Goal: Task Accomplishment & Management: Manage account settings

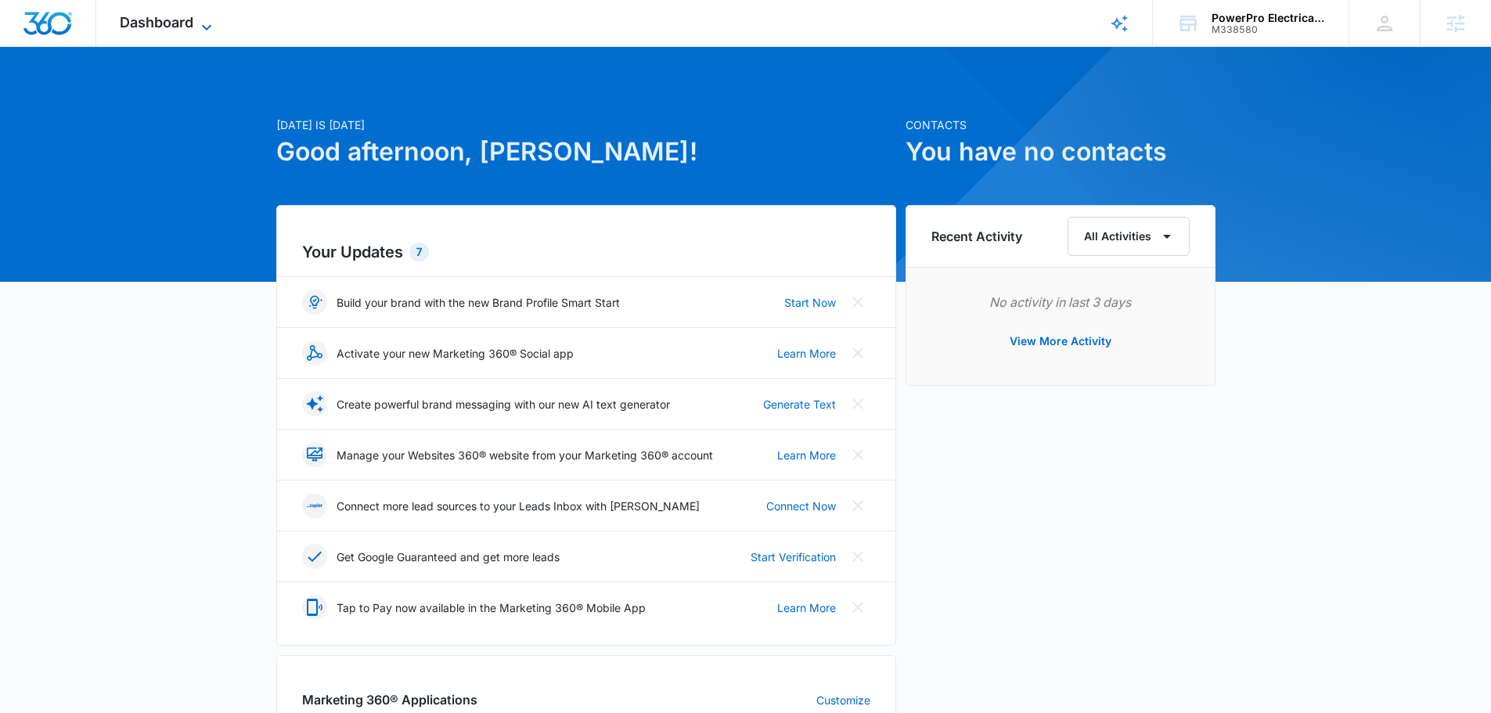
click at [157, 22] on span "Dashboard" at bounding box center [157, 22] width 74 height 16
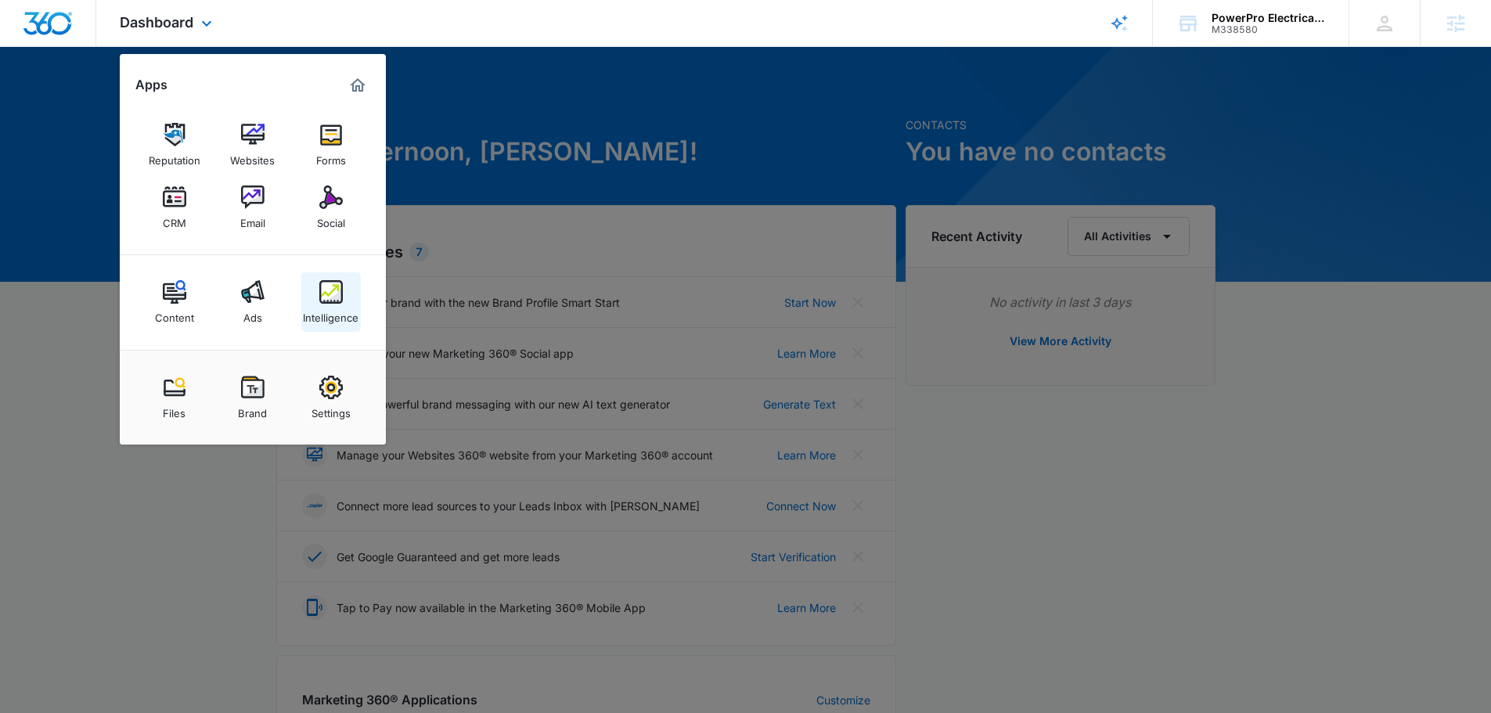
click at [337, 300] on img at bounding box center [330, 291] width 23 height 23
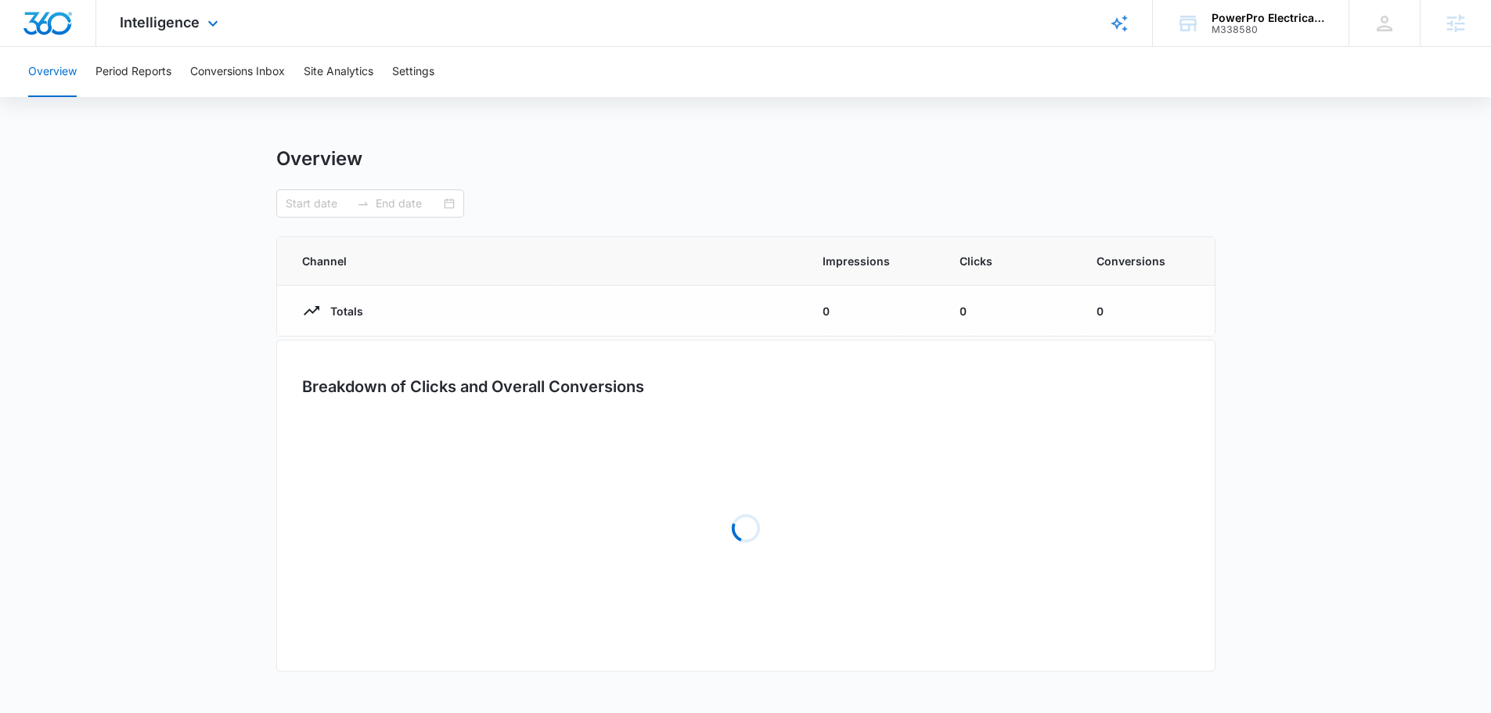
type input "09/05/2025"
type input "10/05/2025"
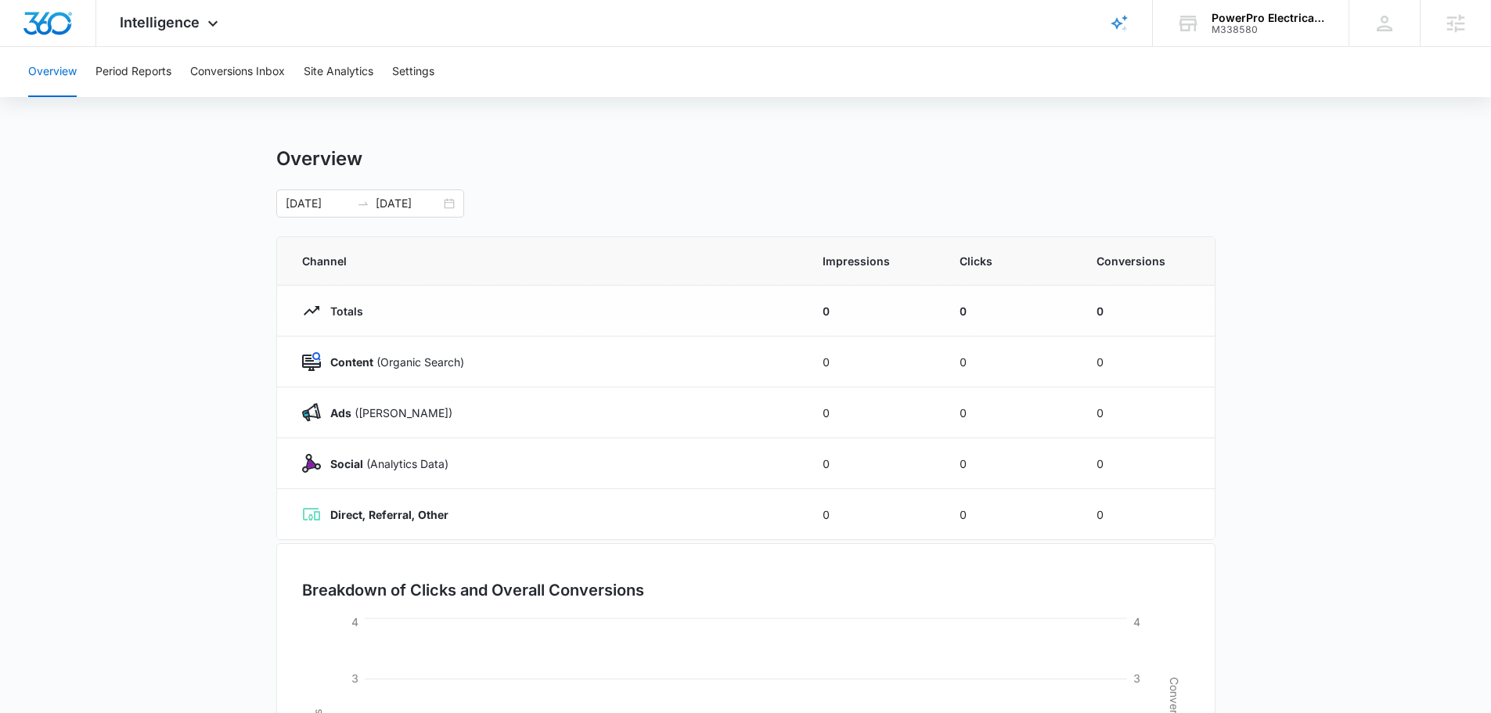
click at [459, 67] on div "Overview Period Reports Conversions Inbox Site Analytics Settings" at bounding box center [745, 72] width 1453 height 50
click at [431, 70] on button "Settings" at bounding box center [413, 72] width 42 height 50
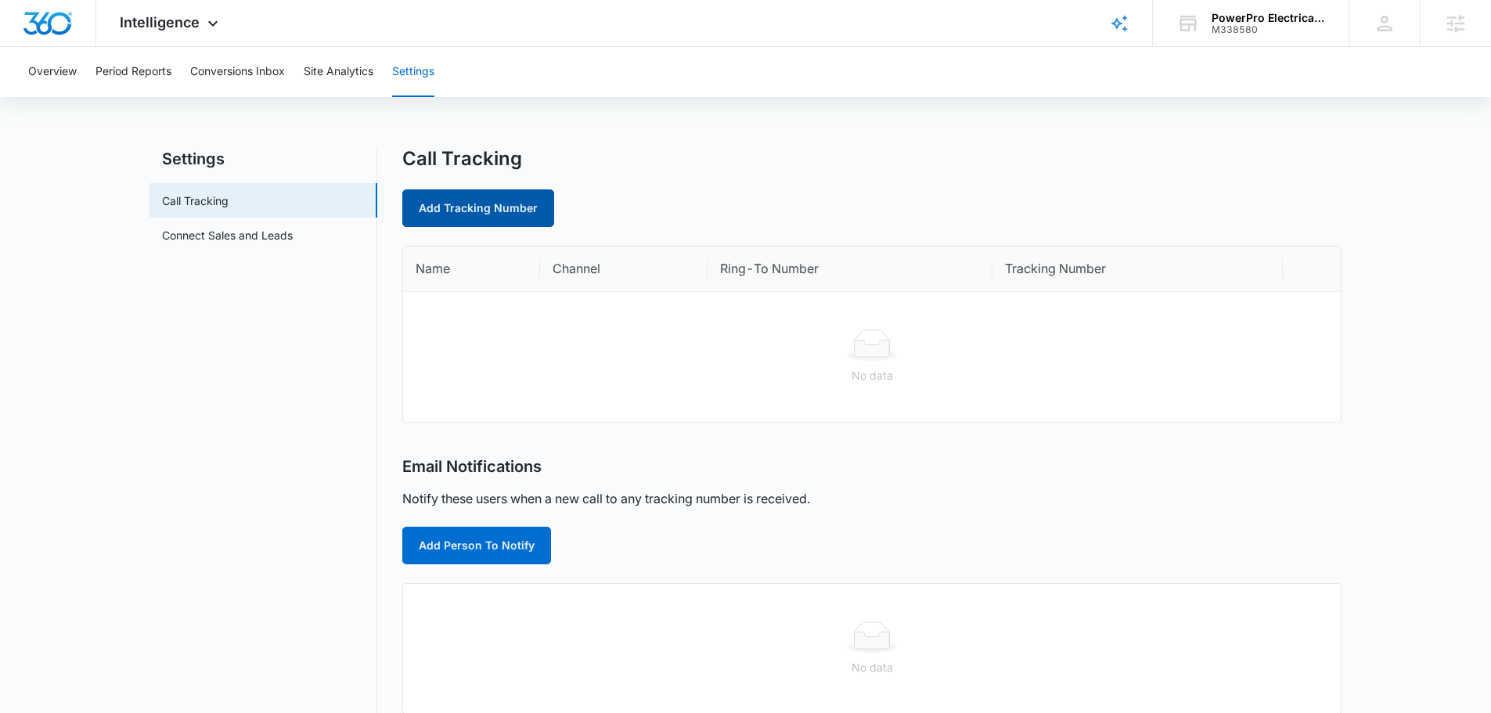
click at [481, 200] on link "Add Tracking Number" at bounding box center [478, 208] width 152 height 38
select select "by_area_code"
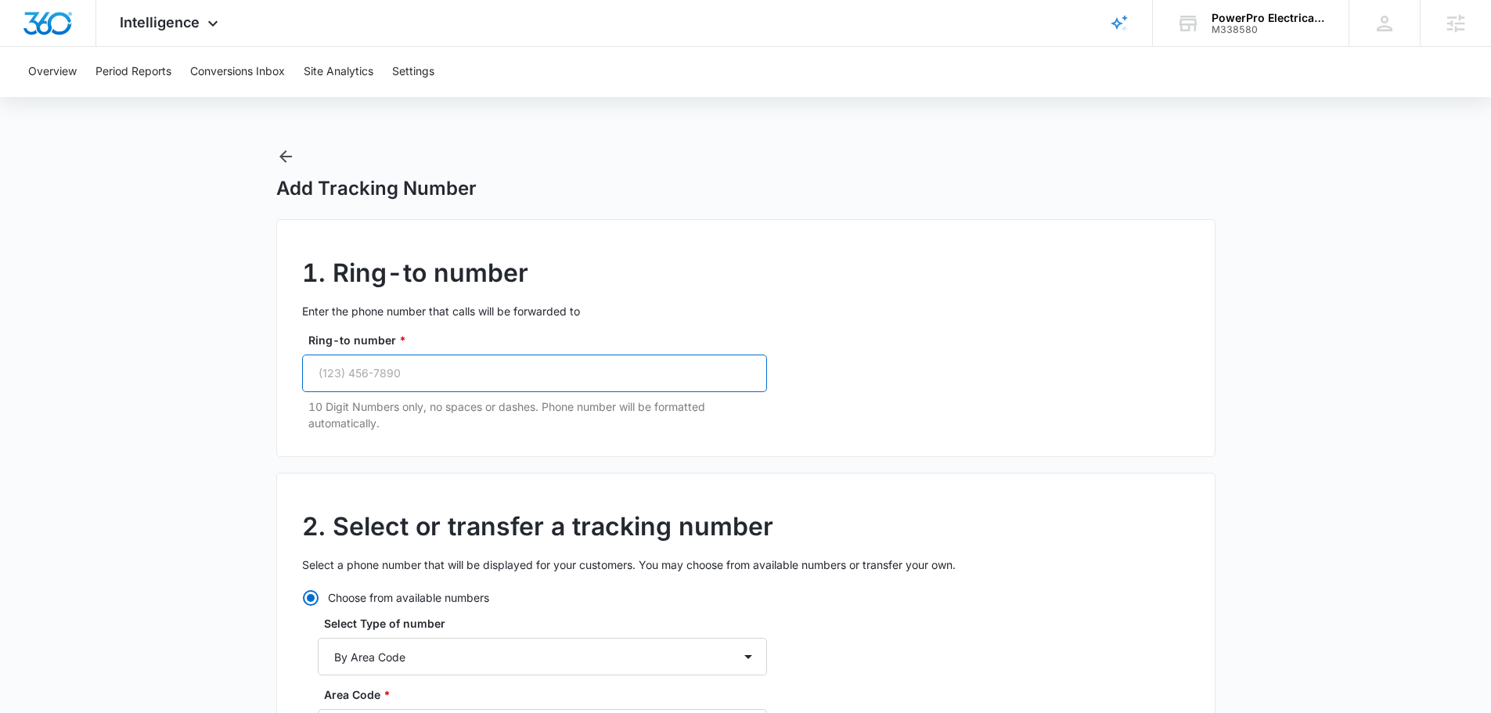
drag, startPoint x: 513, startPoint y: 383, endPoint x: 506, endPoint y: 379, distance: 8.5
click at [512, 383] on input "Ring-to number *" at bounding box center [534, 374] width 465 height 38
paste input "(386) 986-8178"
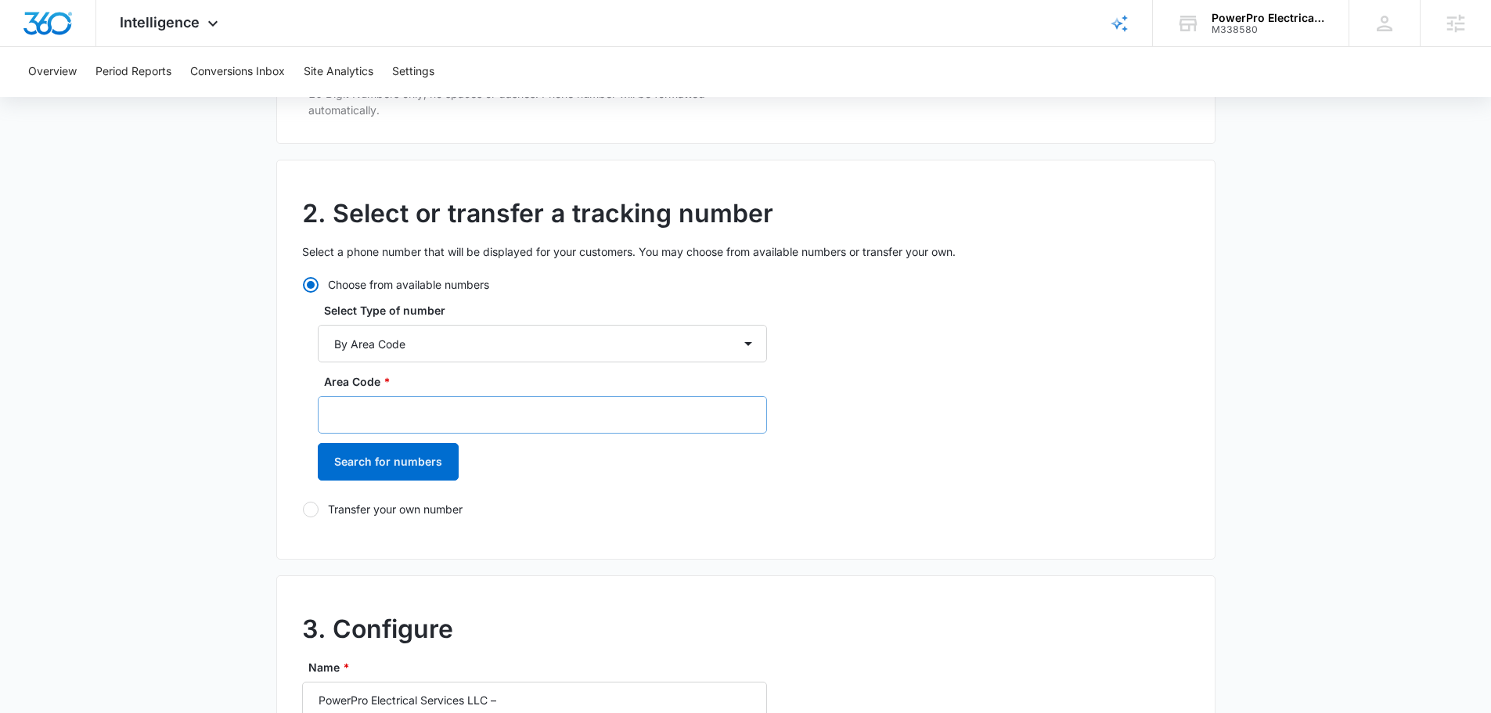
type input "(386) 986-8178"
click at [500, 403] on div "Area Code *" at bounding box center [542, 403] width 449 height 60
click at [520, 415] on input "Area Code *" at bounding box center [542, 415] width 449 height 38
type input "386"
click at [376, 459] on button "Search for numbers" at bounding box center [388, 462] width 141 height 38
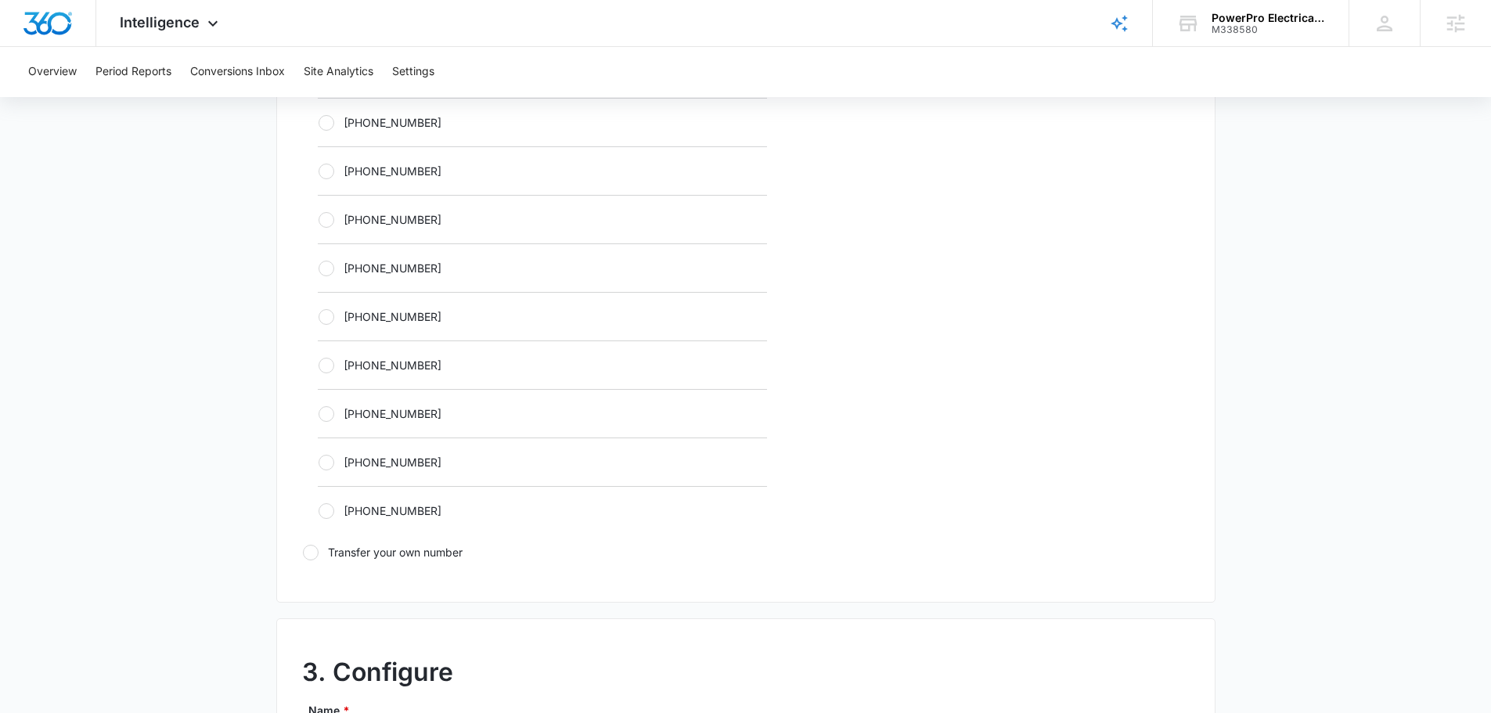
scroll to position [470, 0]
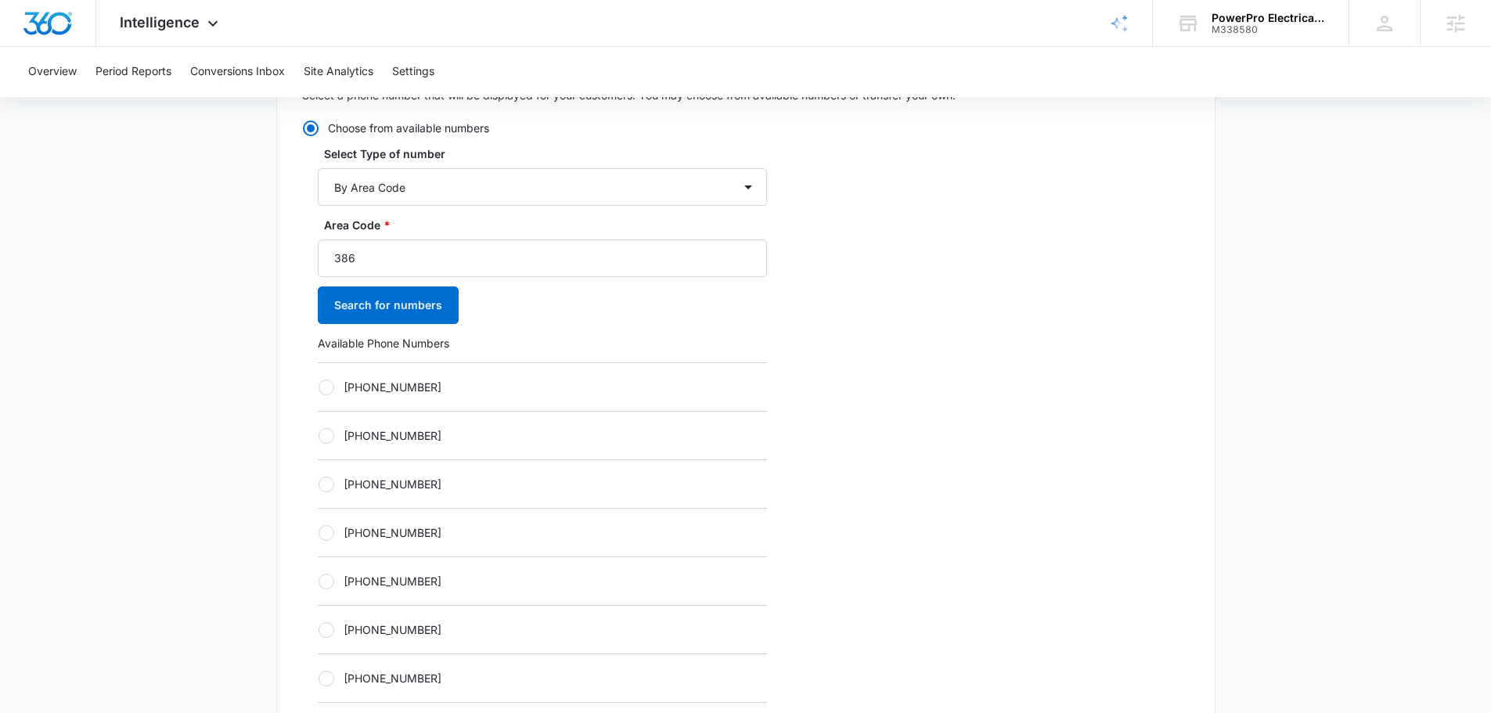
click at [398, 532] on label "+13862439929" at bounding box center [542, 532] width 449 height 16
click at [319, 532] on input "+13862439929" at bounding box center [318, 532] width 1 height 1
radio input "true"
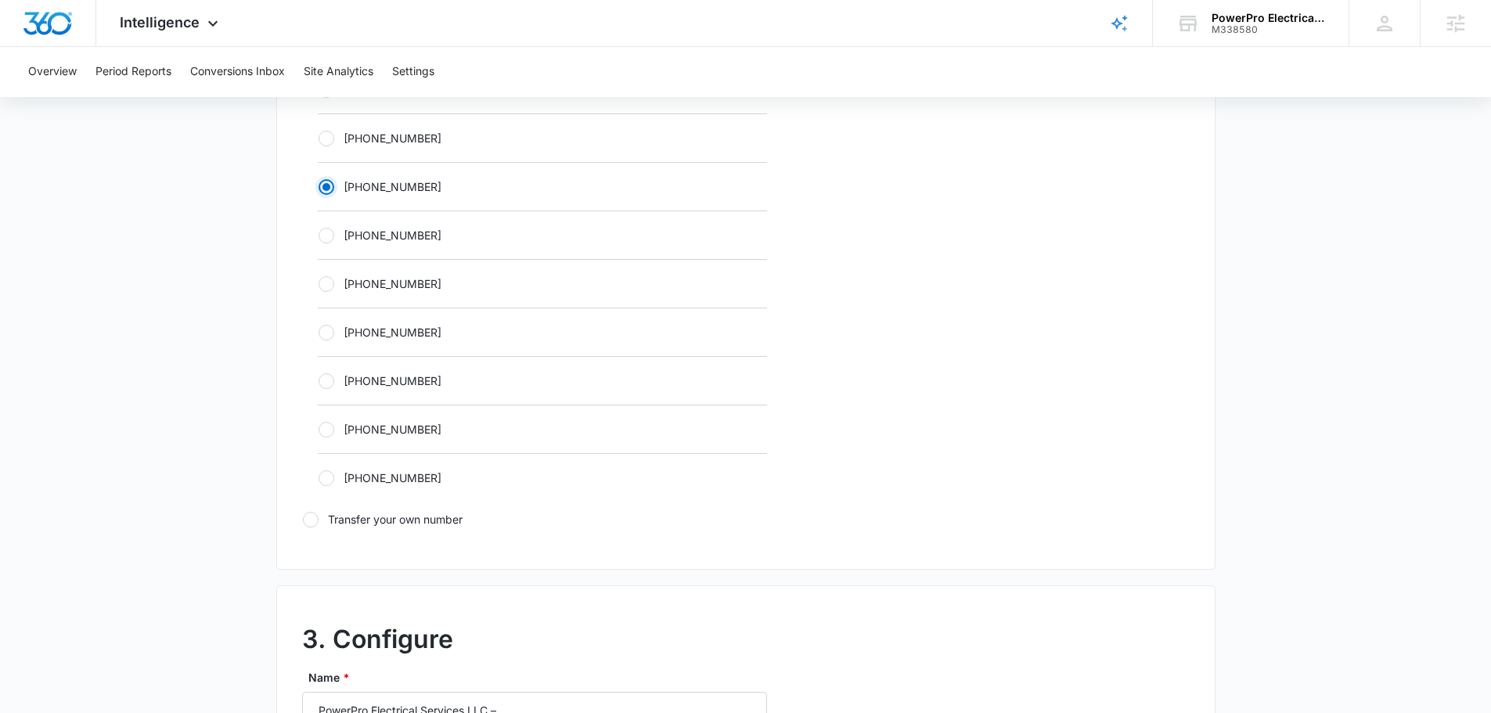
scroll to position [939, 0]
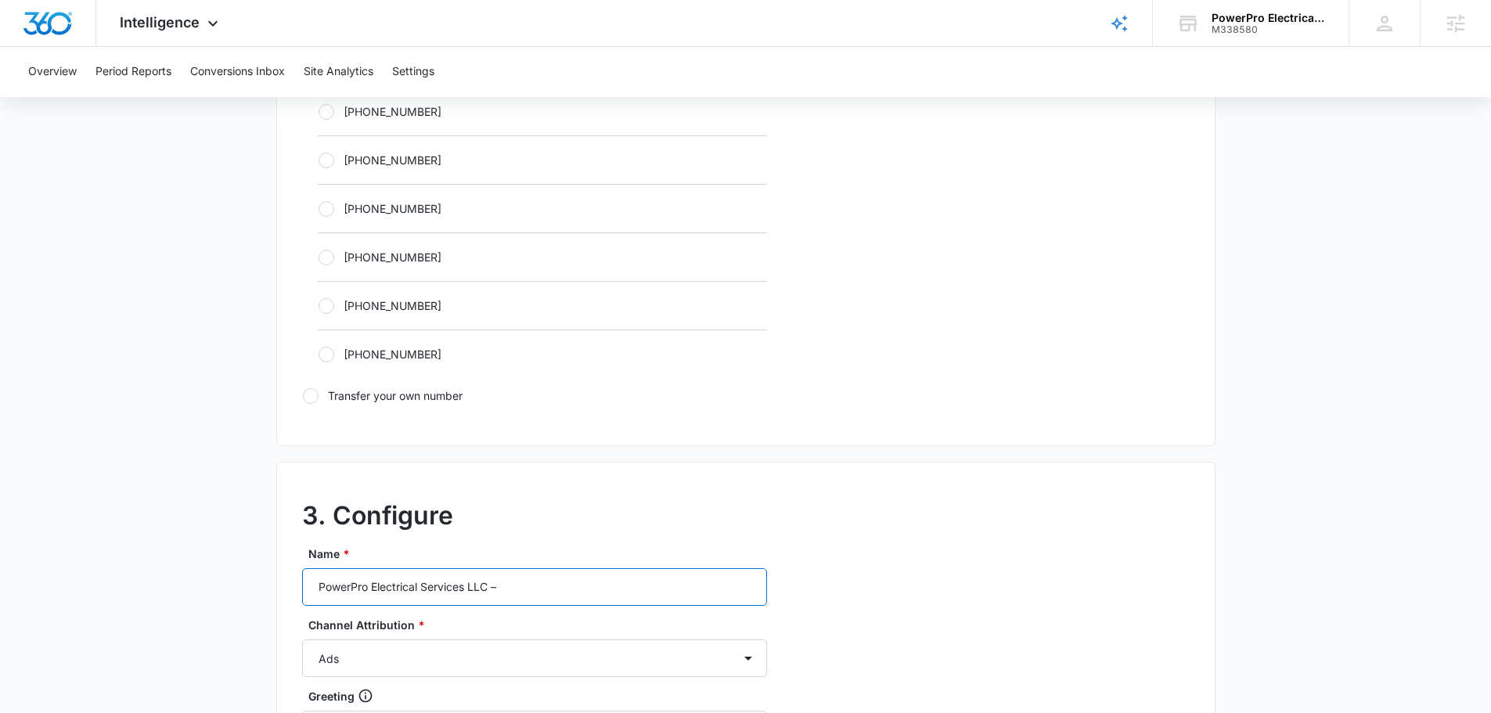
click at [545, 588] on input "PowerPro Electrical Services LLC –" at bounding box center [534, 587] width 465 height 38
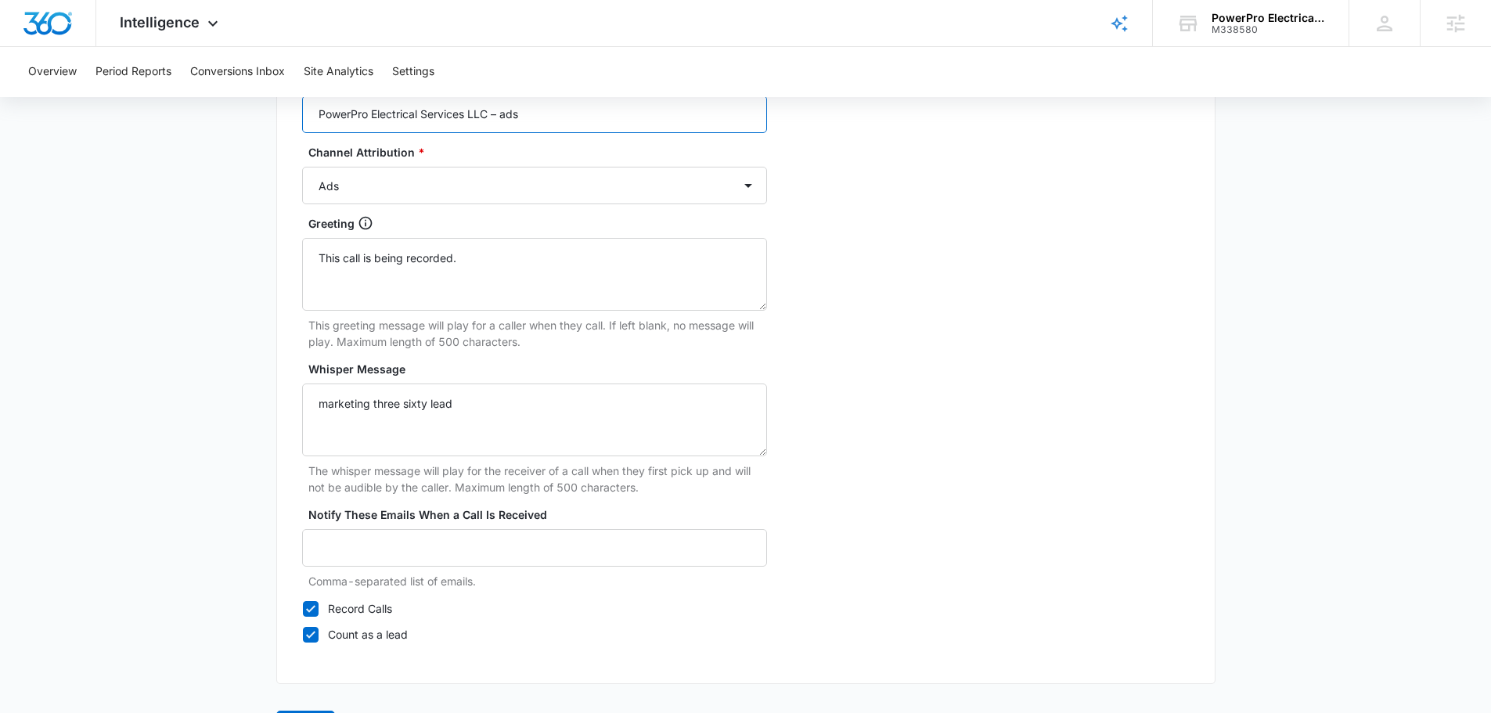
scroll to position [1466, 0]
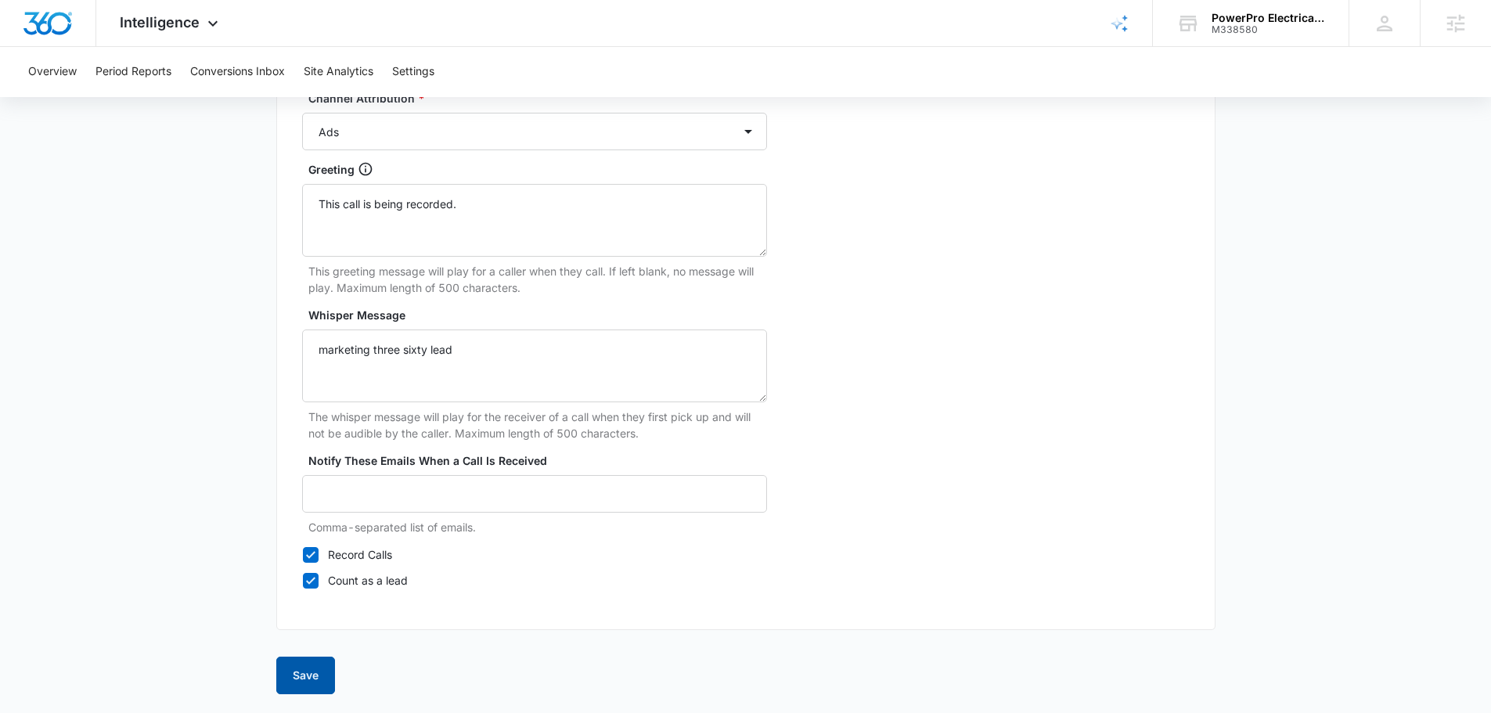
type input "PowerPro Electrical Services LLC – ads"
click at [295, 683] on button "Save" at bounding box center [305, 676] width 59 height 38
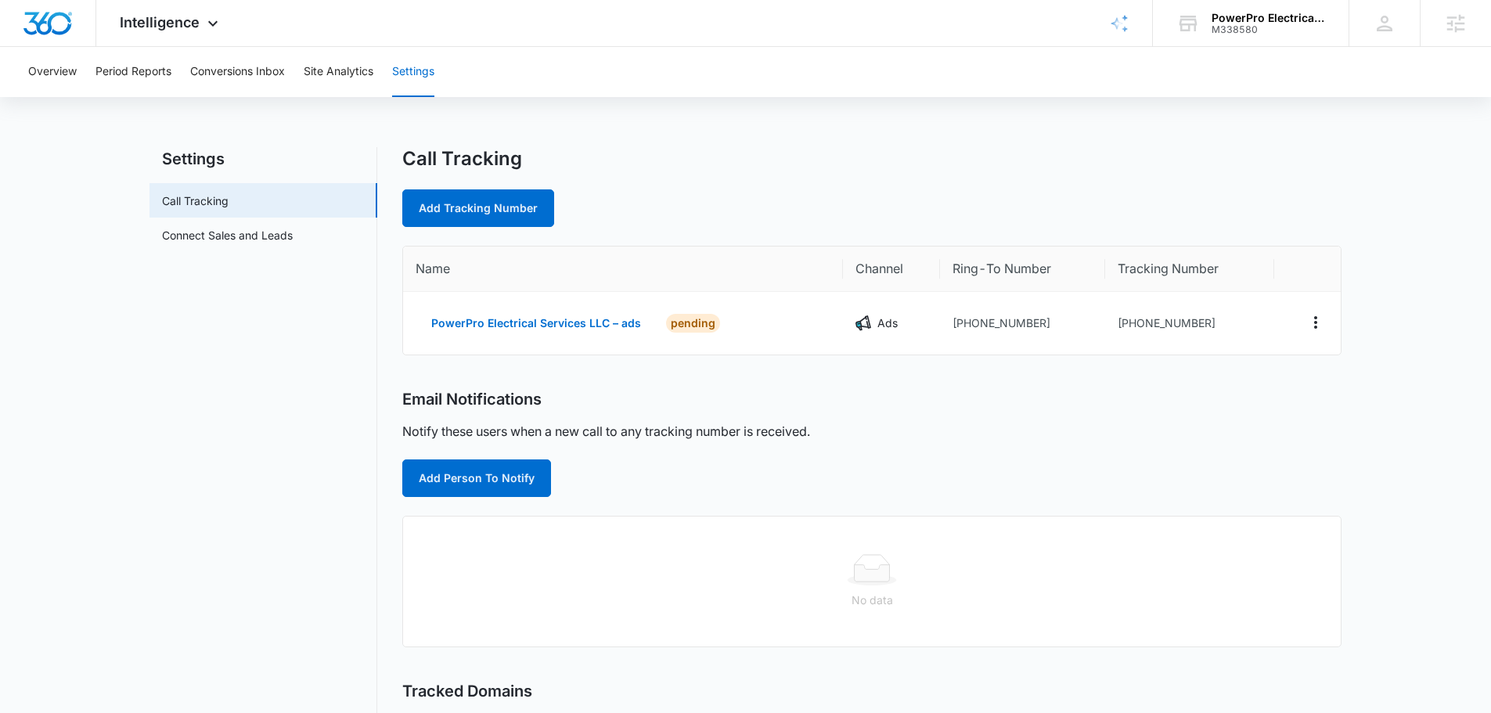
click at [475, 228] on div "Call Tracking Add Tracking Number Name Channel Ring-To Number Tracking Number P…" at bounding box center [871, 543] width 939 height 792
click at [481, 212] on link "Add Tracking Number" at bounding box center [478, 208] width 152 height 38
select select "by_area_code"
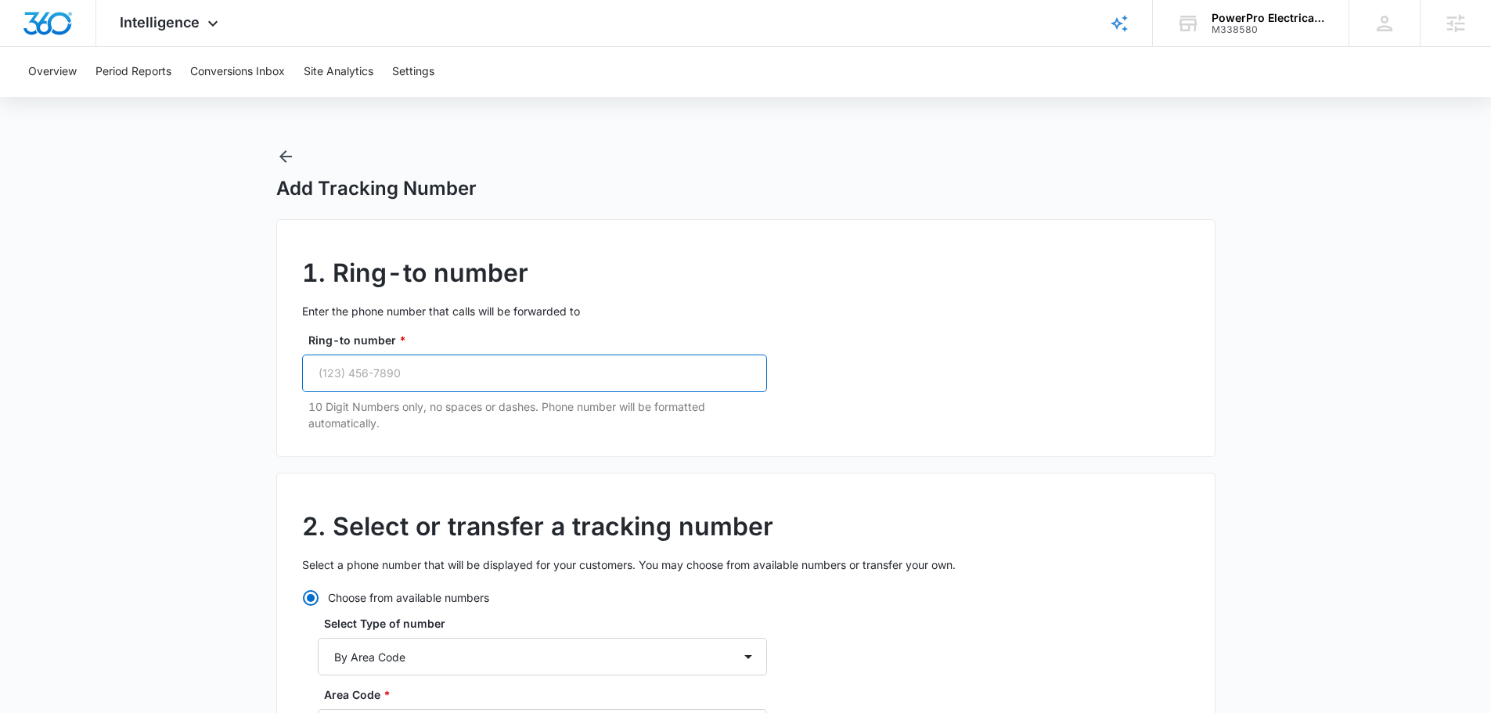
click at [481, 374] on input "Ring-to number *" at bounding box center [534, 374] width 465 height 38
paste input "(386) 986-8178"
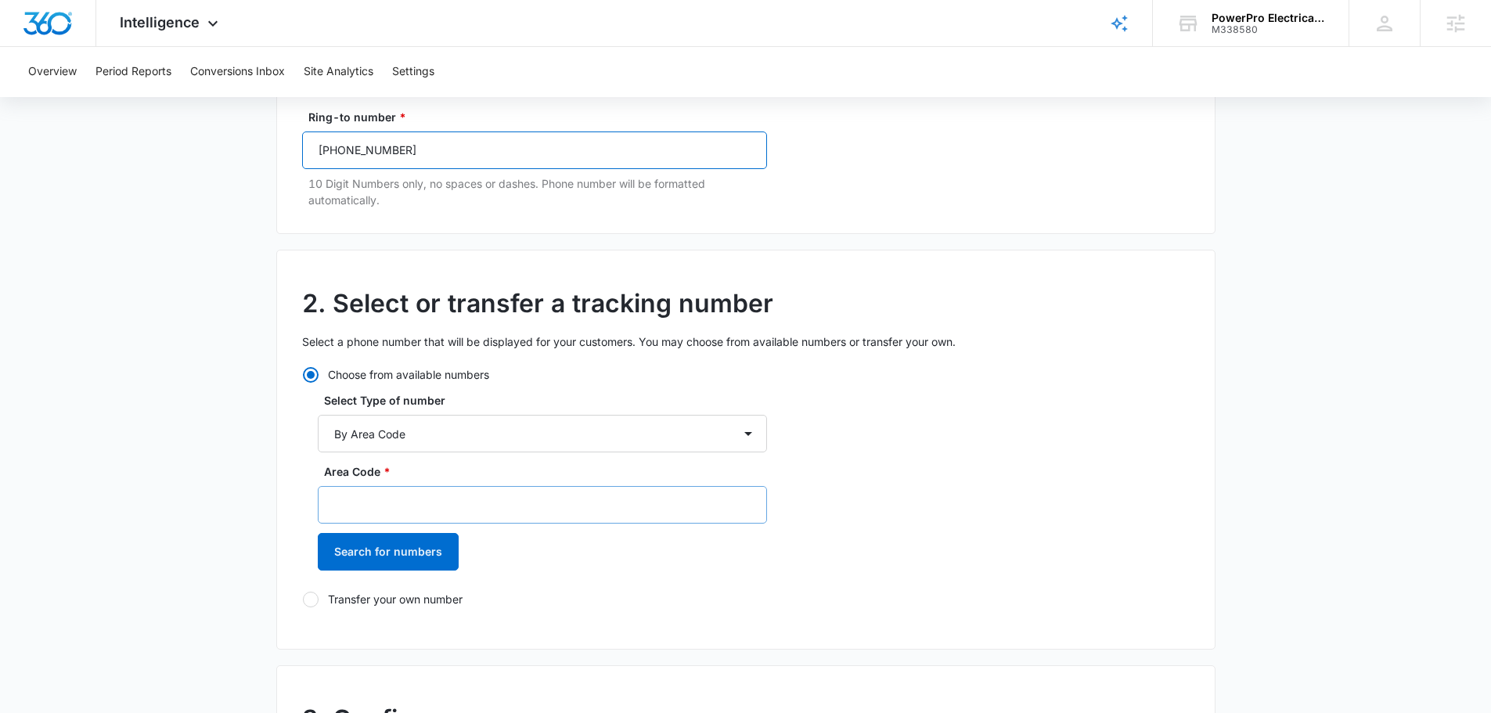
scroll to position [235, 0]
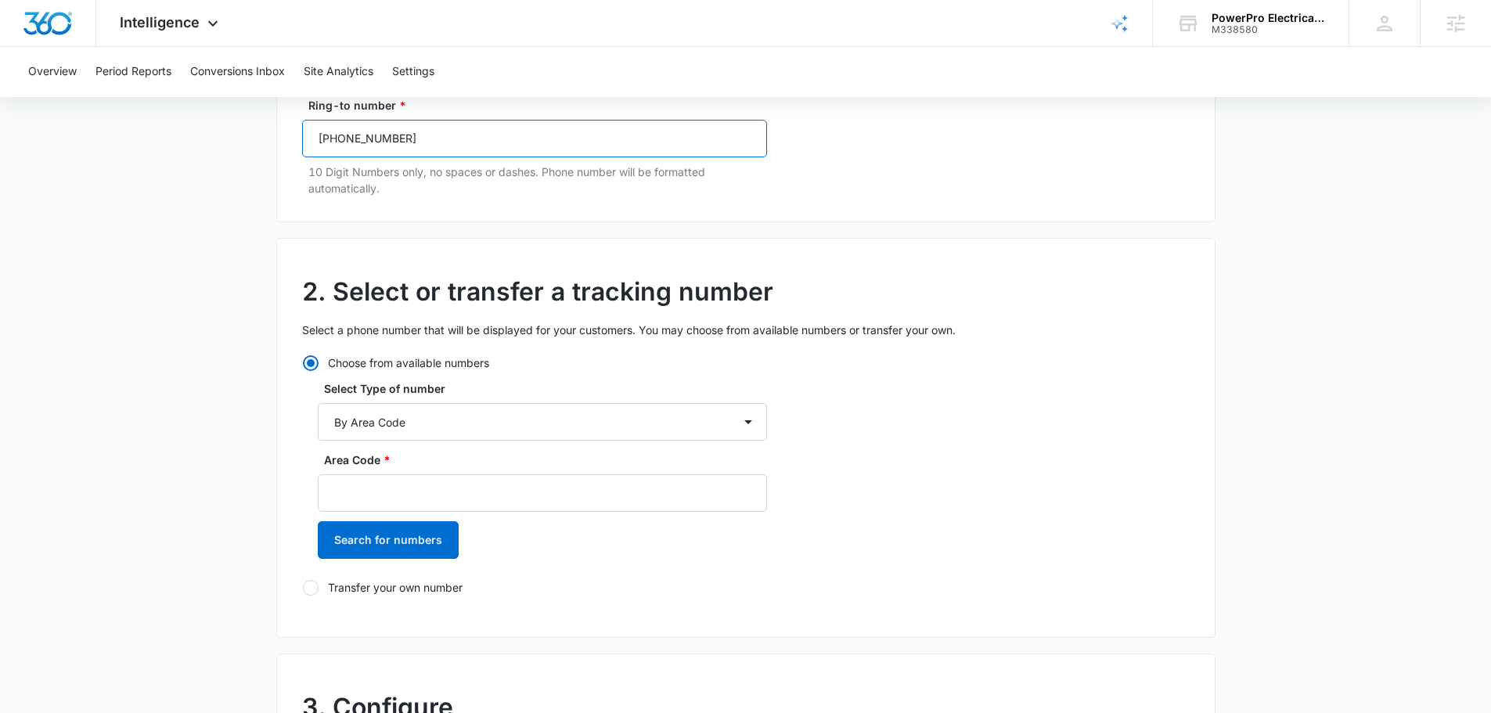
type input "(386) 986-8178"
click at [439, 513] on div "Area Code * Search for numbers" at bounding box center [542, 511] width 449 height 118
click at [441, 504] on input "Area Code *" at bounding box center [542, 493] width 449 height 38
type input "8"
type input "386"
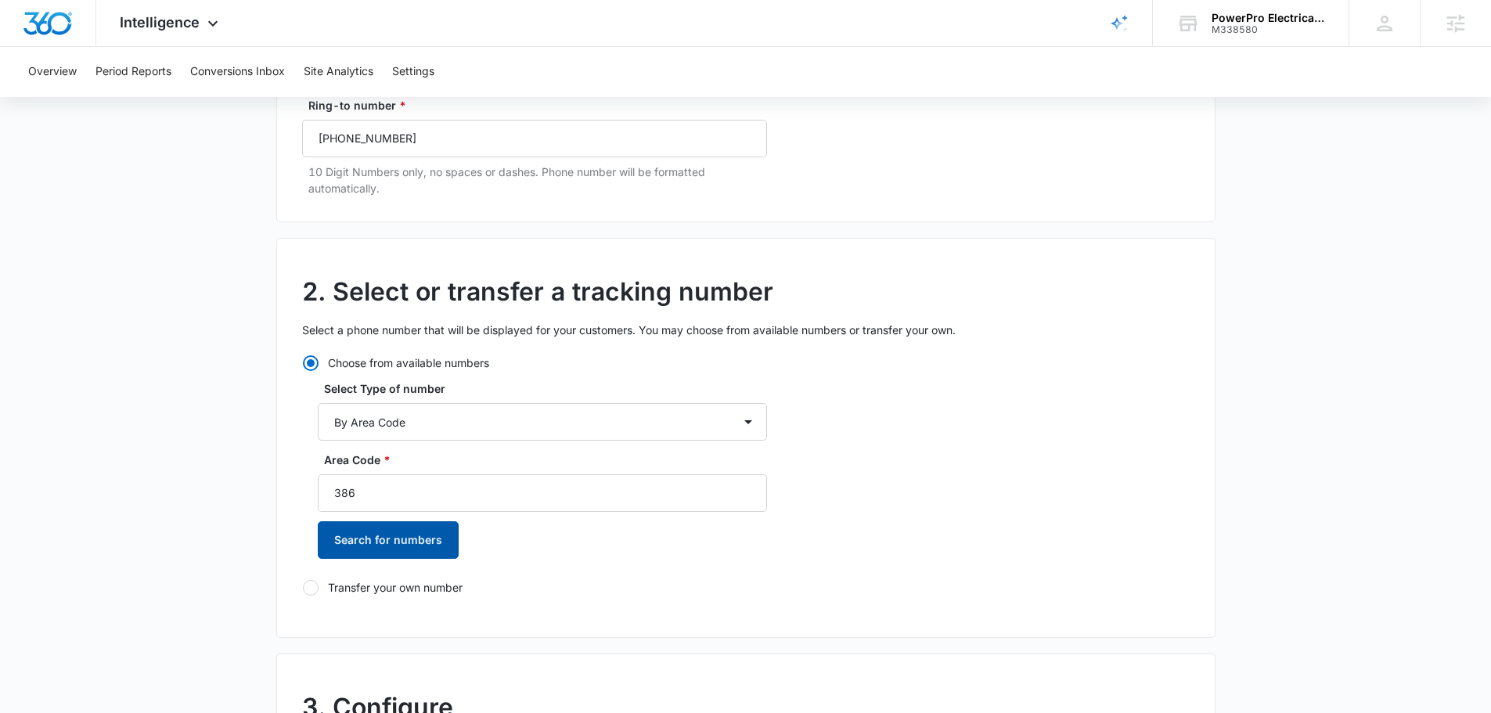
click at [401, 552] on button "Search for numbers" at bounding box center [388, 540] width 141 height 38
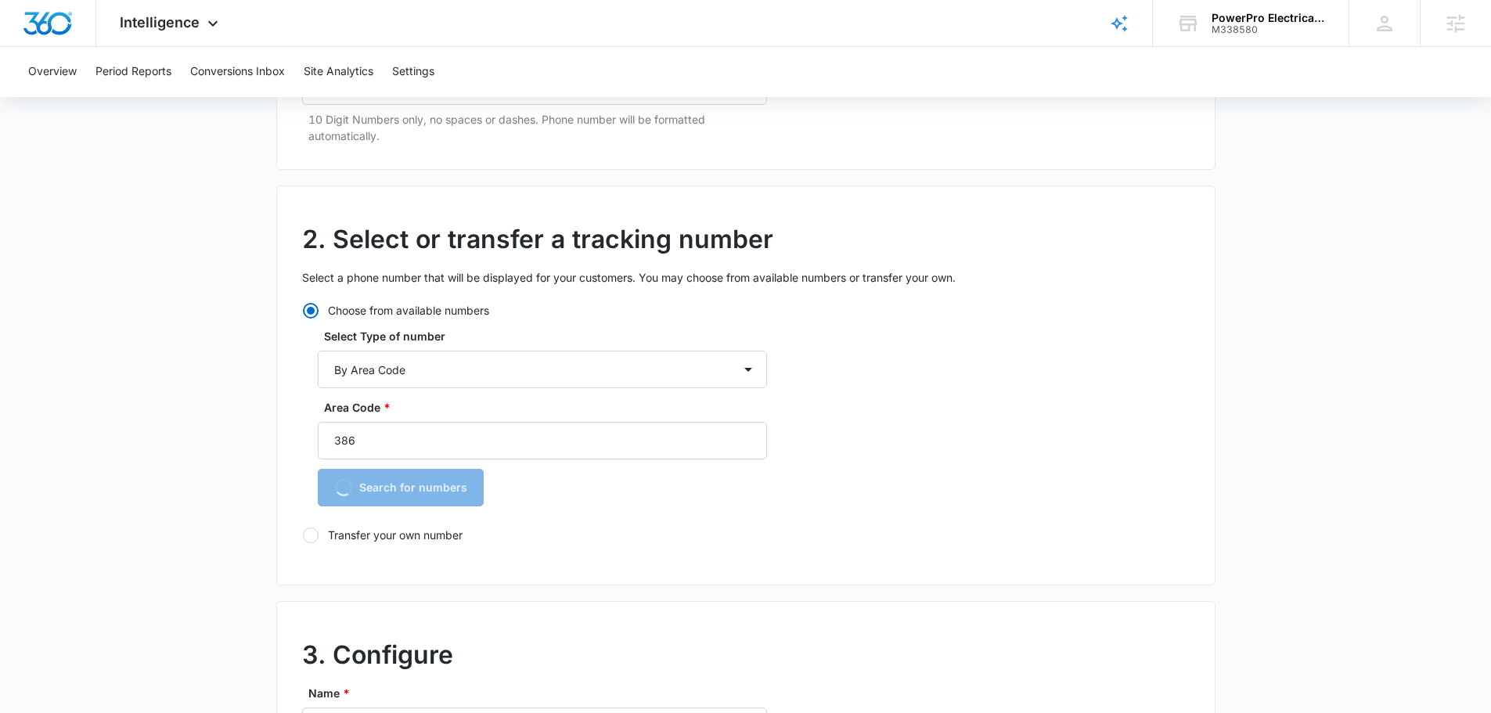
scroll to position [391, 0]
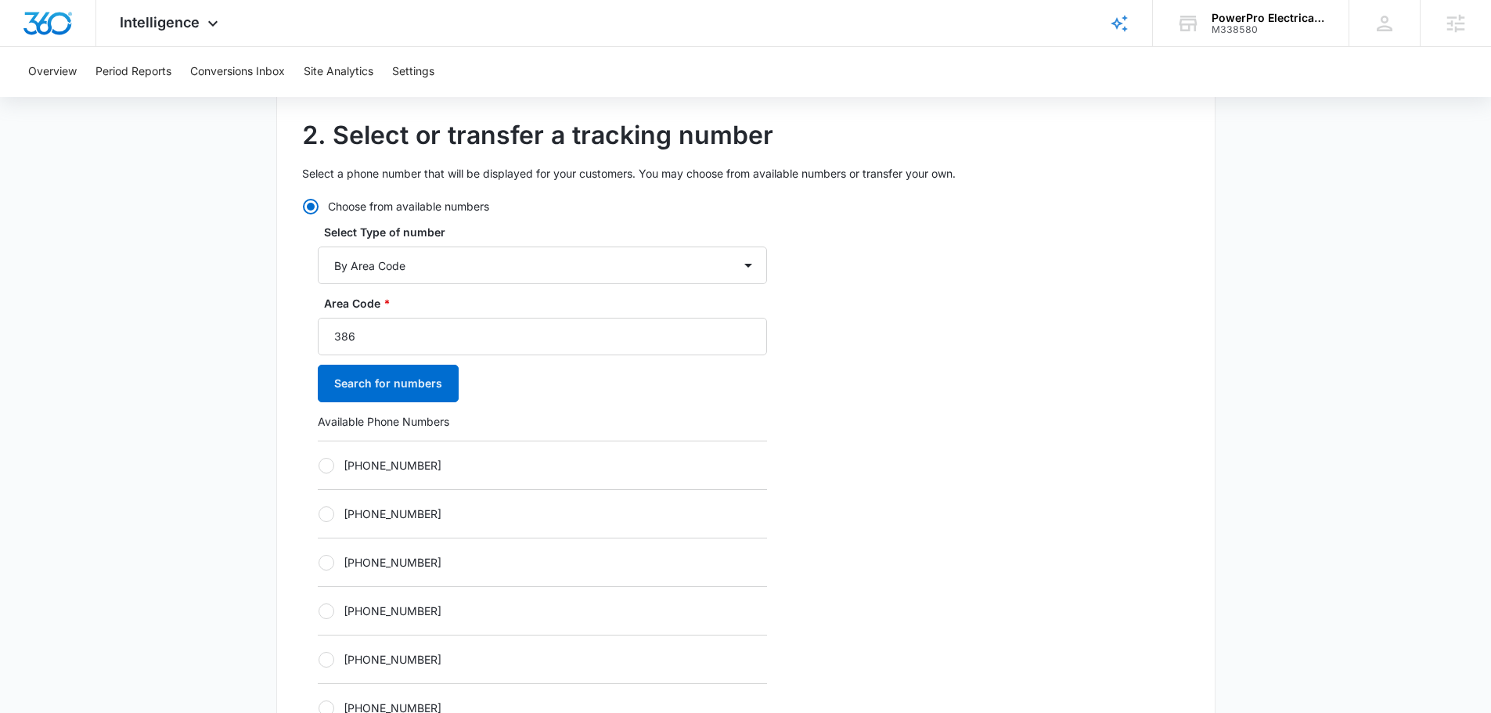
click at [326, 564] on div at bounding box center [327, 563] width 16 height 16
click at [319, 563] on input "+13862329351" at bounding box center [318, 562] width 1 height 1
radio input "true"
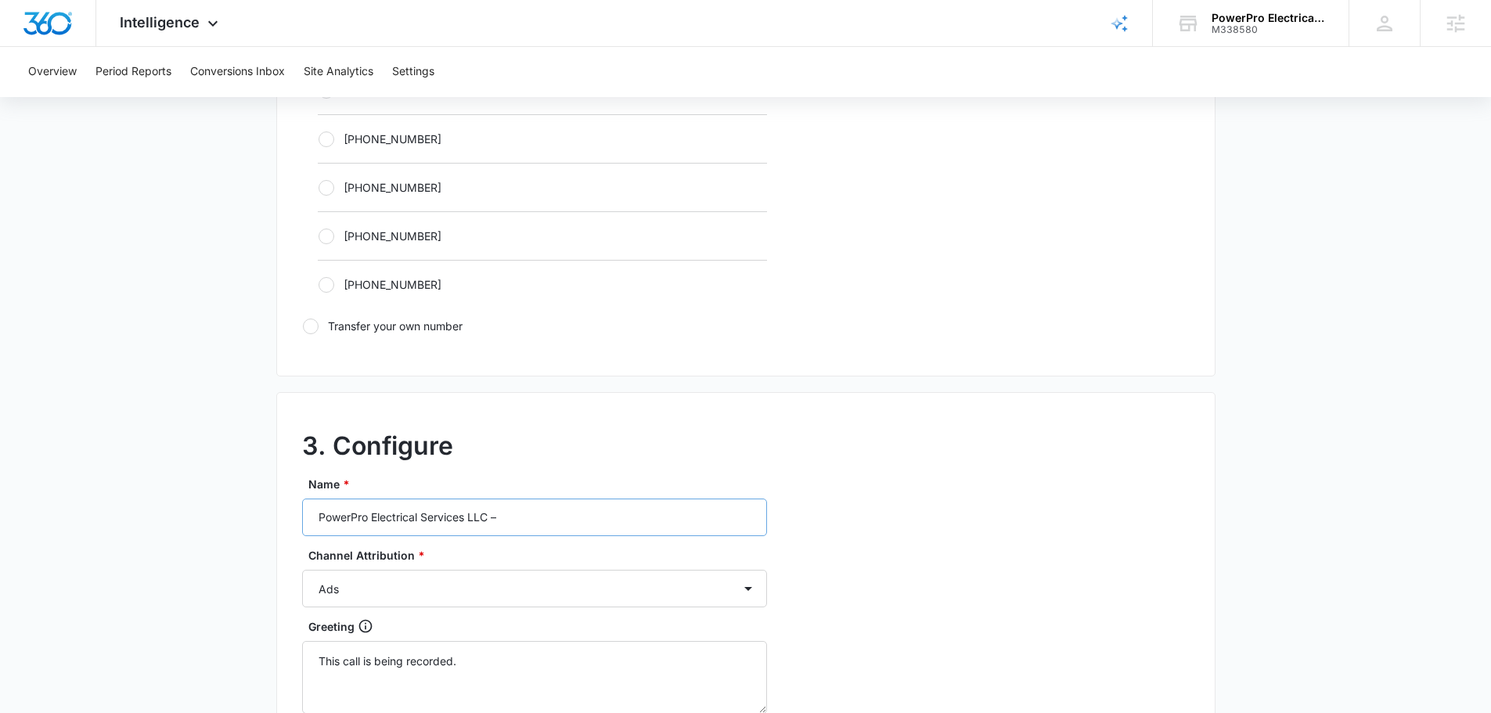
scroll to position [1017, 0]
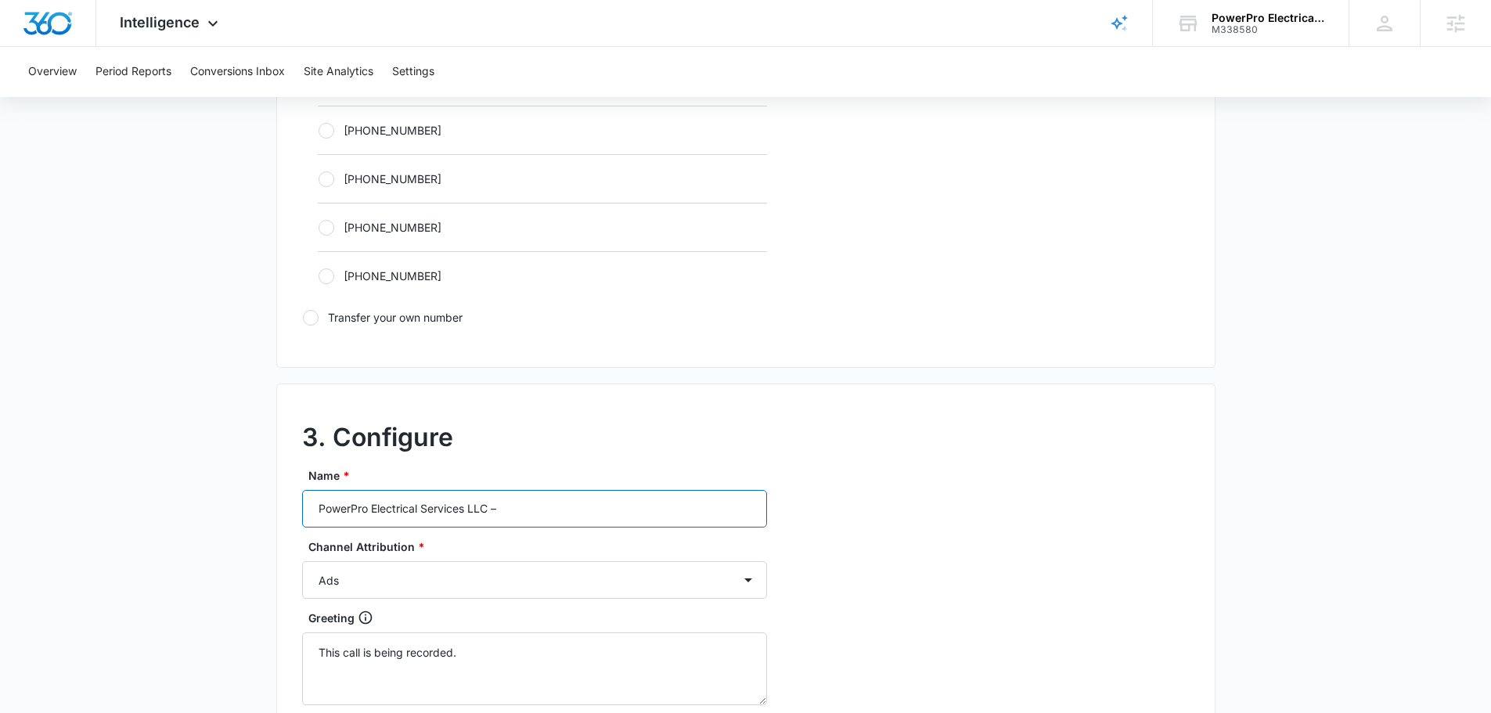
click at [585, 506] on input "PowerPro Electrical Services LLC –" at bounding box center [534, 509] width 465 height 38
type input "PowerPro Electrical Services LLC – content"
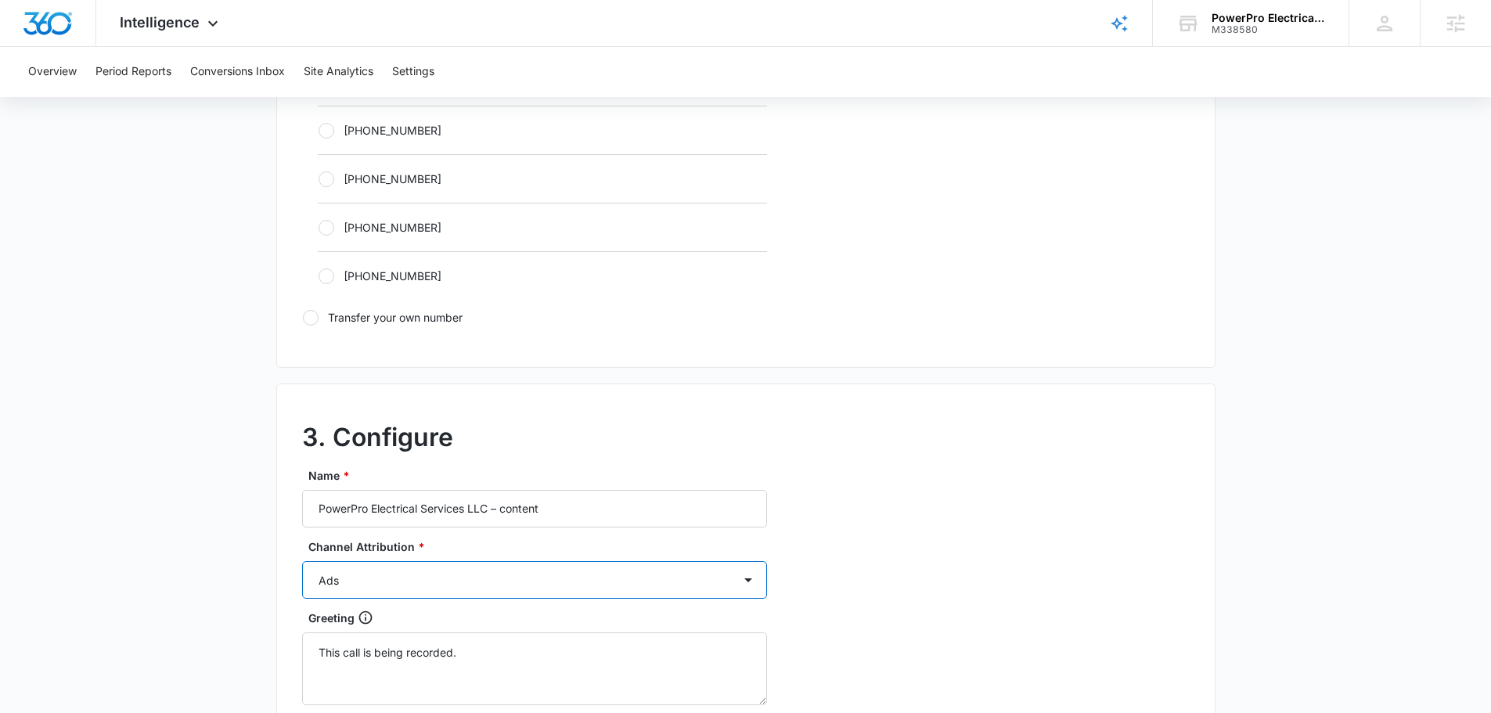
click at [488, 582] on select "Ads Local Service Ads Content Social Other" at bounding box center [534, 580] width 465 height 38
select select "CONTENT"
click at [302, 561] on select "Ads Local Service Ads Content Social Other" at bounding box center [534, 580] width 465 height 38
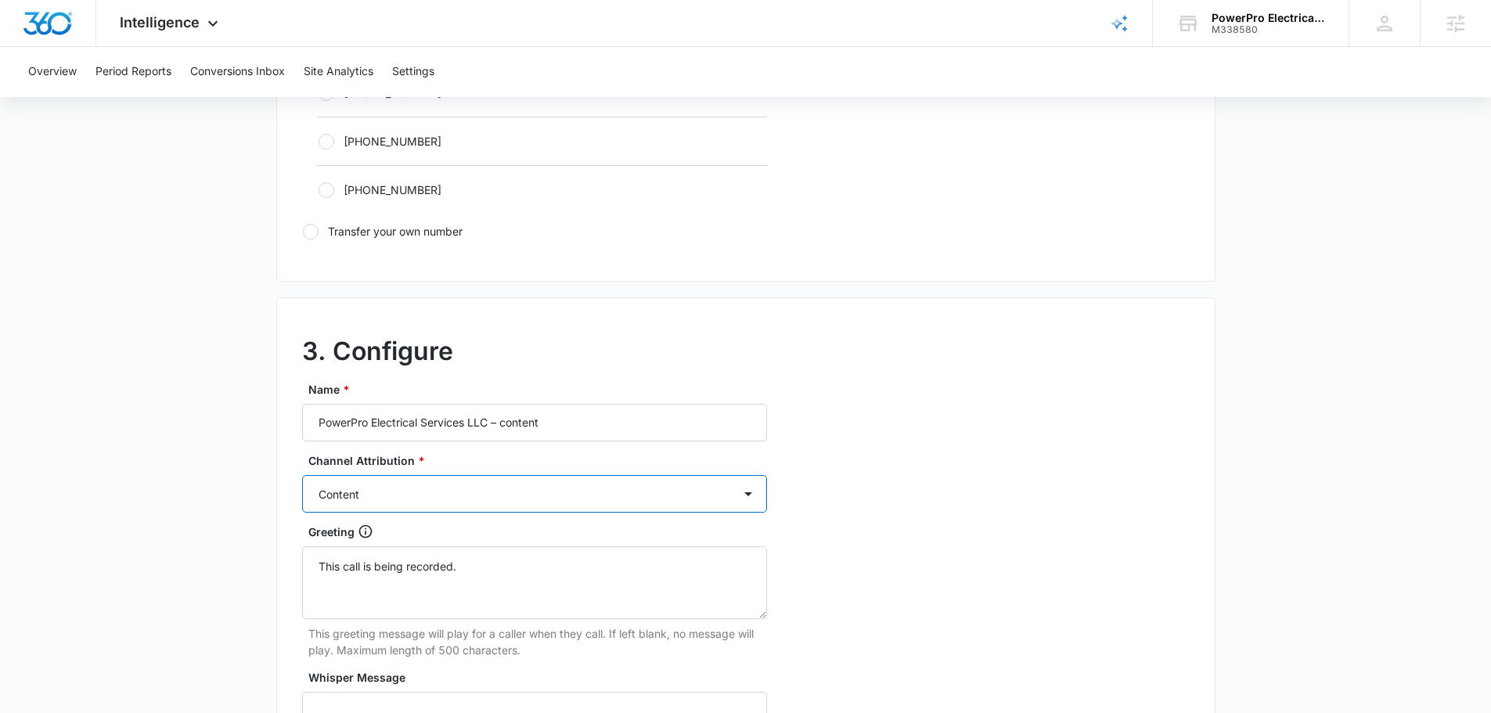
scroll to position [1330, 0]
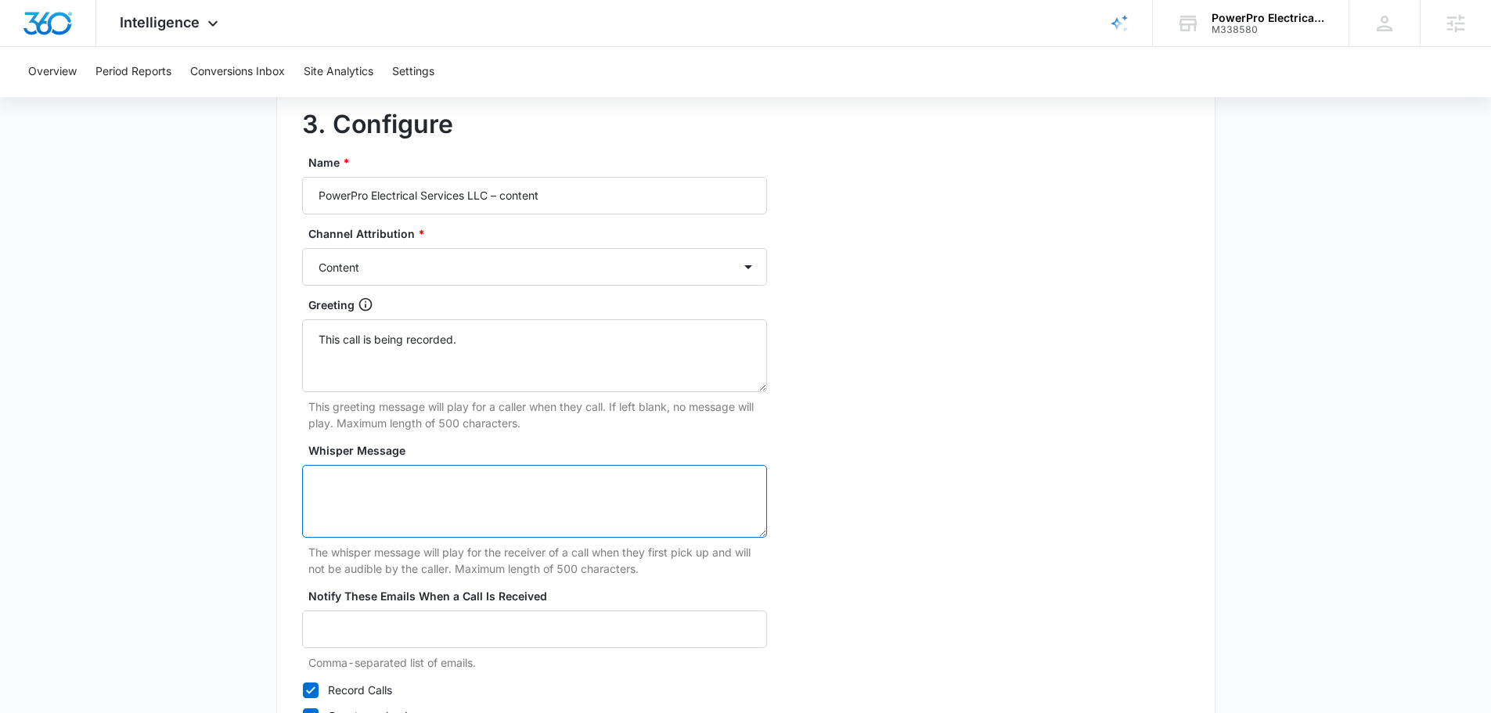
click at [460, 491] on textarea "Whisper Message" at bounding box center [534, 501] width 465 height 73
paste textarea "3869868178"
click at [422, 480] on textarea "3869868178" at bounding box center [534, 501] width 465 height 73
click at [422, 481] on textarea "3869868178" at bounding box center [534, 501] width 465 height 73
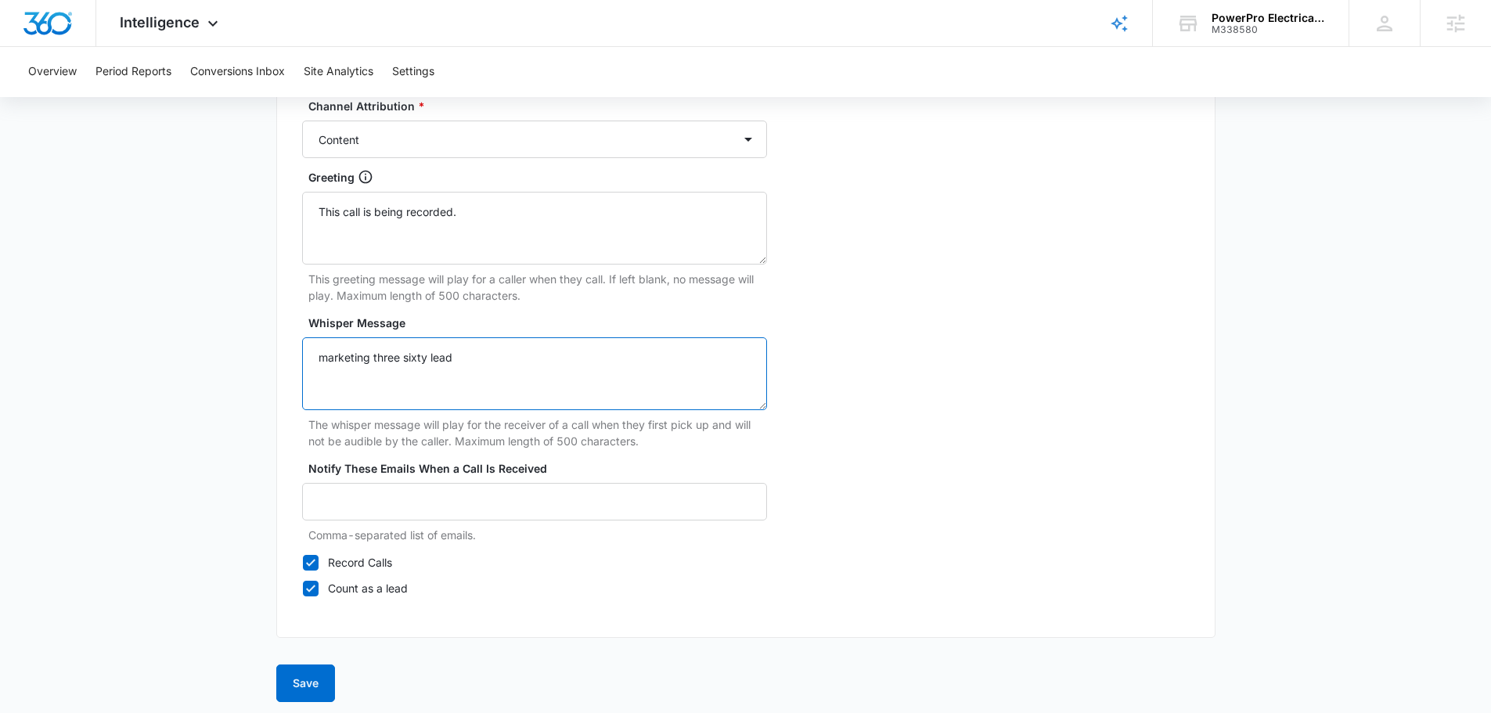
scroll to position [1466, 0]
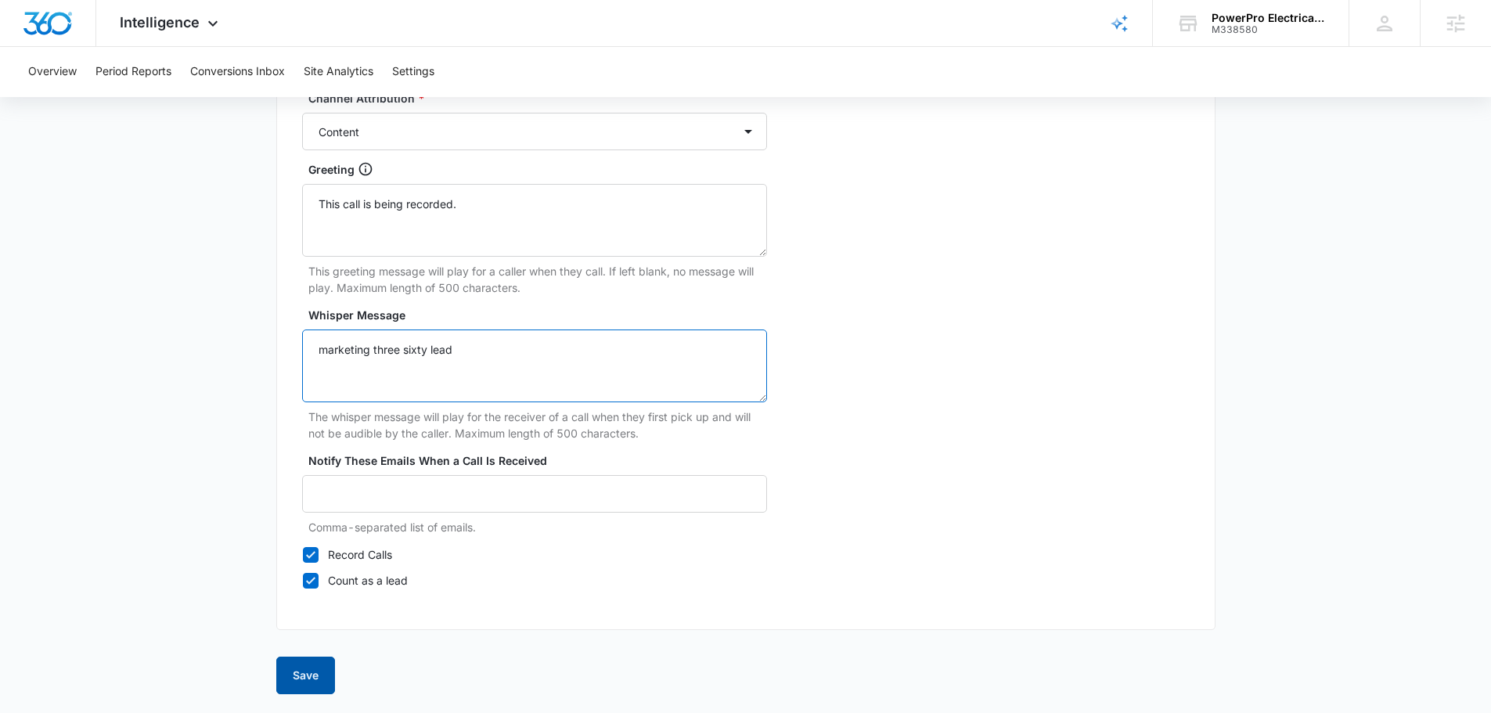
type textarea "marketing three sixty lead"
click at [304, 675] on button "Save" at bounding box center [305, 676] width 59 height 38
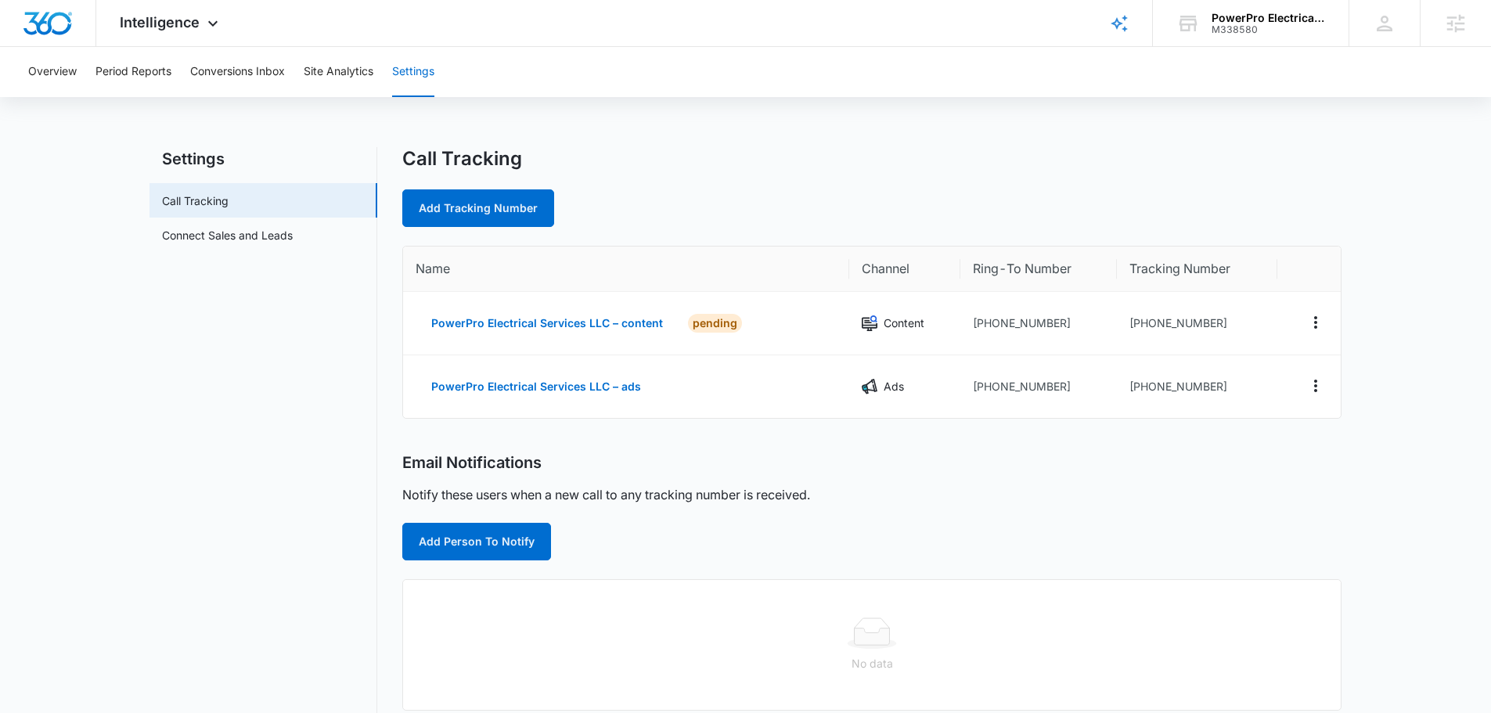
click at [470, 229] on div "Call Tracking Add Tracking Number Name Channel Ring-To Number Tracking Number P…" at bounding box center [871, 574] width 939 height 855
click at [473, 219] on link "Add Tracking Number" at bounding box center [478, 208] width 152 height 38
select select "by_area_code"
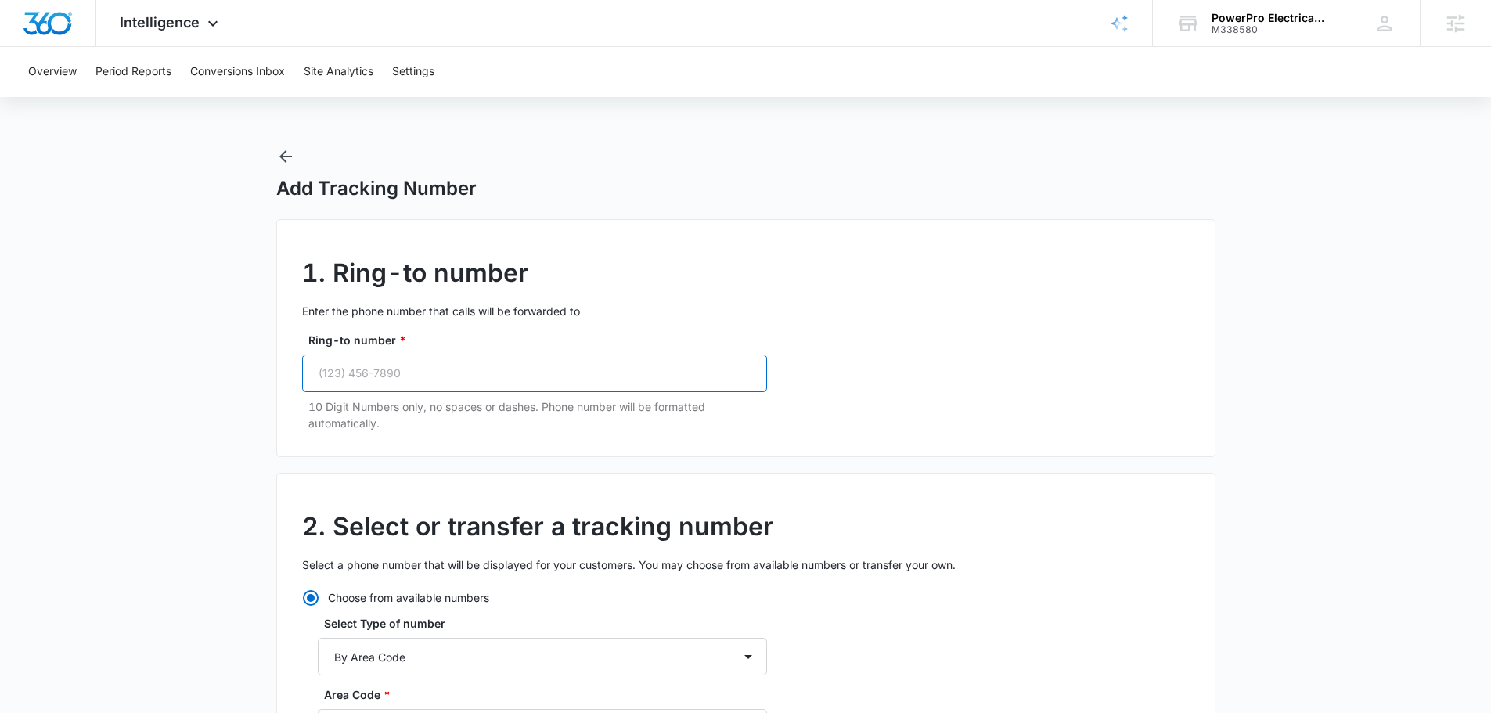
click at [460, 374] on input "Ring-to number *" at bounding box center [534, 374] width 465 height 38
paste input "(386) 986-8178"
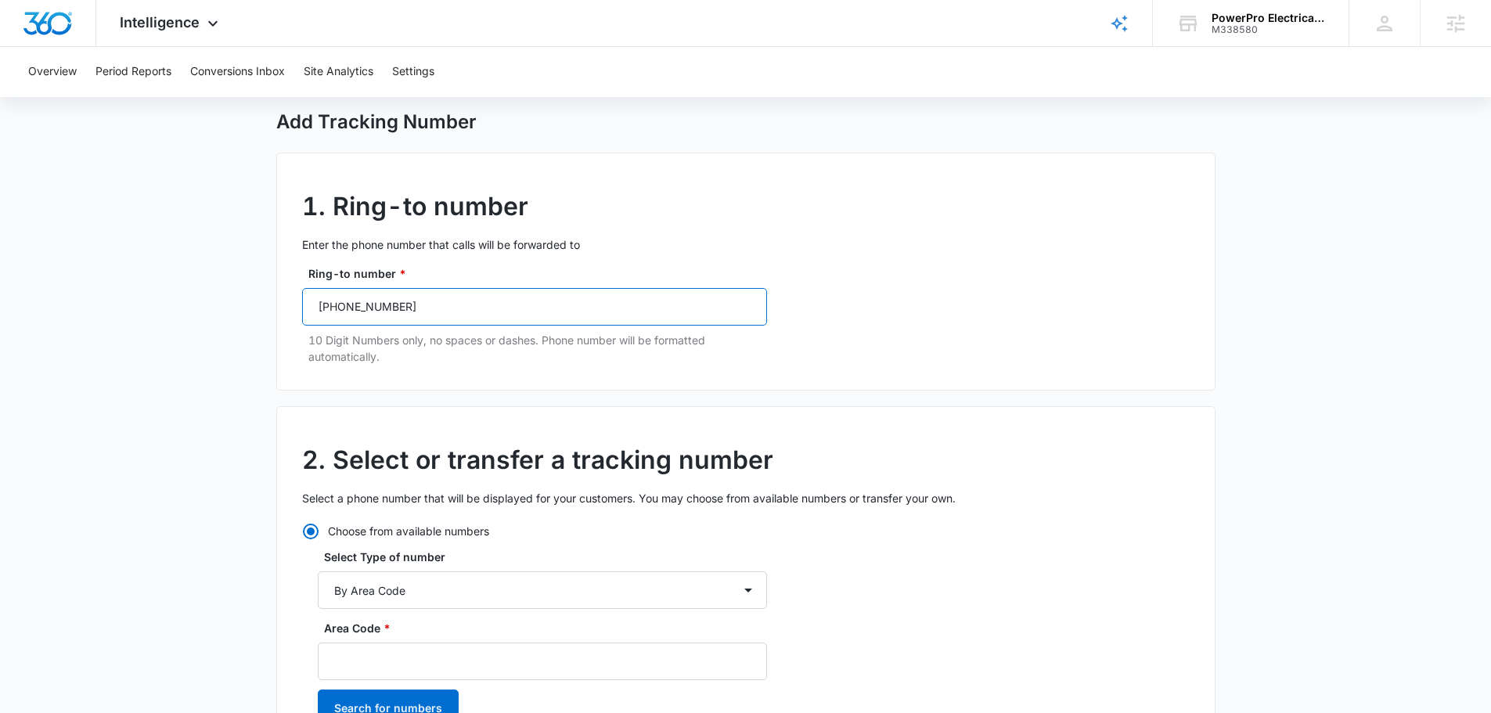
scroll to position [157, 0]
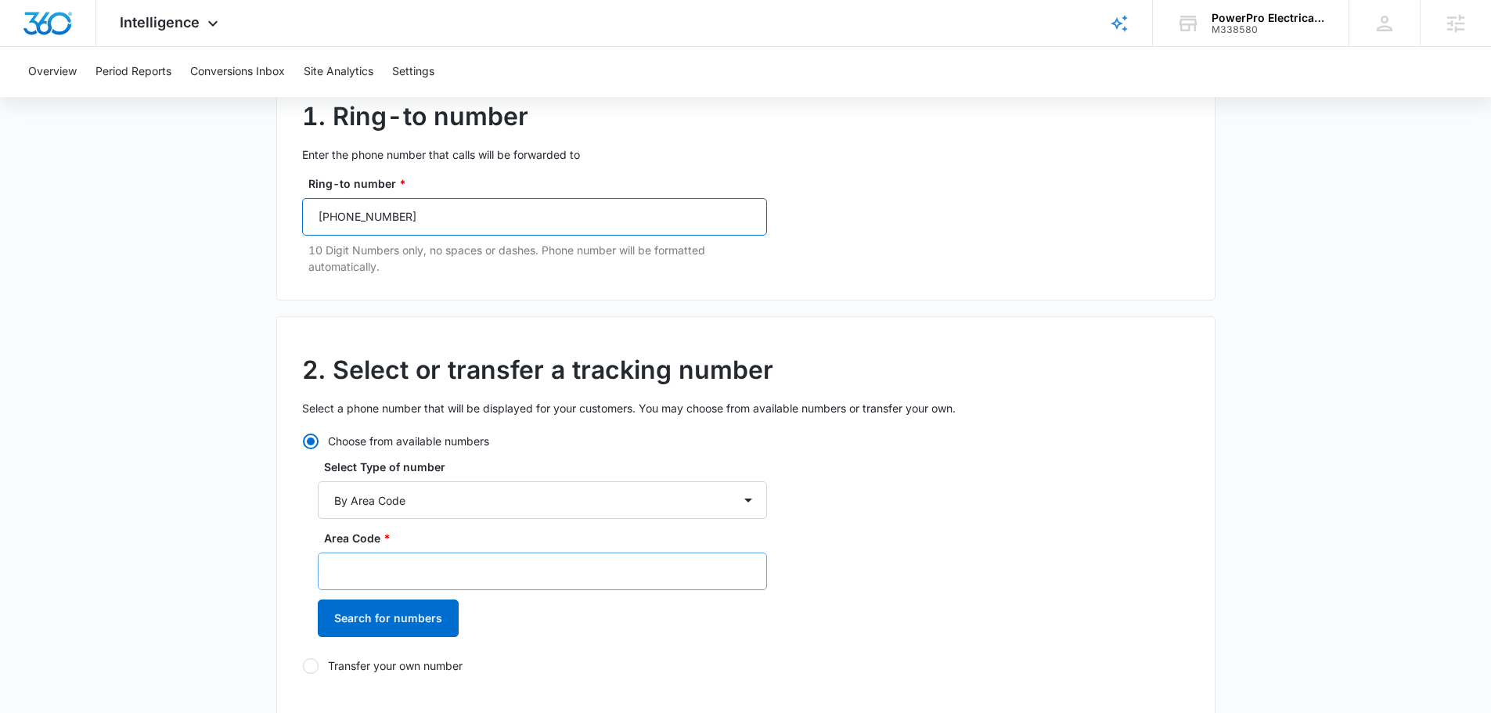
type input "(386) 986-8178"
click at [426, 567] on input "Area Code *" at bounding box center [542, 572] width 449 height 38
type input "386"
click at [403, 615] on button "Search for numbers" at bounding box center [388, 619] width 141 height 38
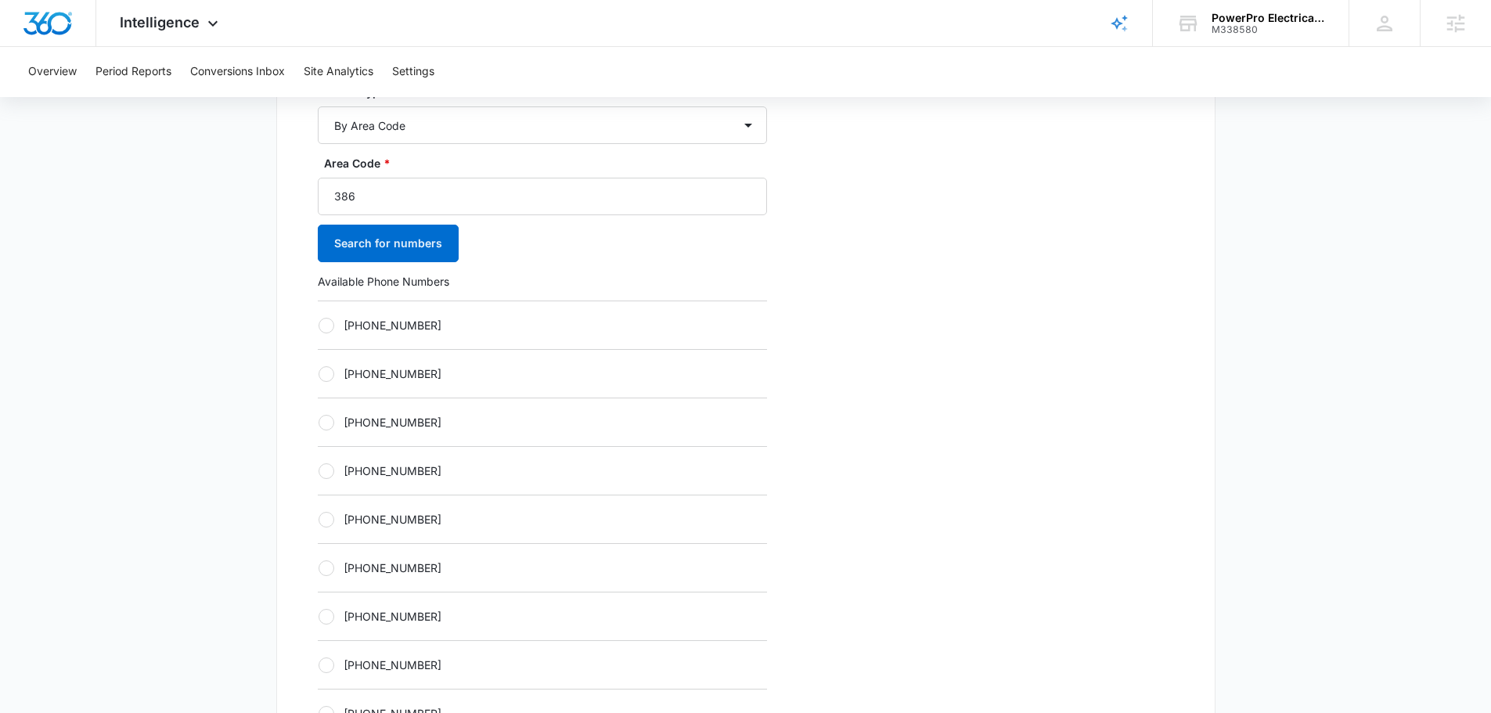
scroll to position [548, 0]
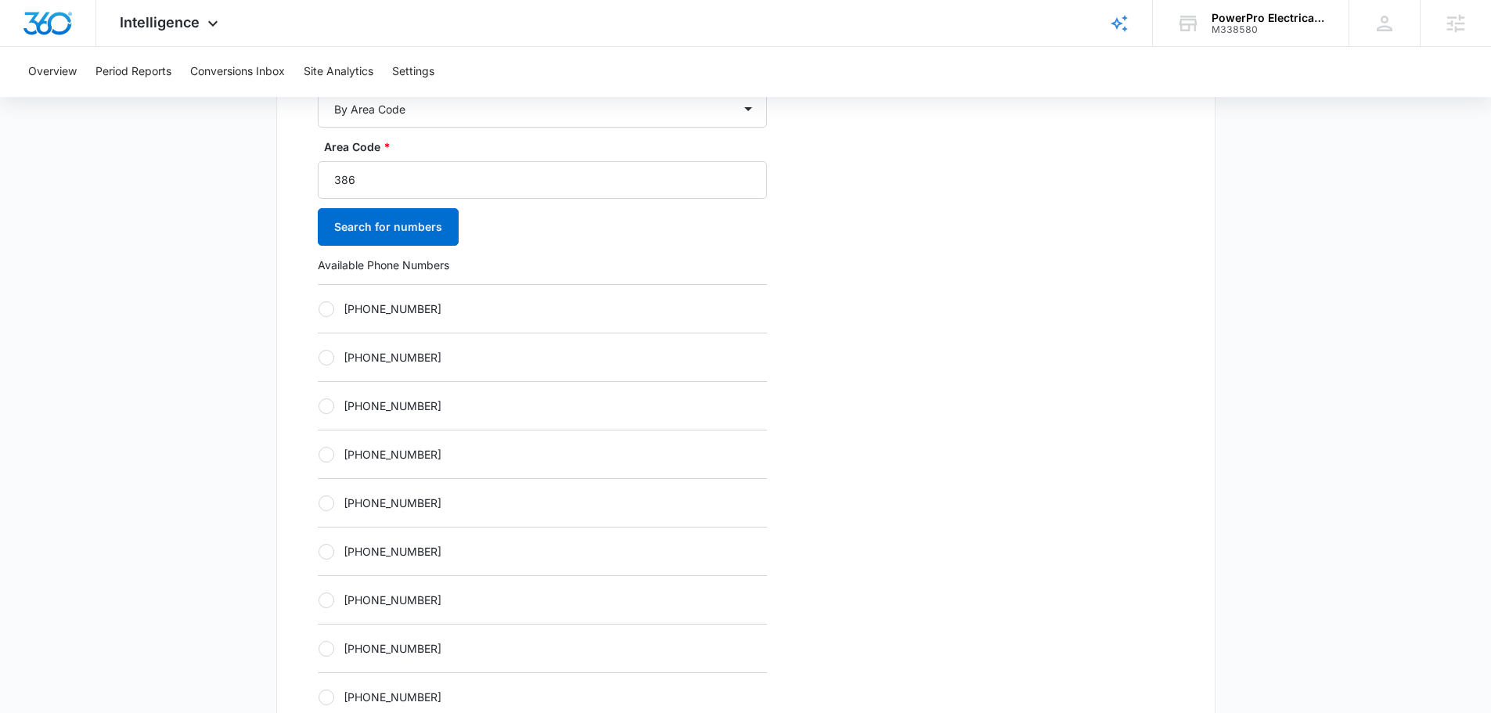
click at [326, 403] on div at bounding box center [327, 406] width 16 height 16
click at [319, 405] on input "+13862439937" at bounding box center [318, 405] width 1 height 1
radio input "true"
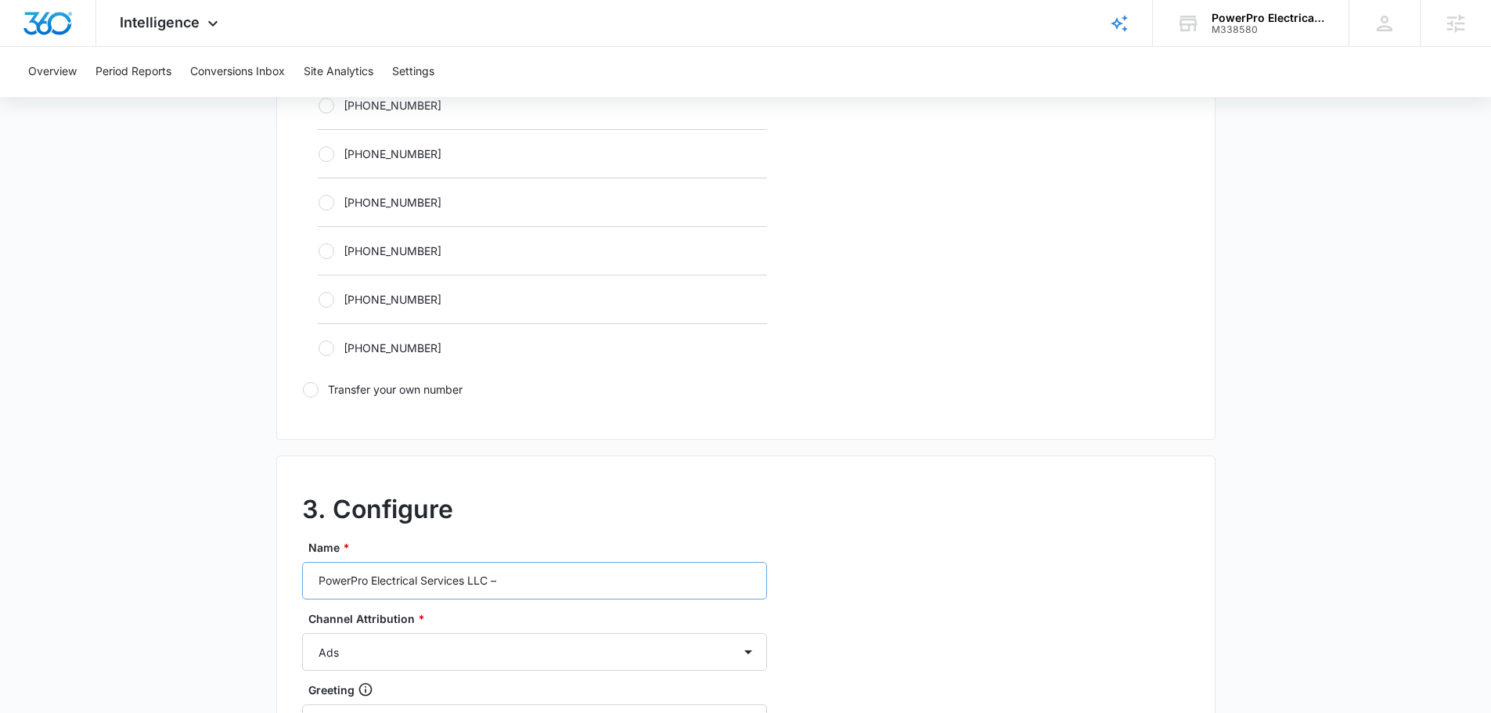
scroll to position [1096, 0]
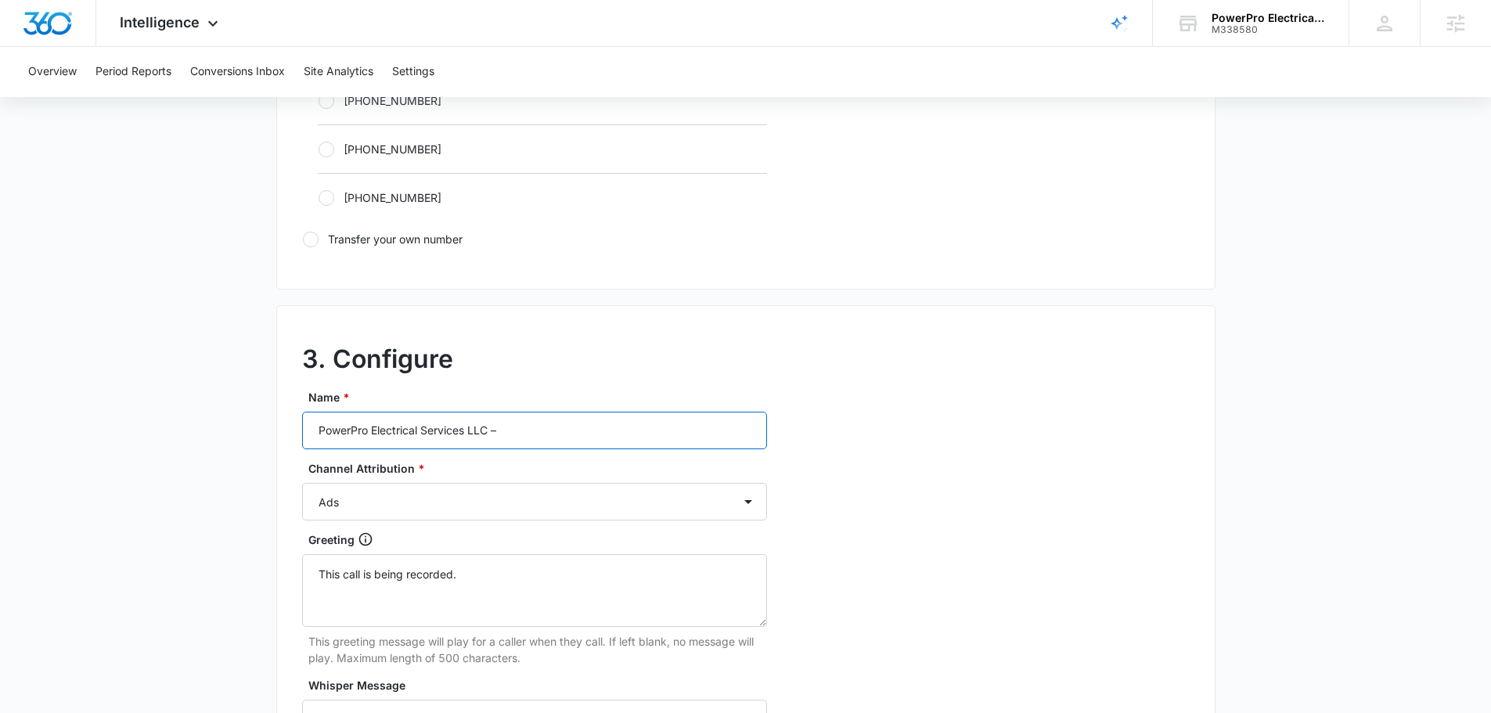
click at [548, 447] on input "PowerPro Electrical Services LLC –" at bounding box center [534, 431] width 465 height 38
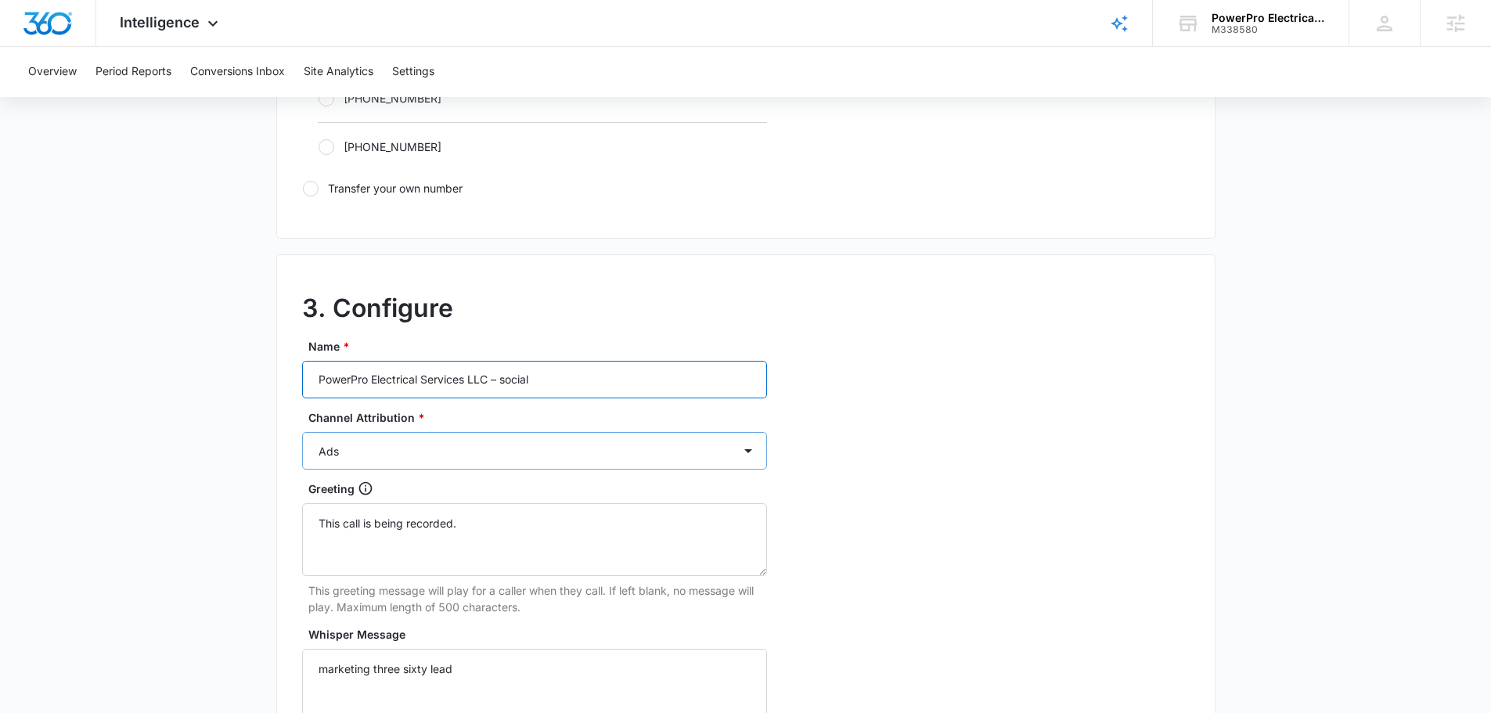
scroll to position [1174, 0]
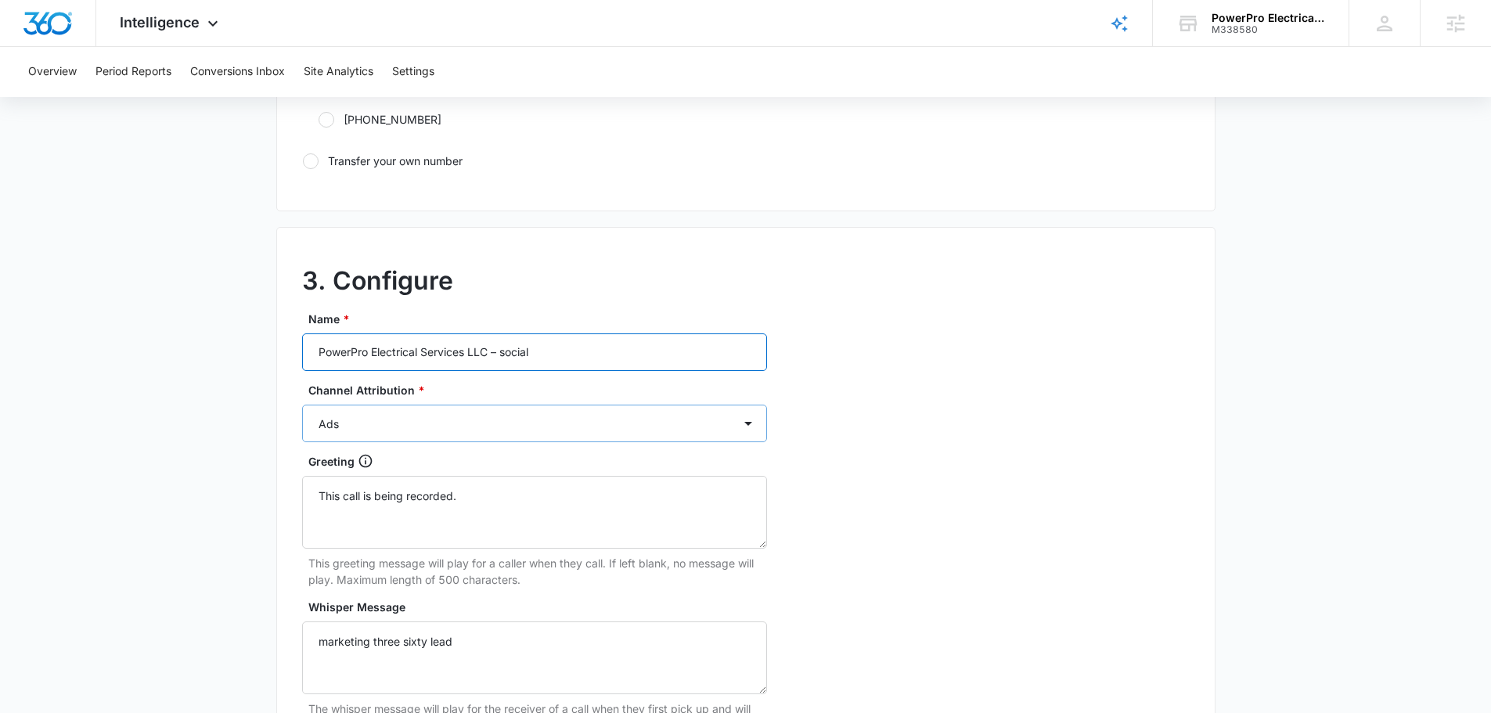
type input "PowerPro Electrical Services LLC – social"
click at [454, 423] on select "Ads Local Service Ads Content Social Other" at bounding box center [534, 424] width 465 height 38
select select "SOCIAL"
click at [302, 405] on select "Ads Local Service Ads Content Social Other" at bounding box center [534, 424] width 465 height 38
click at [406, 672] on textarea "Whisper Message" at bounding box center [534, 657] width 465 height 73
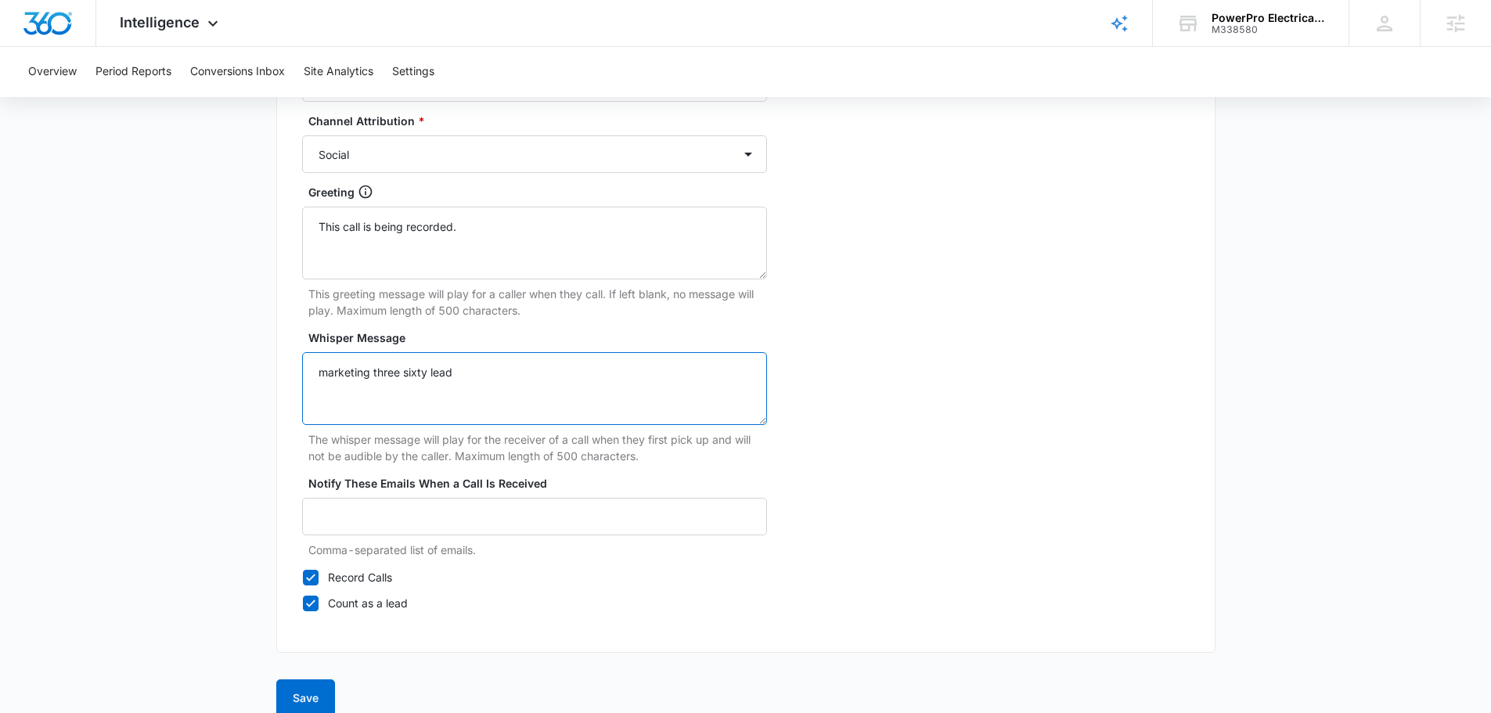
scroll to position [1466, 0]
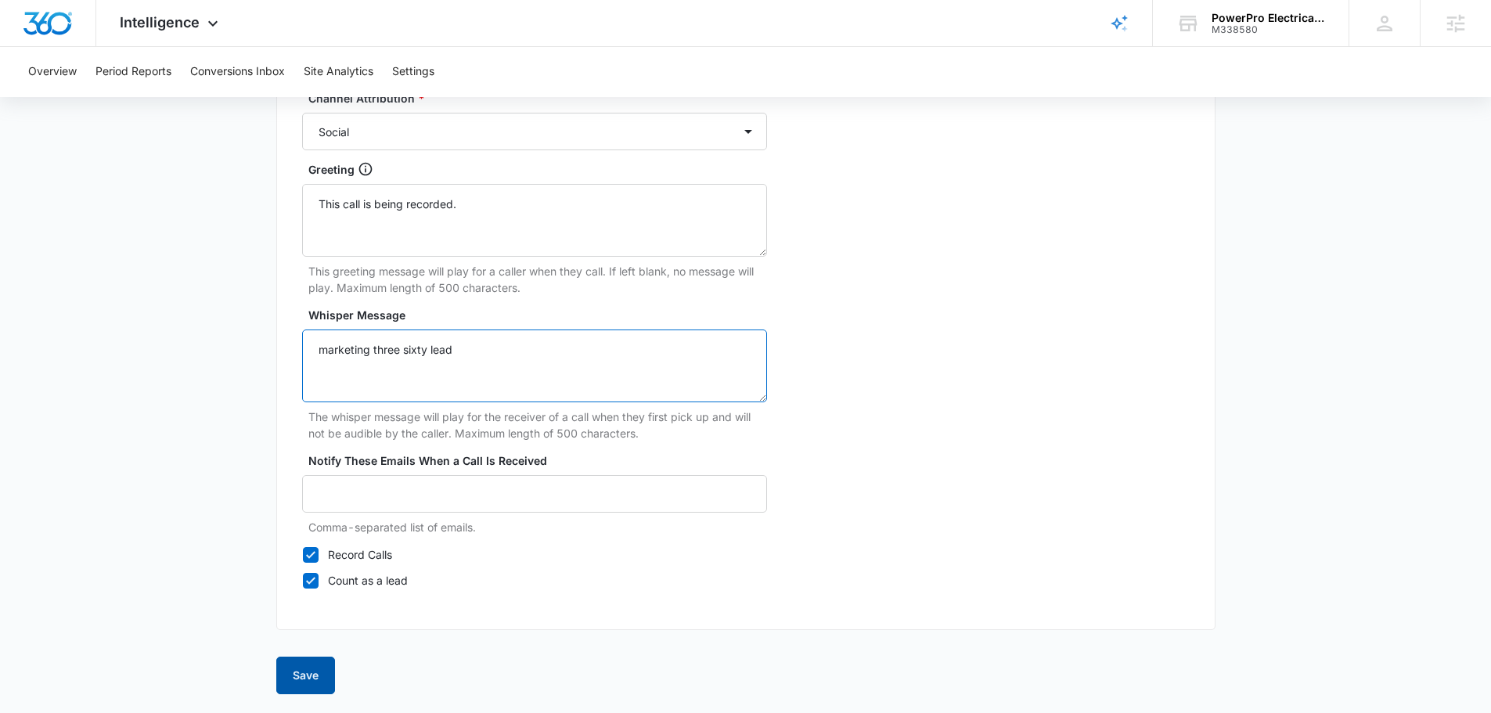
type textarea "marketing three sixty lead"
click at [296, 675] on button "Save" at bounding box center [305, 676] width 59 height 38
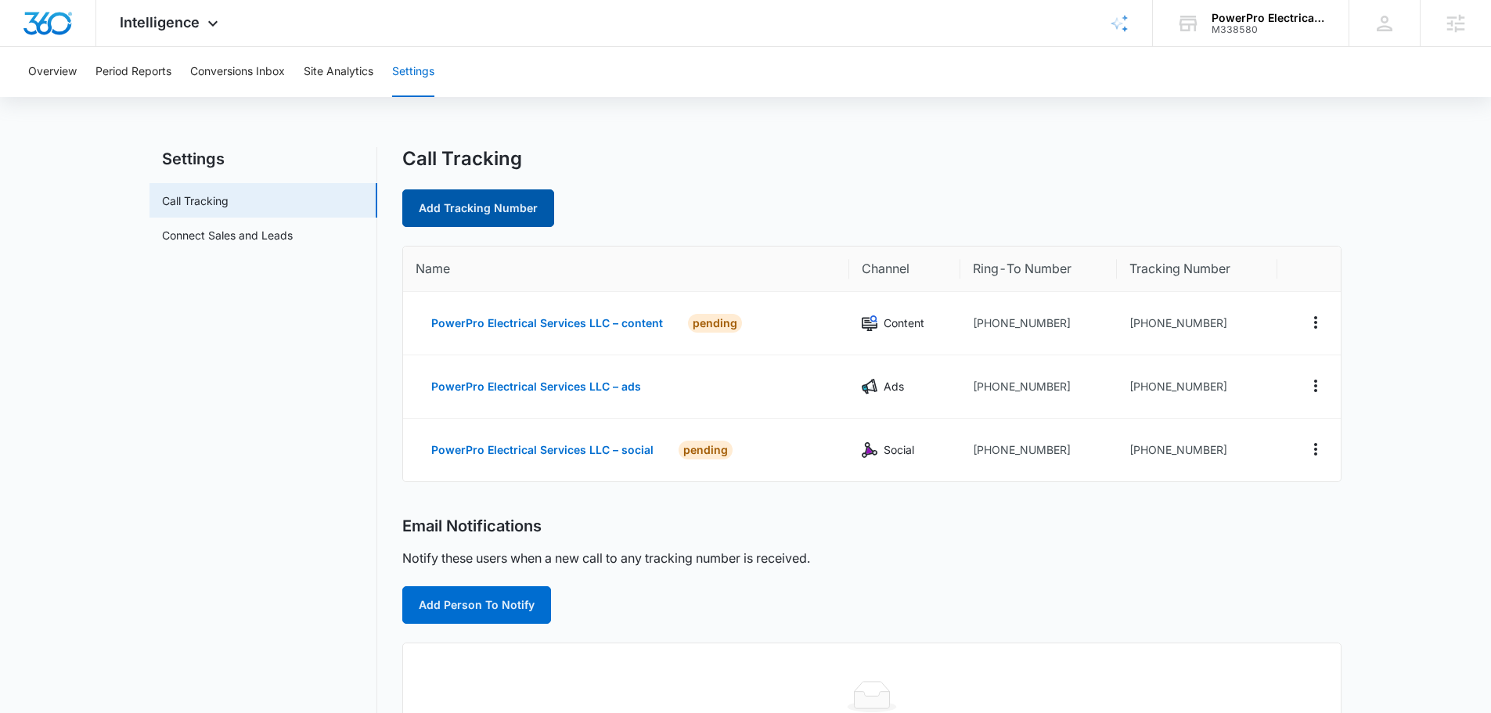
click at [500, 220] on link "Add Tracking Number" at bounding box center [478, 208] width 152 height 38
select select "by_area_code"
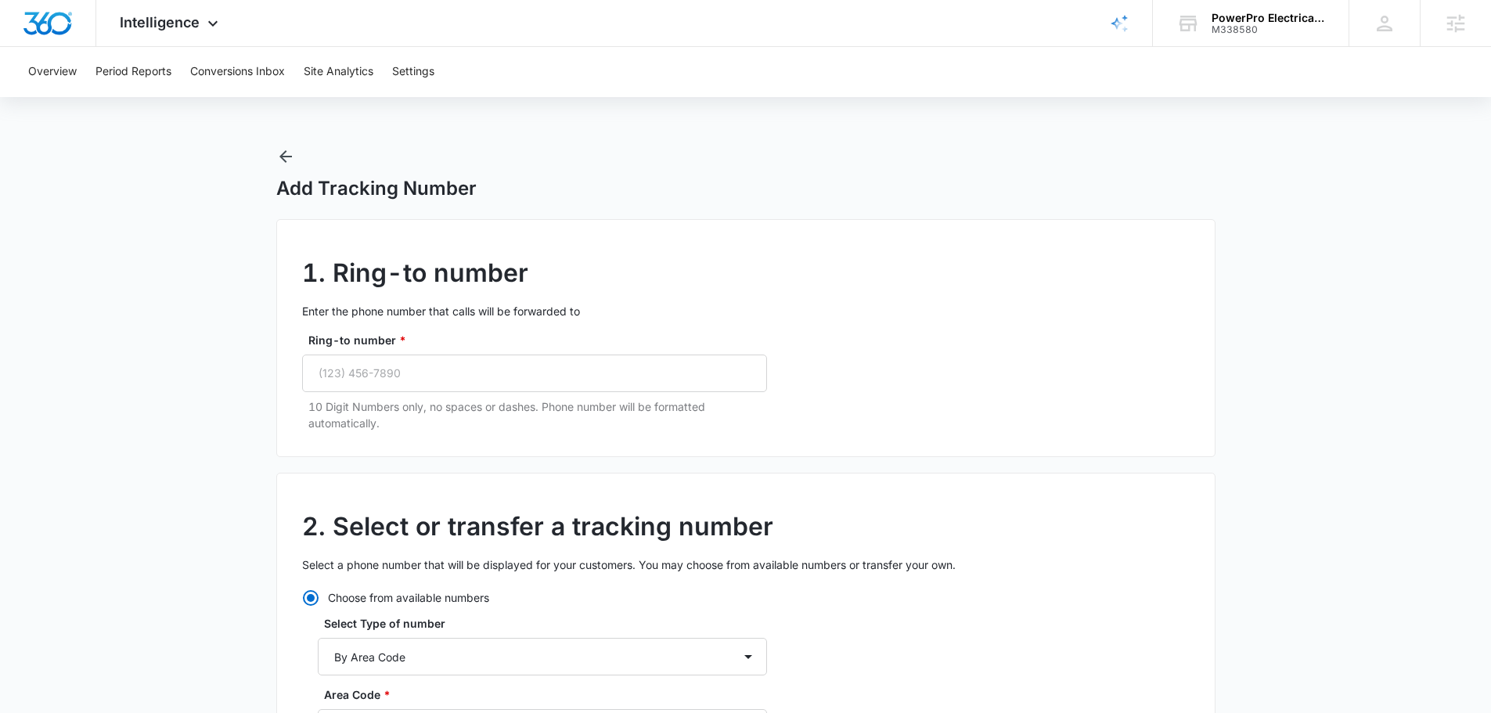
radio input "true"
click at [458, 377] on input "Ring-to number *" at bounding box center [534, 374] width 465 height 38
paste input "(386) 986-8178"
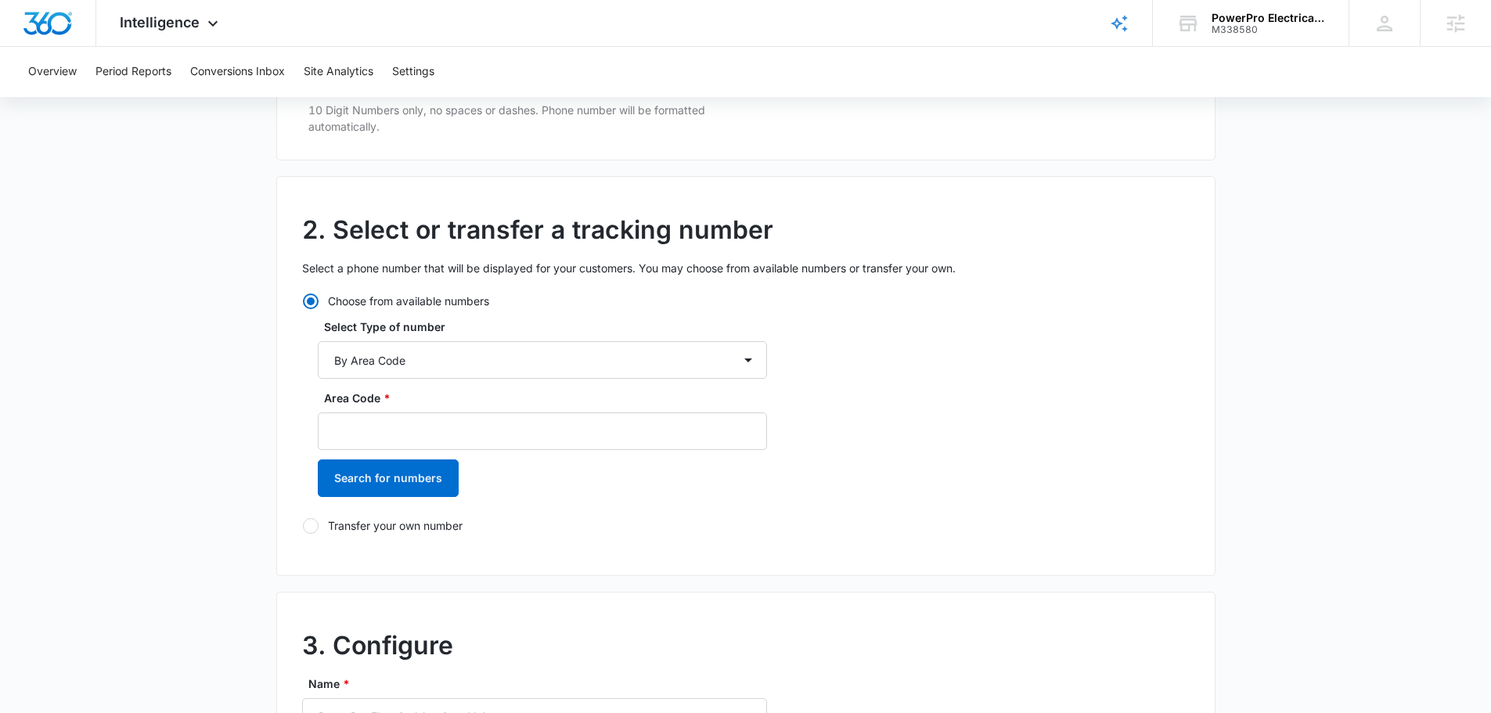
scroll to position [313, 0]
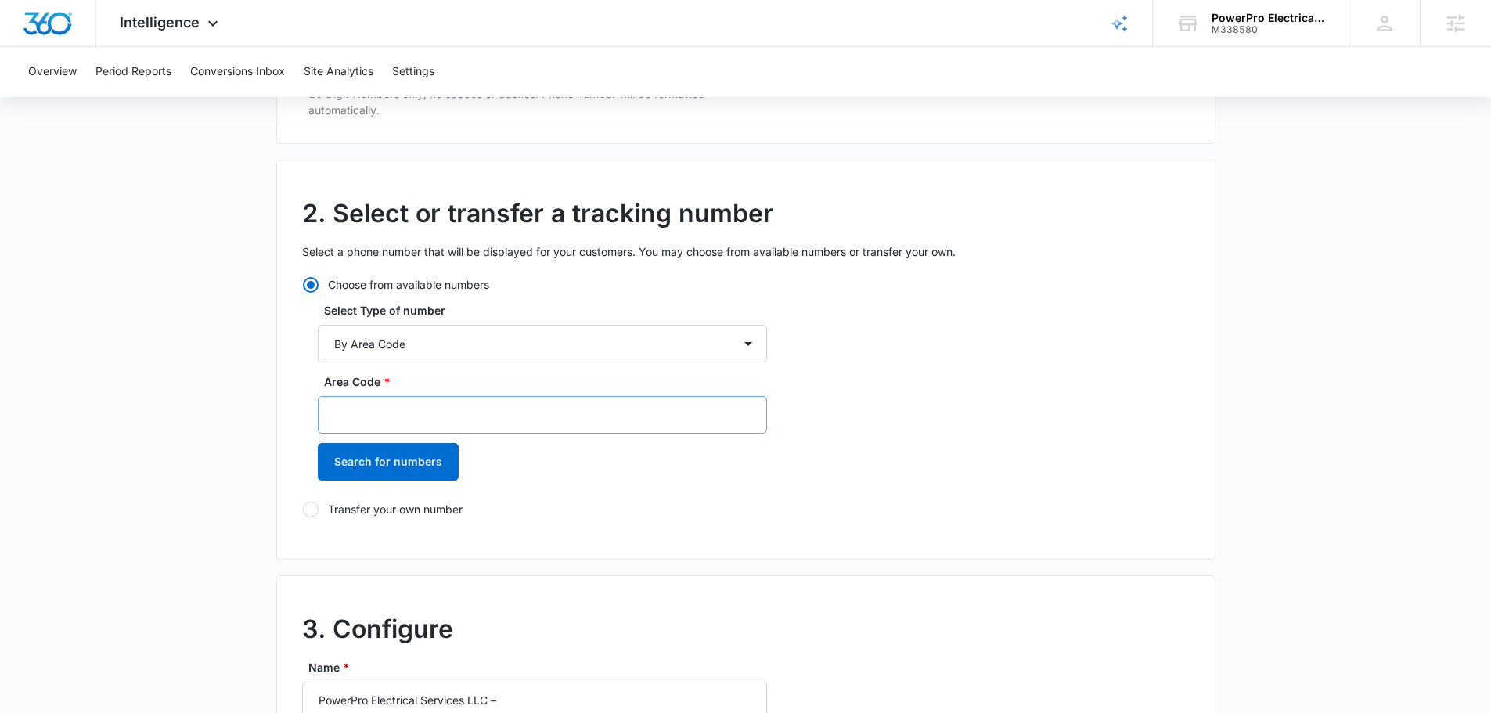
type input "(386) 986-8178"
click at [423, 407] on input "Area Code *" at bounding box center [542, 415] width 449 height 38
click at [351, 423] on input "386" at bounding box center [542, 415] width 449 height 38
type input "386"
click at [359, 456] on button "Search for numbers" at bounding box center [388, 462] width 141 height 38
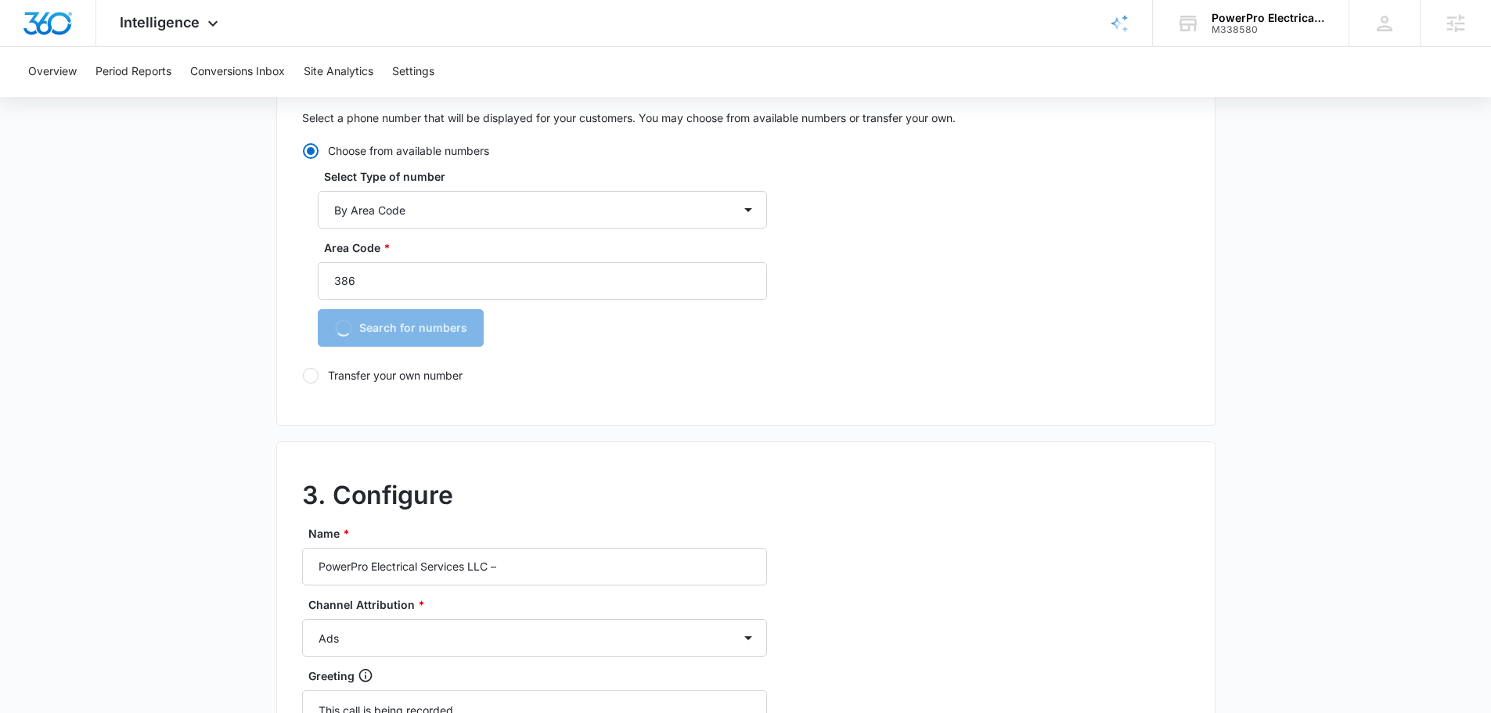
scroll to position [548, 0]
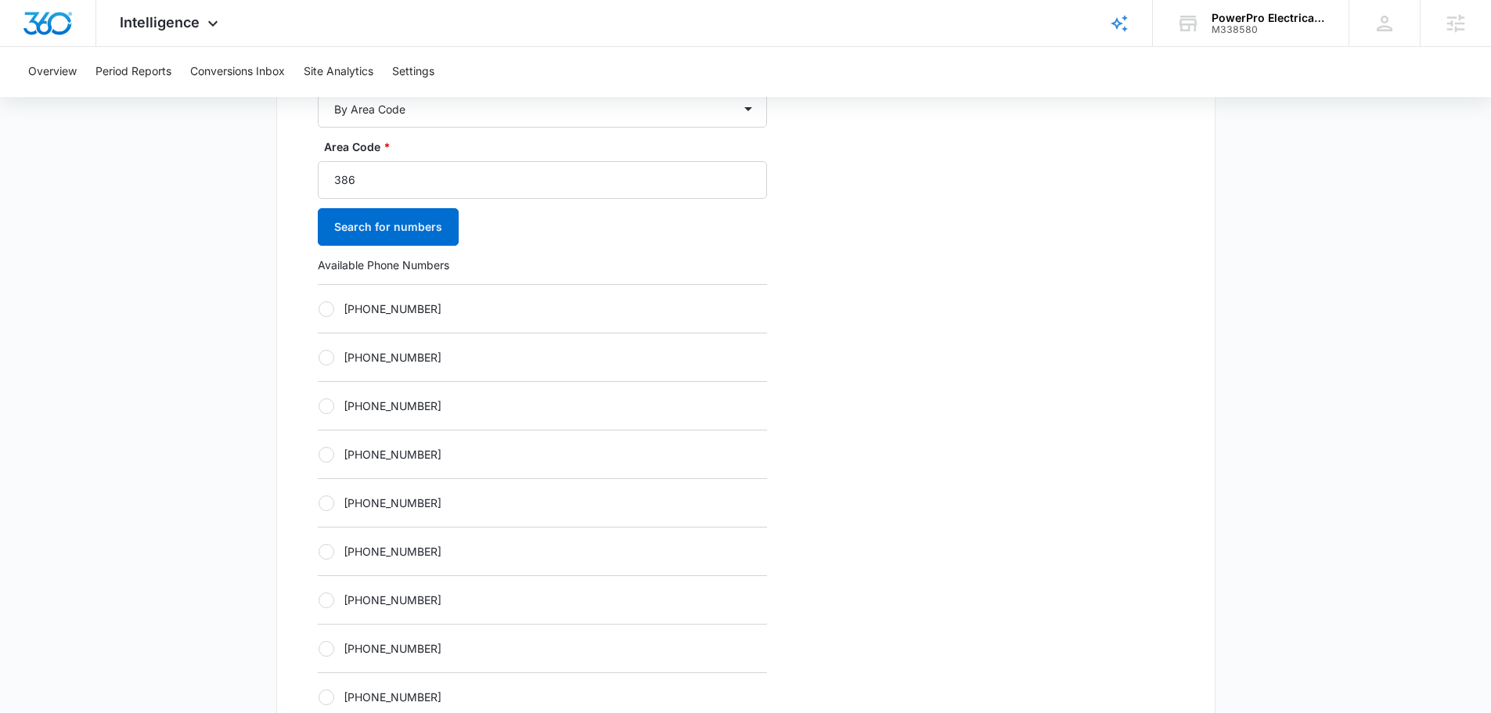
click at [409, 514] on div "+13862597471" at bounding box center [542, 502] width 449 height 49
click at [409, 510] on label "+13862597471" at bounding box center [542, 503] width 449 height 16
click at [319, 503] on input "+13862597471" at bounding box center [318, 502] width 1 height 1
radio input "true"
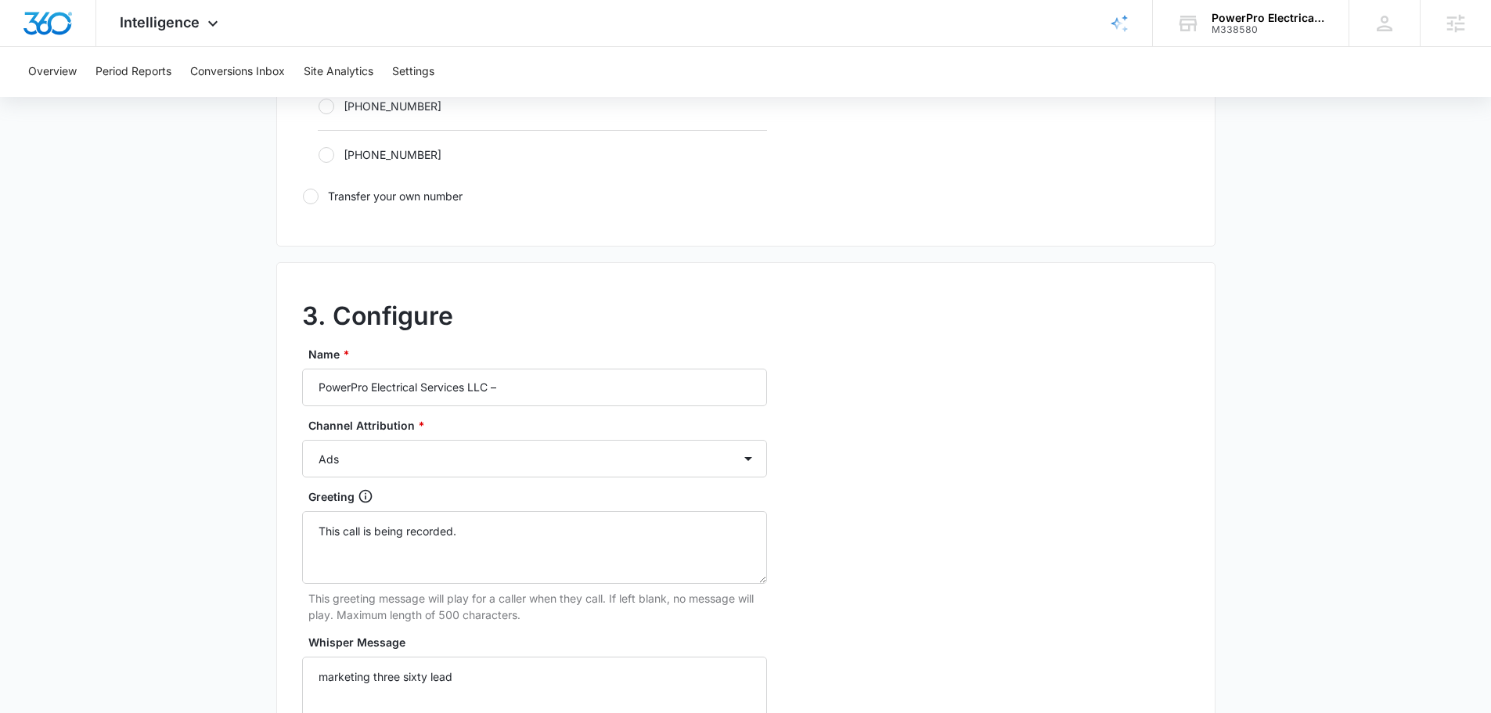
scroll to position [1252, 0]
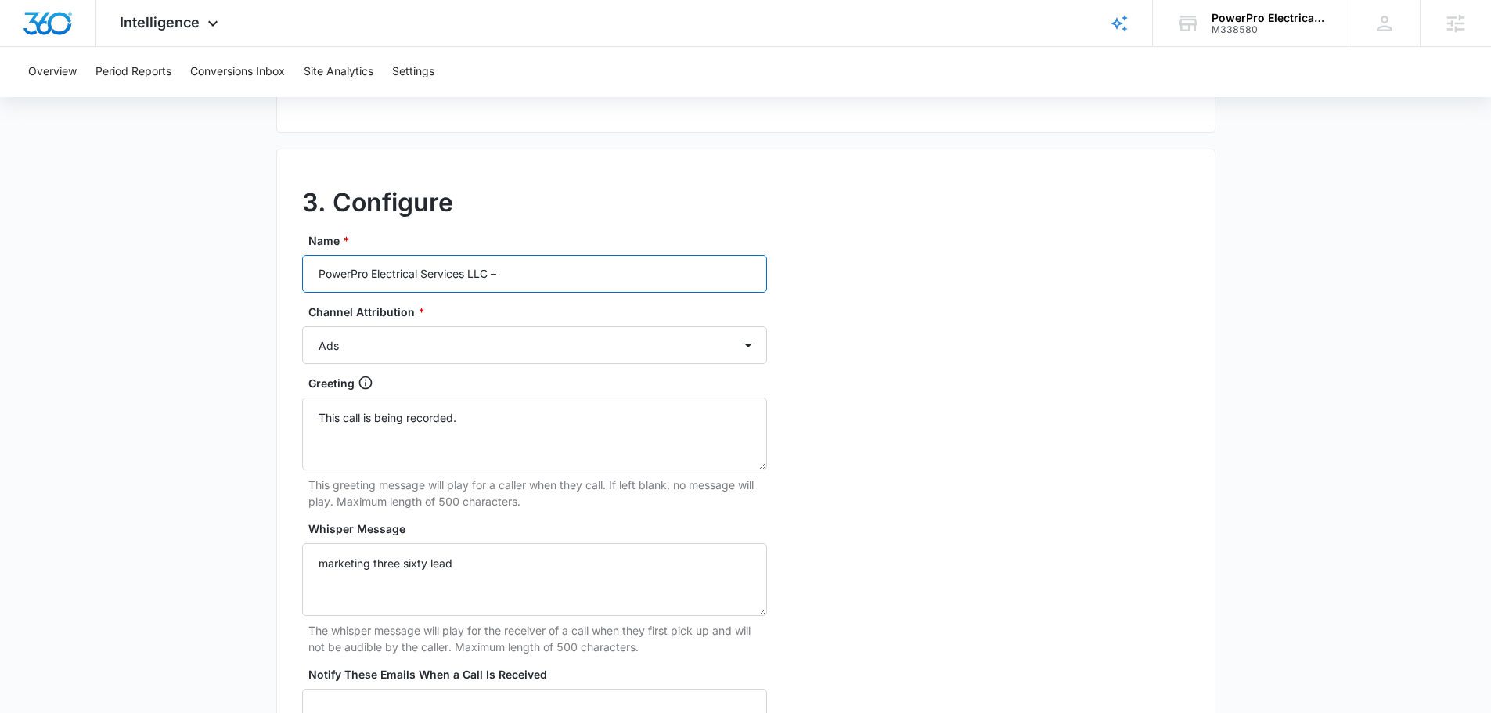
click at [562, 282] on input "PowerPro Electrical Services LLC –" at bounding box center [534, 274] width 465 height 38
type input "PowerPro Electrical Services LLC – other"
drag, startPoint x: 483, startPoint y: 347, endPoint x: 469, endPoint y: 347, distance: 14.1
click at [483, 347] on select "Ads Local Service Ads Content Social Other" at bounding box center [534, 345] width 465 height 38
select select "OTHER"
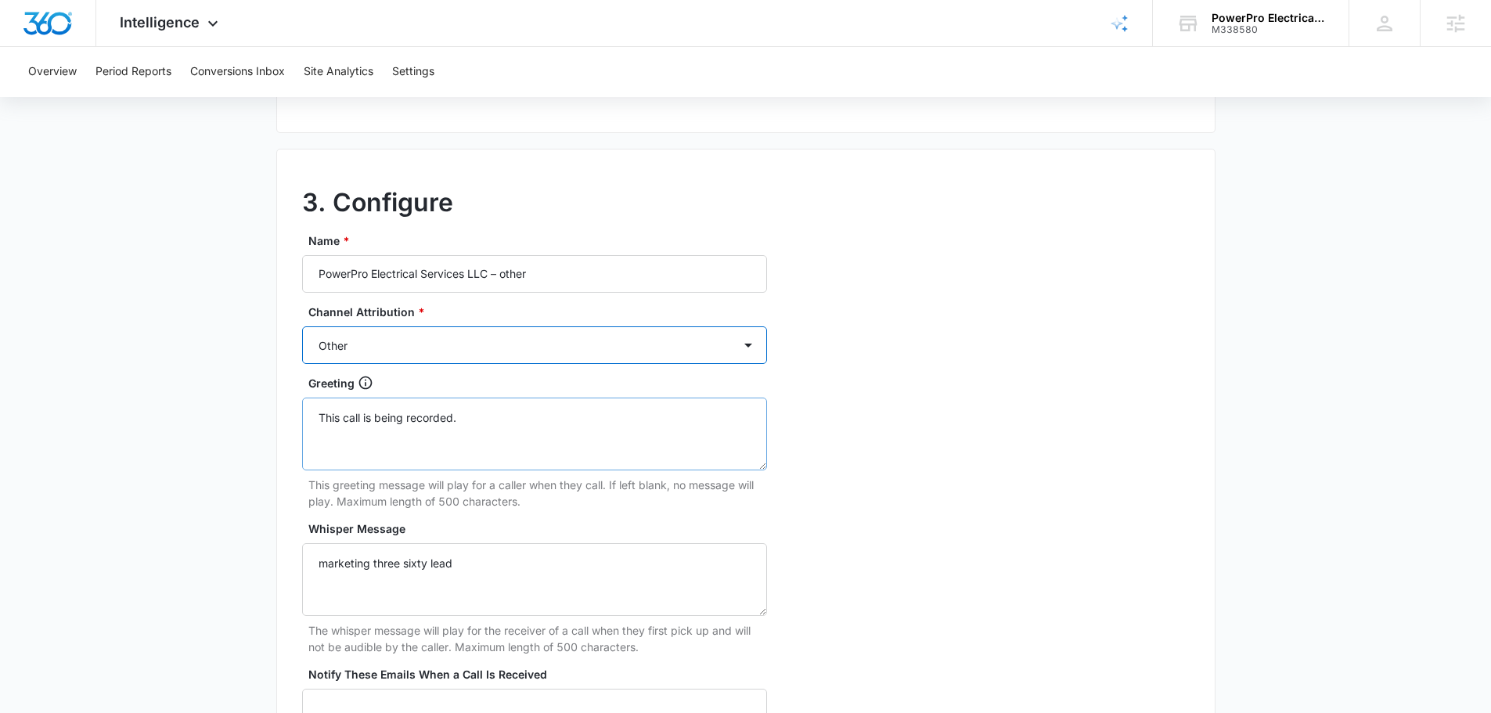
click at [302, 326] on select "Ads Local Service Ads Content Social Other" at bounding box center [534, 345] width 465 height 38
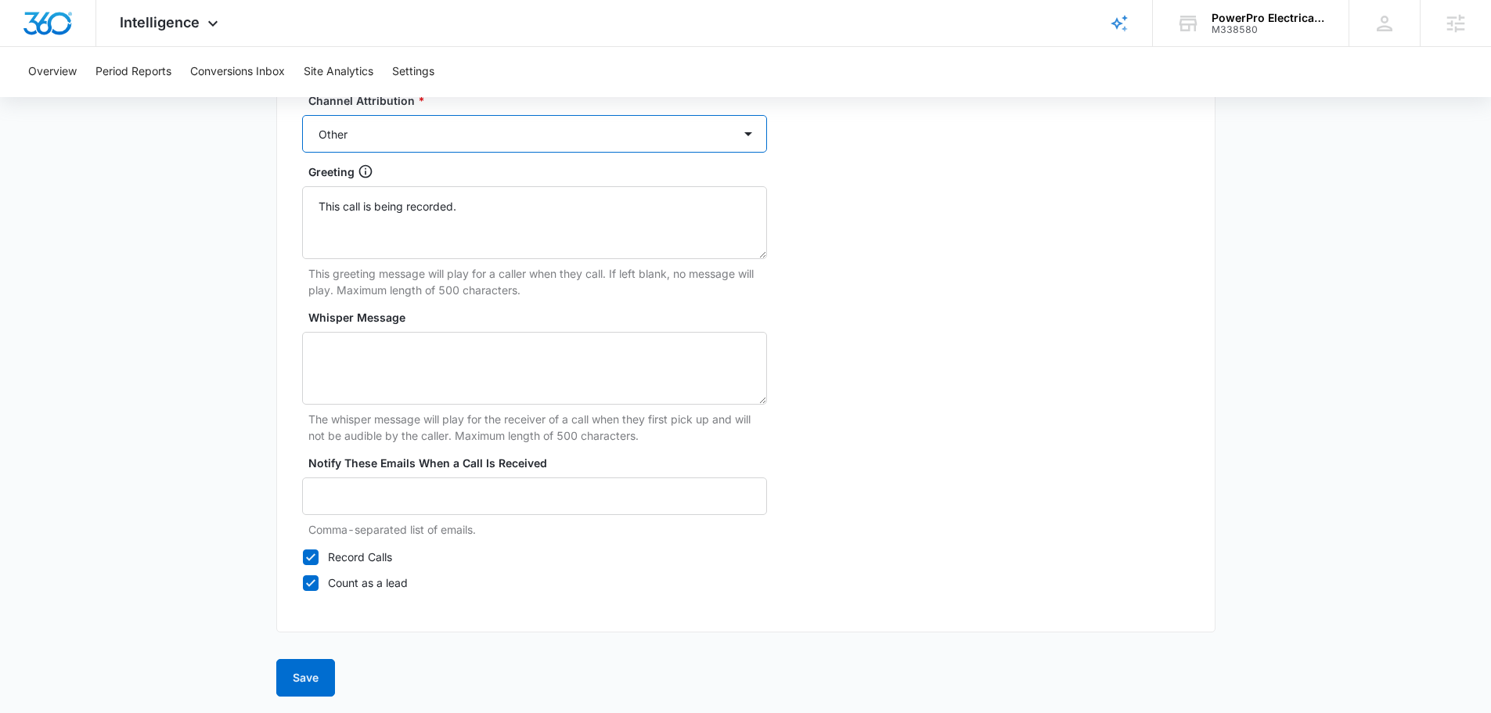
scroll to position [1466, 0]
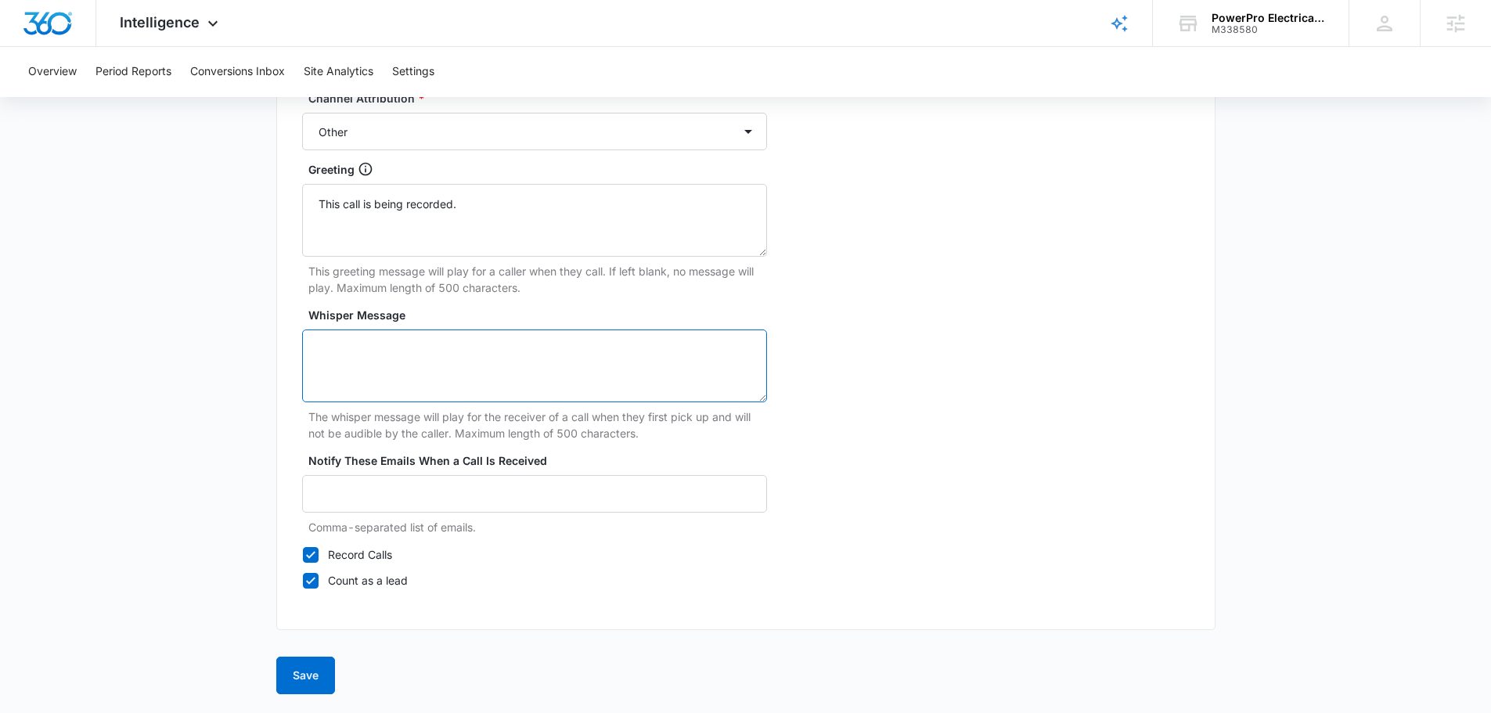
click at [445, 347] on textarea "Whisper Message" at bounding box center [534, 365] width 465 height 73
type textarea "marketing three sixty lead"
click at [305, 679] on button "Save" at bounding box center [305, 676] width 59 height 38
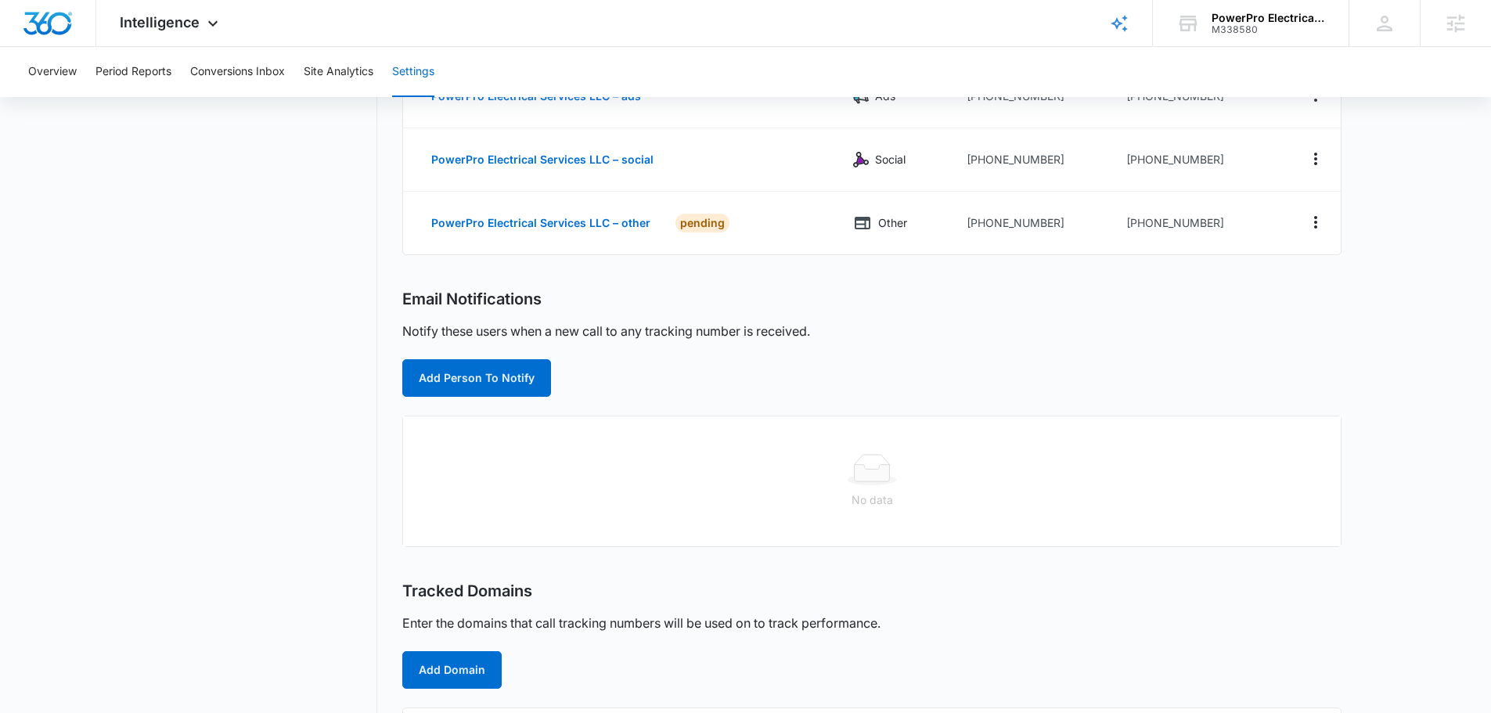
scroll to position [313, 0]
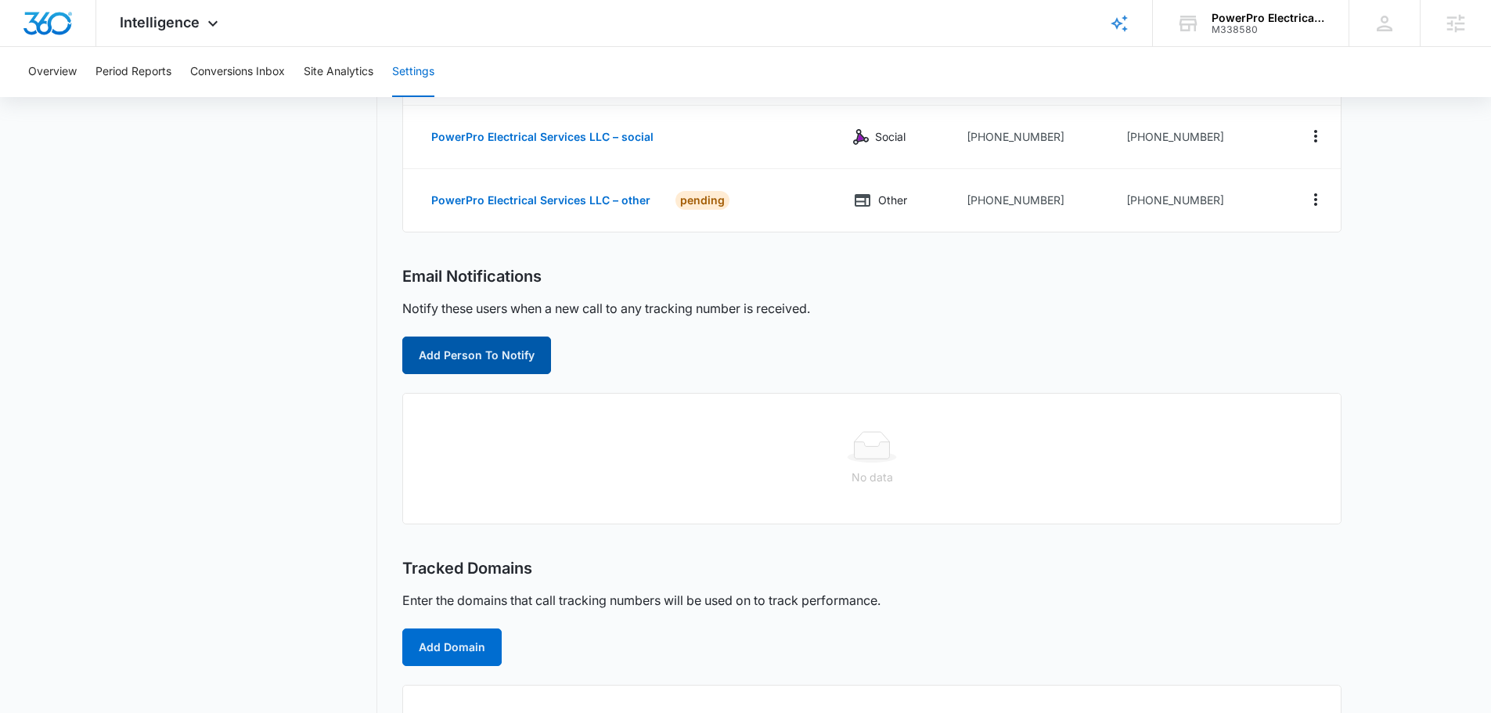
click at [503, 362] on button "Add Person To Notify" at bounding box center [476, 356] width 149 height 38
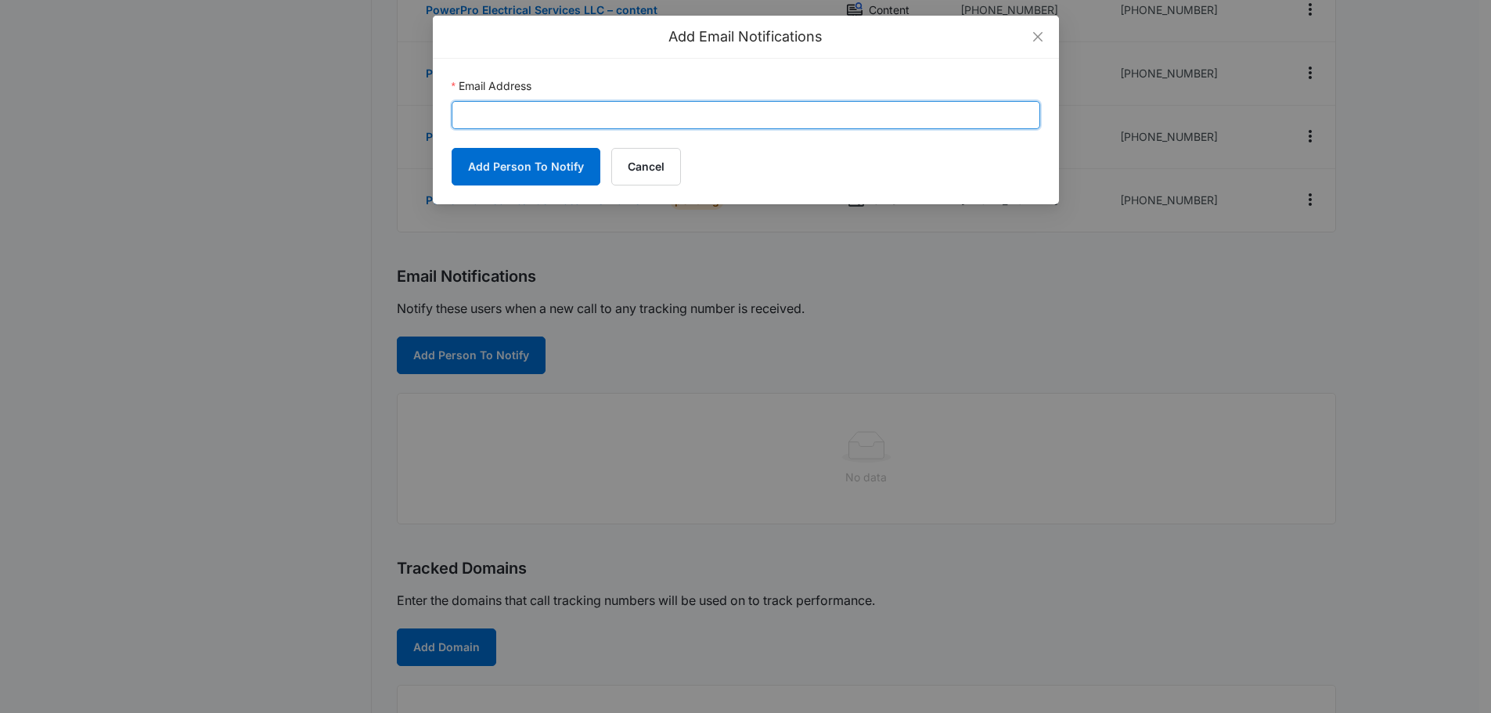
click at [538, 114] on input "Email Address" at bounding box center [746, 115] width 589 height 28
paste input "glenn@powerprosvs.com"
type input "glenn@powerprosvs.com"
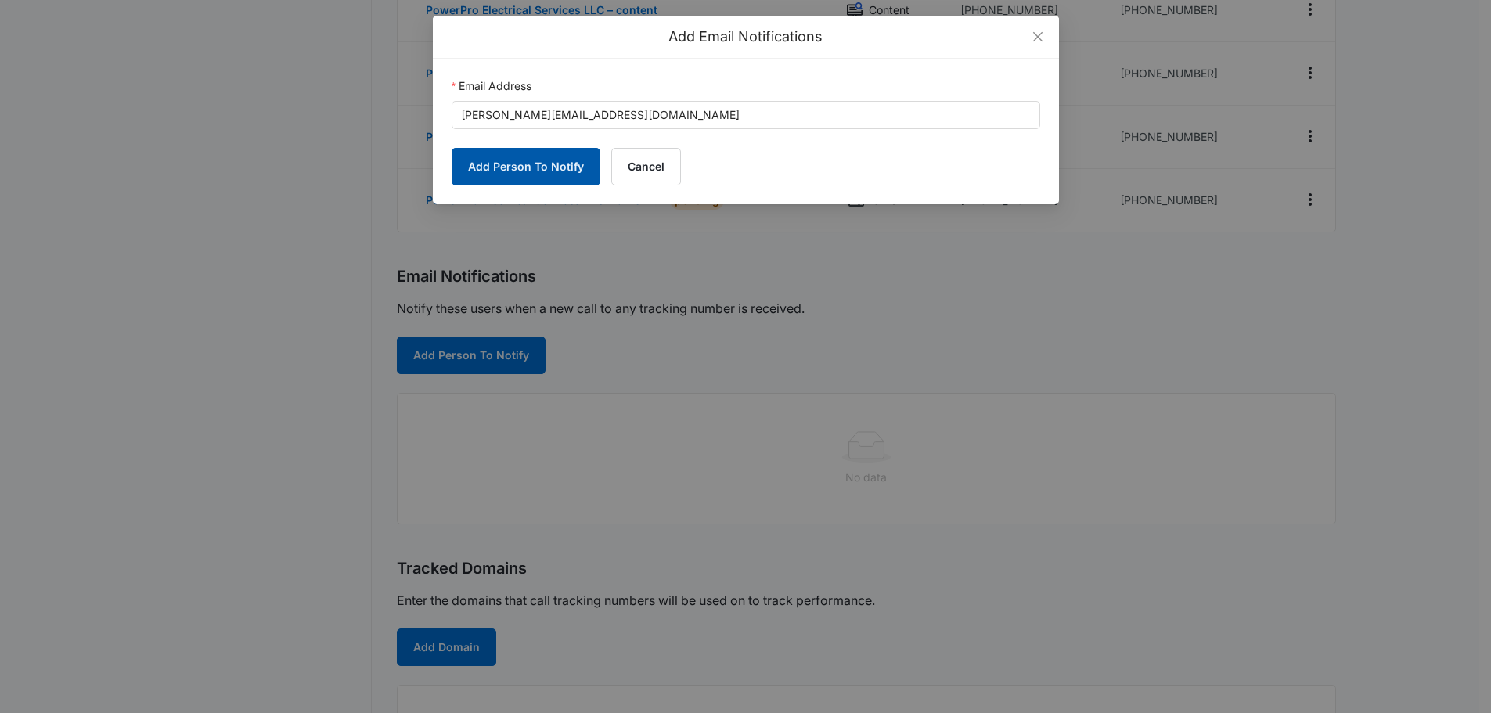
drag, startPoint x: 537, startPoint y: 175, endPoint x: 490, endPoint y: 175, distance: 47.0
click at [538, 177] on button "Add Person To Notify" at bounding box center [526, 167] width 149 height 38
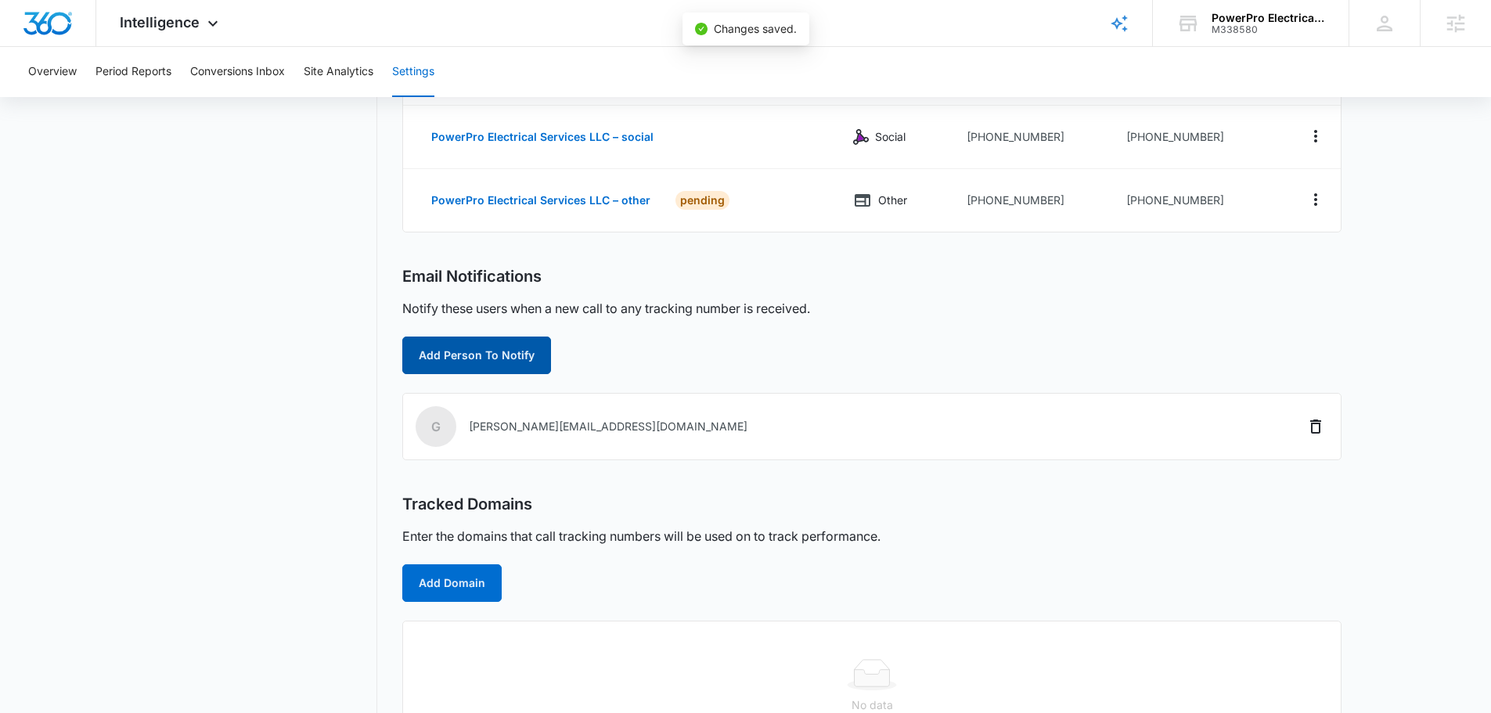
click at [481, 362] on button "Add Person To Notify" at bounding box center [476, 356] width 149 height 38
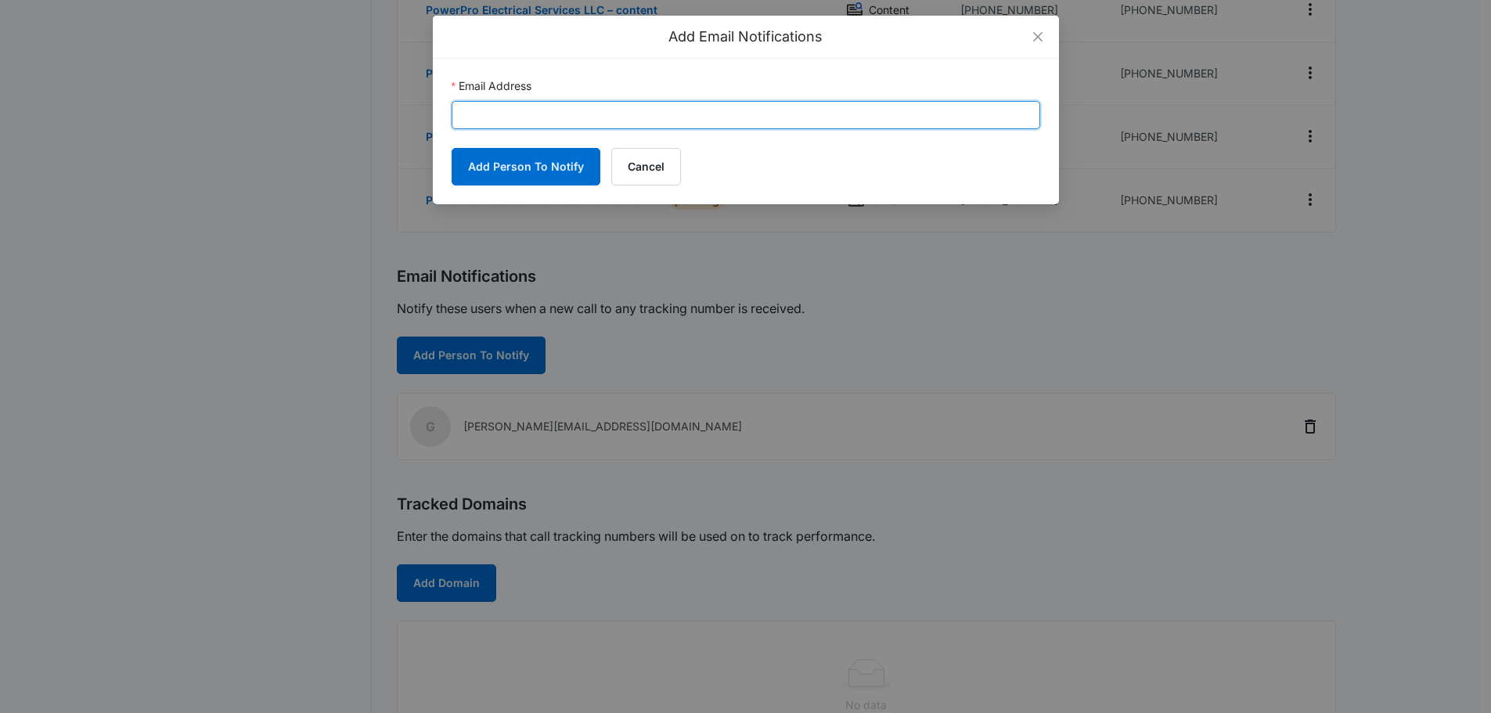
click at [616, 111] on input "Email Address" at bounding box center [746, 115] width 589 height 28
paste input "christy.perez@madwire.com"
type input "christy.perez@madwire.com"
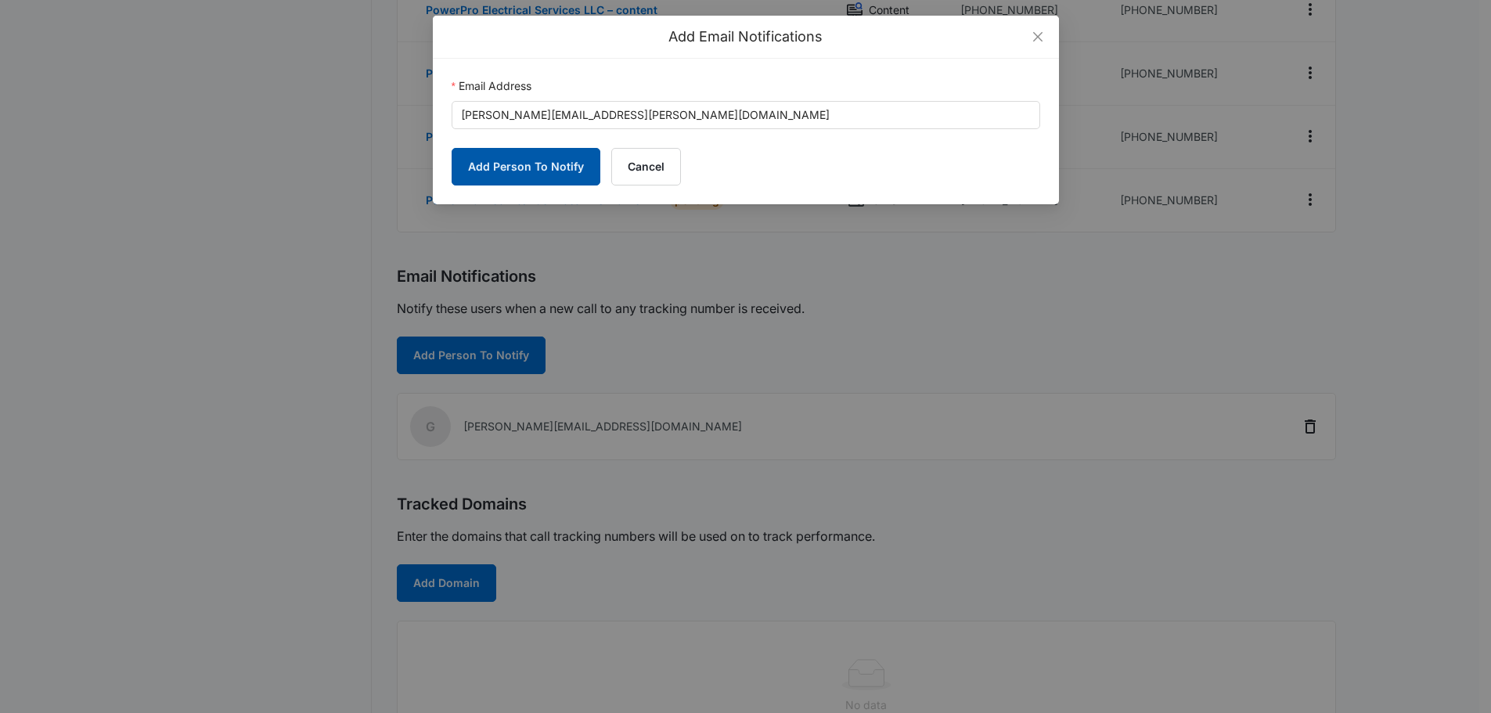
click at [490, 178] on button "Add Person To Notify" at bounding box center [526, 167] width 149 height 38
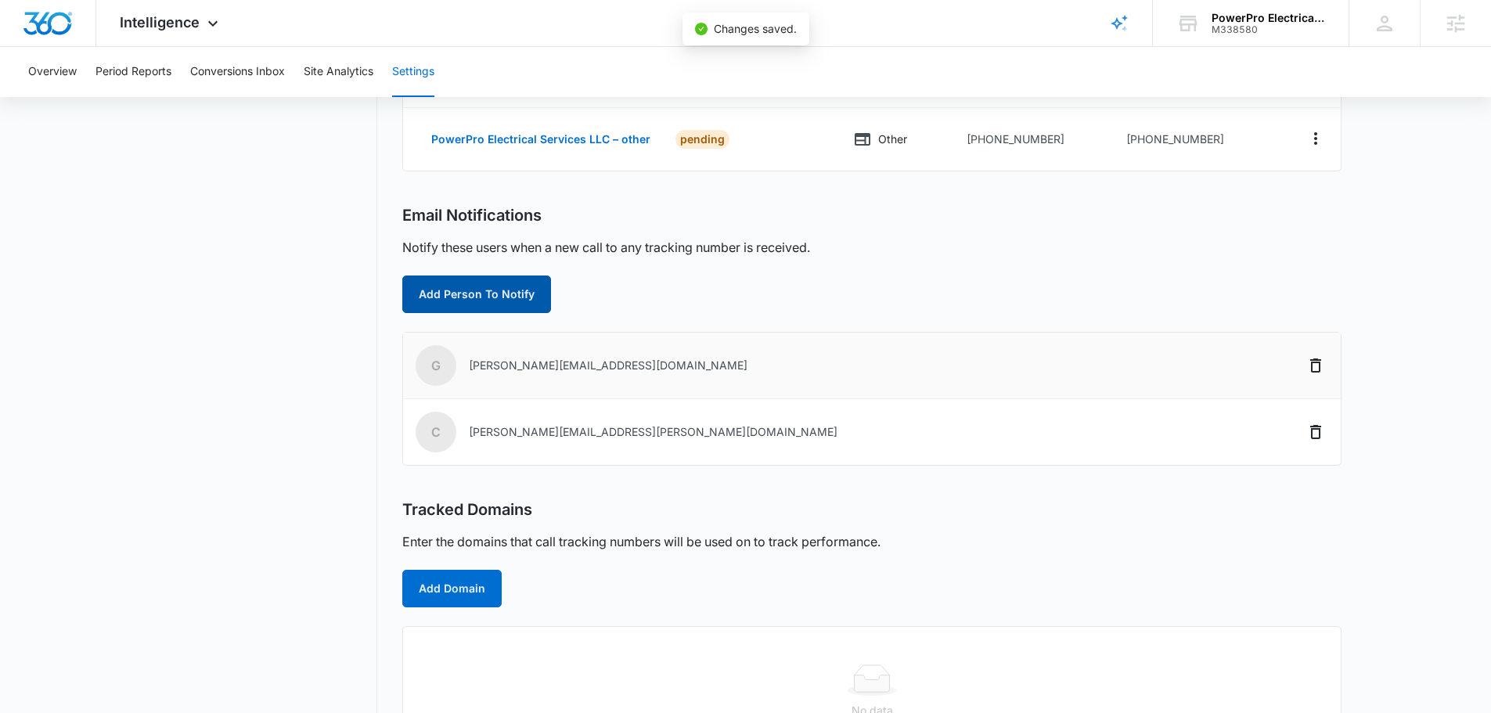
scroll to position [437, 0]
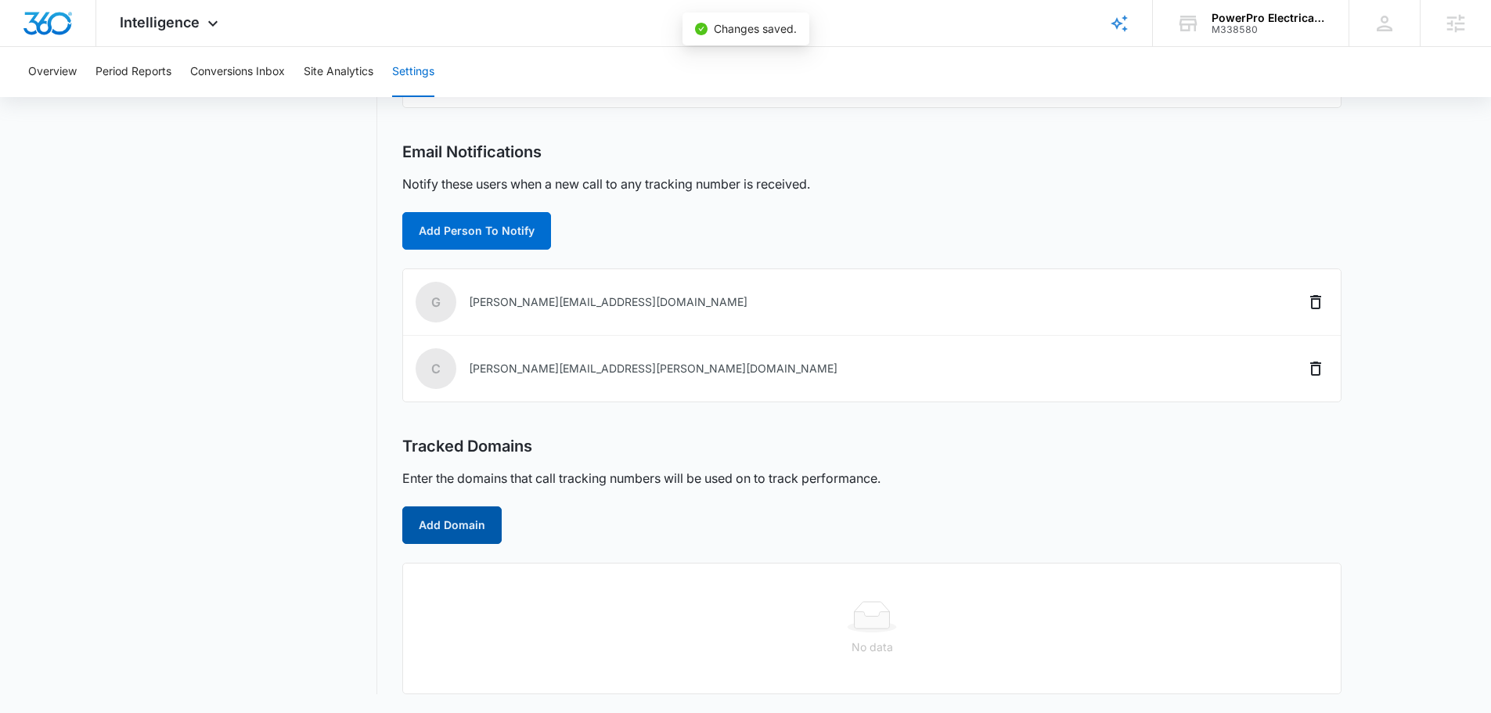
click at [452, 527] on button "Add Domain" at bounding box center [451, 525] width 99 height 38
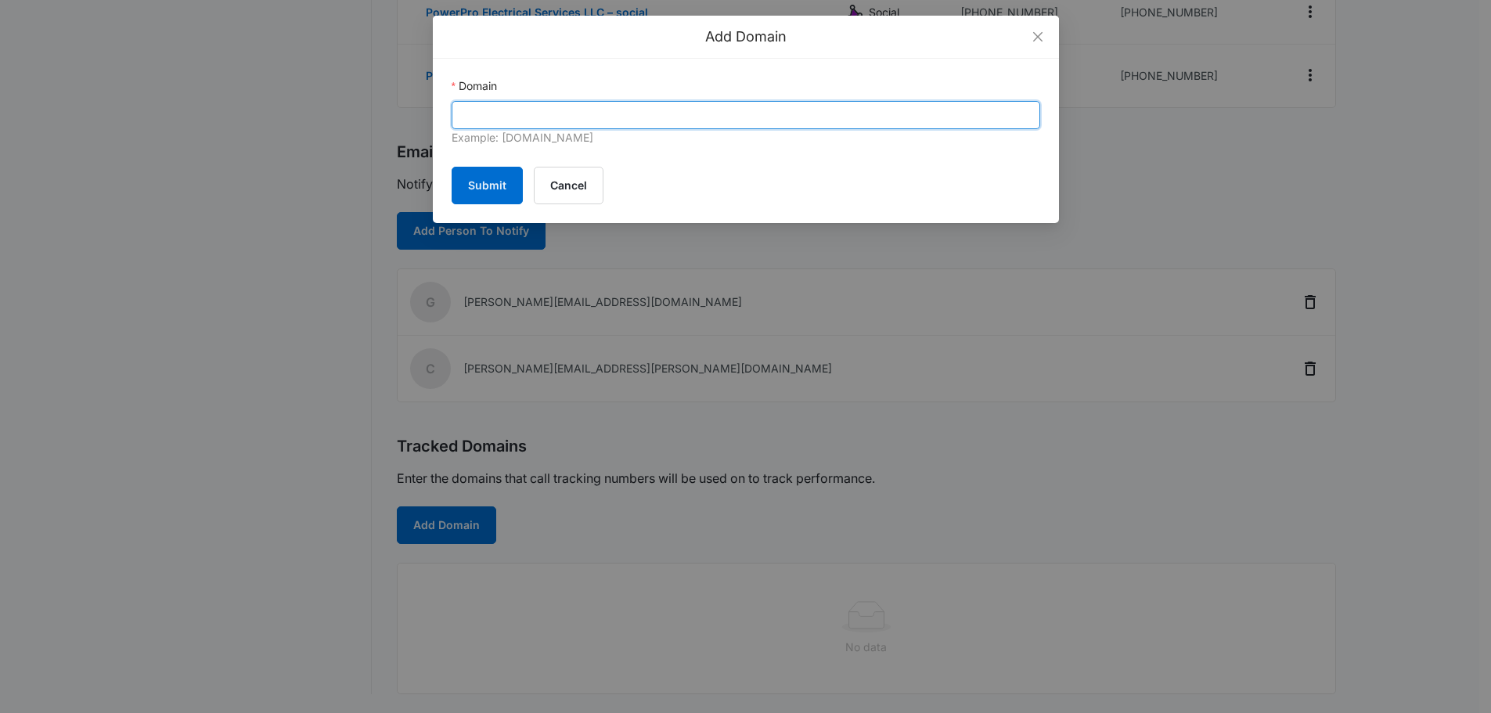
click at [509, 114] on input "Domain" at bounding box center [746, 115] width 589 height 28
paste input "https://powerprosvs.com/"
drag, startPoint x: 500, startPoint y: 114, endPoint x: 88, endPoint y: 178, distance: 416.5
click at [82, 178] on div "Add Domain Domain https://powerprosvs.com/ Example: marketing360.com Submit Can…" at bounding box center [745, 356] width 1491 height 713
click at [599, 123] on input "powerprosvs.com/" at bounding box center [746, 115] width 589 height 28
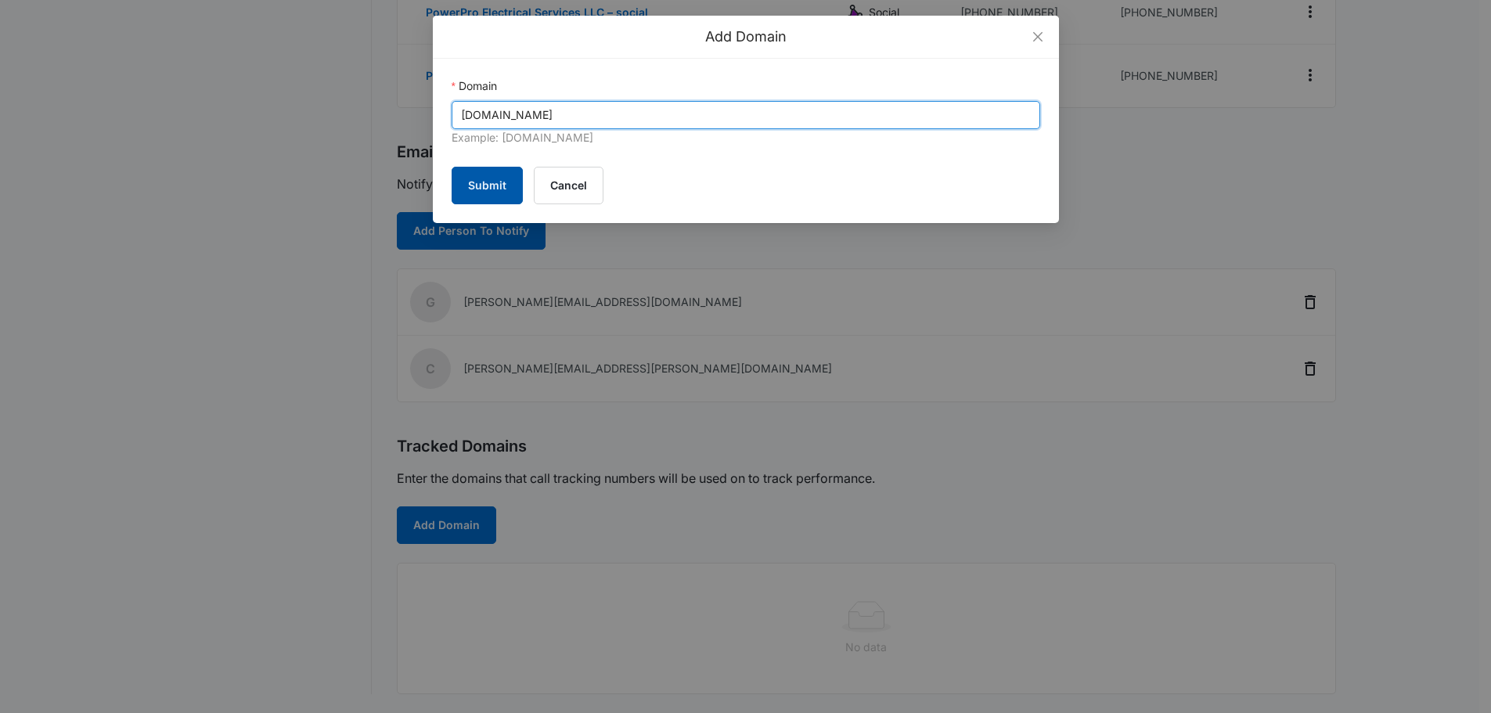
type input "powerprosvs.com"
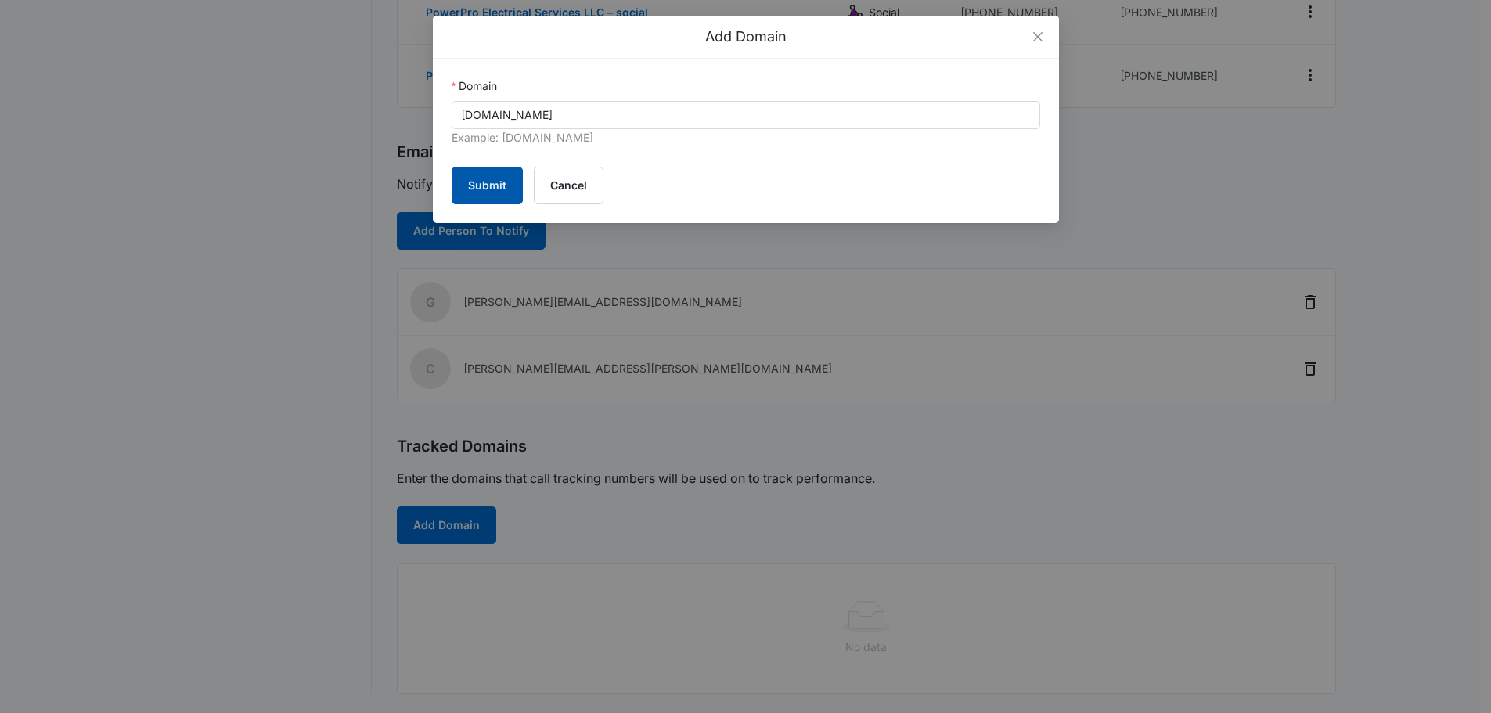
click at [489, 194] on button "Submit" at bounding box center [487, 186] width 71 height 38
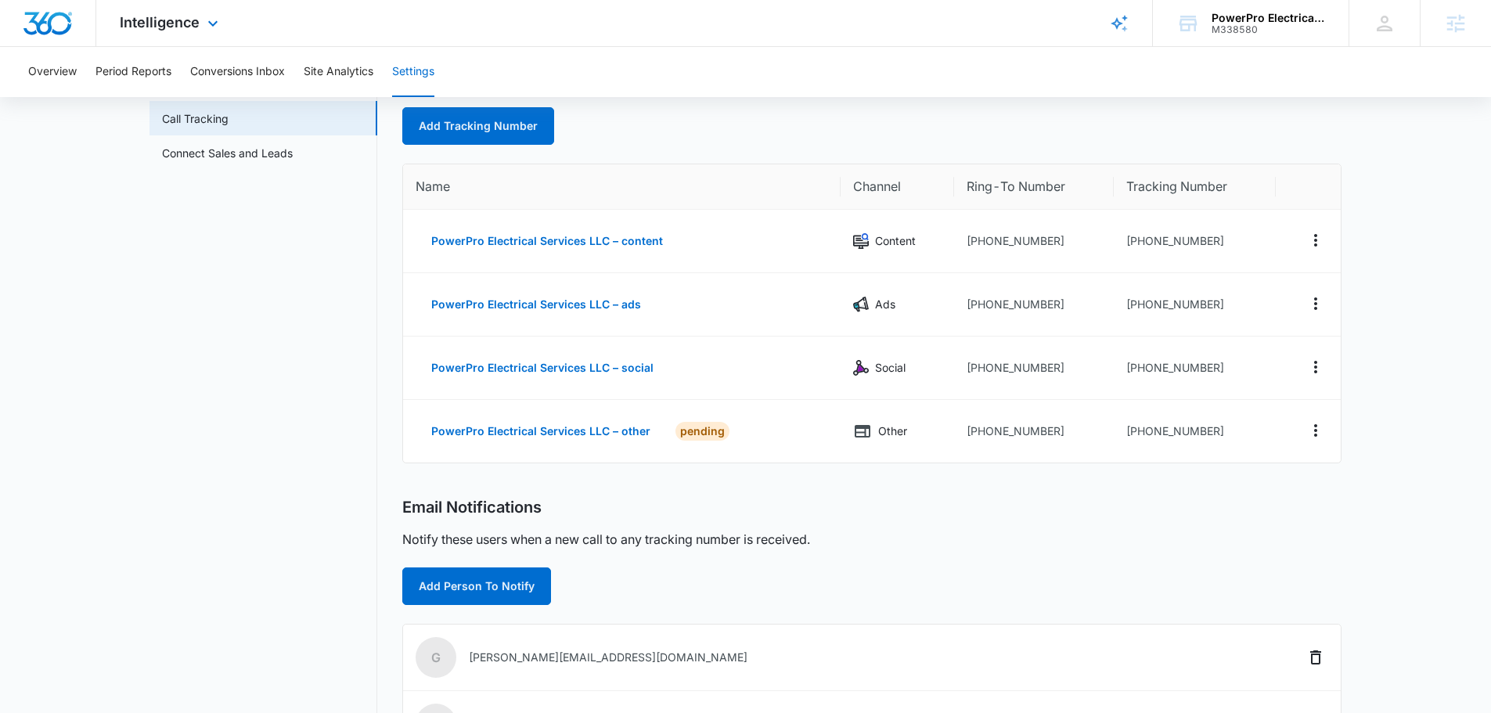
scroll to position [0, 0]
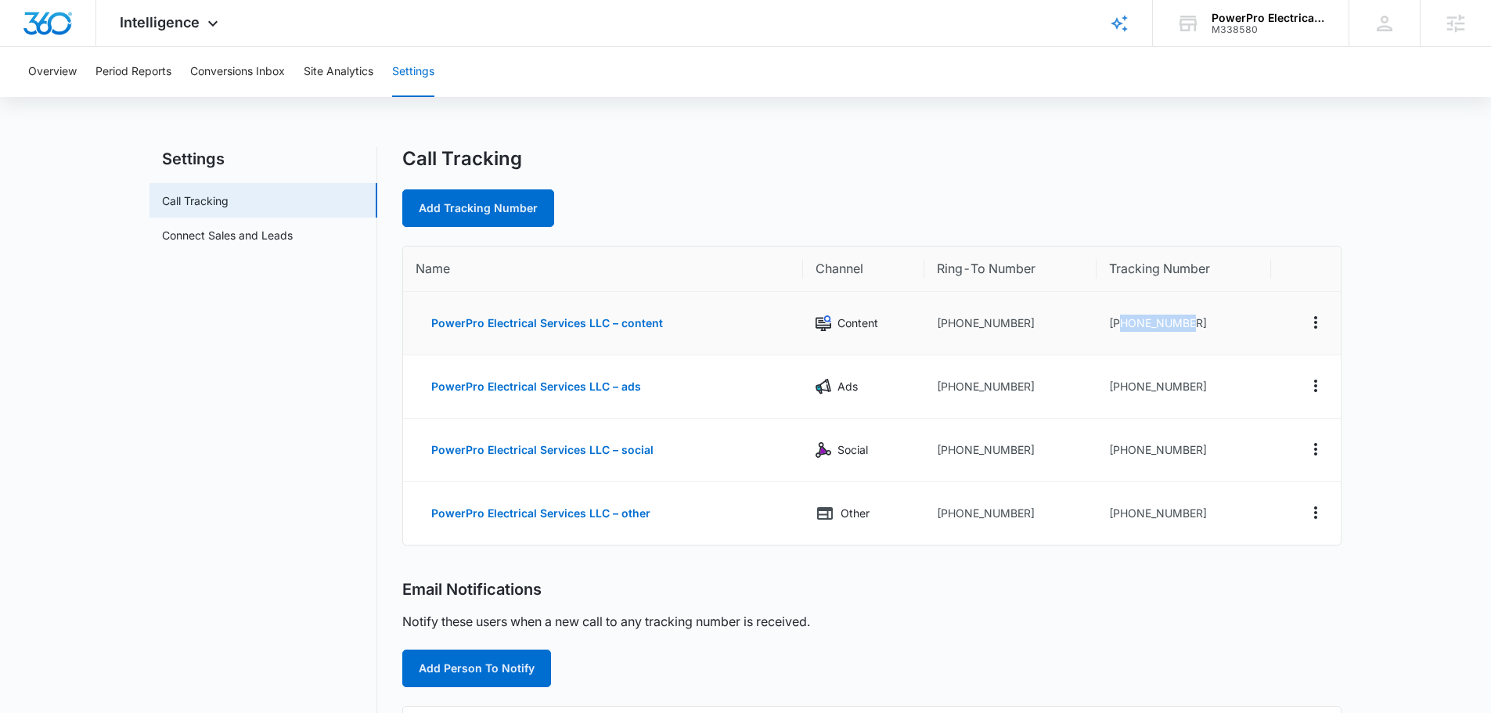
drag, startPoint x: 1201, startPoint y: 322, endPoint x: 1121, endPoint y: 326, distance: 80.7
click at [1121, 326] on td "+13862329351" at bounding box center [1183, 323] width 175 height 63
copy td "3862329351"
drag, startPoint x: 1166, startPoint y: 387, endPoint x: 1122, endPoint y: 382, distance: 44.9
click at [1122, 382] on td "+13862439929" at bounding box center [1183, 386] width 175 height 63
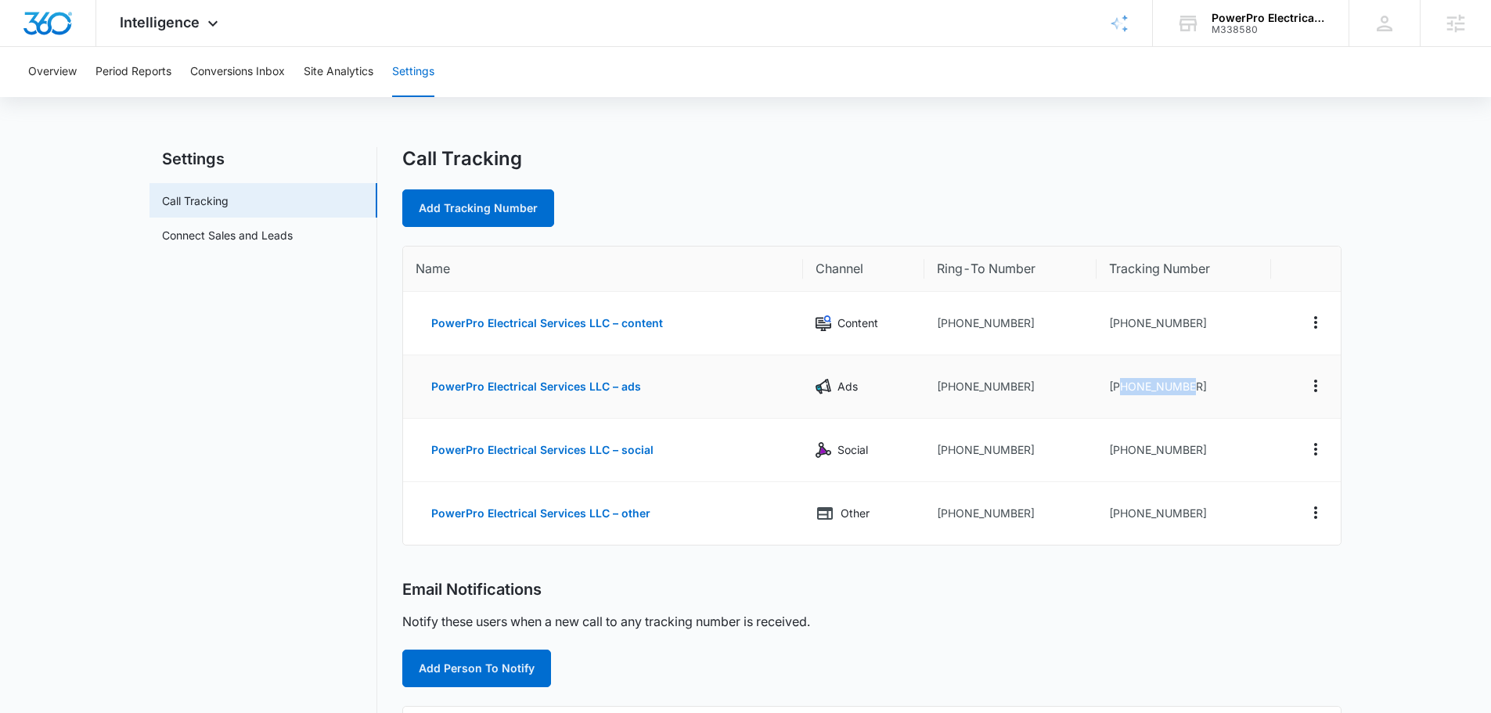
copy td "3862439929"
drag, startPoint x: 1191, startPoint y: 453, endPoint x: 1122, endPoint y: 449, distance: 69.8
click at [1122, 449] on td "+13862439937" at bounding box center [1183, 450] width 175 height 63
copy td "3862439937"
drag, startPoint x: 1186, startPoint y: 515, endPoint x: 1118, endPoint y: 514, distance: 68.1
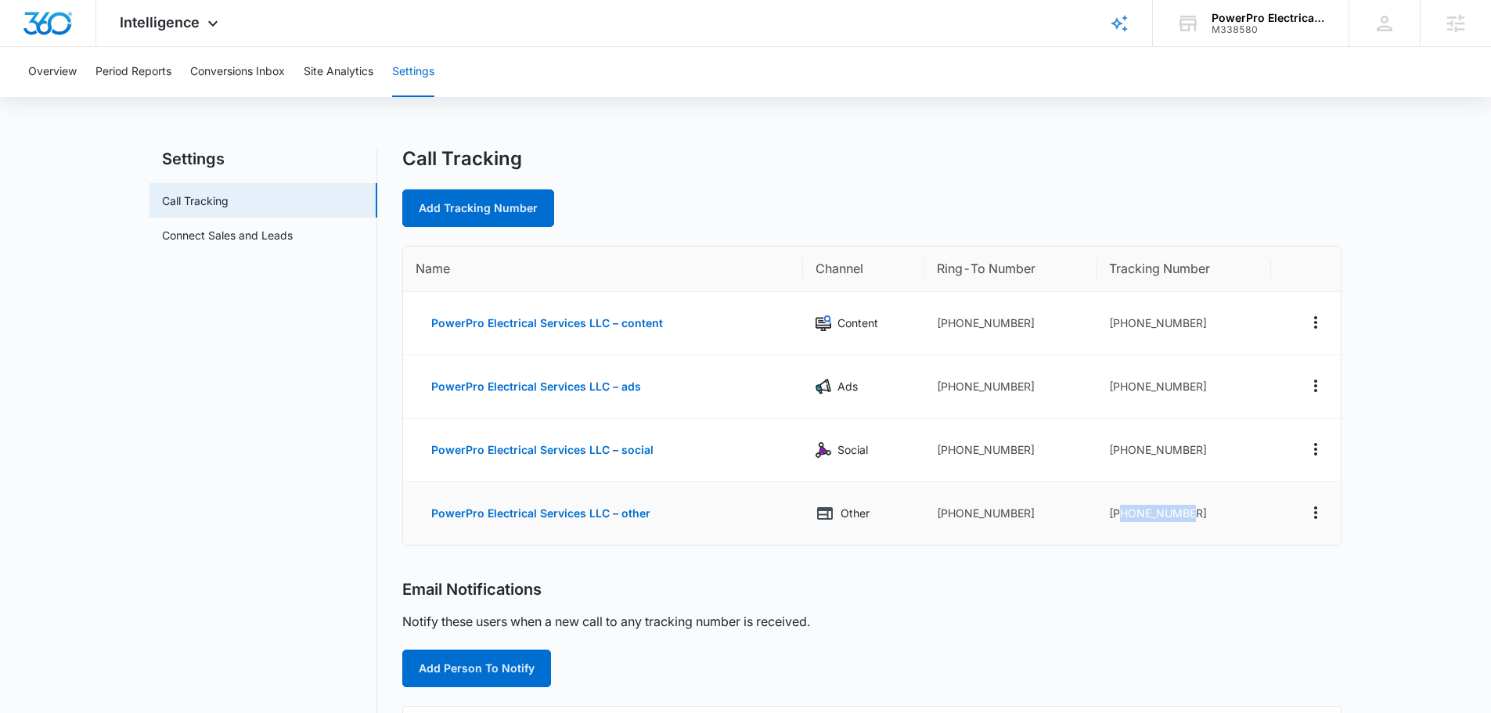
click at [1118, 514] on td "+13862597471" at bounding box center [1183, 513] width 175 height 63
copy td "3862597471"
click at [1253, 495] on td "+13862597471" at bounding box center [1183, 513] width 175 height 63
click at [1218, 520] on td "+13862597471" at bounding box center [1183, 513] width 175 height 63
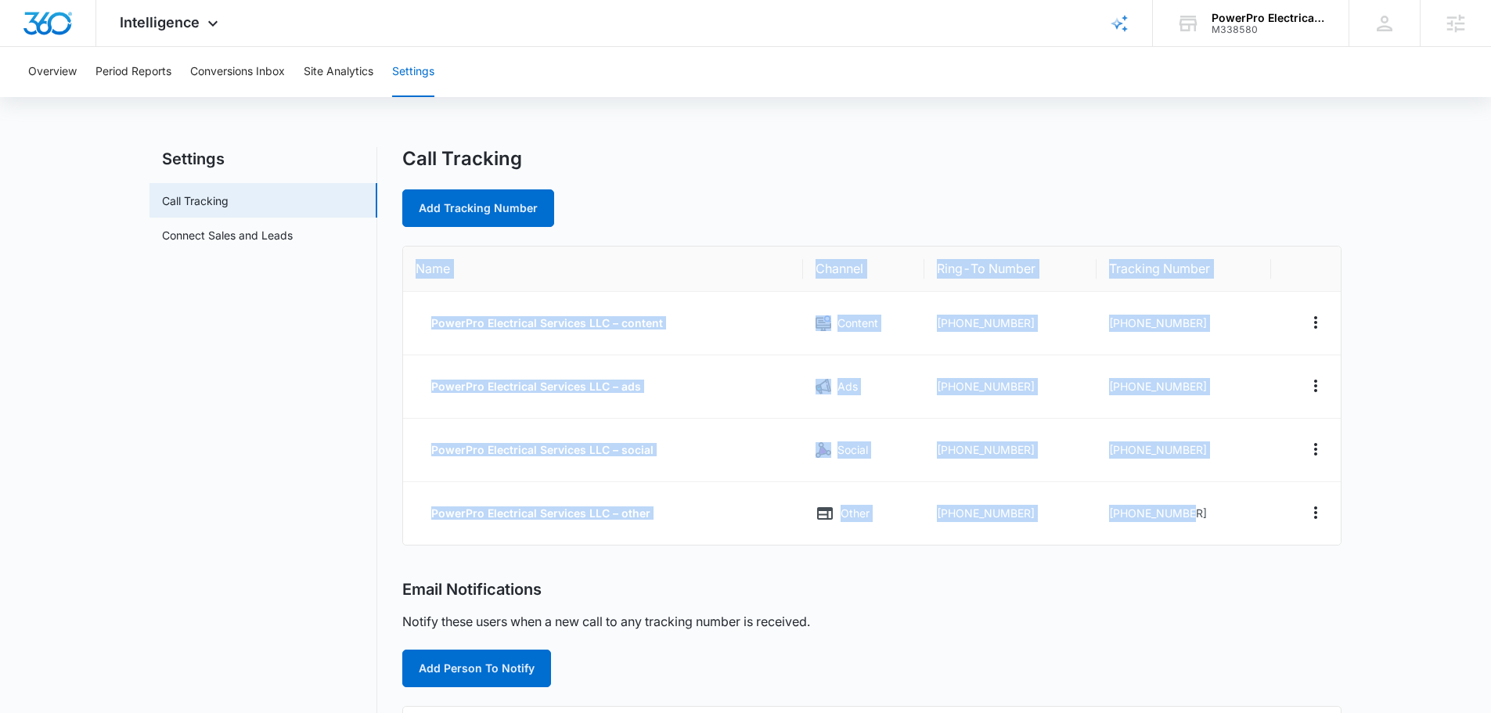
drag, startPoint x: 1218, startPoint y: 520, endPoint x: 401, endPoint y: 266, distance: 855.0
click at [401, 266] on div "Settings Call Tracking Connect Sales and Leads Call Tracking Add Tracking Numbe…" at bounding box center [745, 599] width 1192 height 905
copy div "Name Channel Ring-To Number Tracking Number PowerPro Electrical Services LLC – …"
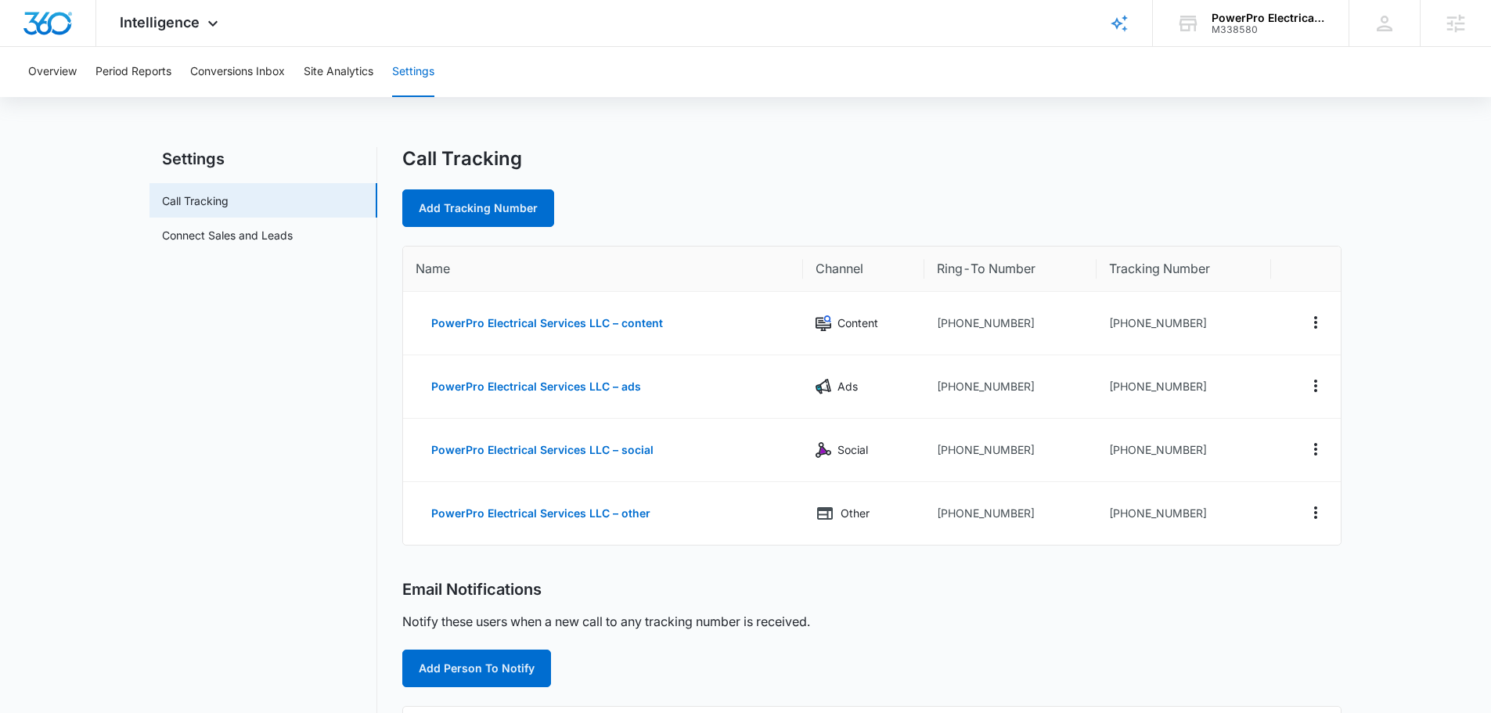
click at [165, 473] on nav "Settings Call Tracking Connect Sales and Leads" at bounding box center [263, 599] width 228 height 905
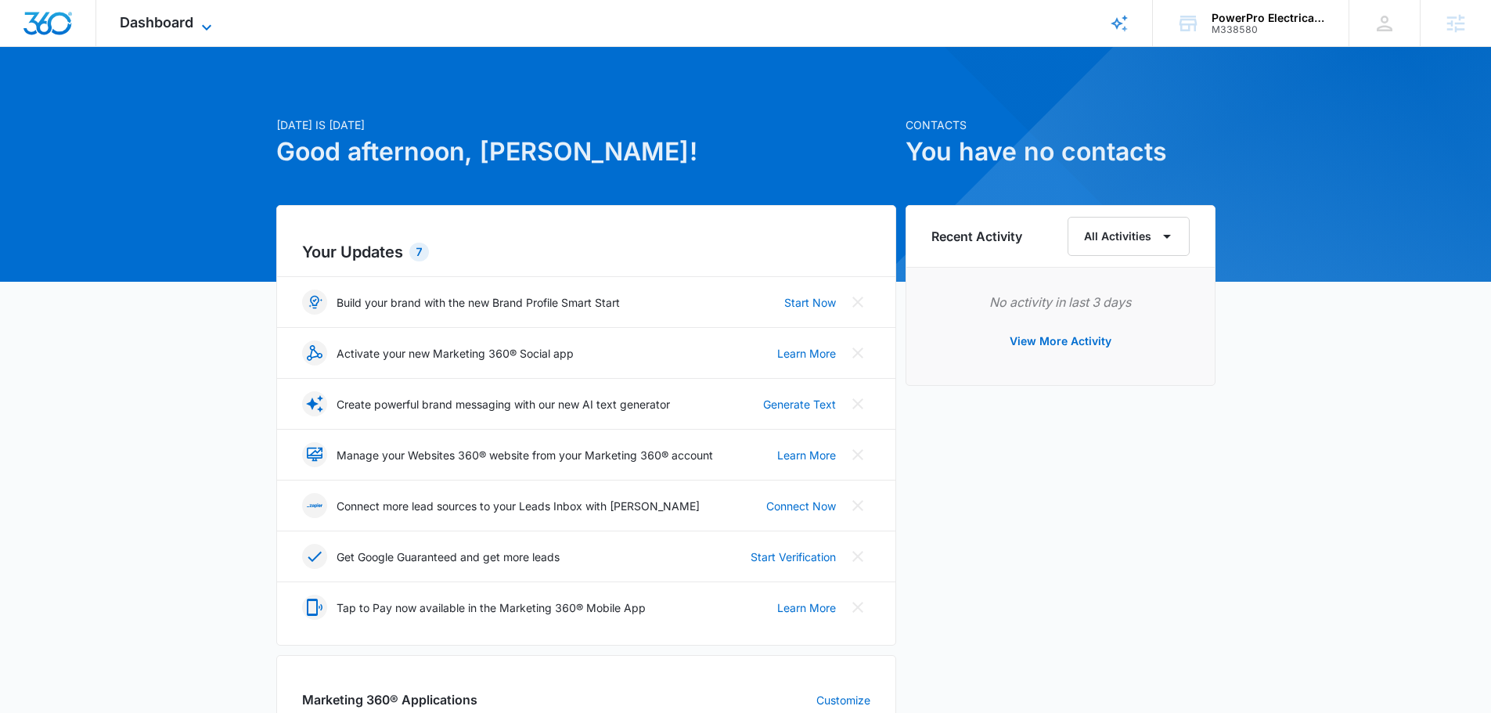
click at [188, 22] on span "Dashboard" at bounding box center [157, 22] width 74 height 16
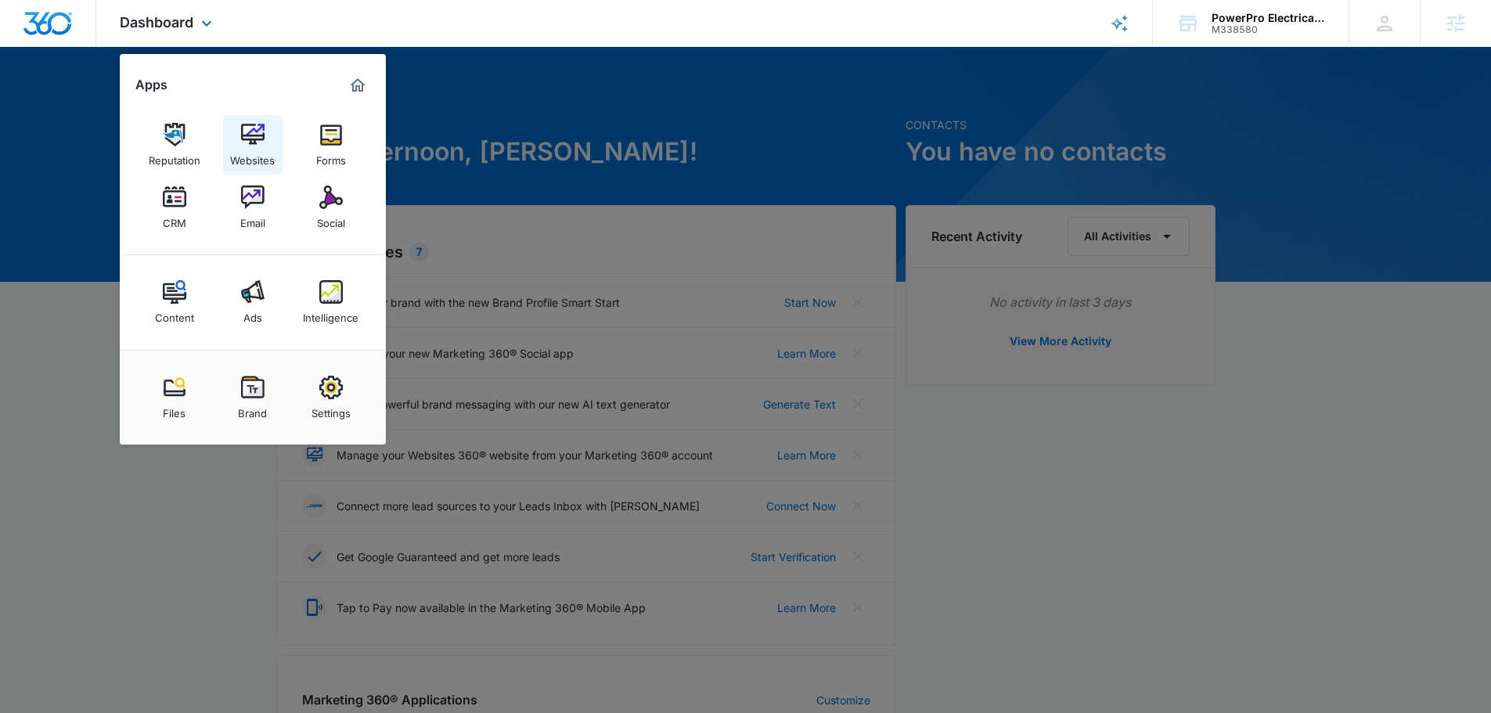
click at [253, 142] on img at bounding box center [252, 134] width 23 height 23
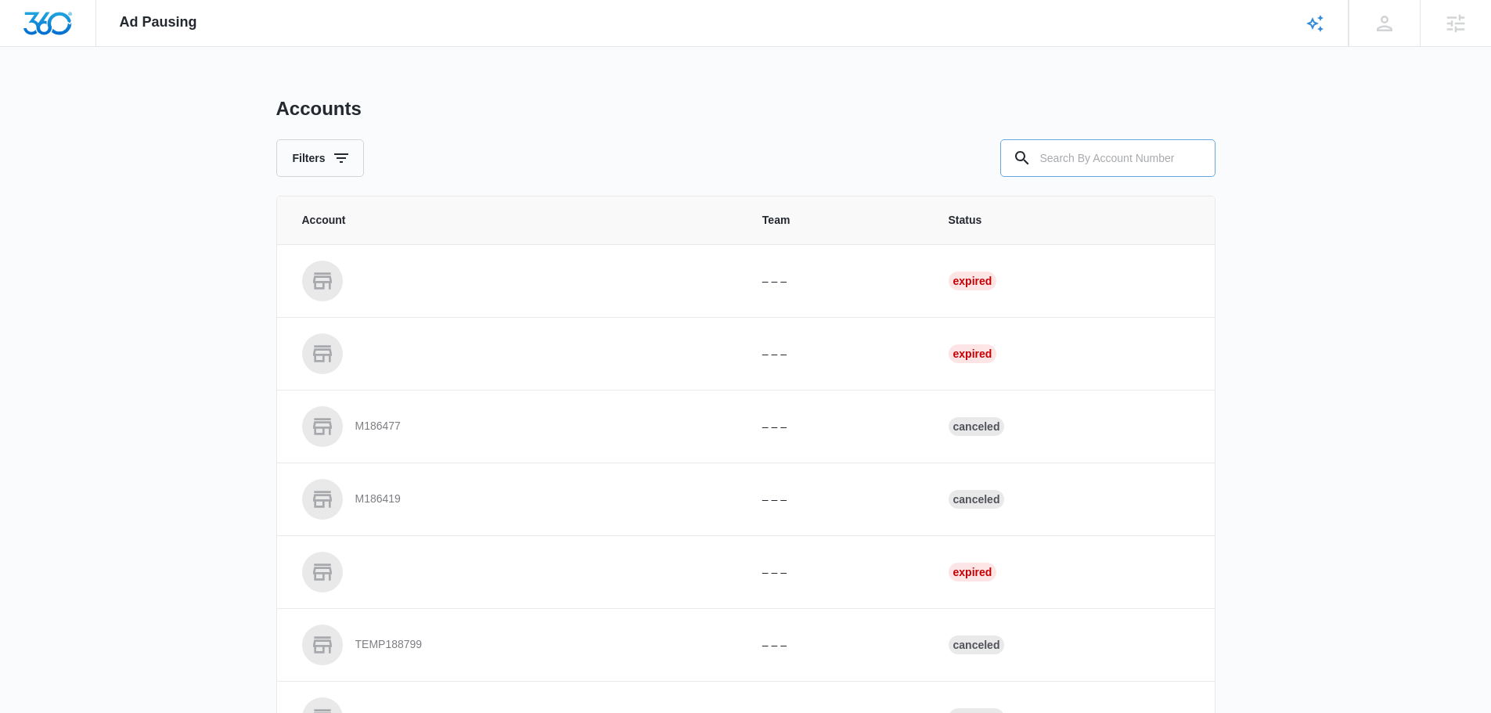
click at [1099, 160] on input "text" at bounding box center [1107, 158] width 215 height 38
type input "m338580"
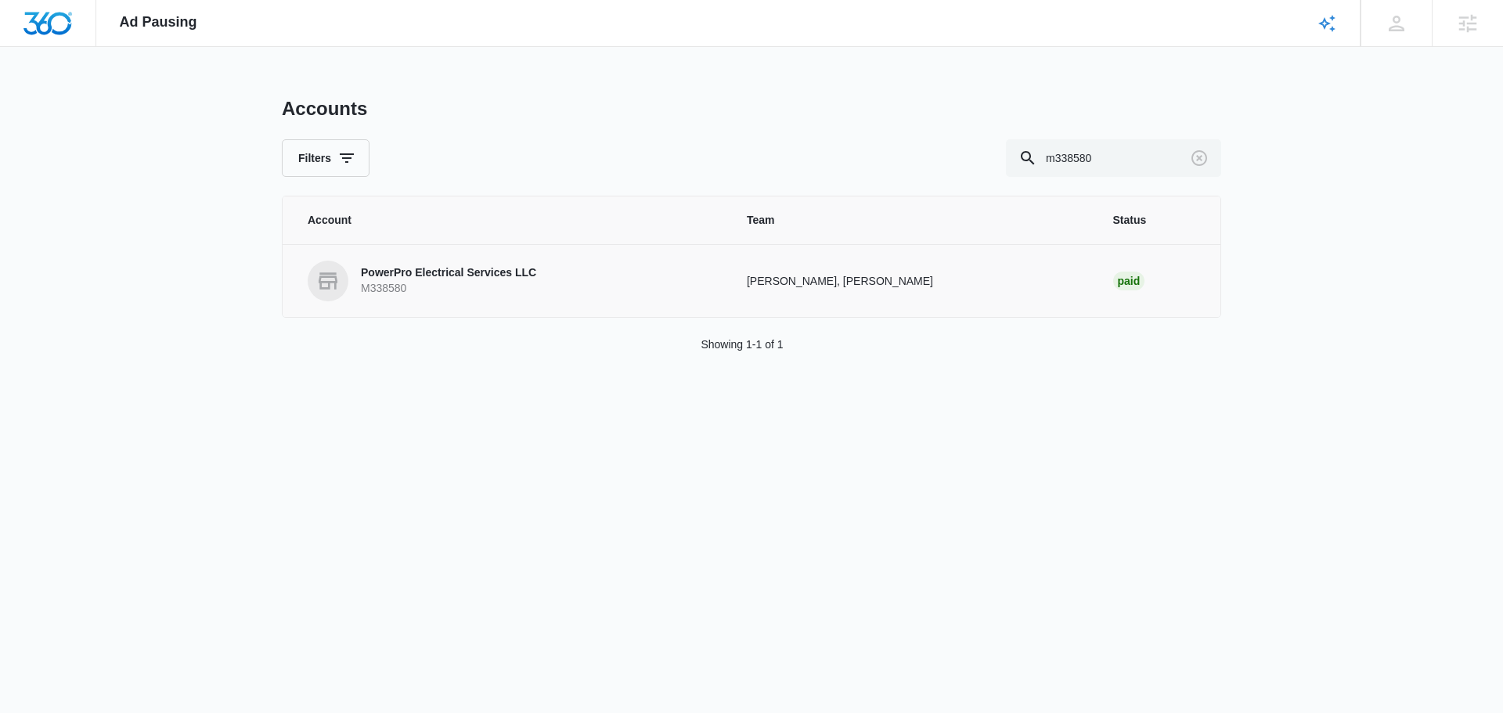
click at [517, 281] on p "M338580" at bounding box center [448, 289] width 175 height 16
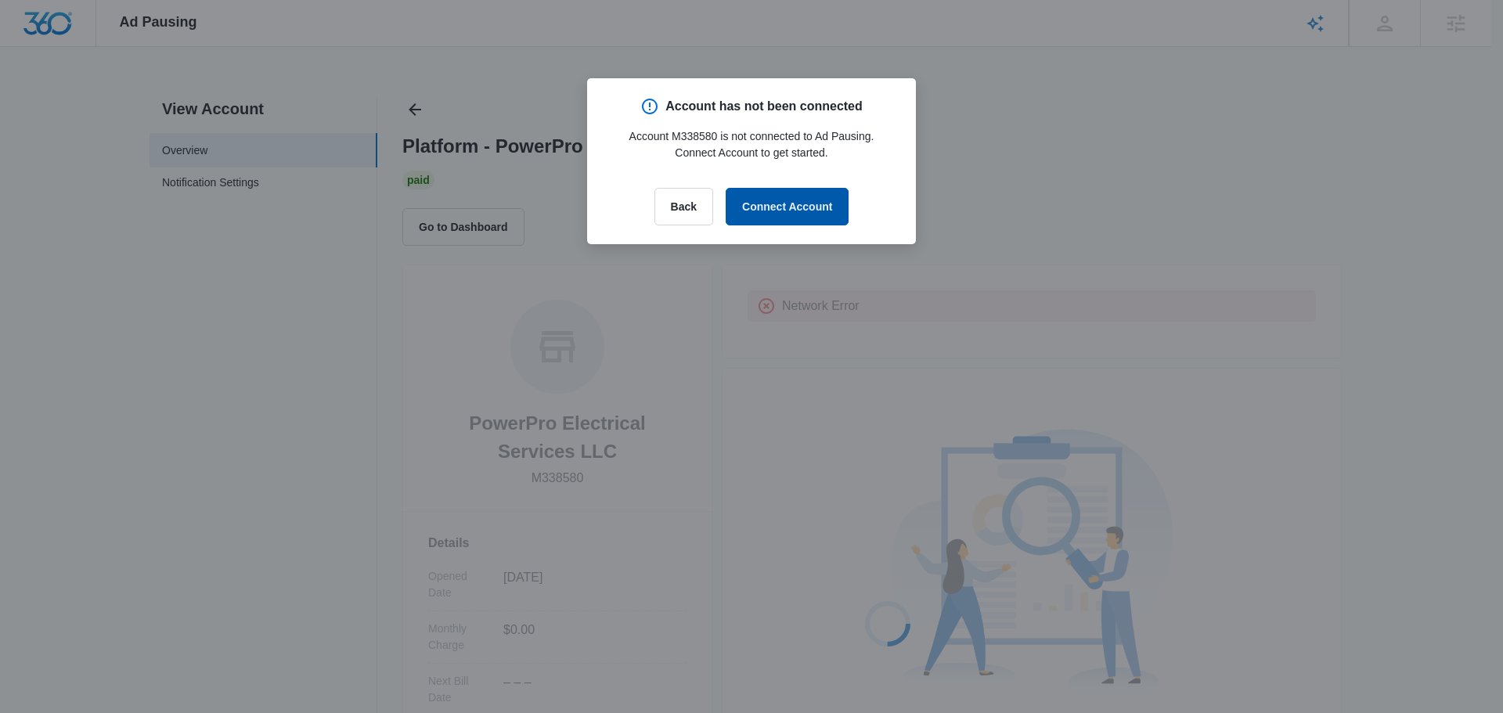
click at [780, 212] on button "Connect Account" at bounding box center [787, 207] width 123 height 38
click at [670, 219] on button "Back" at bounding box center [683, 207] width 59 height 38
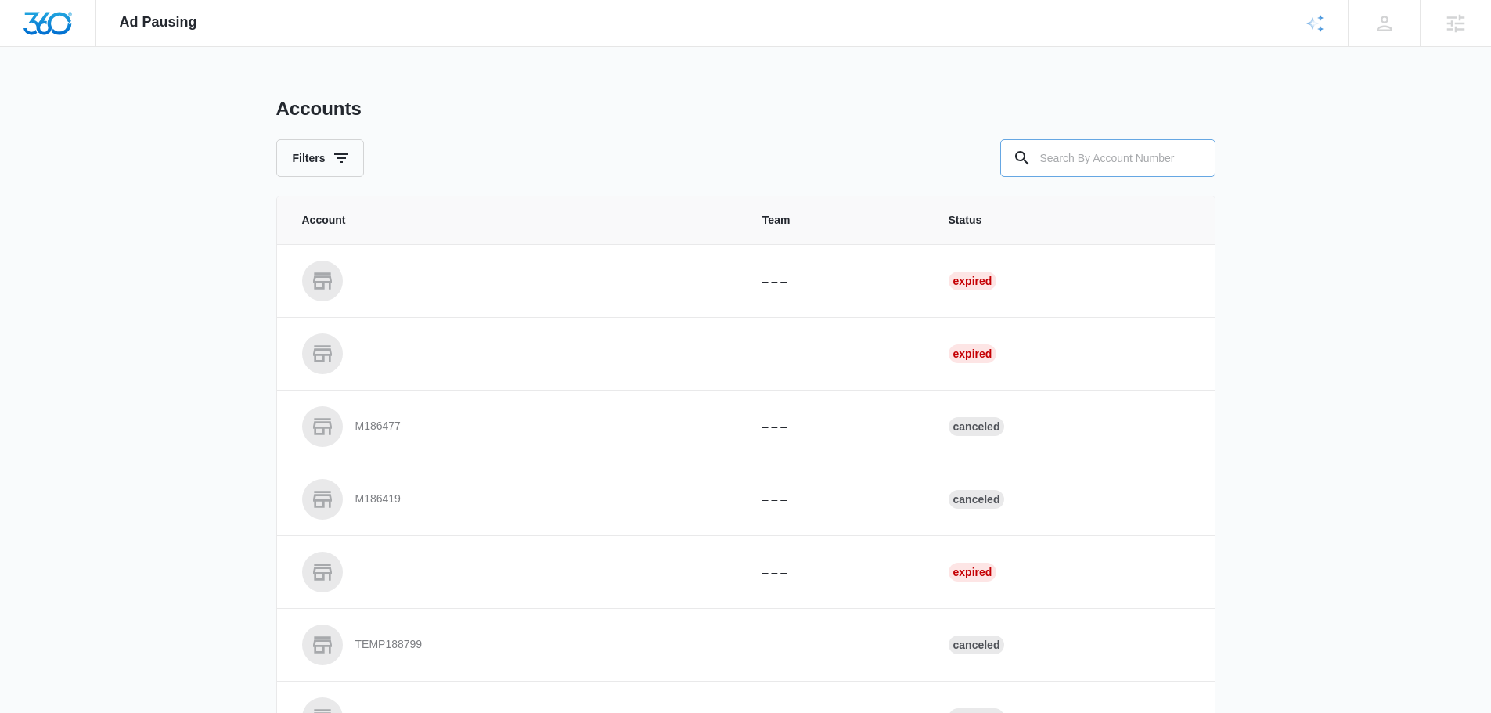
click at [1141, 160] on input "text" at bounding box center [1107, 158] width 215 height 38
type input "m338580"
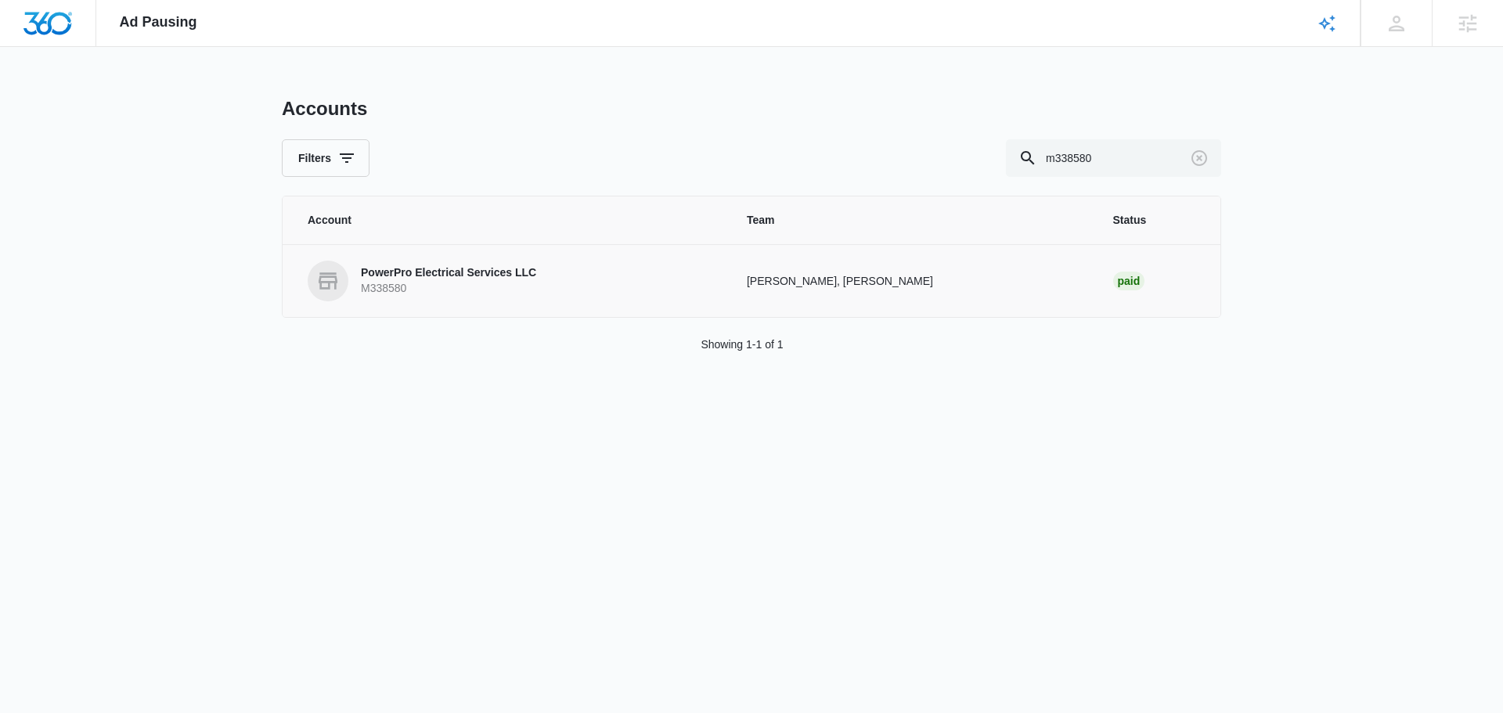
click at [478, 276] on p "PowerPro Electrical Services LLC" at bounding box center [448, 273] width 175 height 16
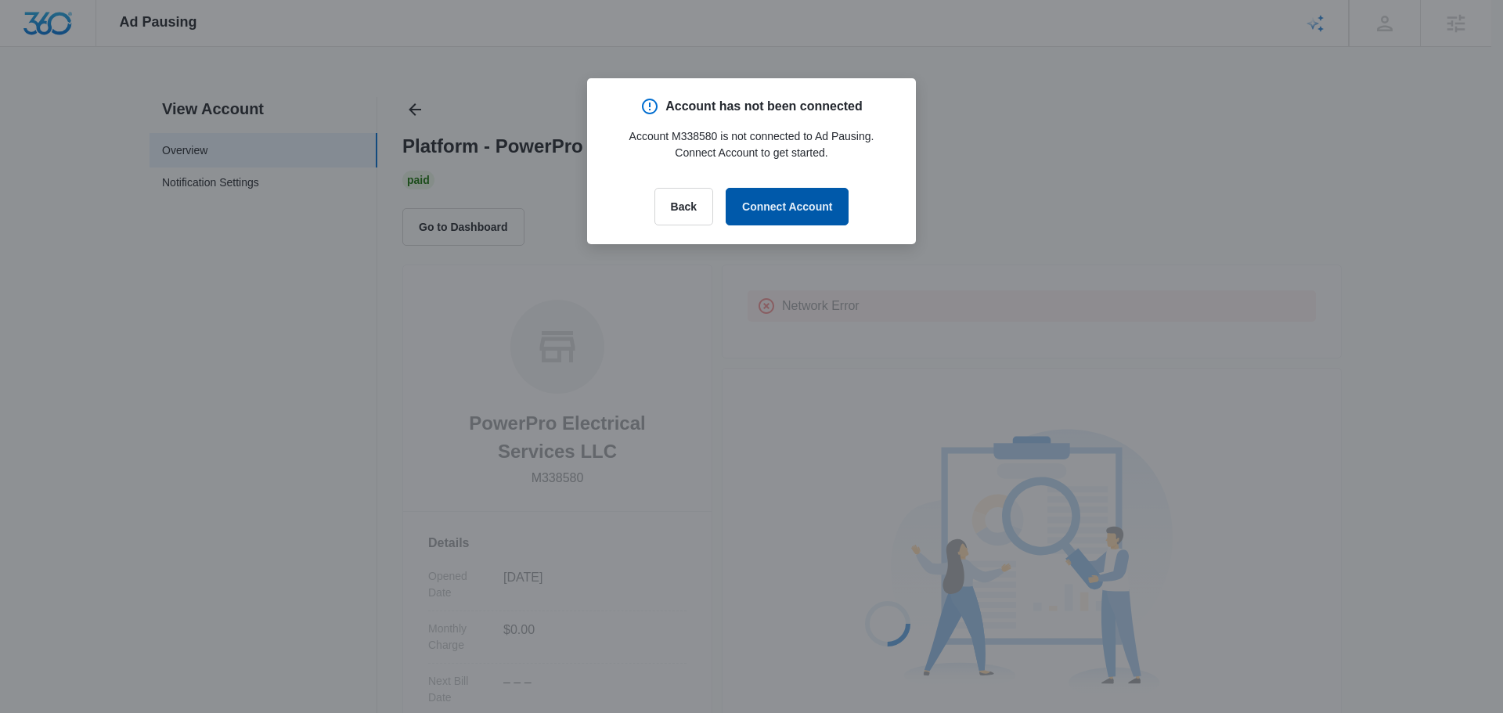
click at [801, 201] on button "Connect Account" at bounding box center [787, 207] width 123 height 38
click at [691, 207] on button "Back" at bounding box center [683, 207] width 59 height 38
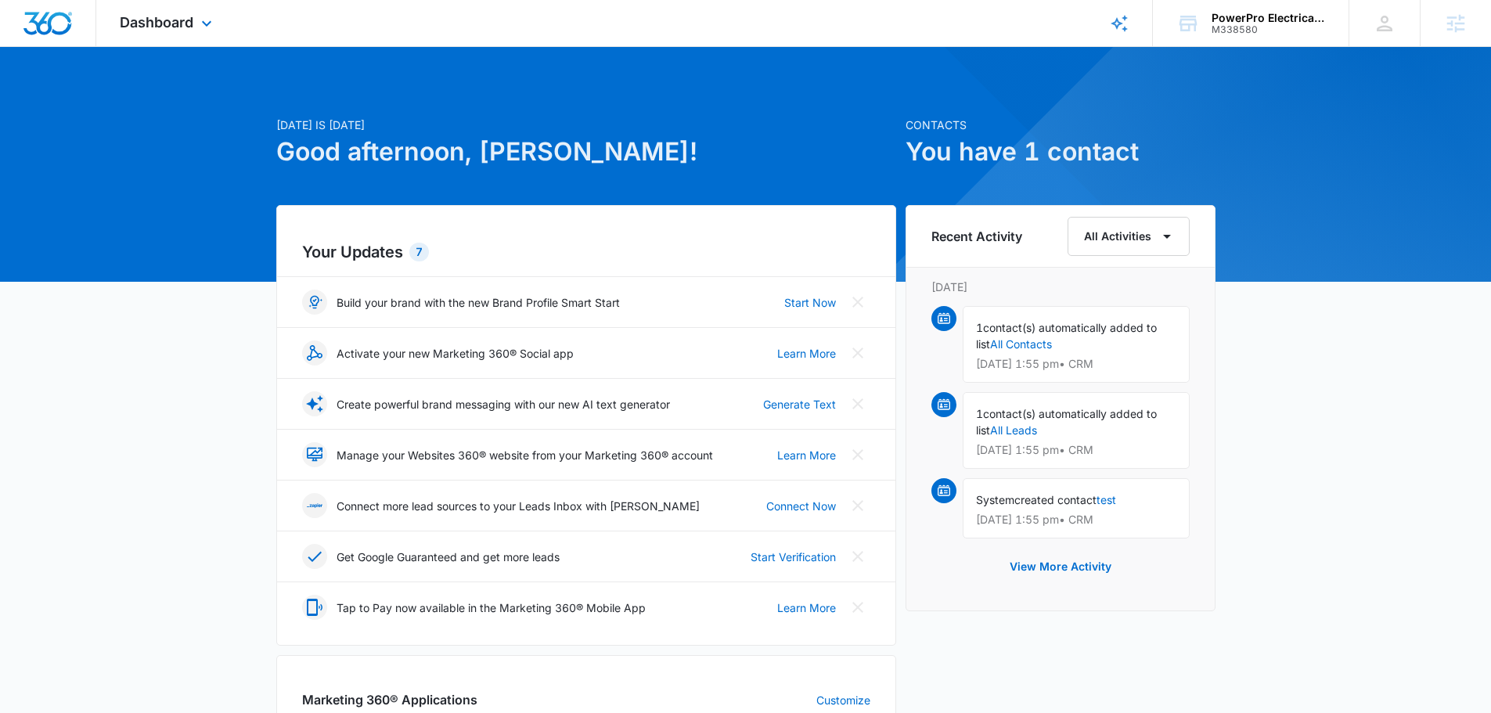
drag, startPoint x: 204, startPoint y: 26, endPoint x: 376, endPoint y: 14, distance: 171.8
click at [376, 14] on div "Dashboard Apps Reputation Websites Forms CRM Email Social Content Ads Intellige…" at bounding box center [745, 23] width 1491 height 47
click at [1316, 8] on div "PowerPro Electrical Services LLC M338580 Your Accounts View All" at bounding box center [1251, 23] width 196 height 46
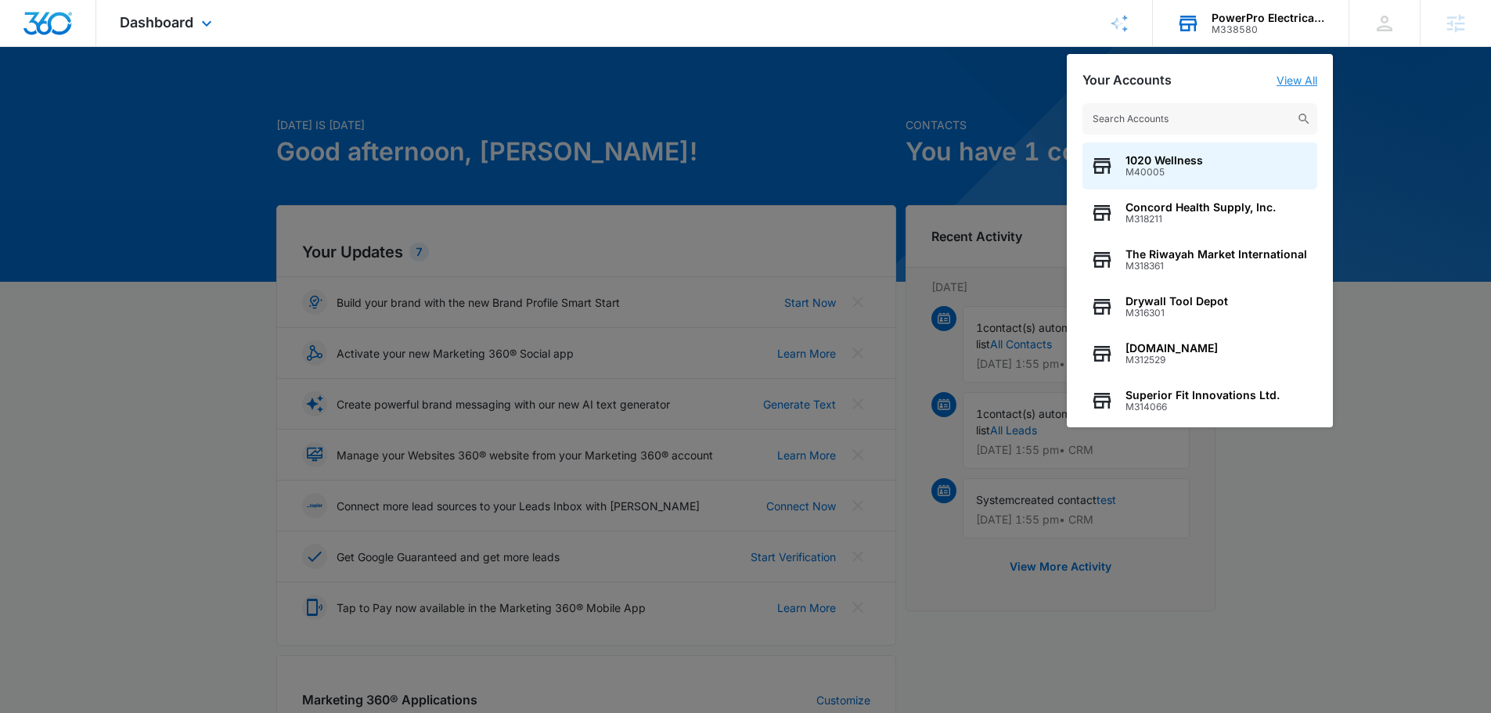
click at [1309, 78] on link "View All" at bounding box center [1296, 80] width 41 height 13
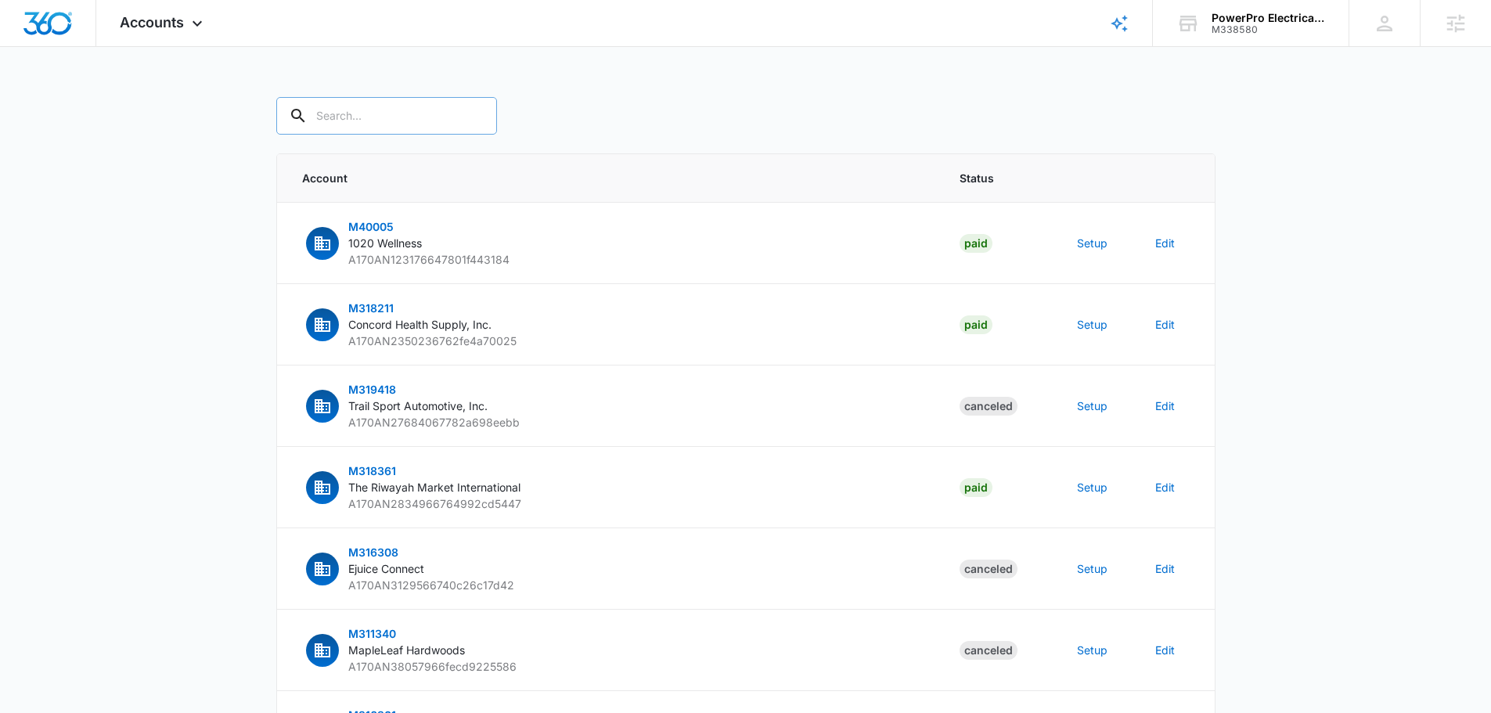
click at [340, 113] on input "text" at bounding box center [386, 116] width 221 height 38
type input "m338580"
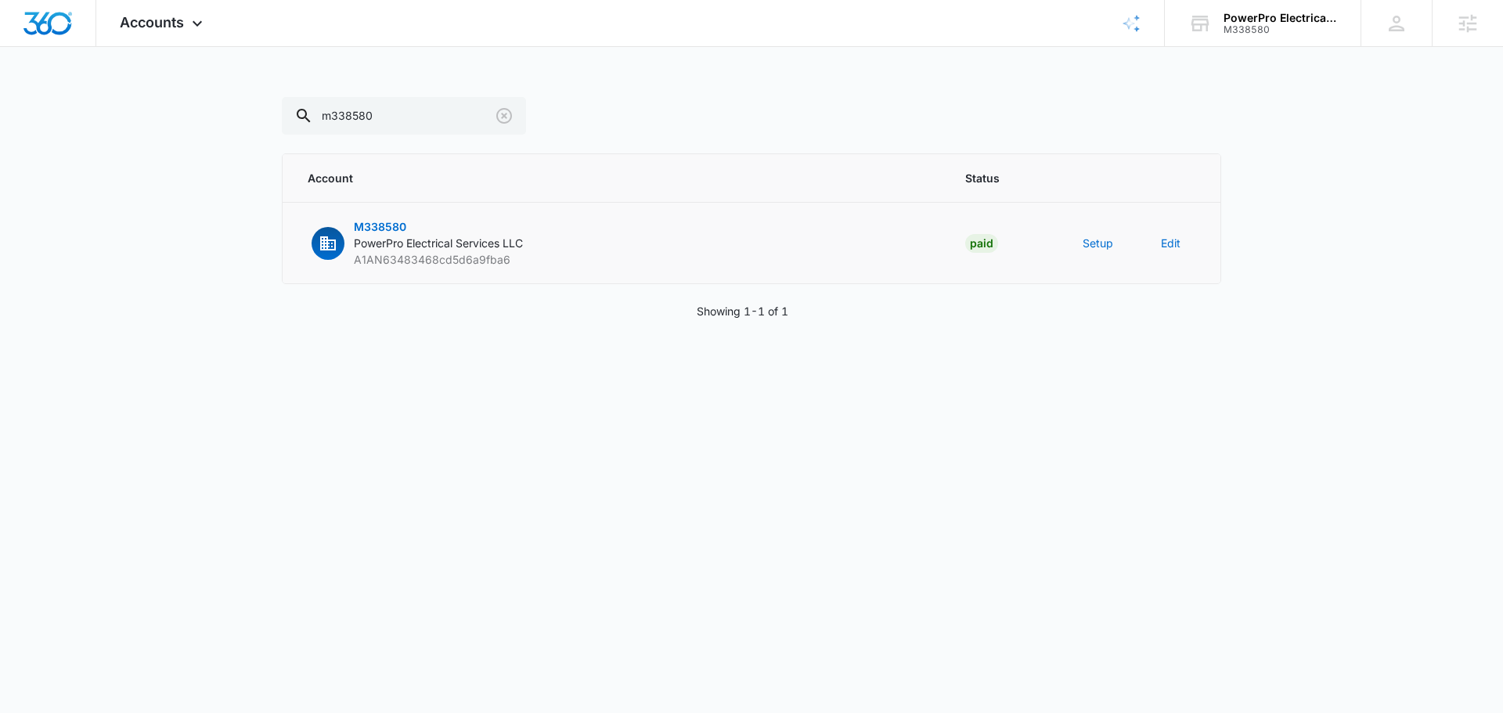
click at [1125, 254] on td "Setup" at bounding box center [1103, 243] width 78 height 81
click at [1094, 252] on td "Setup" at bounding box center [1103, 243] width 78 height 81
click at [1094, 247] on button "Setup" at bounding box center [1097, 243] width 31 height 16
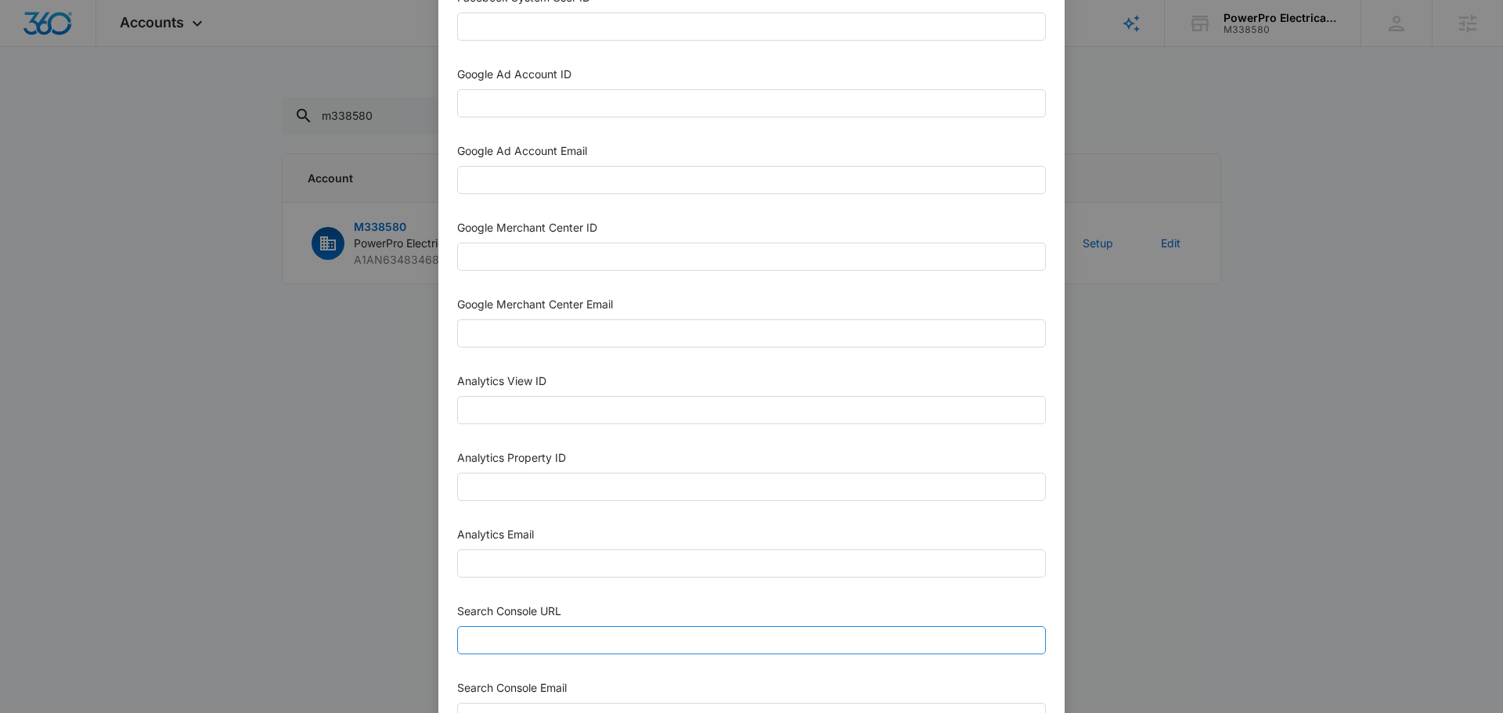
scroll to position [548, 0]
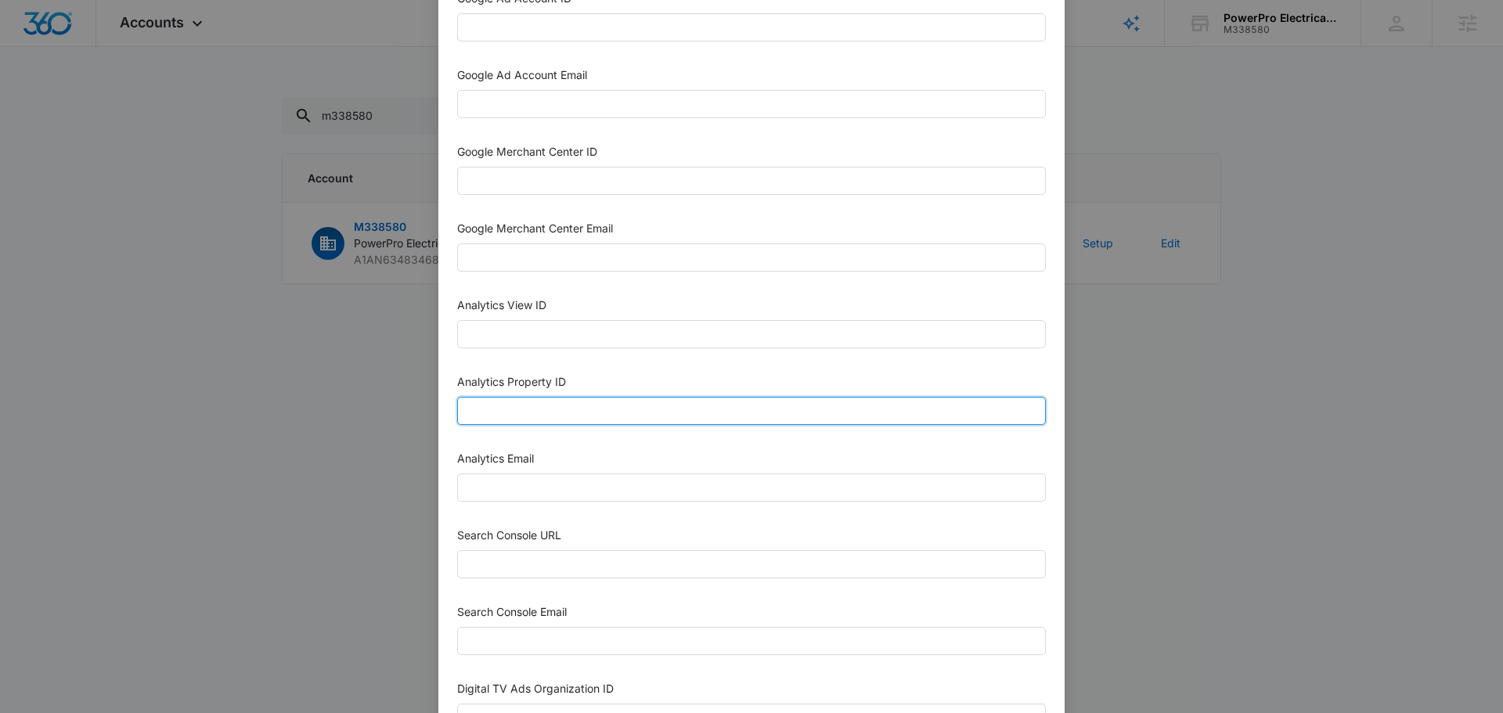
click at [576, 405] on input "Analytics Property ID" at bounding box center [751, 411] width 589 height 28
paste input "507603332"
type input "507603332"
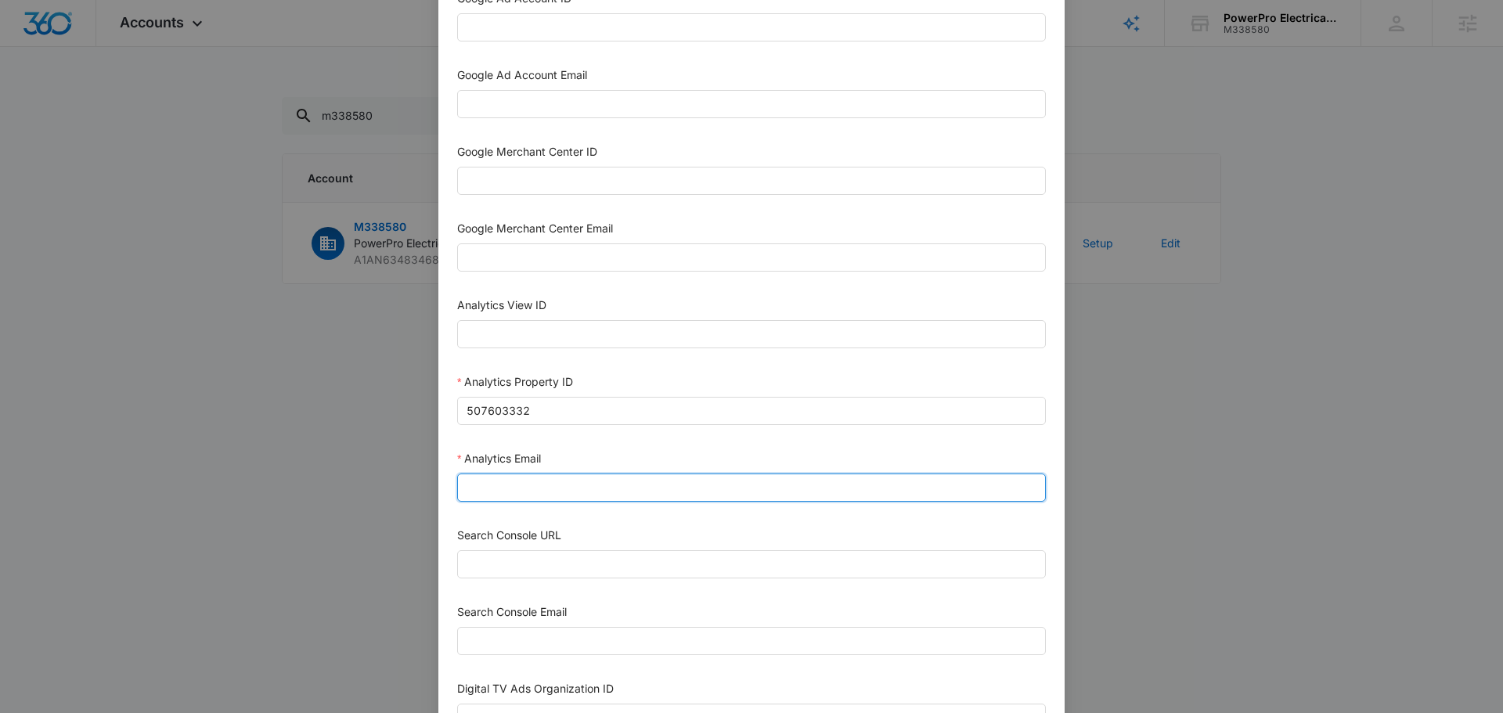
click at [527, 495] on input "Analytics Email" at bounding box center [751, 487] width 589 height 28
type input "m360+accounts1031@madwiremedia.com"
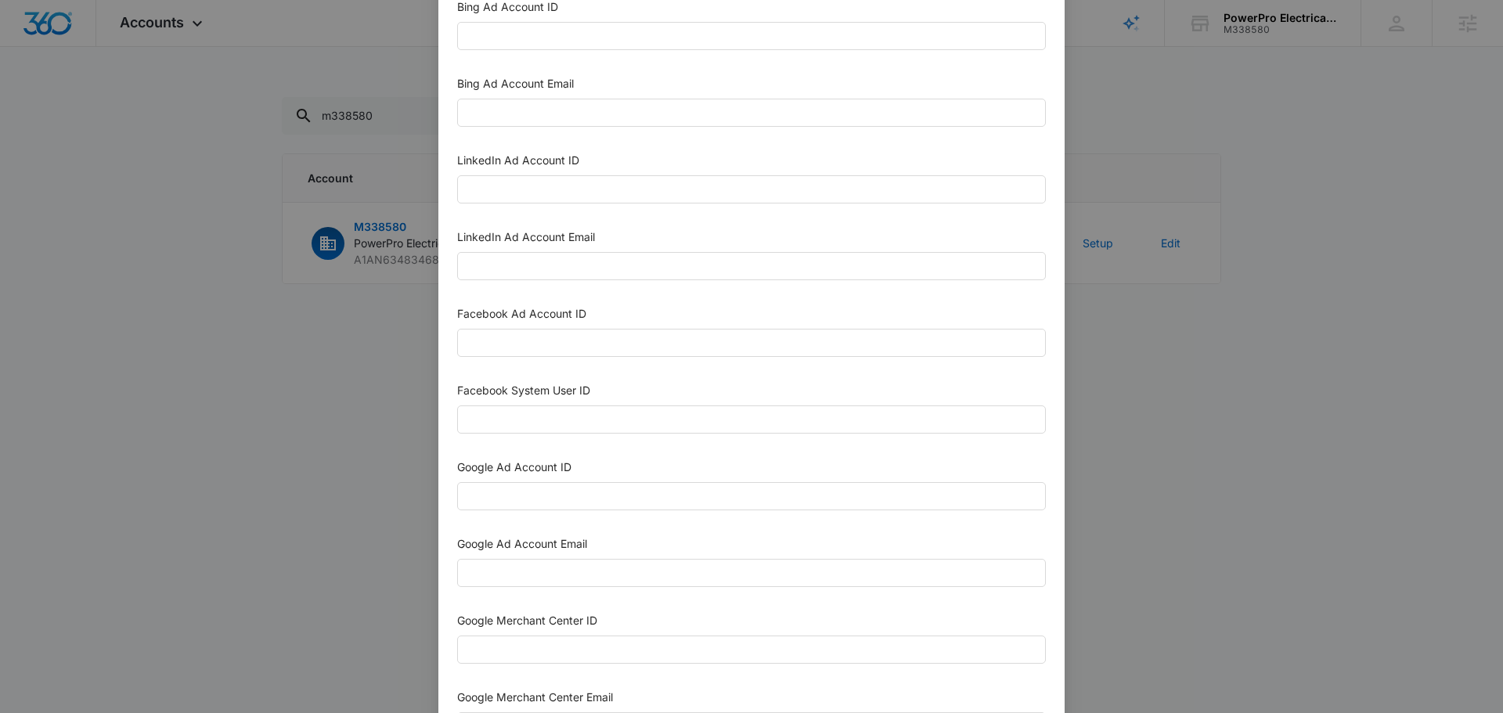
scroll to position [78, 0]
click at [557, 497] on input "Google Ad Account ID" at bounding box center [751, 497] width 589 height 28
paste input "514-333-7544"
type input "514-333-7544"
click at [513, 578] on input "Google Ad Account Email" at bounding box center [751, 574] width 589 height 28
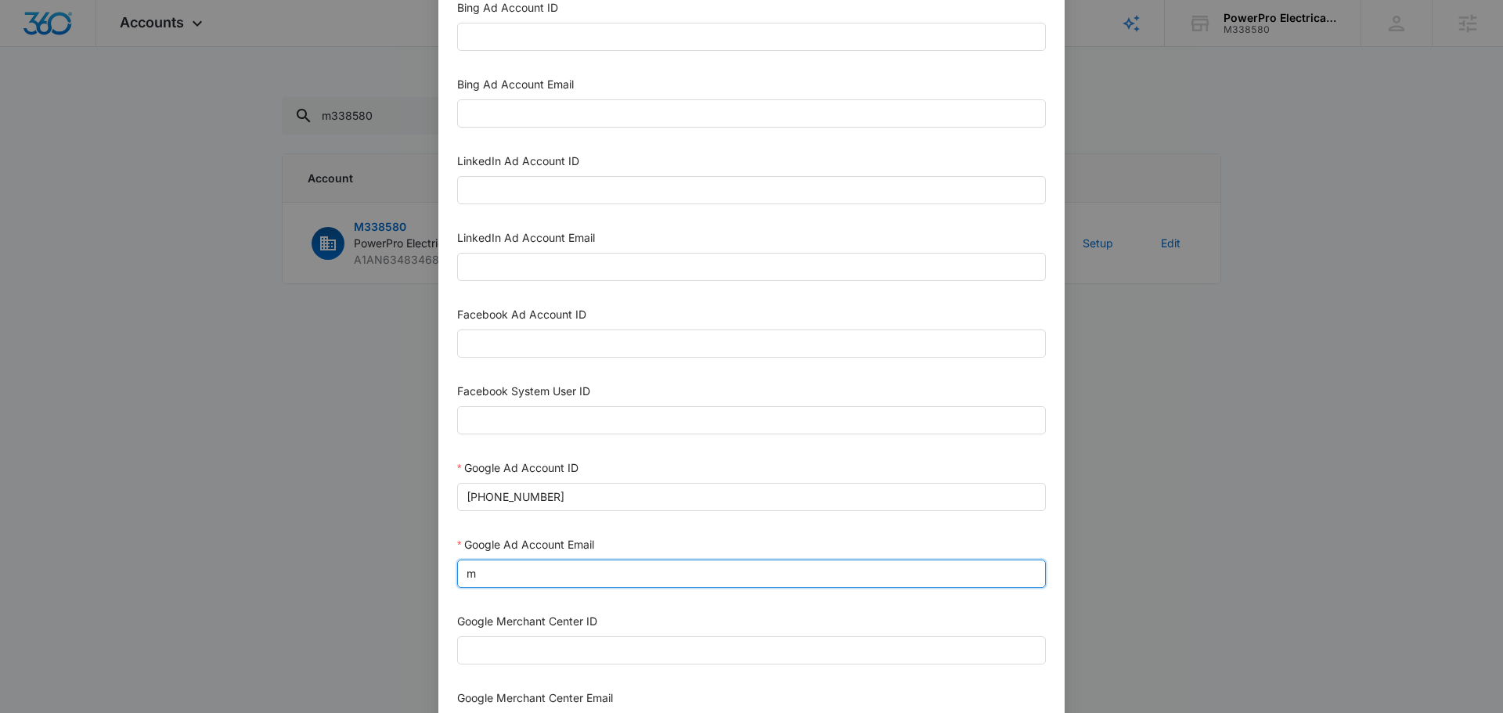
type input "m360+accounts1031@madwiremedia.com"
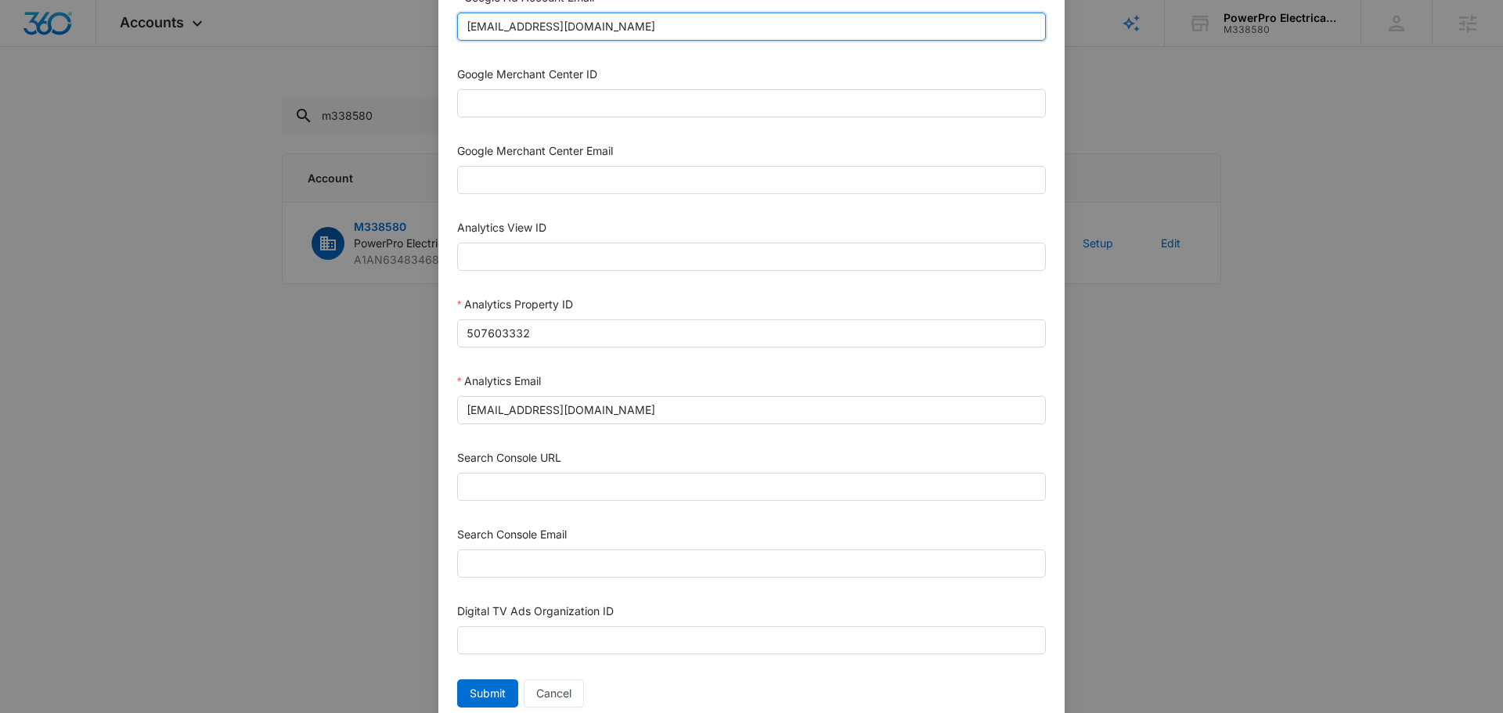
scroll to position [626, 0]
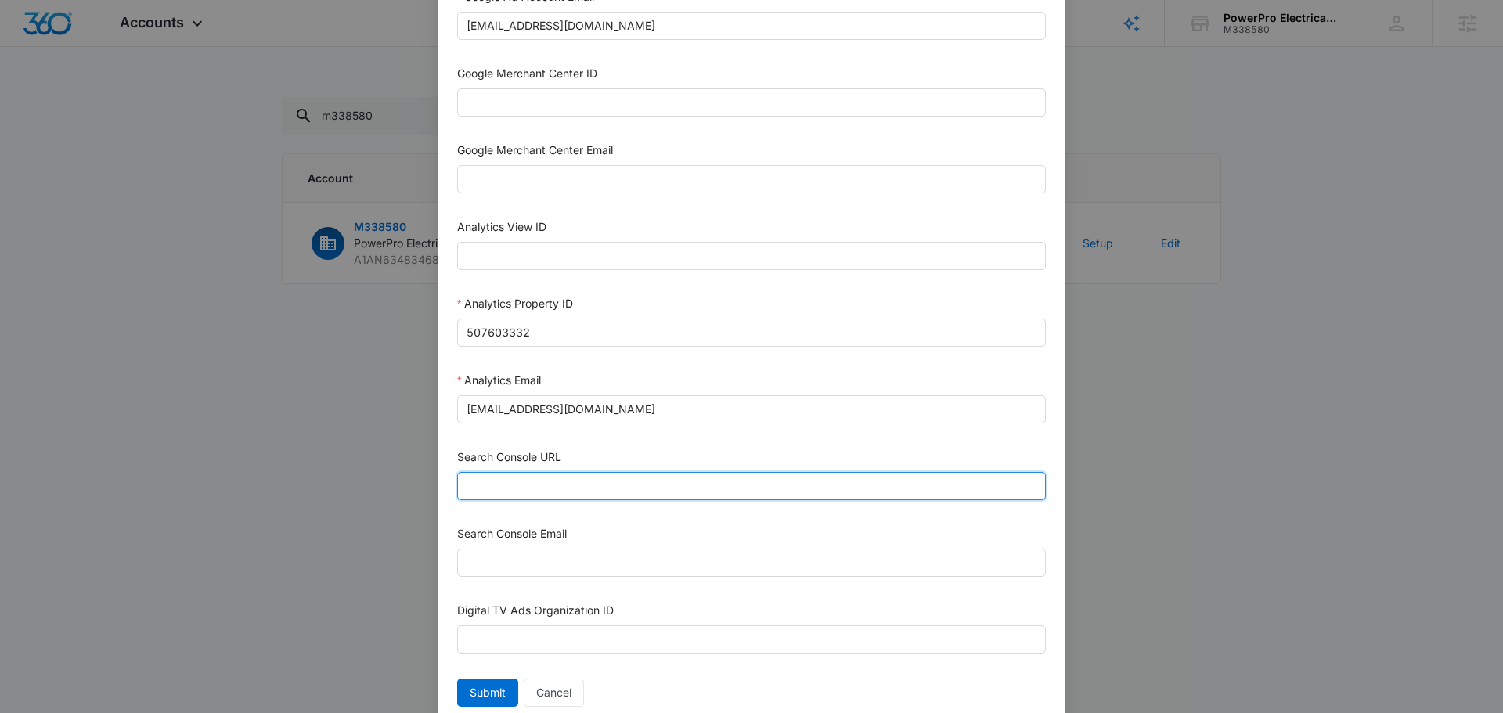
click at [589, 486] on input "Search Console URL" at bounding box center [751, 486] width 589 height 28
paste input "https://powerprosvs.com/"
type input "https://powerprosvs.com/"
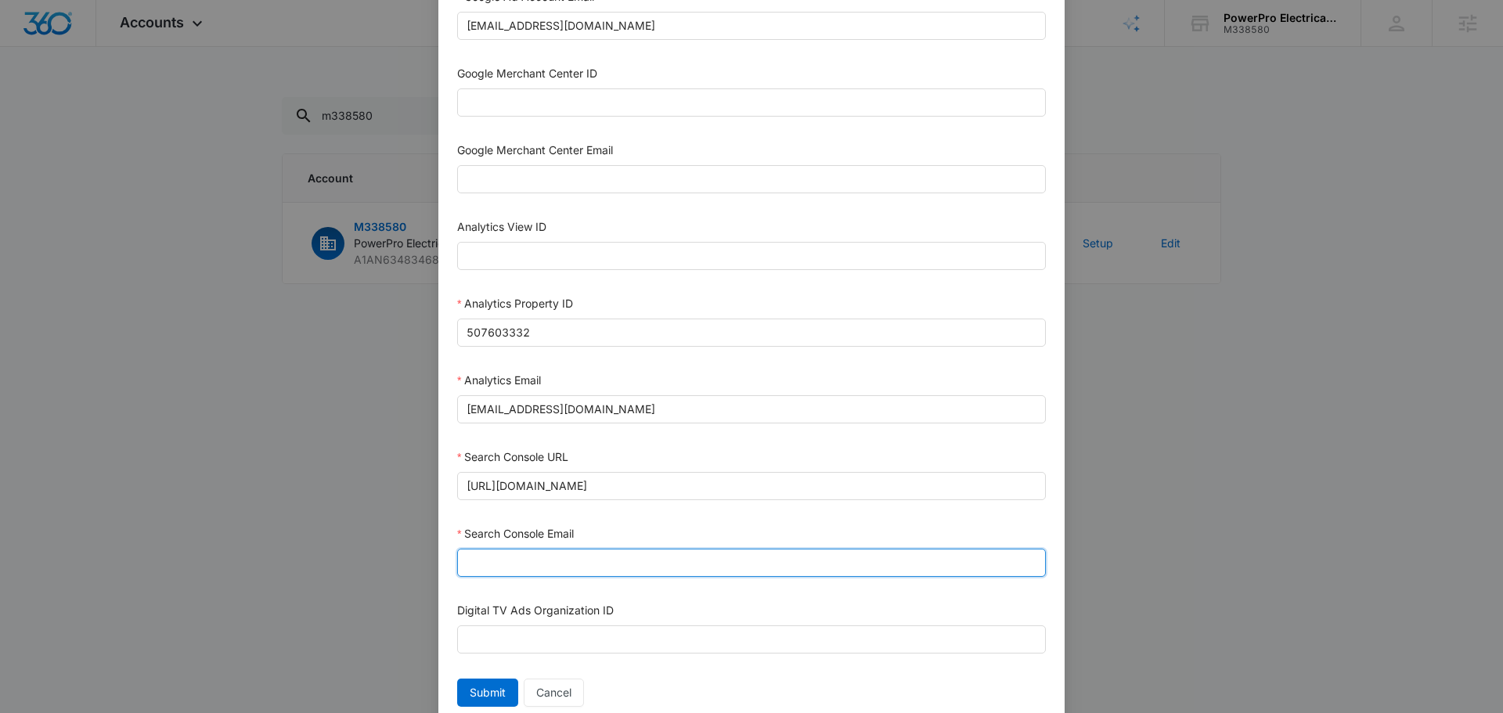
click at [565, 565] on input "Search Console Email" at bounding box center [751, 563] width 589 height 28
type input "m360+accounts1031@madwiremedia.com"
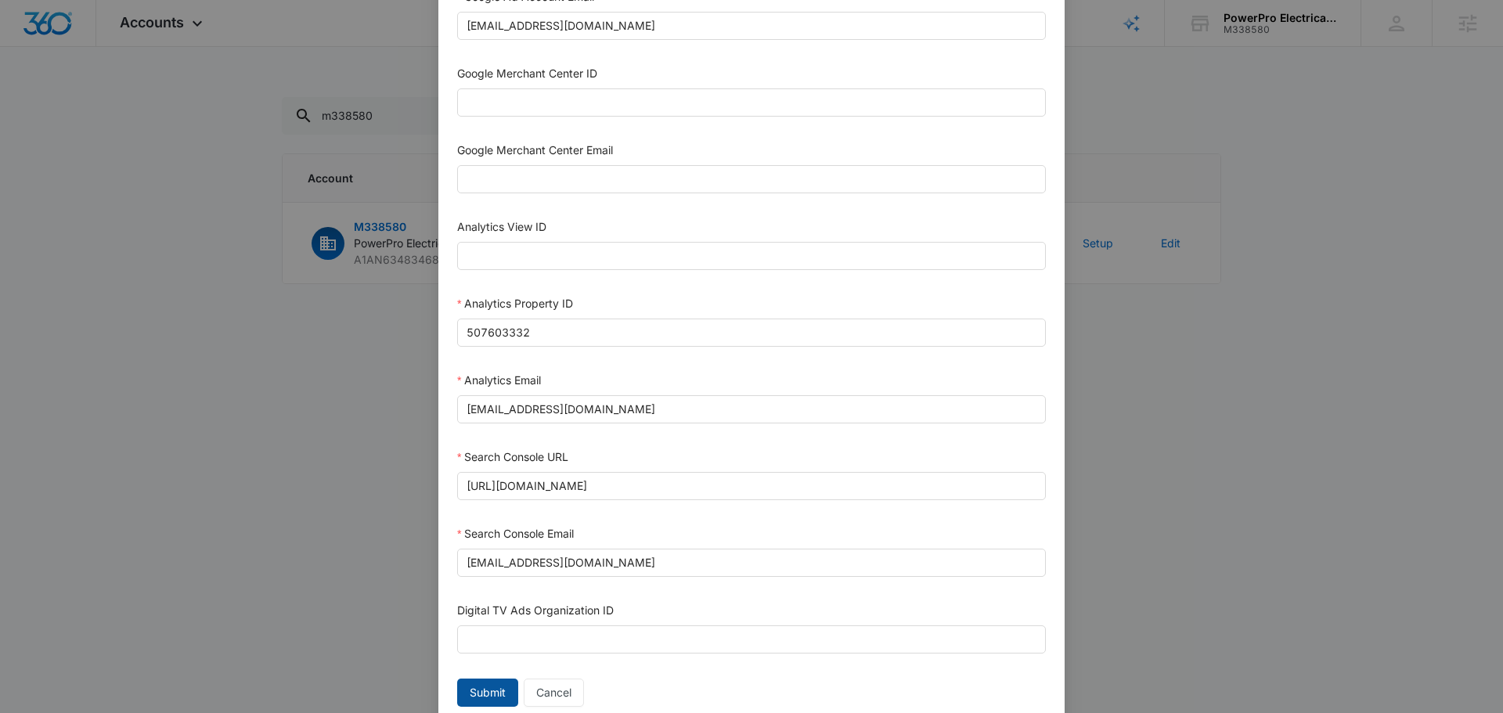
click at [481, 695] on span "Submit" at bounding box center [488, 692] width 36 height 17
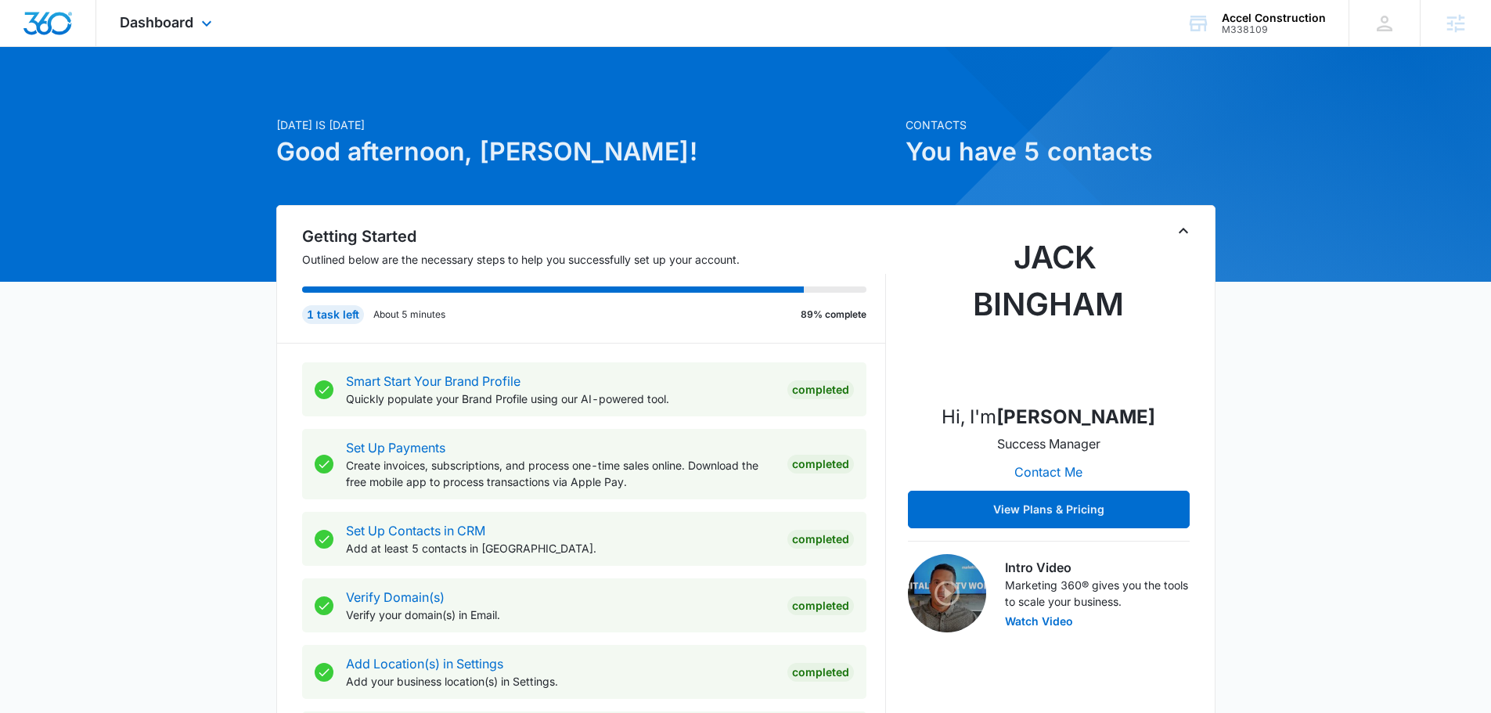
click at [245, 29] on div "Dashboard Apps Reputation Websites Forms CRM Email Social Content Ads Intellige…" at bounding box center [745, 23] width 1491 height 47
click at [205, 26] on icon at bounding box center [206, 27] width 19 height 19
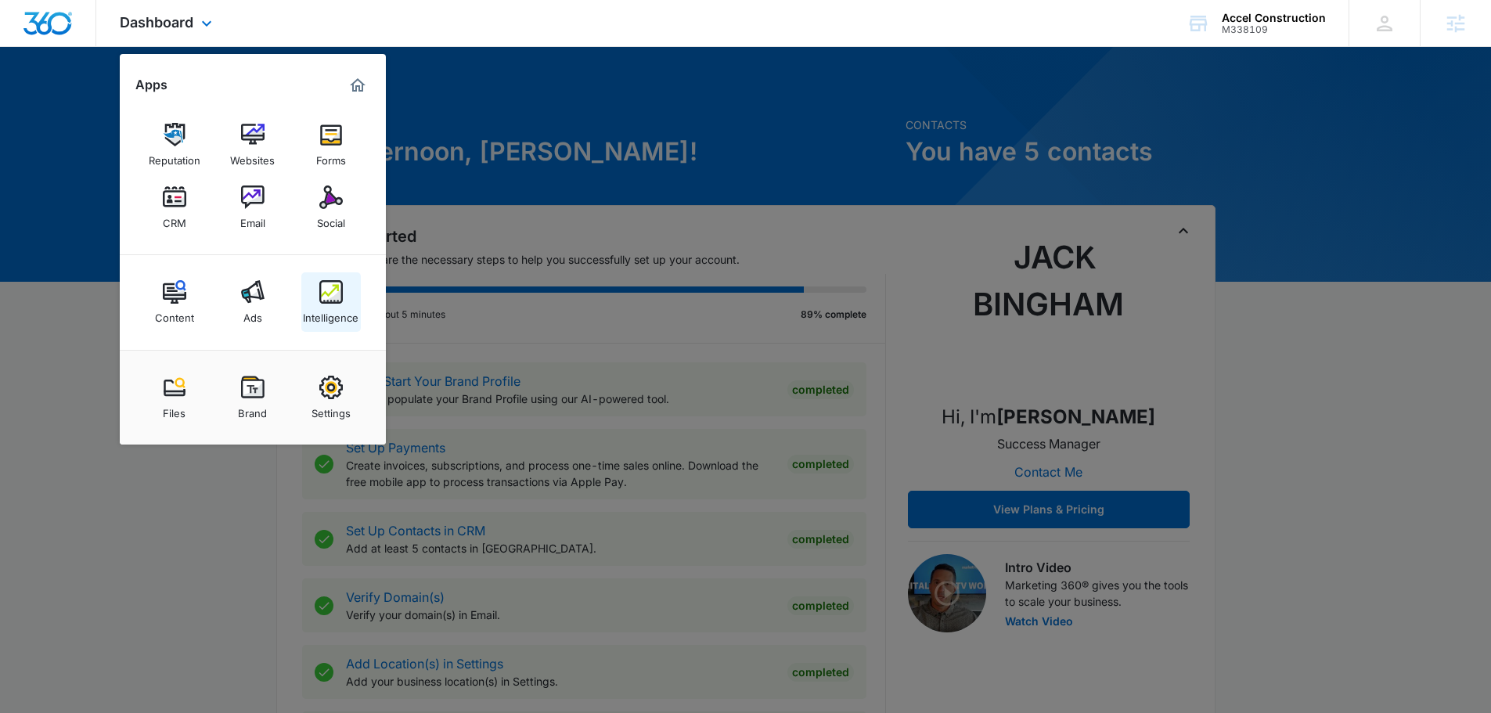
click at [323, 300] on img at bounding box center [330, 291] width 23 height 23
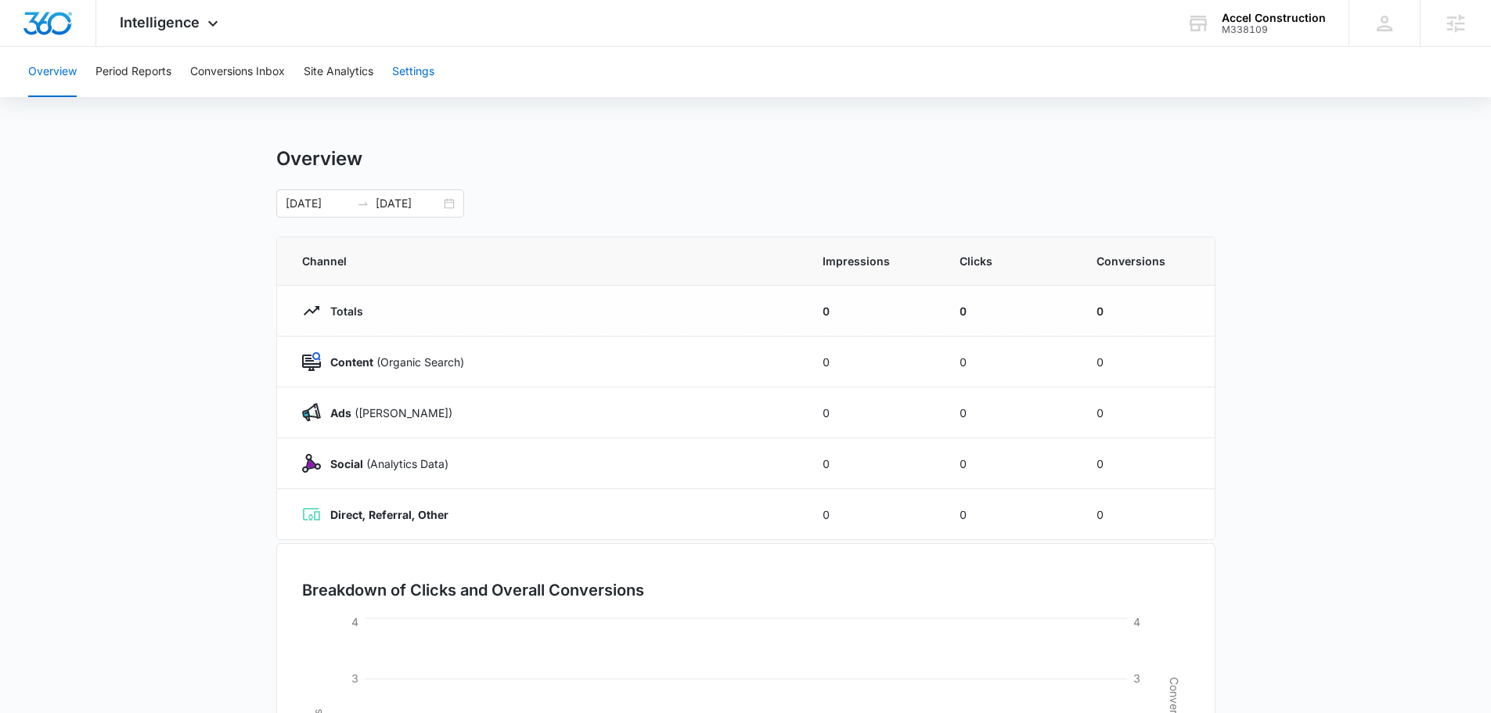
click at [421, 60] on button "Settings" at bounding box center [413, 72] width 42 height 50
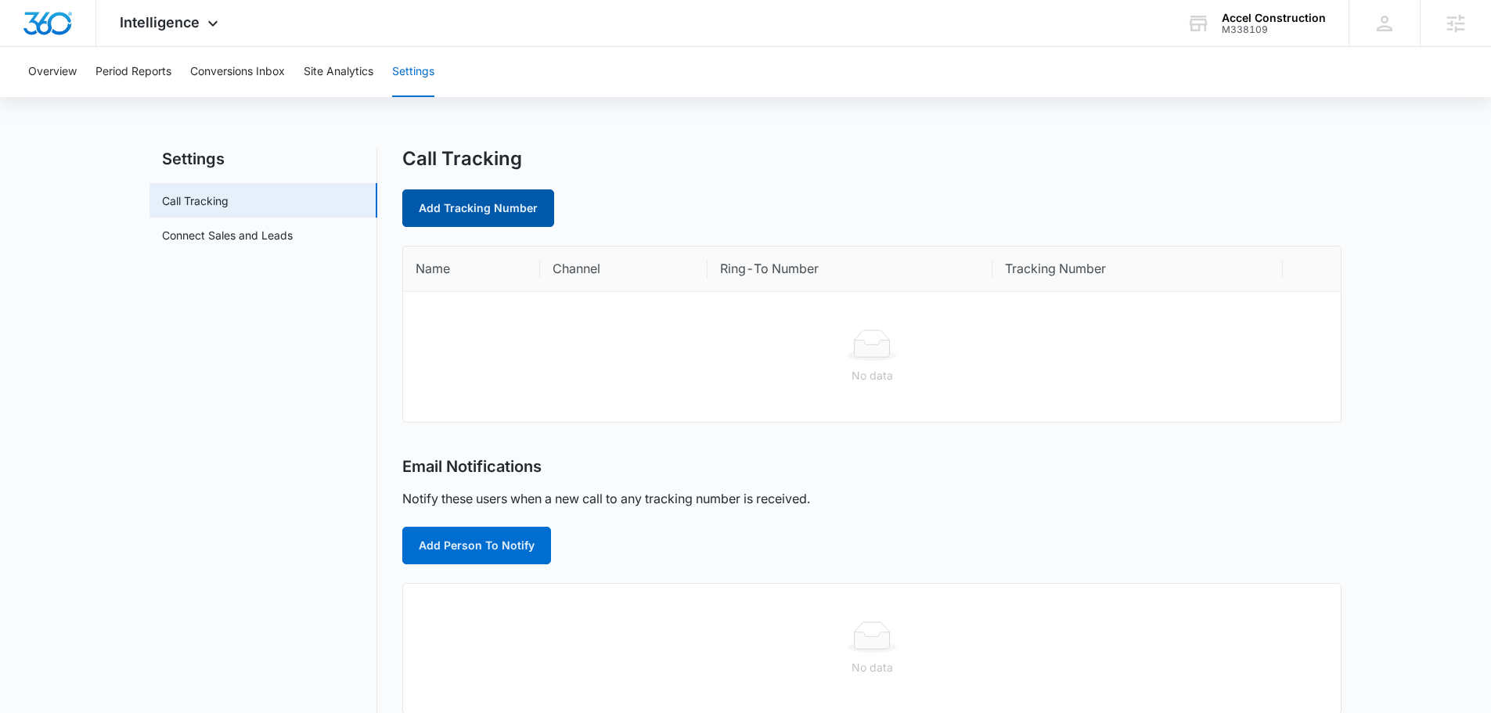
click at [477, 215] on link "Add Tracking Number" at bounding box center [478, 208] width 152 height 38
select select "by_area_code"
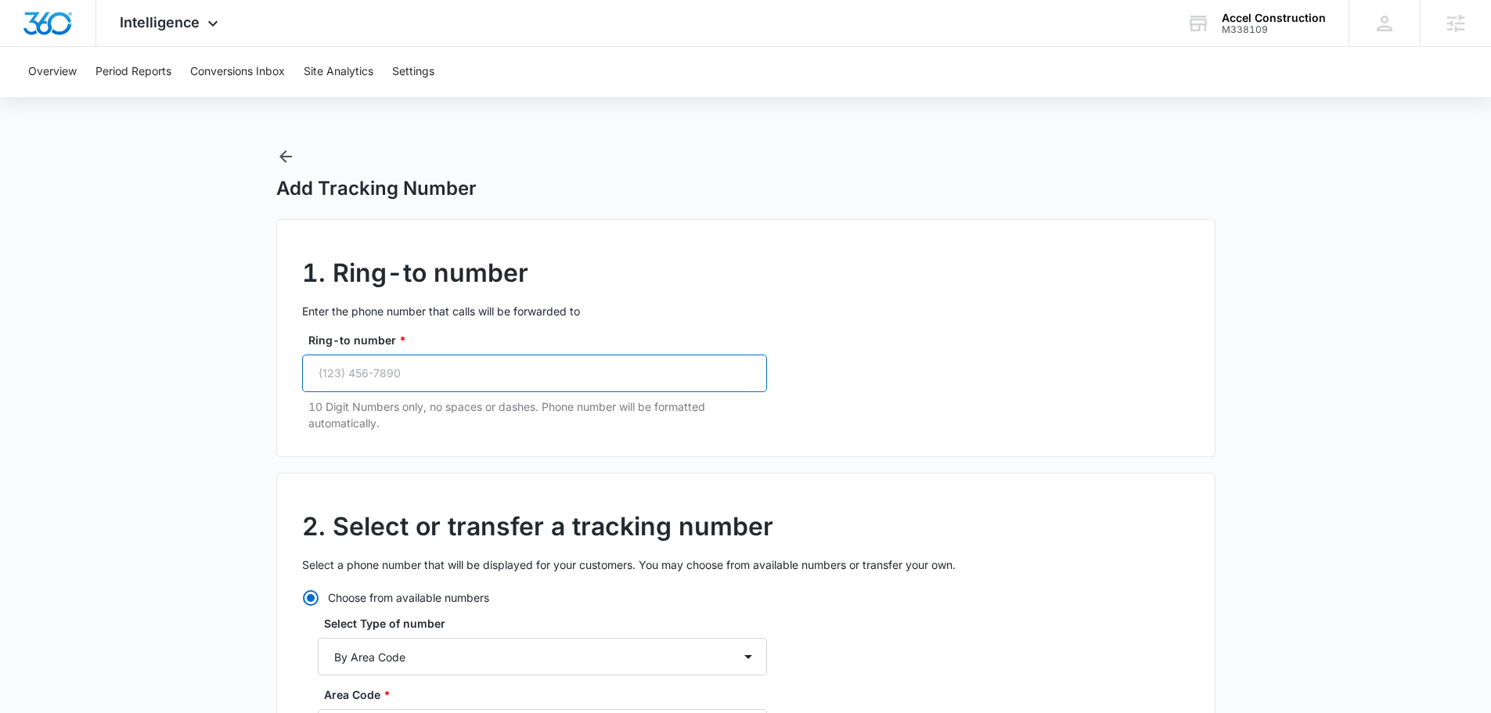
click at [448, 369] on input "Ring-to number *" at bounding box center [534, 374] width 465 height 38
paste input "[PHONE_NUMBER]"
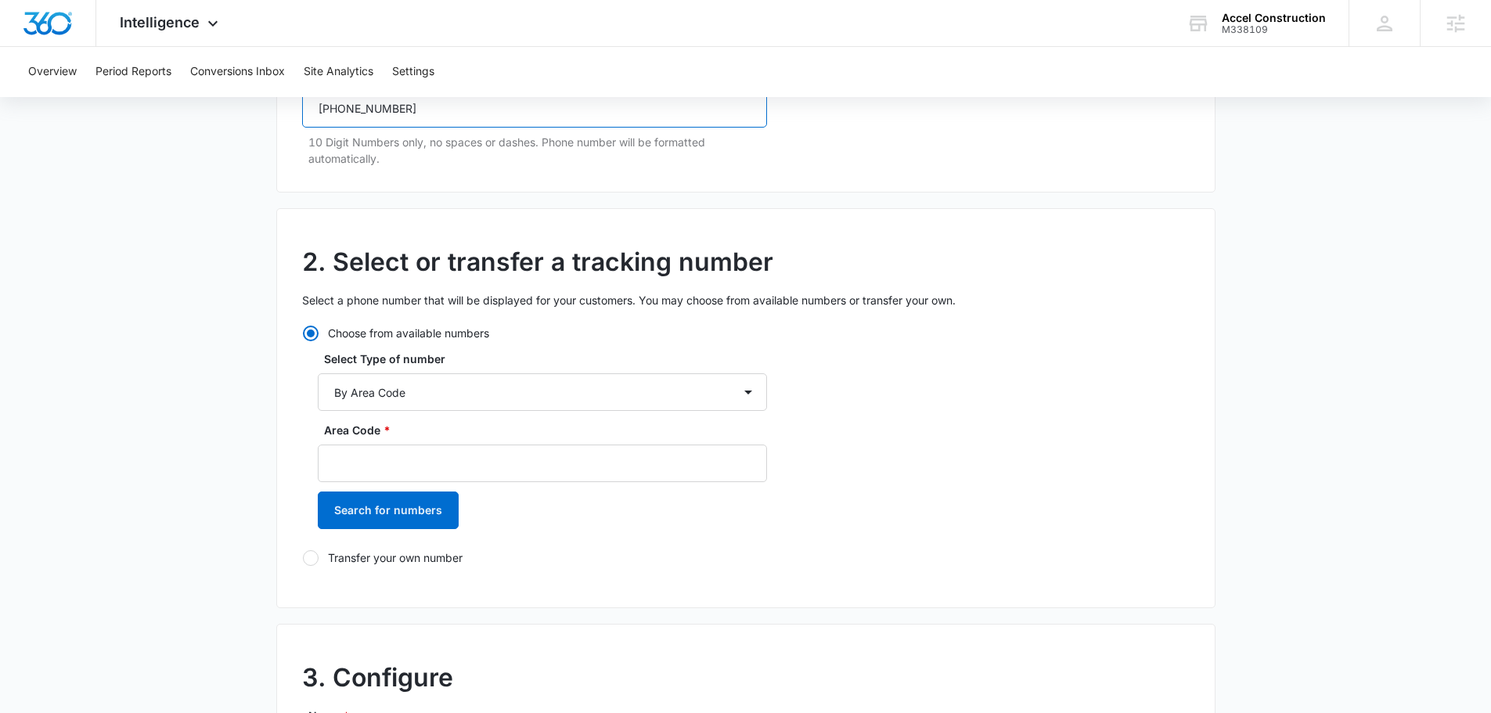
scroll to position [313, 0]
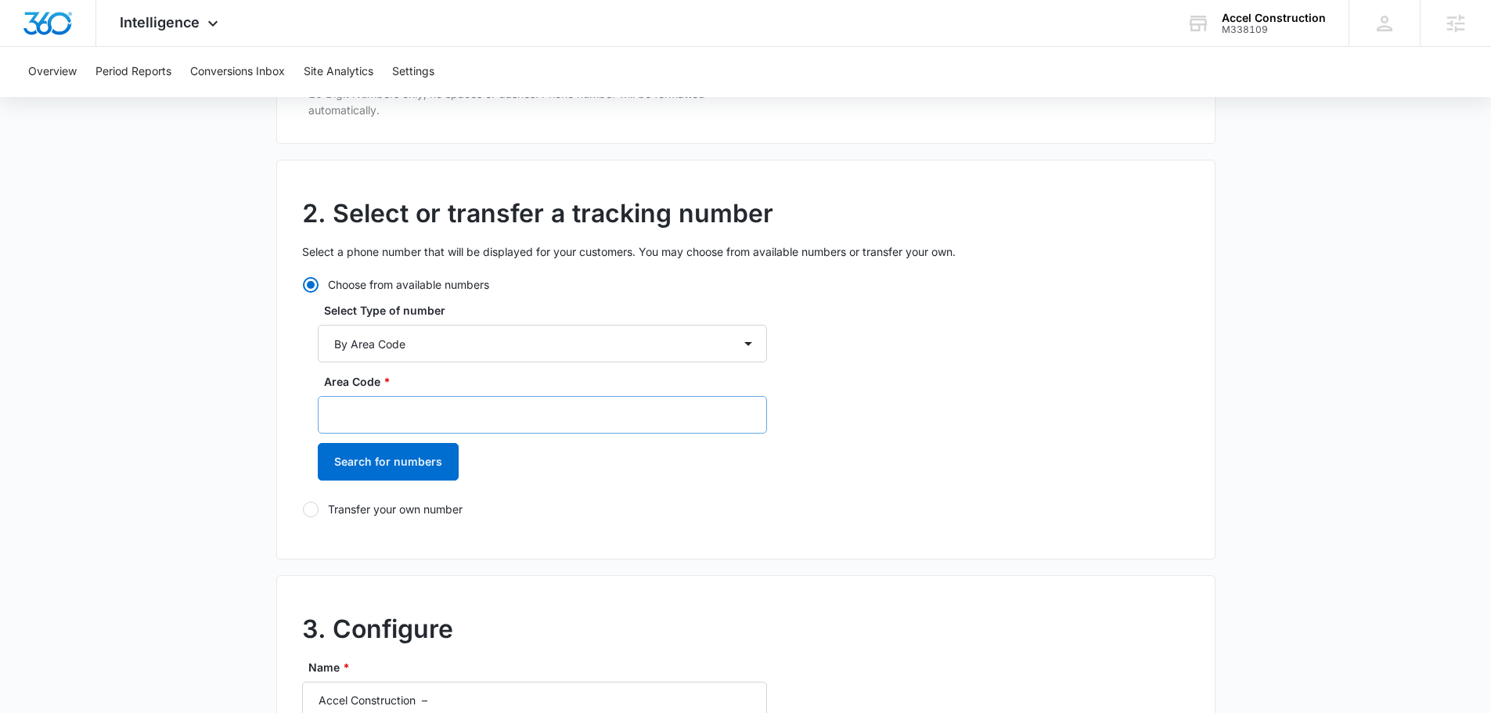
type input "[PHONE_NUMBER]"
click at [414, 416] on input "Area Code *" at bounding box center [542, 415] width 449 height 38
type input "727"
click at [426, 455] on button "Search for numbers" at bounding box center [388, 462] width 141 height 38
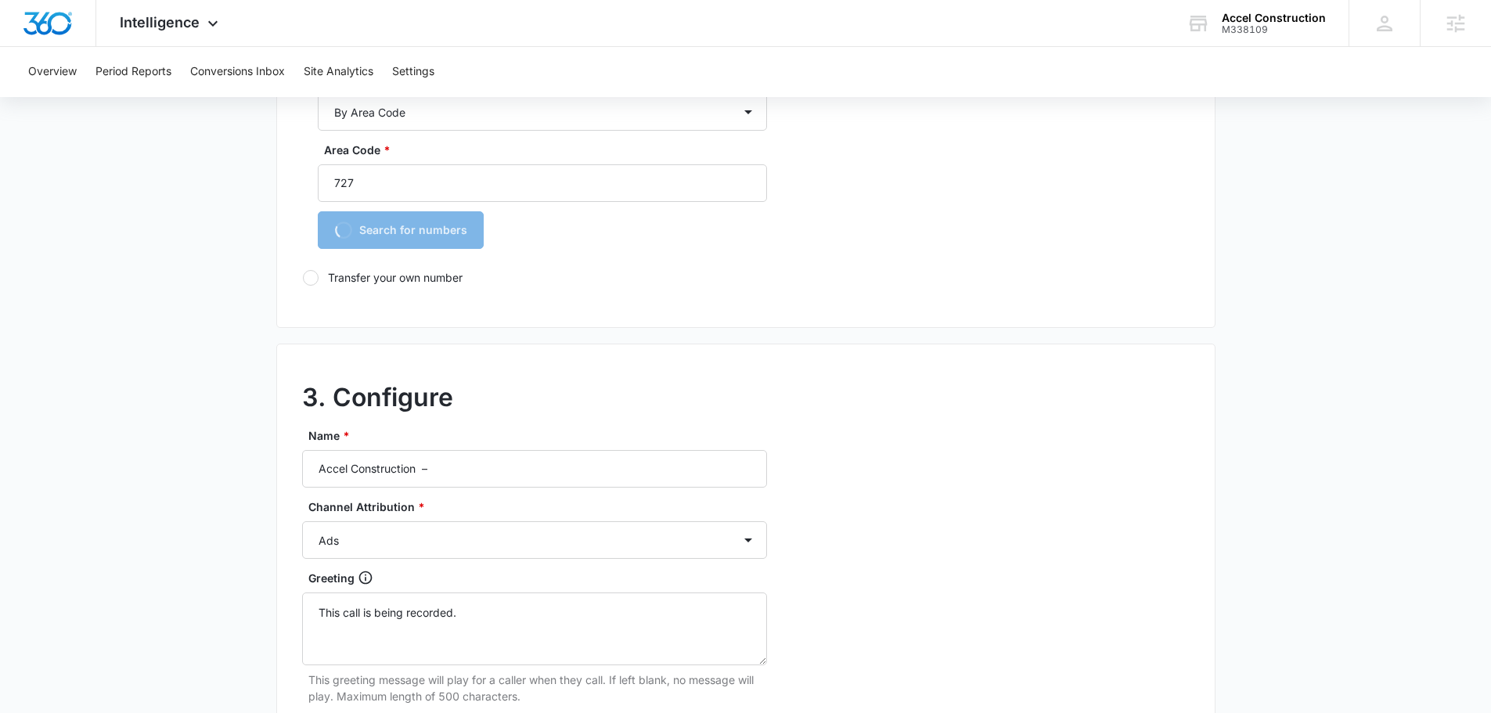
scroll to position [548, 0]
click at [692, 291] on div "2. Select or transfer a tracking number Select a phone number that will be disp…" at bounding box center [745, 125] width 939 height 400
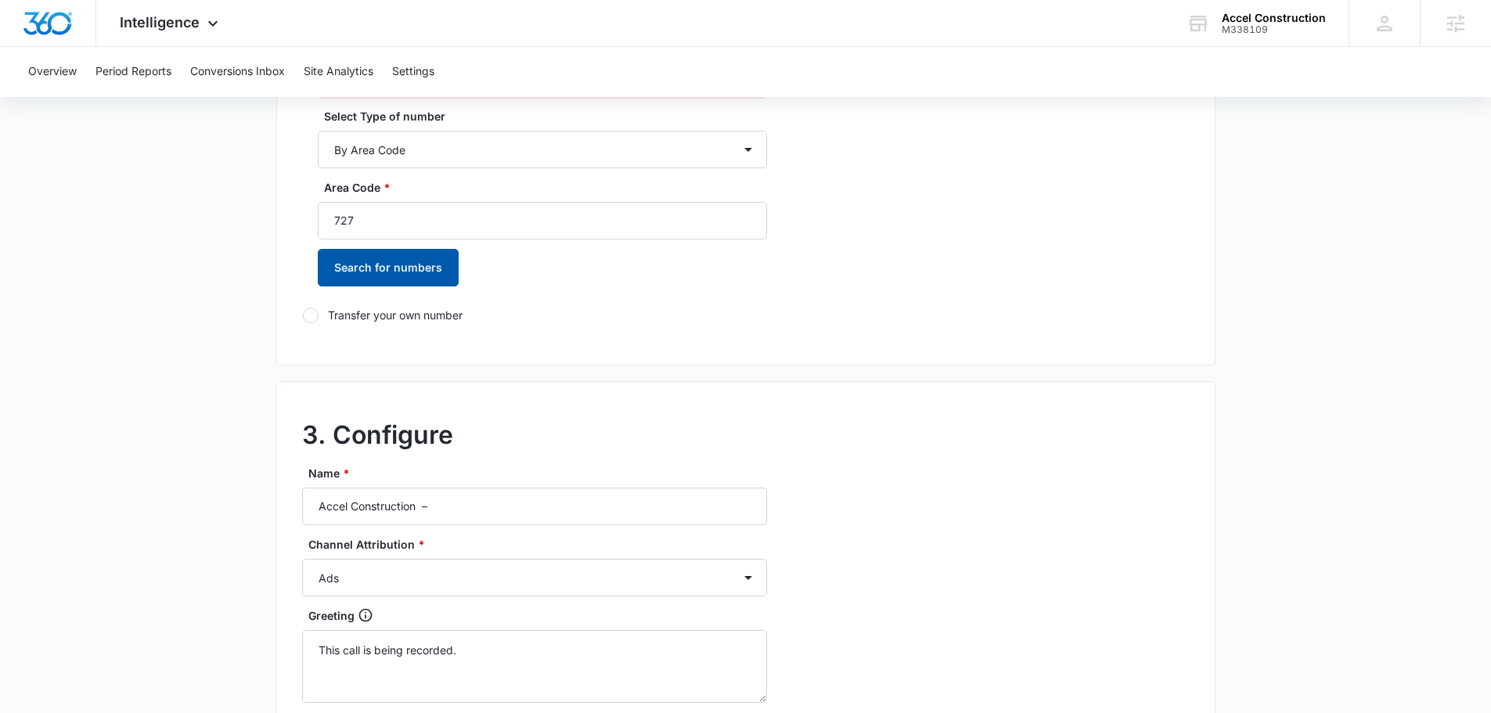
click at [412, 272] on button "Search for numbers" at bounding box center [388, 268] width 141 height 38
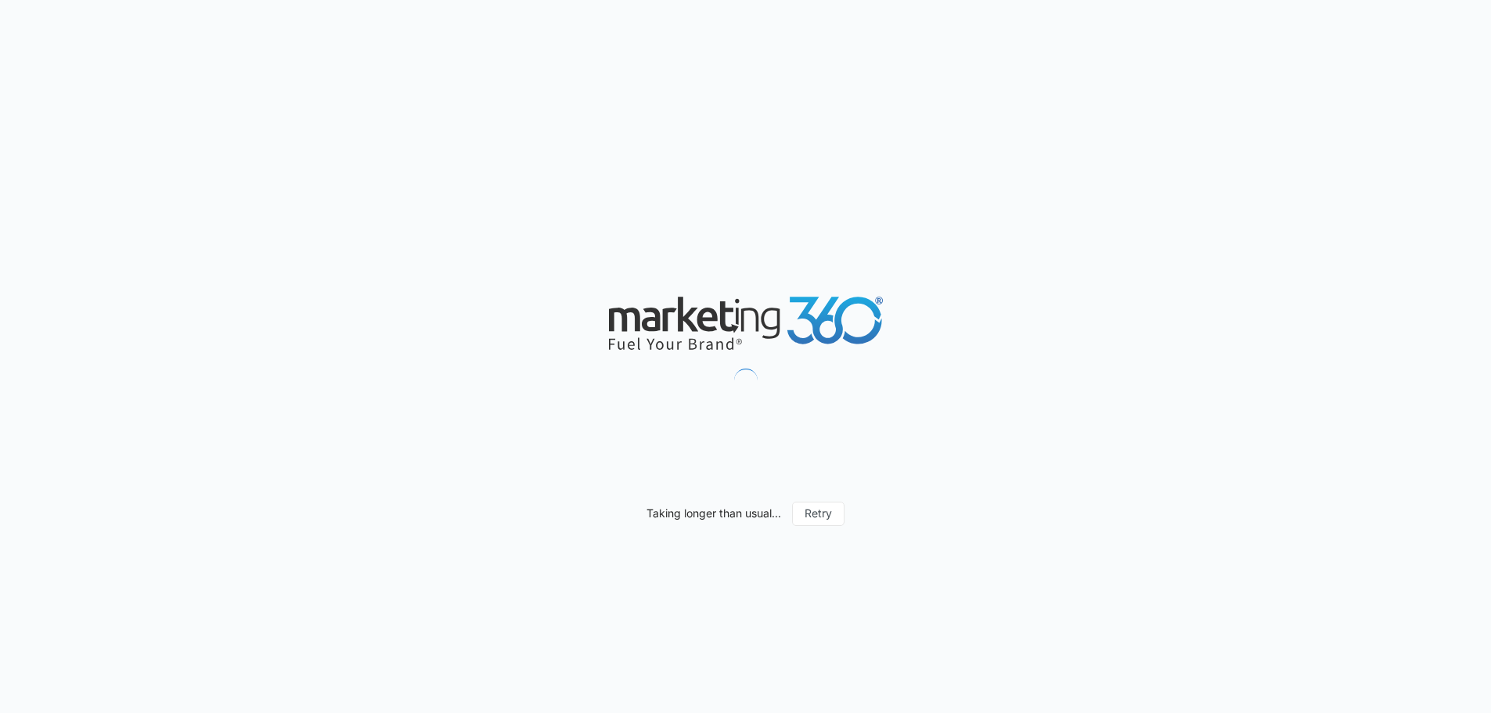
select select "by_area_code"
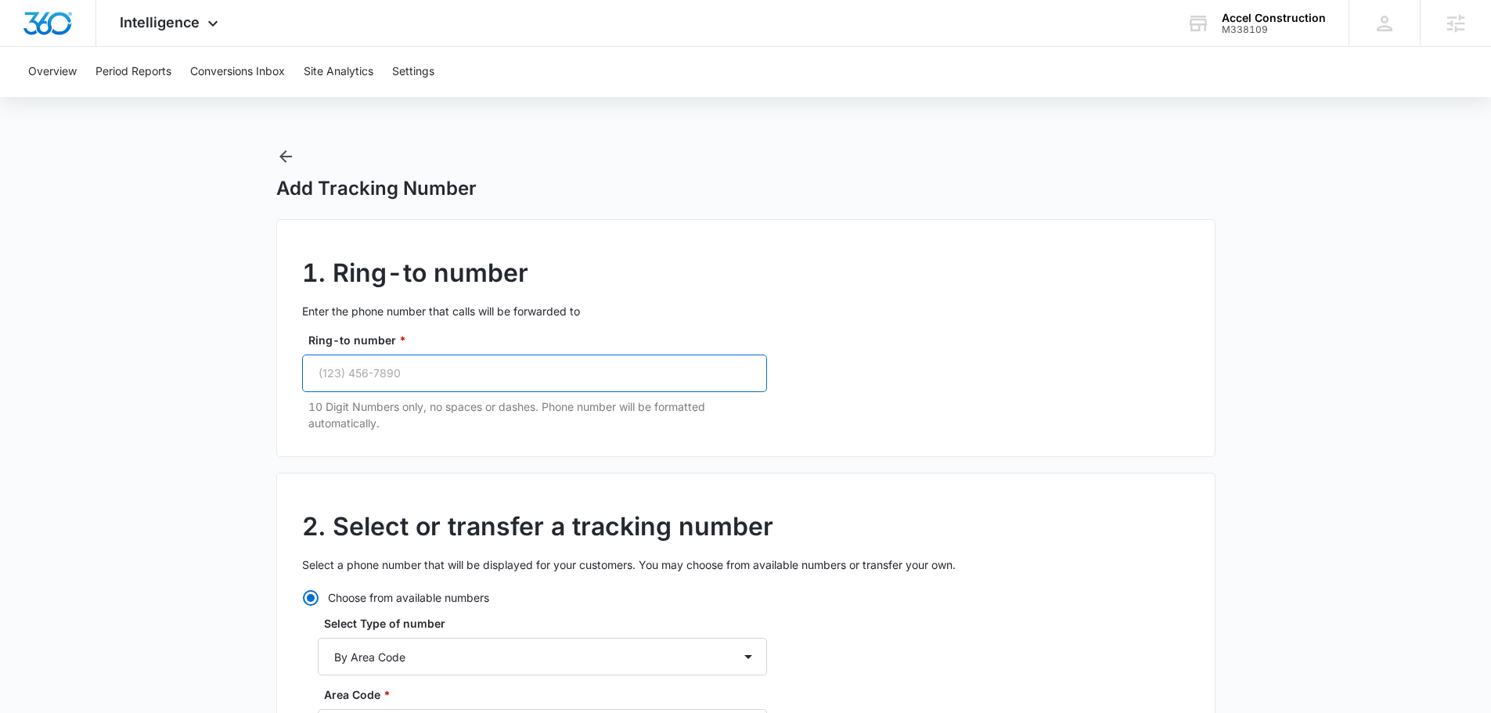
click at [386, 387] on input "Ring-to number *" at bounding box center [534, 374] width 465 height 38
paste input "[PHONE_NUMBER]"
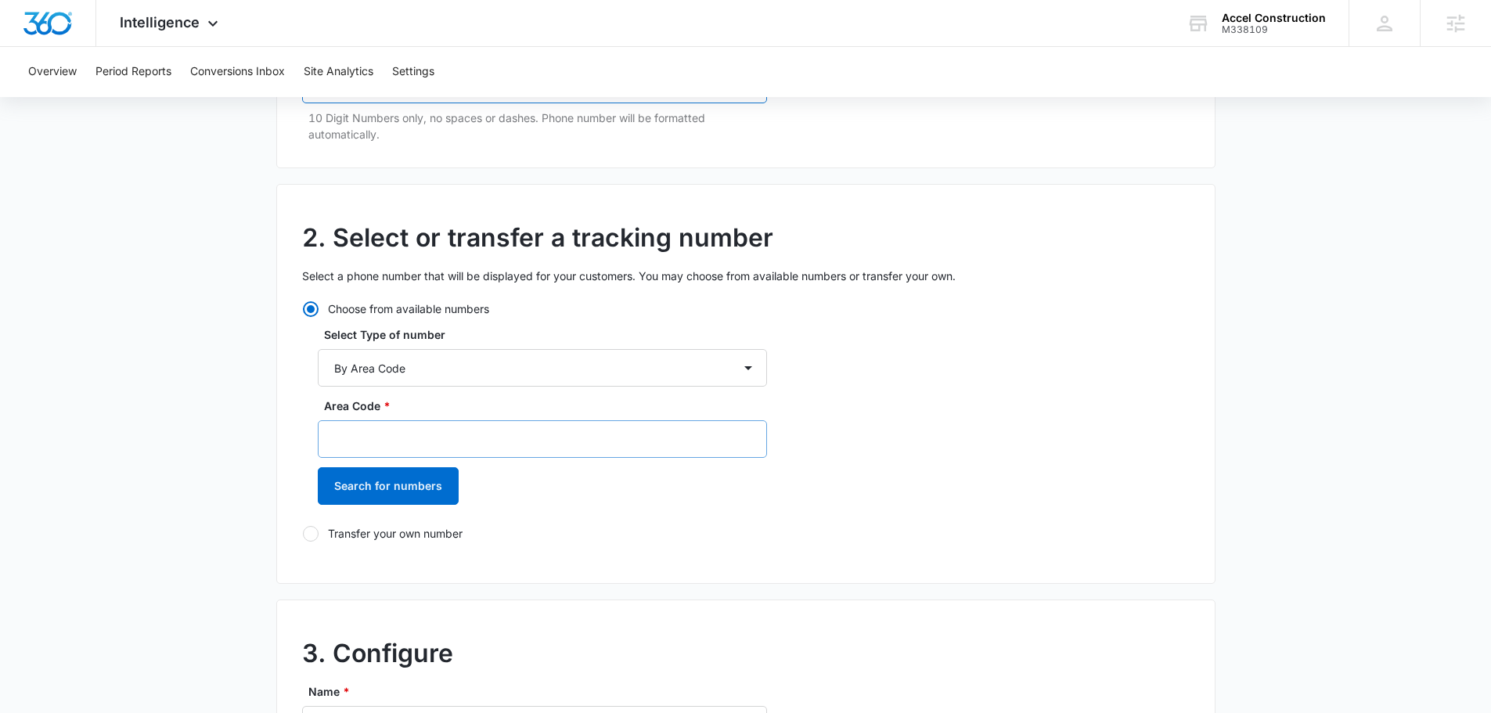
scroll to position [313, 0]
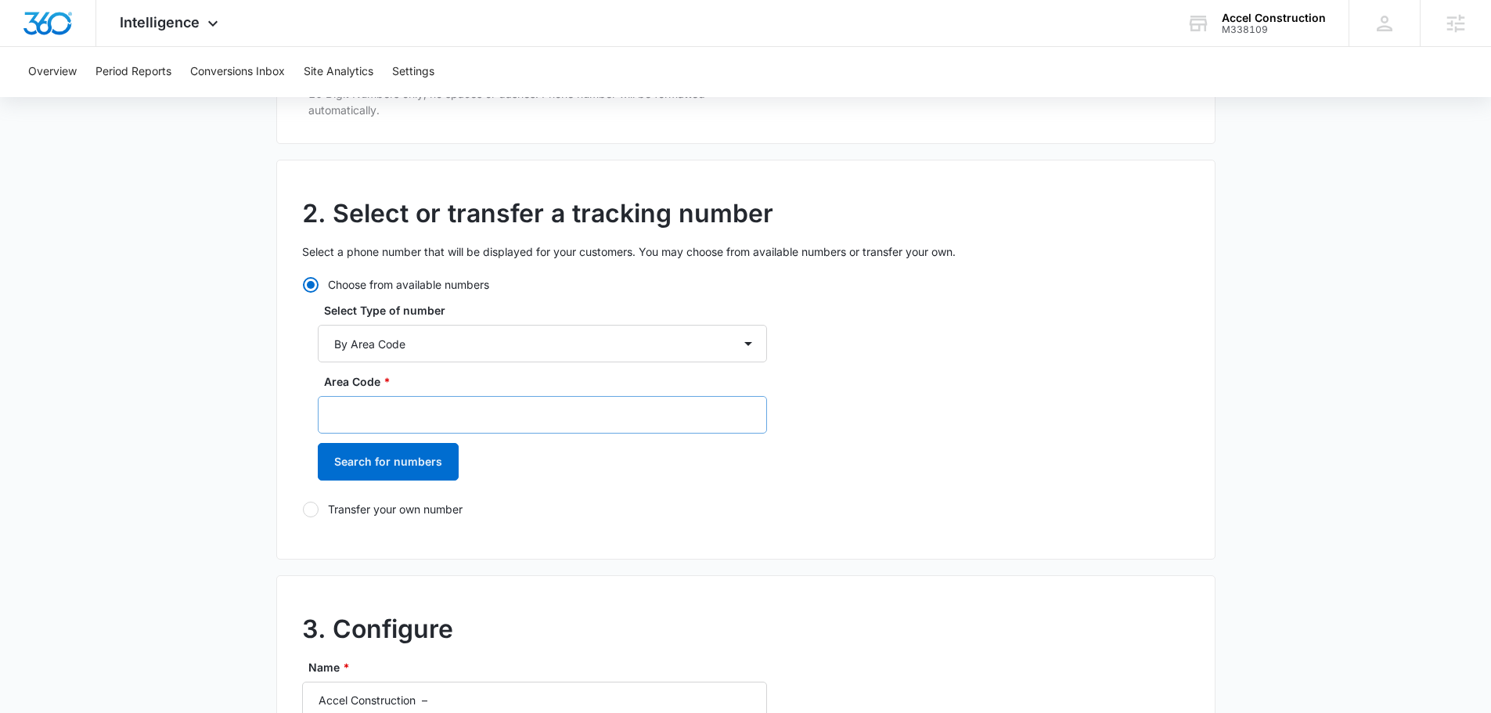
type input "[PHONE_NUMBER]"
click at [407, 413] on input "Area Code *" at bounding box center [542, 415] width 449 height 38
type input "727"
click at [391, 468] on button "Search for numbers" at bounding box center [388, 462] width 141 height 38
click at [987, 416] on div "2. Select or transfer a tracking number Select a phone number that will be disp…" at bounding box center [745, 360] width 939 height 400
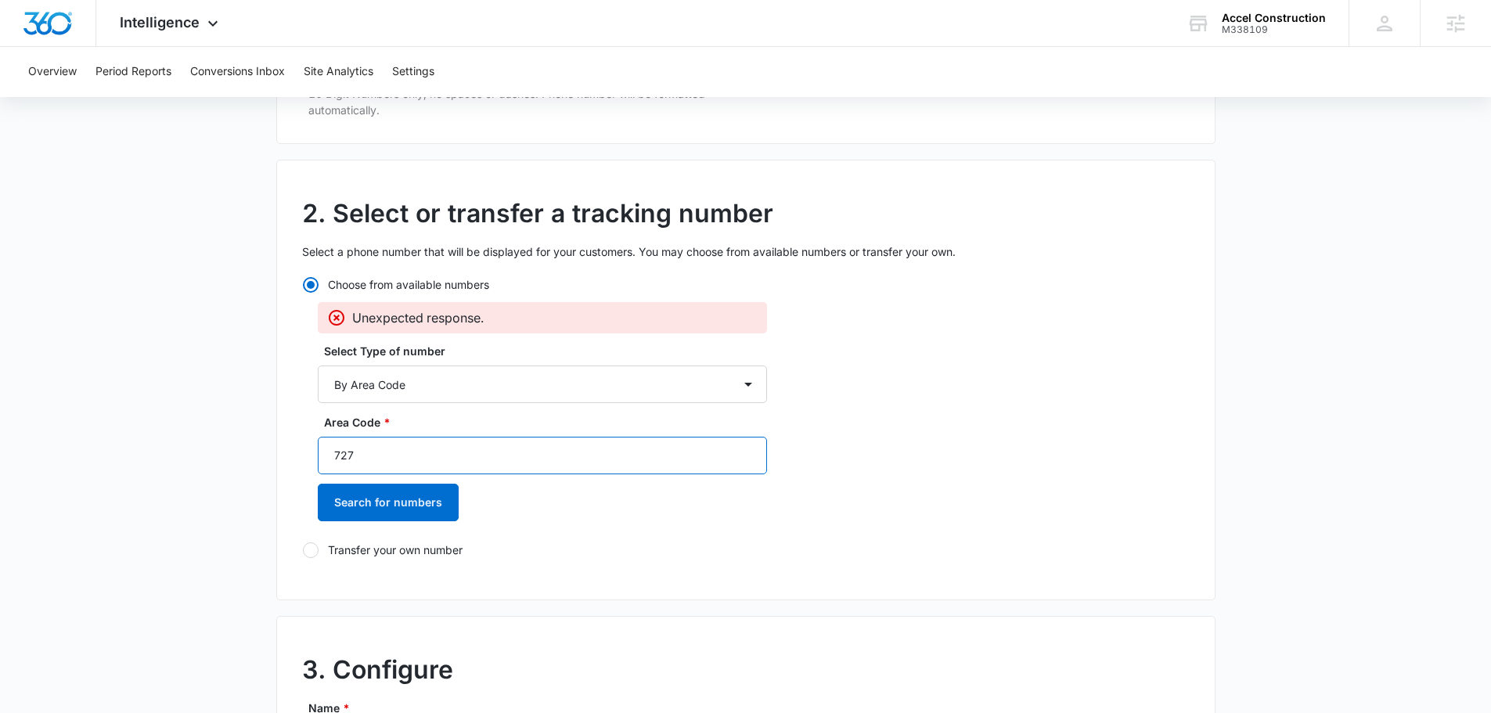
click at [377, 459] on input "727" at bounding box center [542, 456] width 449 height 38
click at [426, 457] on input "727" at bounding box center [542, 456] width 449 height 38
click at [441, 314] on p "Unexpected response." at bounding box center [417, 317] width 131 height 19
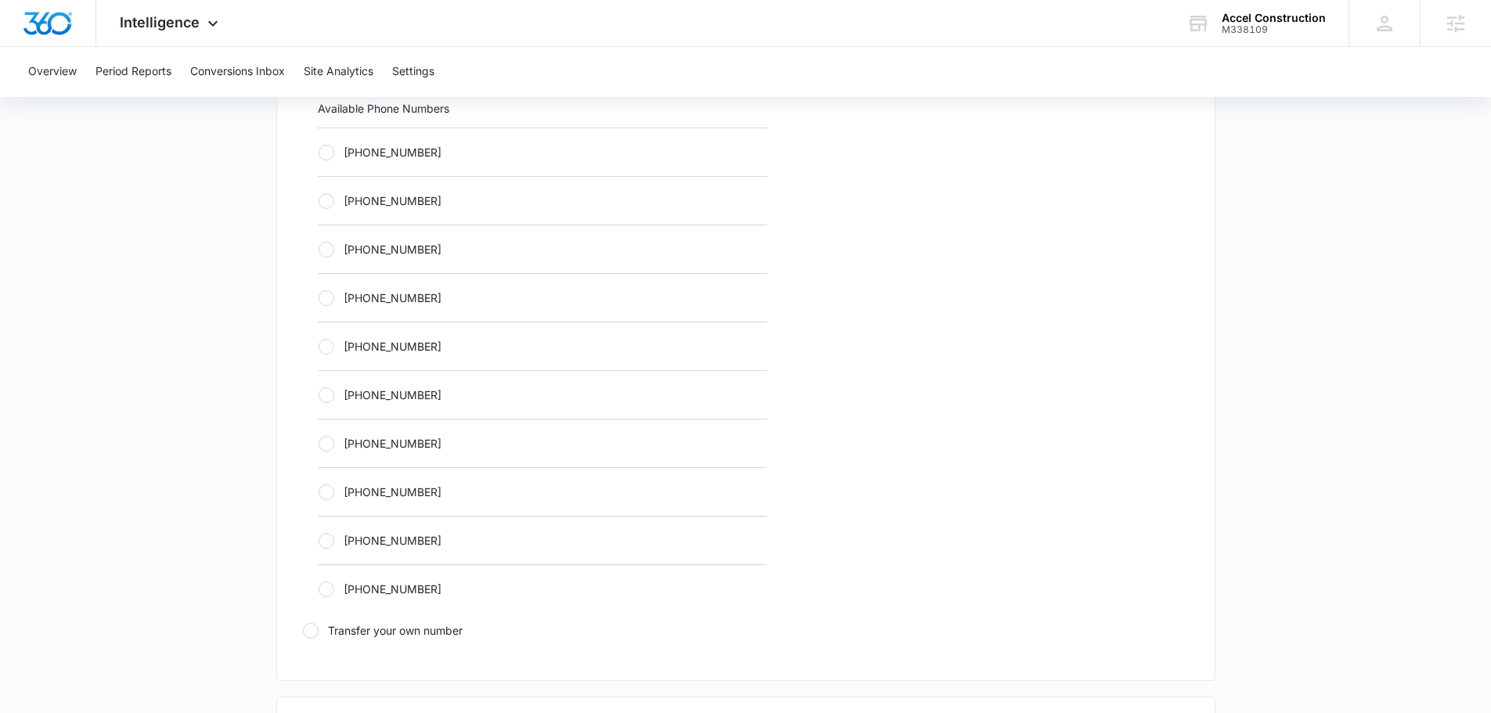
click at [362, 394] on label "[PHONE_NUMBER]" at bounding box center [542, 395] width 449 height 16
click at [319, 394] on input "[PHONE_NUMBER]" at bounding box center [318, 394] width 1 height 1
radio input "true"
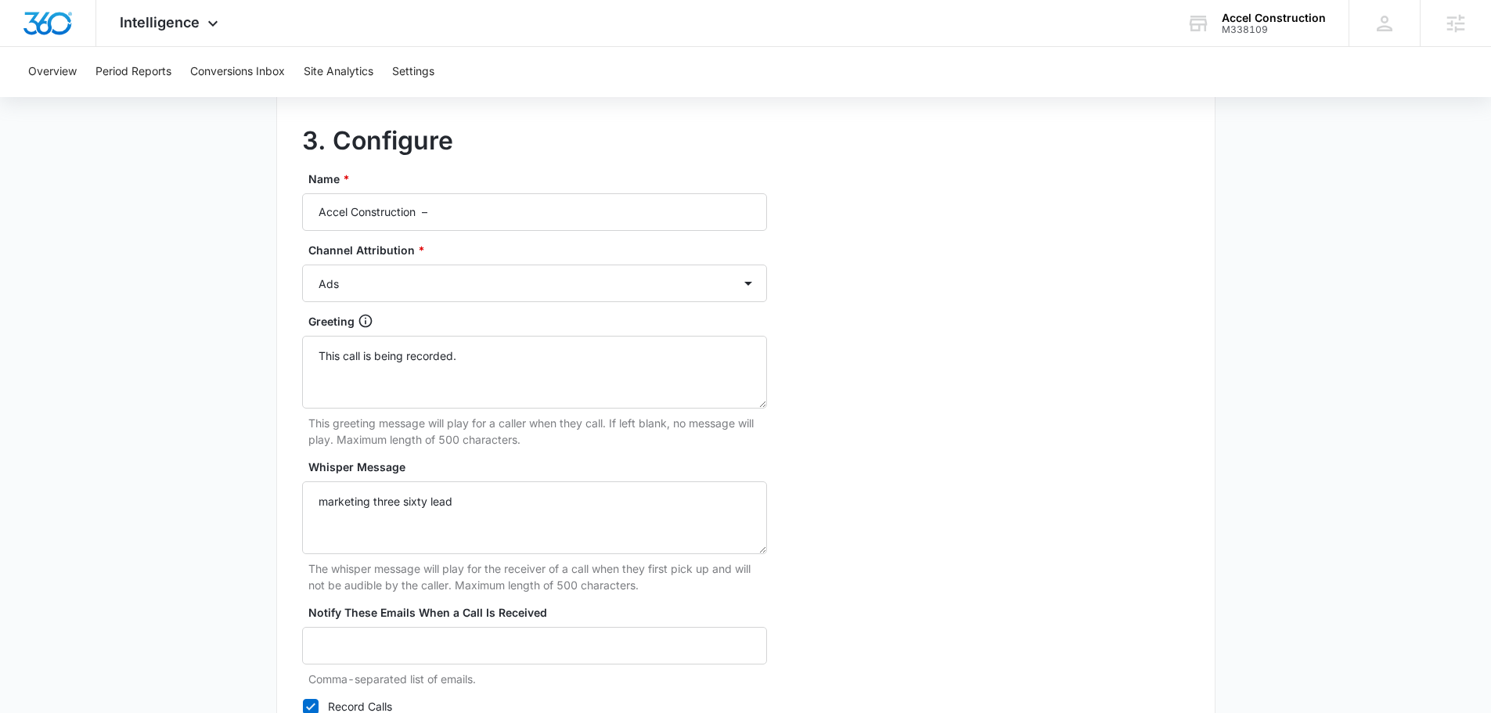
scroll to position [1153, 0]
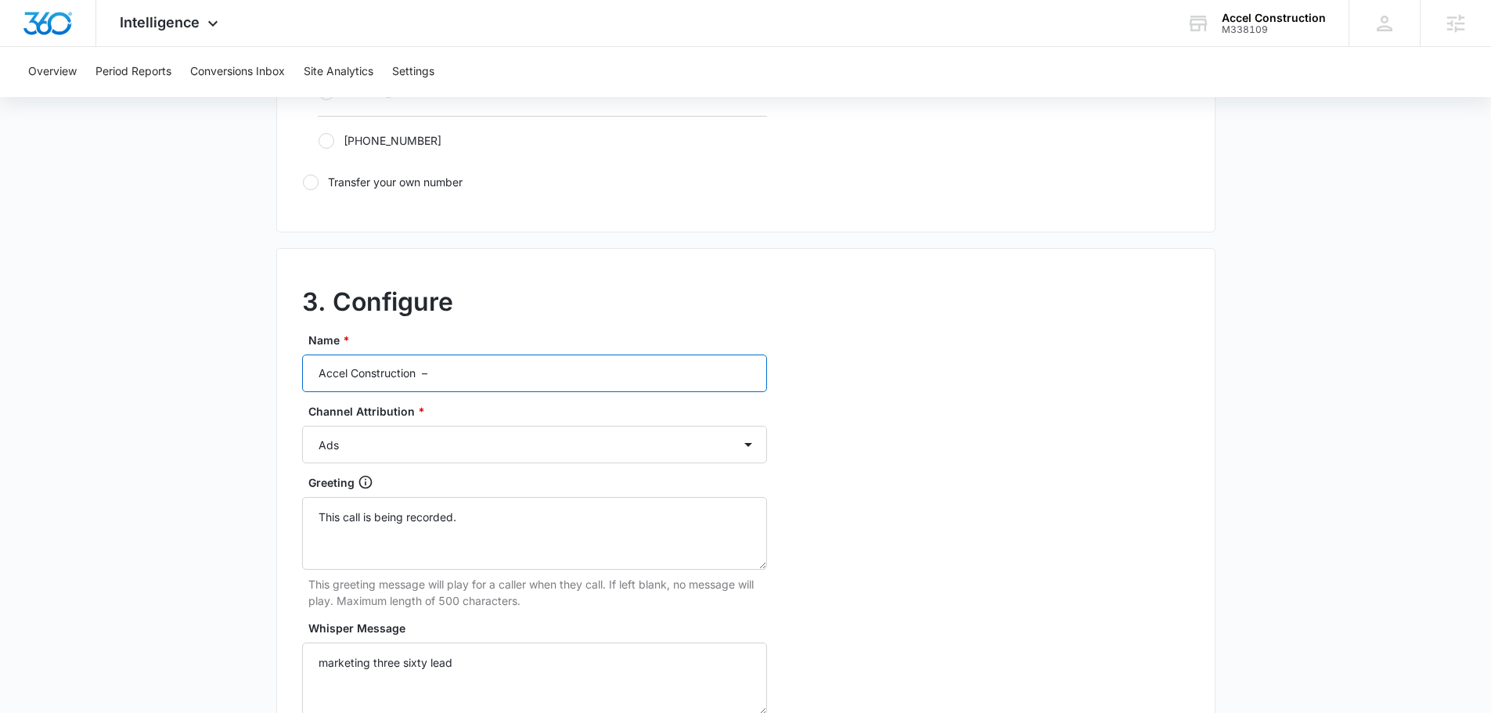
click at [474, 373] on input "Accel Construction –" at bounding box center [534, 374] width 465 height 38
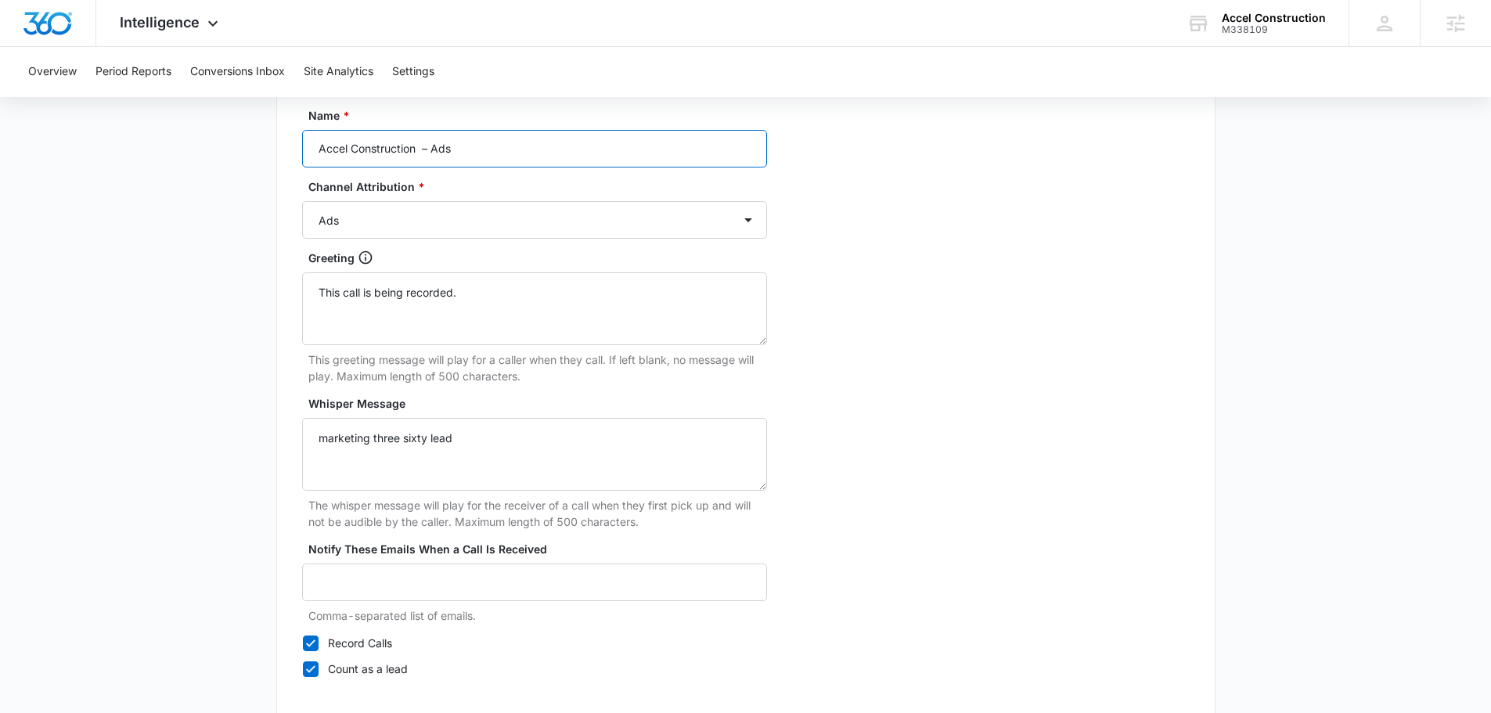
scroll to position [1466, 0]
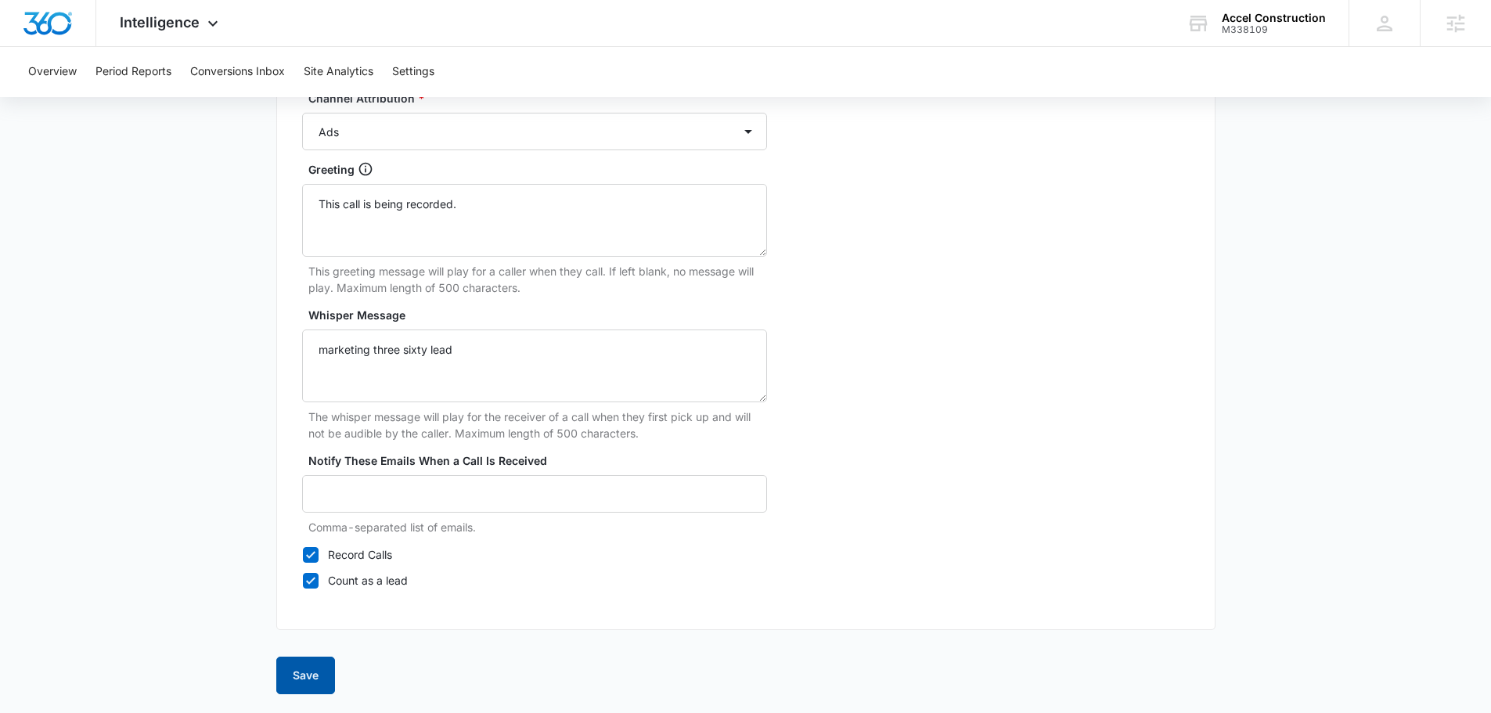
type input "Accel Construction – Ads"
click at [316, 666] on button "Save" at bounding box center [305, 676] width 59 height 38
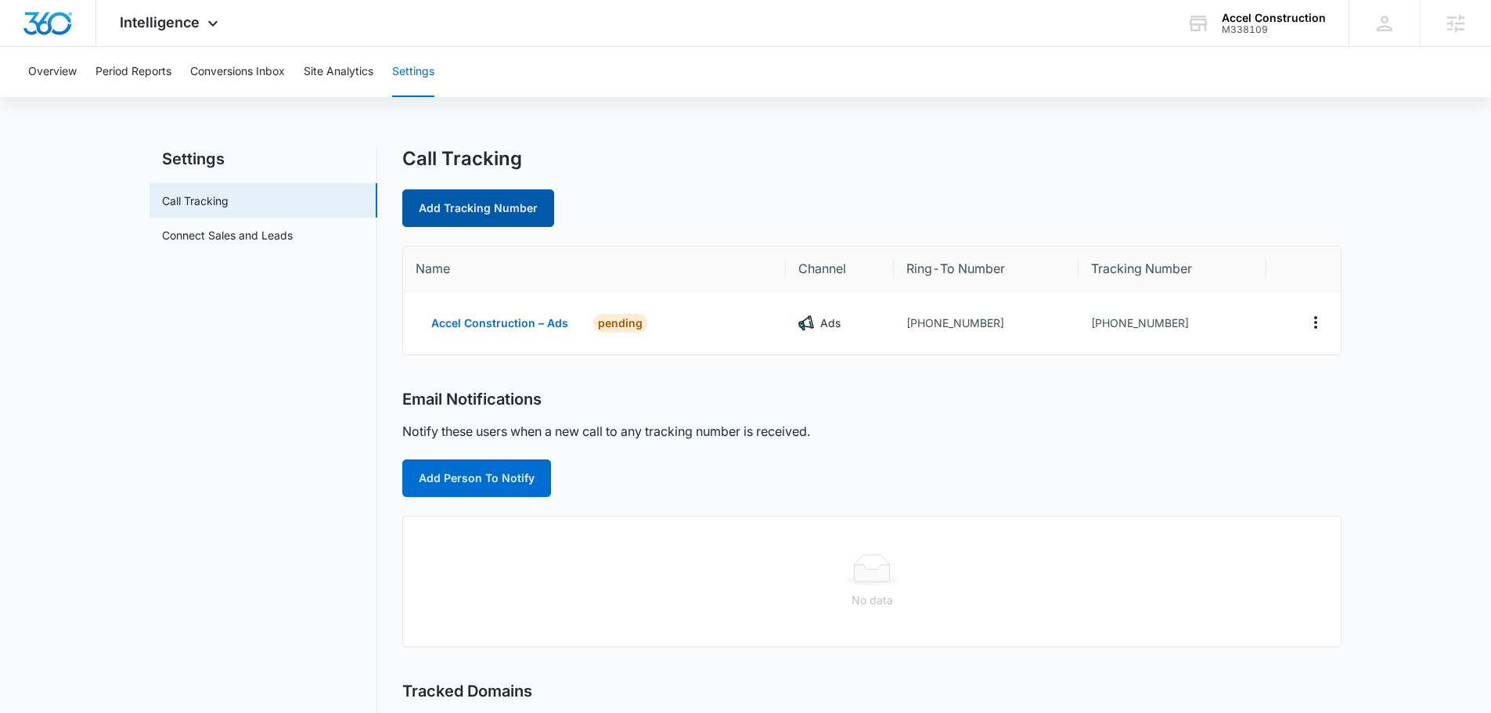
drag, startPoint x: 498, startPoint y: 229, endPoint x: 499, endPoint y: 220, distance: 8.6
click at [498, 228] on div "Call Tracking Add Tracking Number Name Channel Ring-To Number Tracking Number A…" at bounding box center [871, 543] width 939 height 792
click at [514, 214] on link "Add Tracking Number" at bounding box center [478, 208] width 152 height 38
select select "by_area_code"
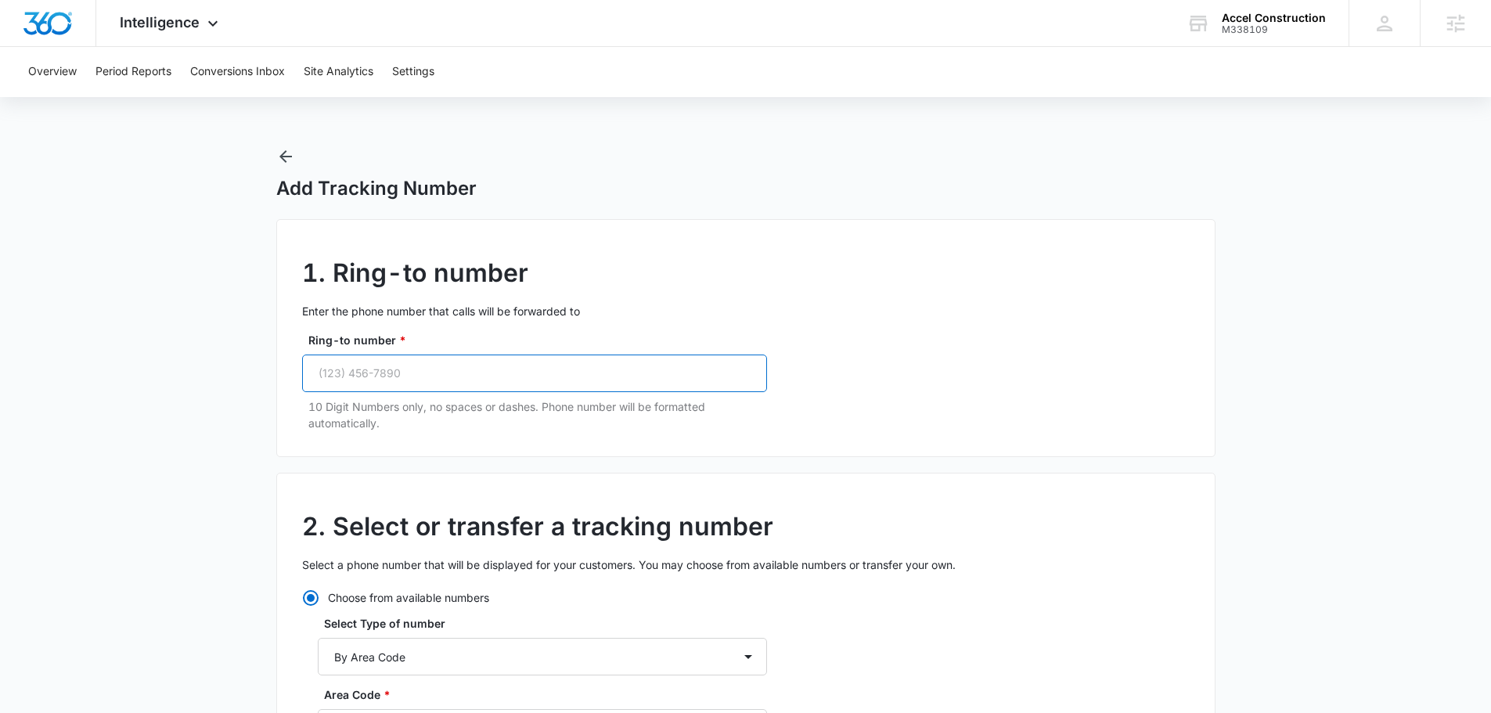
click at [472, 382] on input "Ring-to number *" at bounding box center [534, 374] width 465 height 38
paste input "(727) 241-4818"
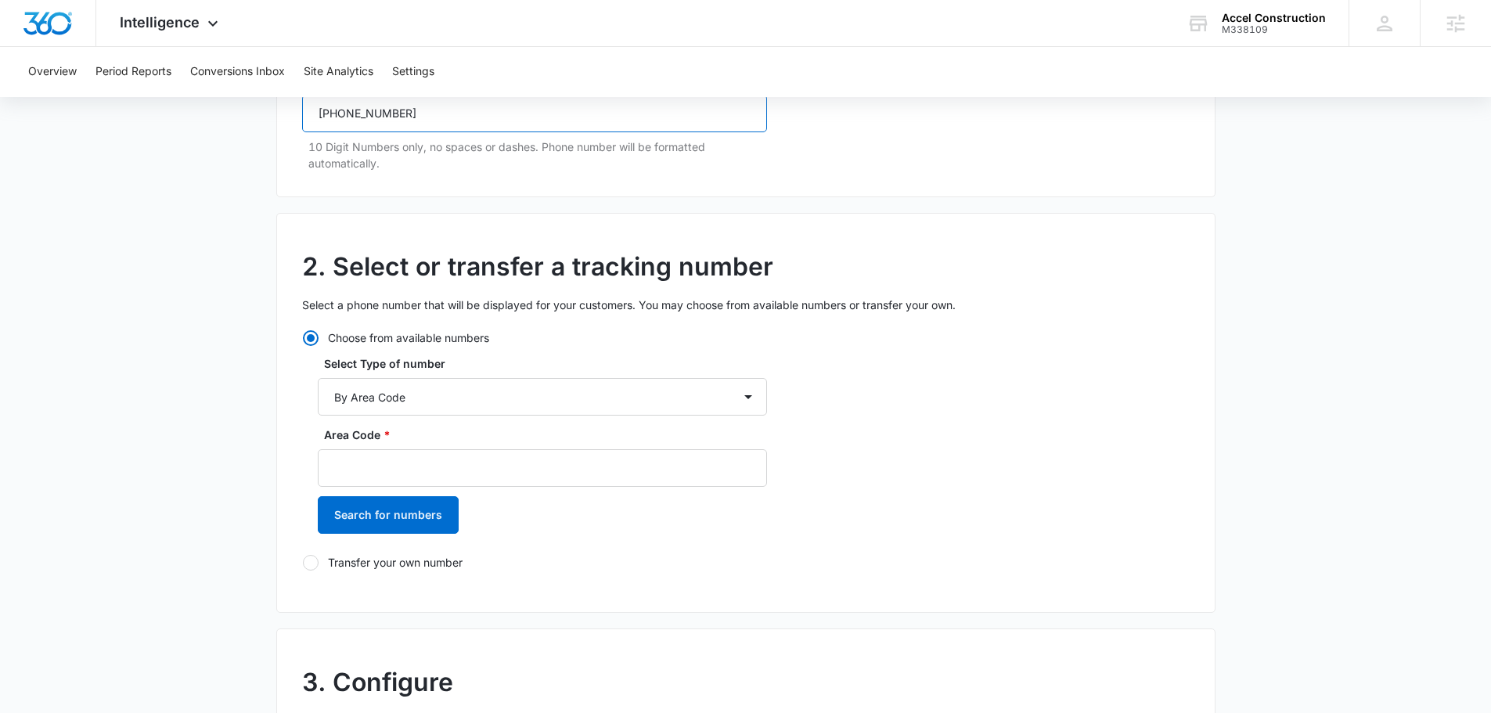
scroll to position [313, 0]
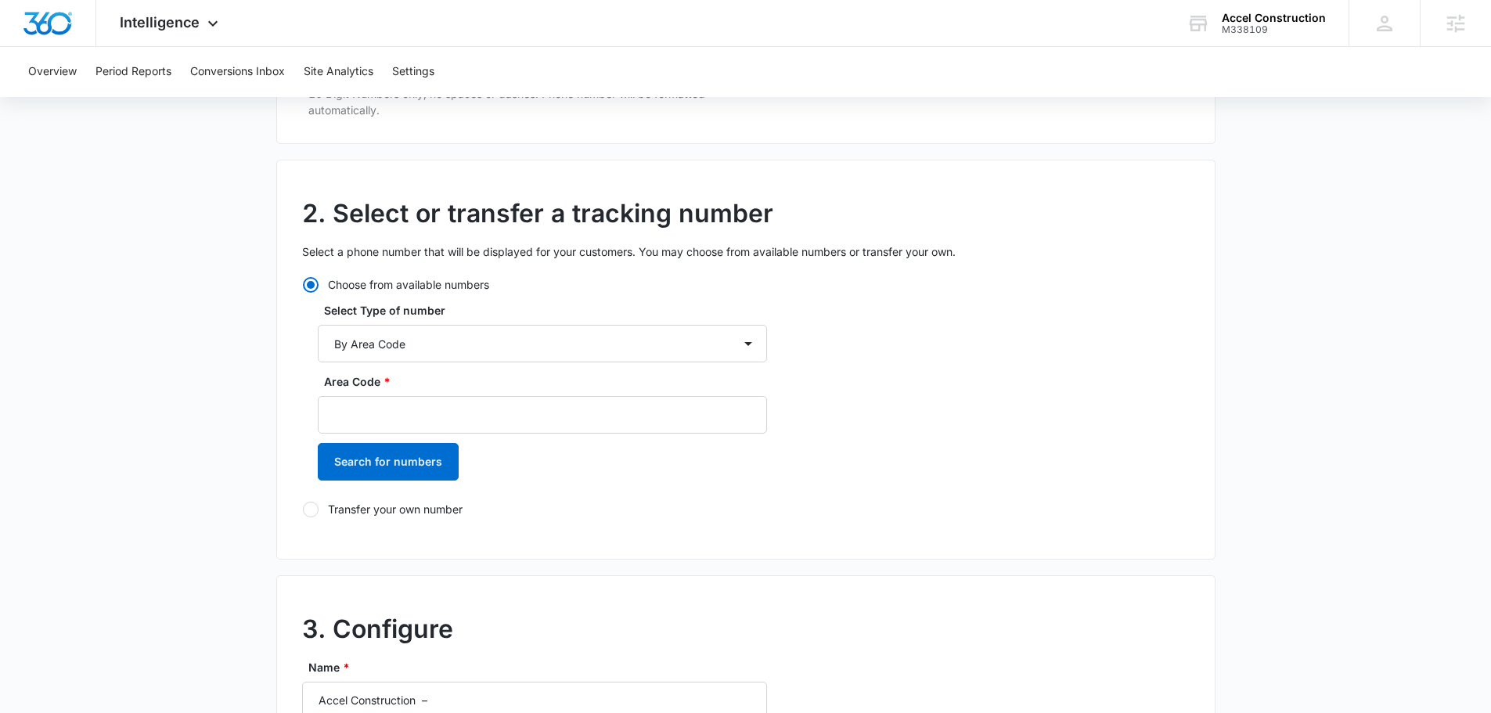
type input "(727) 241-4818"
click at [401, 382] on label "Area Code *" at bounding box center [548, 381] width 449 height 16
click at [401, 396] on input "Area Code *" at bounding box center [542, 415] width 449 height 38
click at [393, 412] on input "Area Code *" at bounding box center [542, 415] width 449 height 38
type input "727"
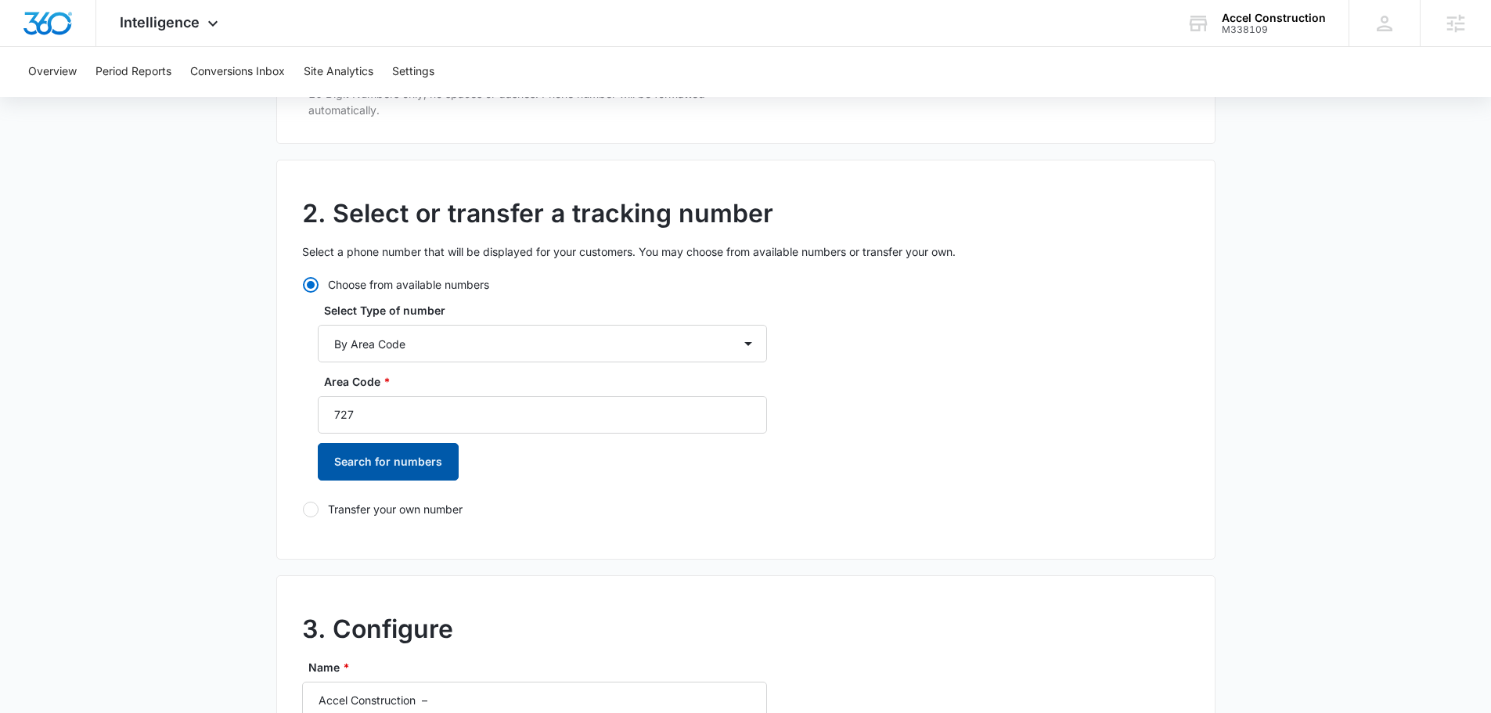
click at [407, 461] on button "Search for numbers" at bounding box center [388, 462] width 141 height 38
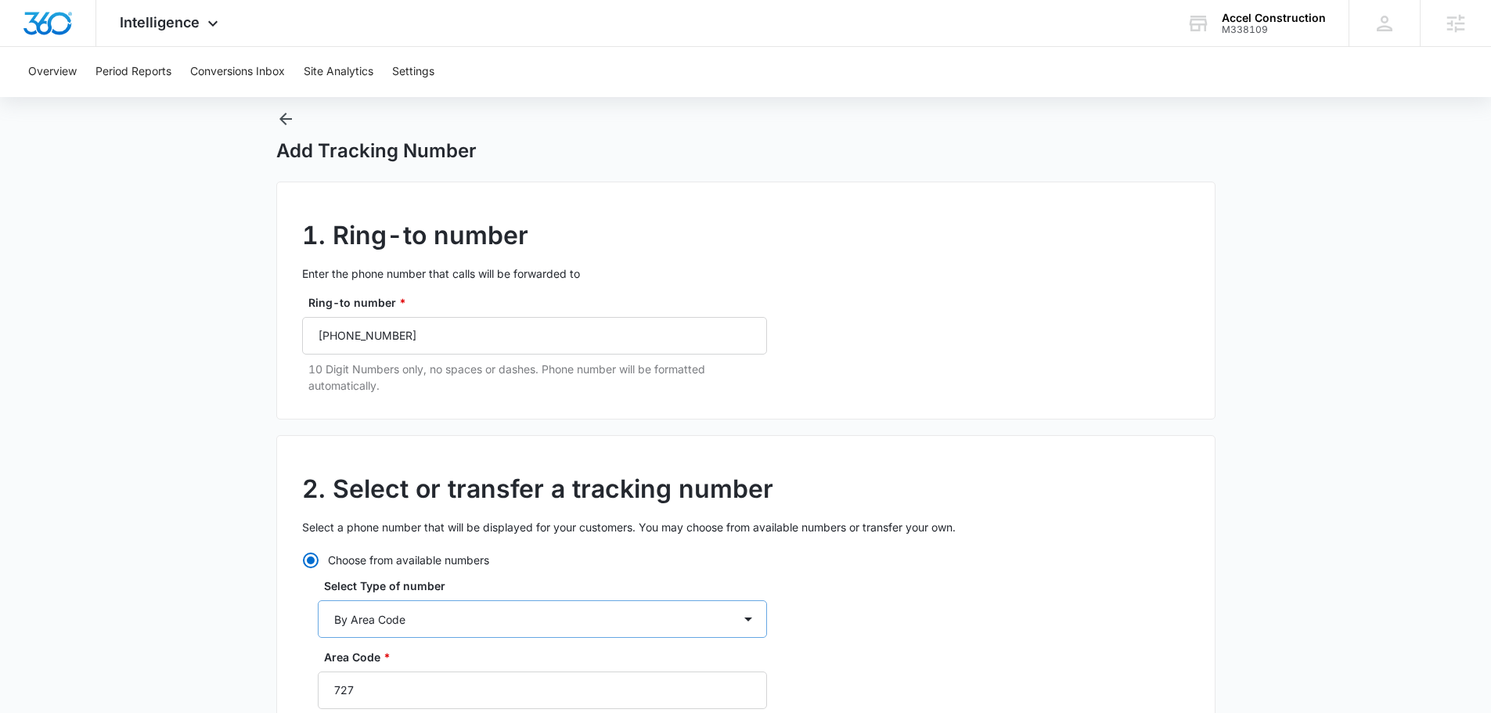
scroll to position [470, 0]
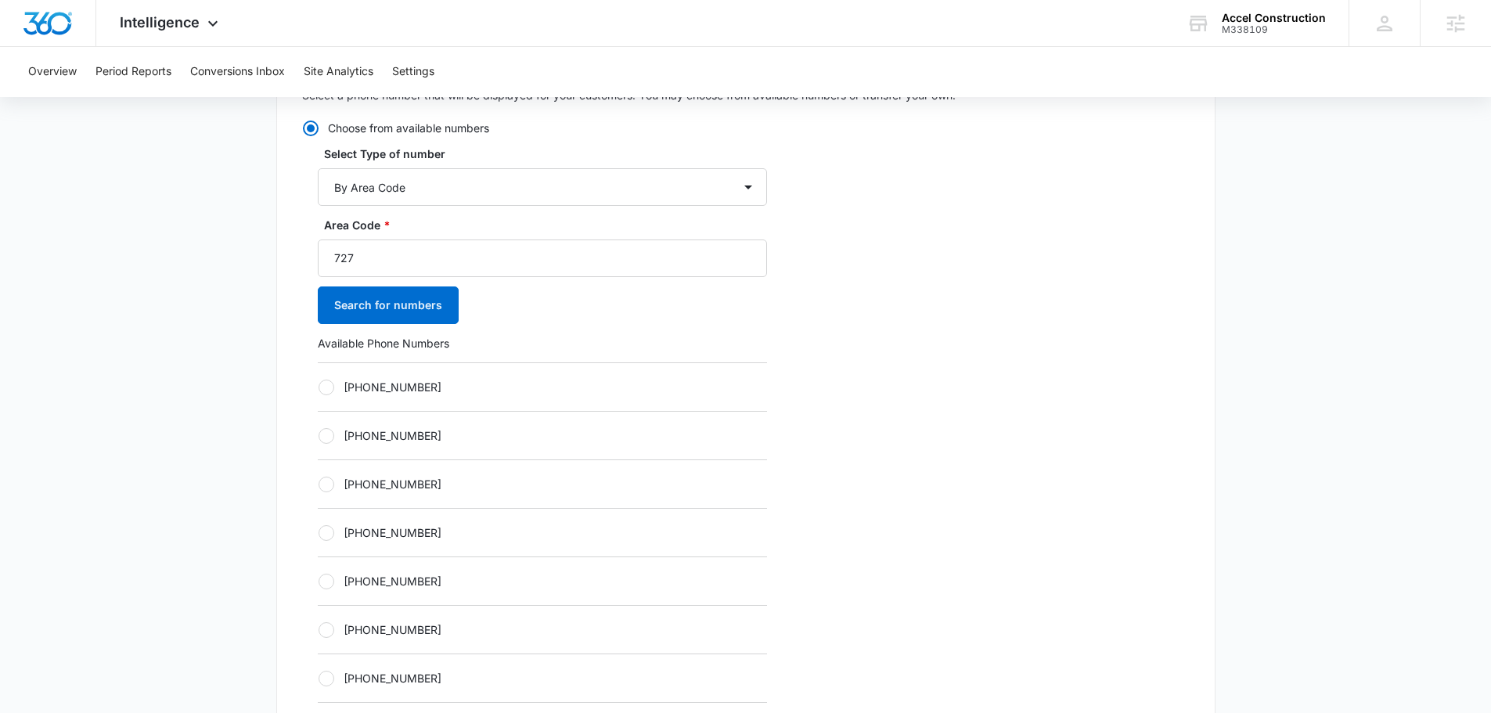
click at [468, 453] on div "+17276091868" at bounding box center [542, 435] width 449 height 49
click at [423, 481] on label "[PHONE_NUMBER]" at bounding box center [542, 484] width 449 height 16
click at [319, 484] on input "[PHONE_NUMBER]" at bounding box center [318, 484] width 1 height 1
radio input "true"
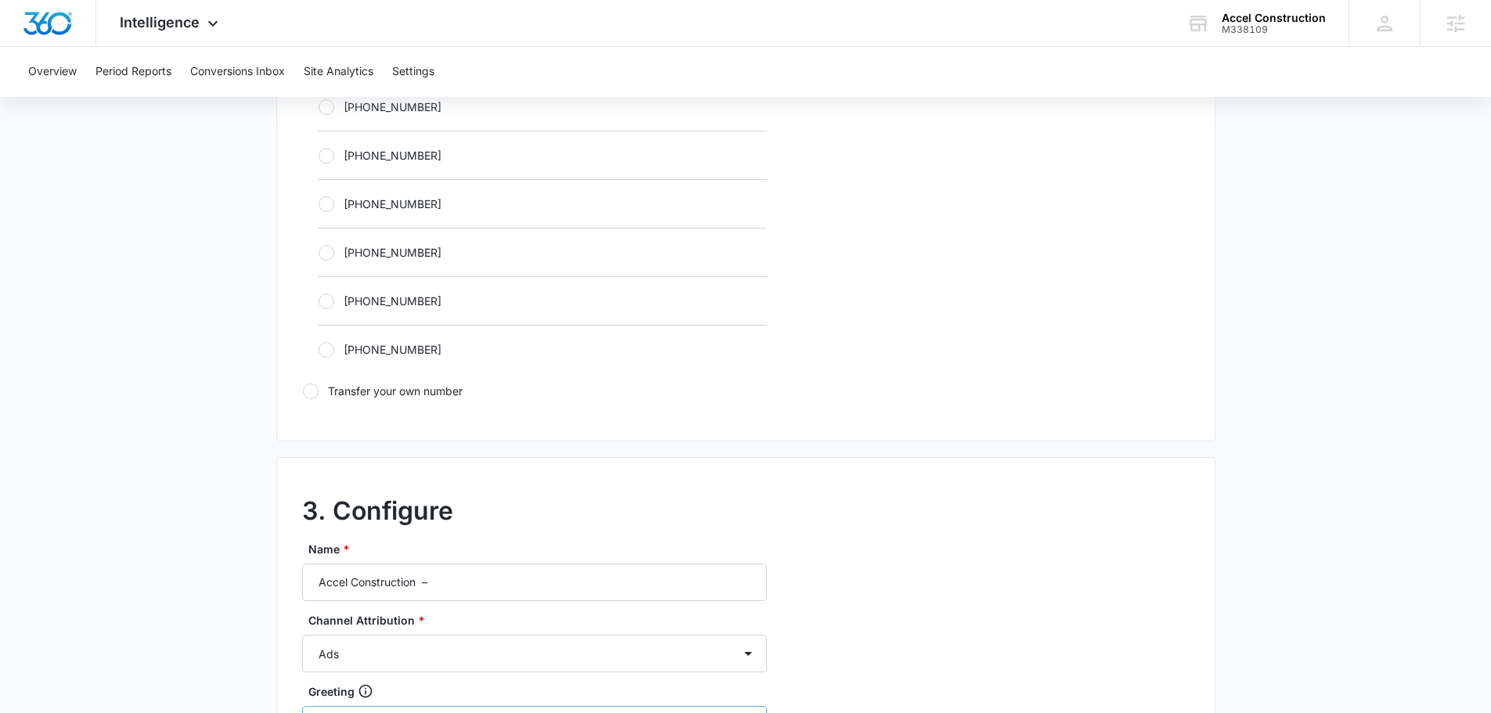
scroll to position [1174, 0]
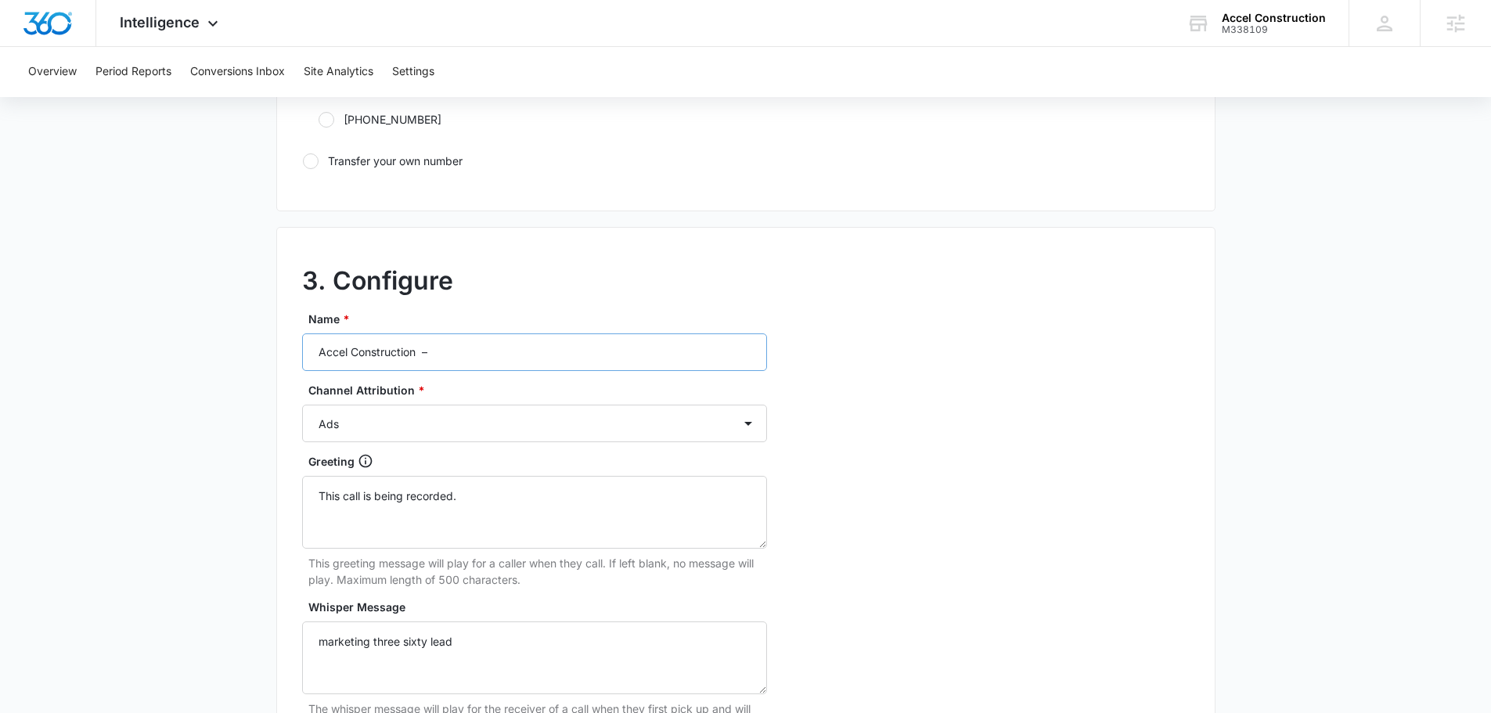
click at [472, 335] on div "Name * Accel Construction –" at bounding box center [534, 341] width 465 height 60
click at [484, 361] on input "Accel Construction –" at bounding box center [534, 352] width 465 height 38
type input "Accel Construction – content"
click at [391, 413] on select "Ads Local Service Ads Content Social Other" at bounding box center [534, 424] width 465 height 38
select select "CONTENT"
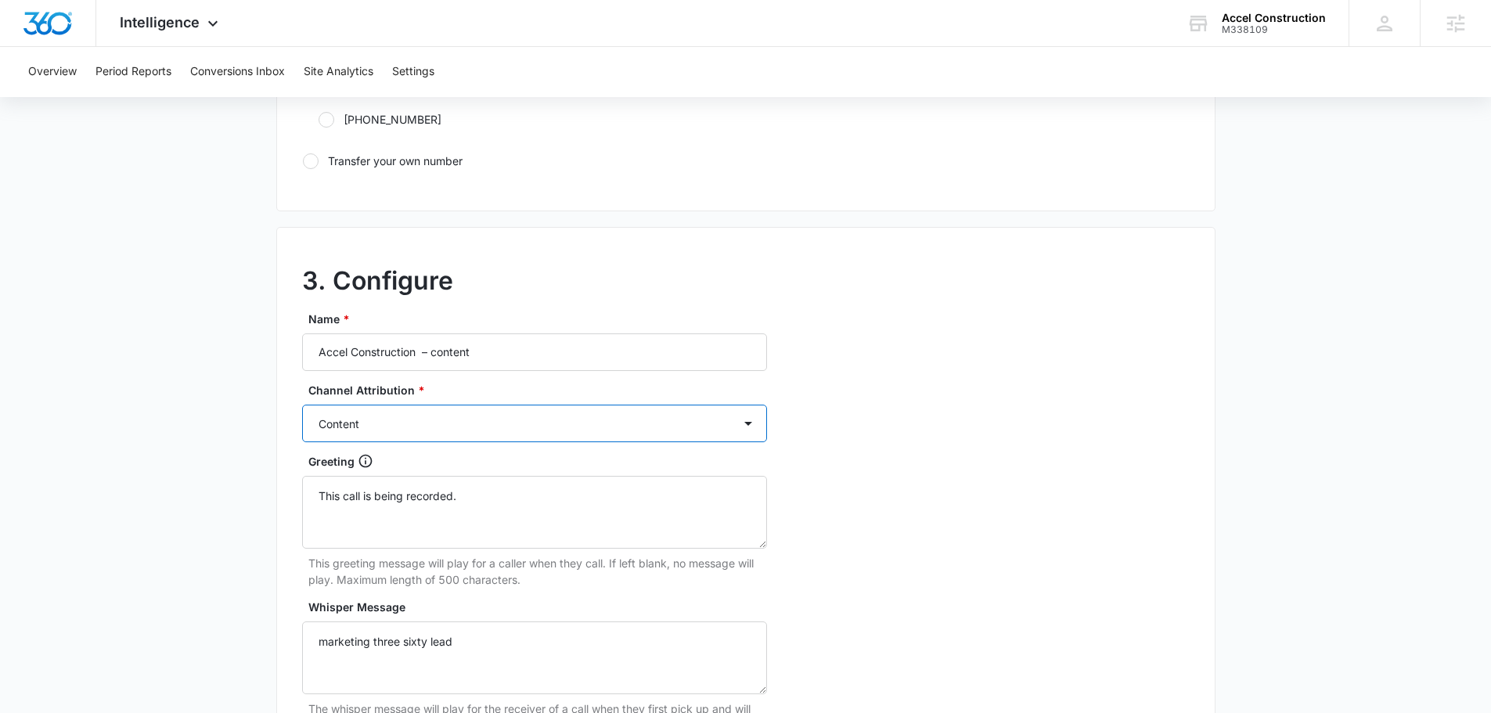
click at [302, 405] on select "Ads Local Service Ads Content Social Other" at bounding box center [534, 424] width 465 height 38
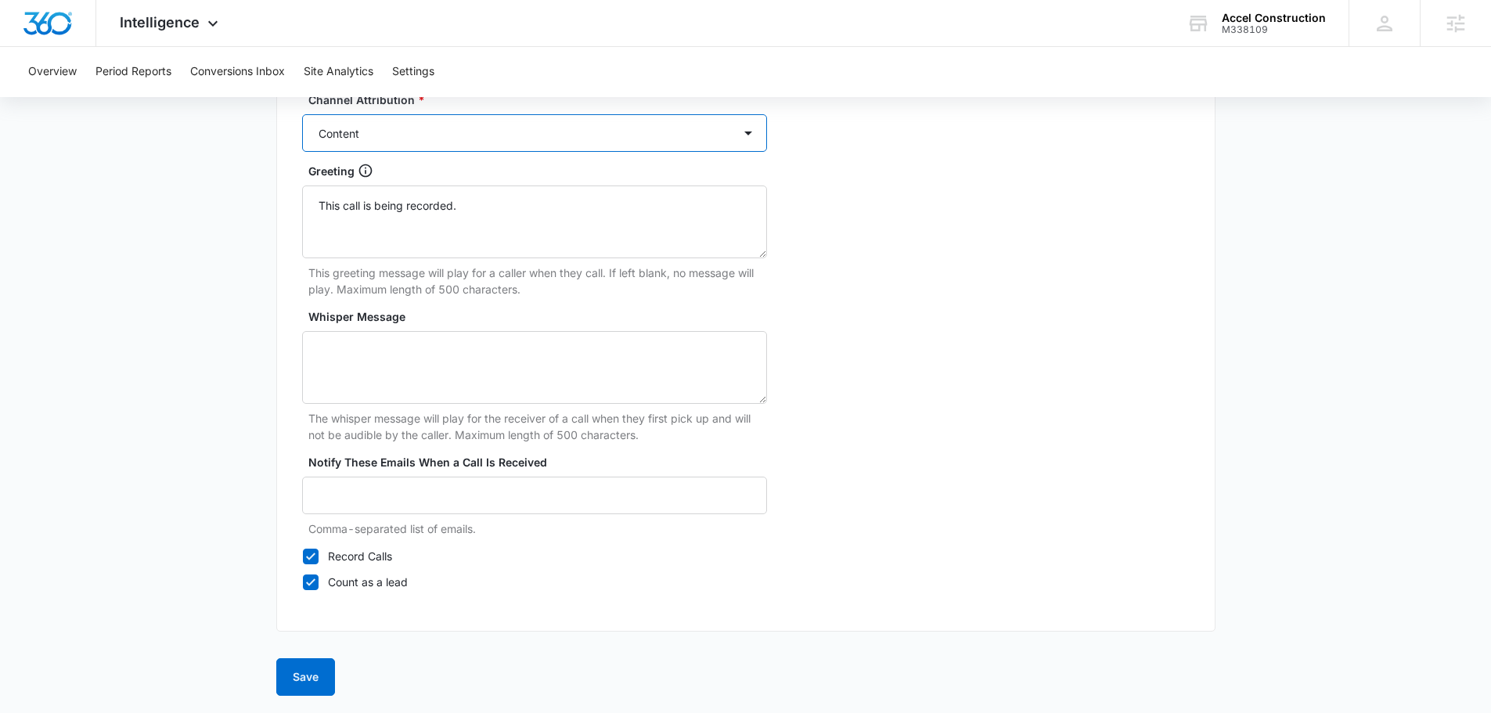
scroll to position [1466, 0]
click at [395, 369] on textarea "Whisper Message" at bounding box center [534, 365] width 465 height 73
type textarea "marketing three sixty lead"
click at [301, 682] on button "Save" at bounding box center [305, 676] width 59 height 38
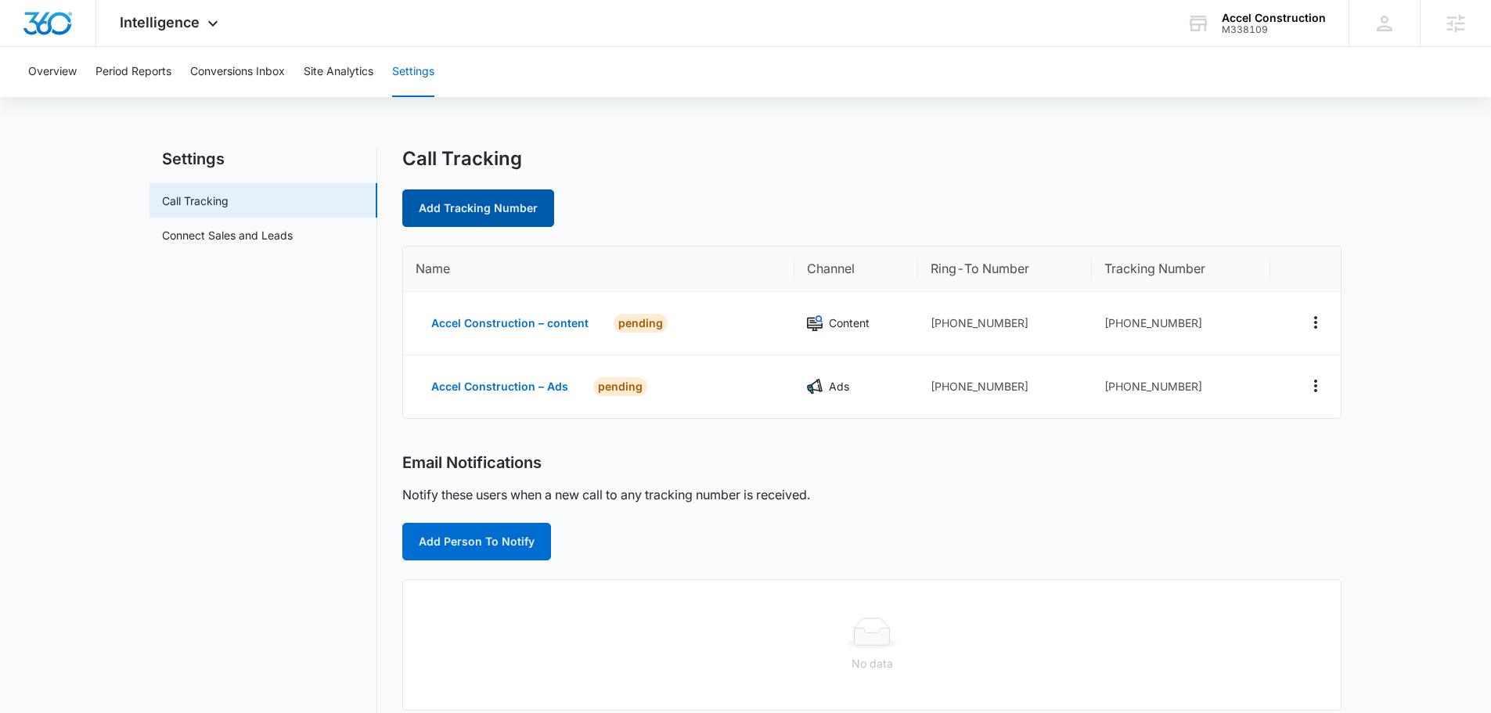
click at [518, 213] on link "Add Tracking Number" at bounding box center [478, 208] width 152 height 38
select select "by_area_code"
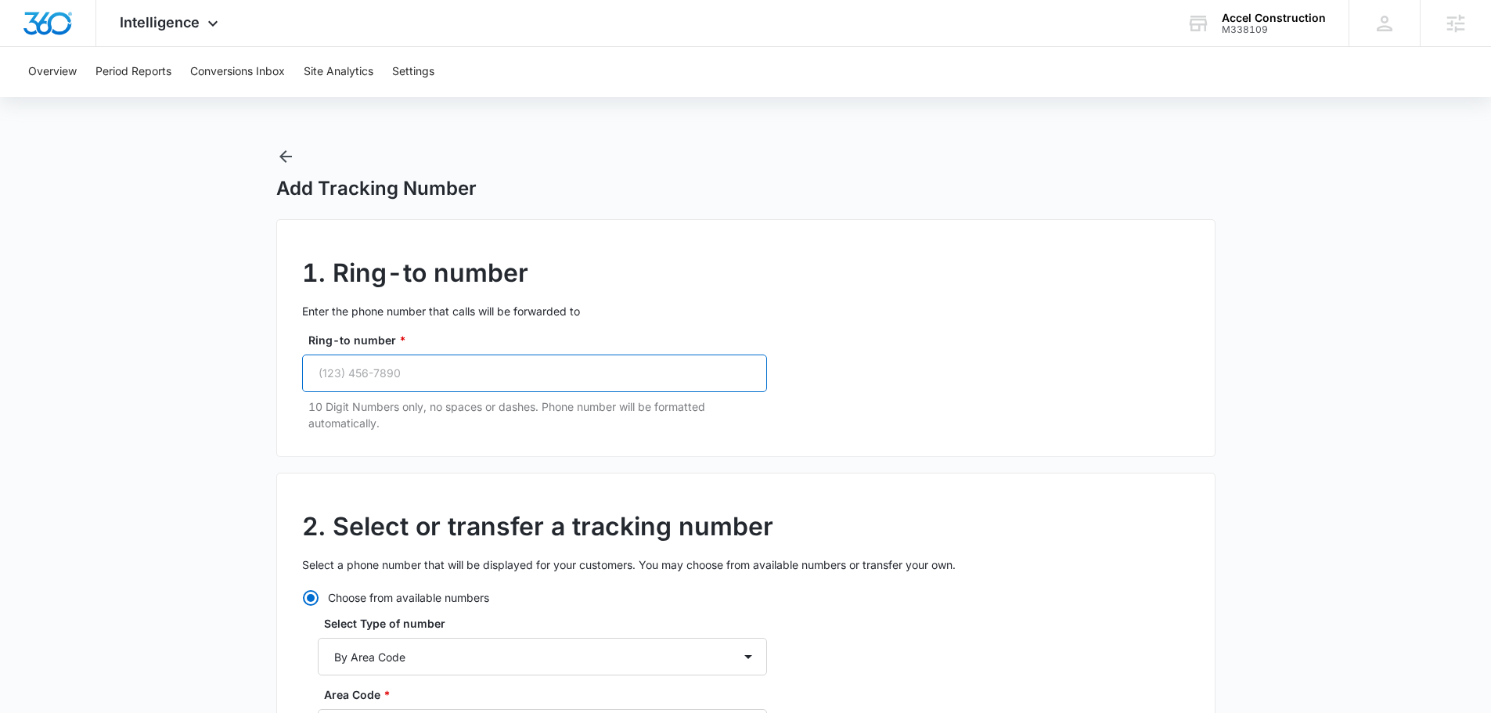
click at [473, 382] on input "Ring-to number *" at bounding box center [534, 374] width 465 height 38
paste input "(727) 241-4818"
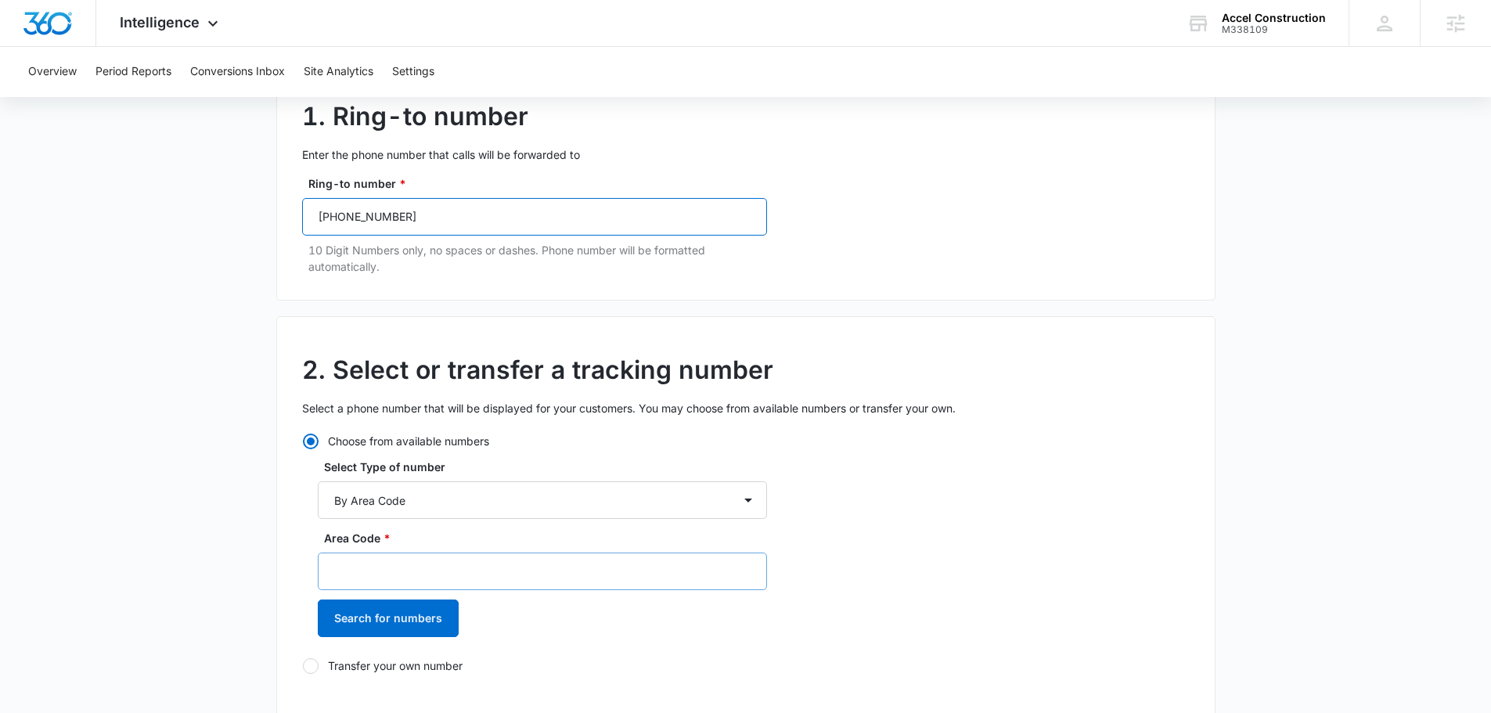
type input "(727) 241-4818"
click at [416, 564] on input "Area Code *" at bounding box center [542, 572] width 449 height 38
type input "727"
click at [390, 620] on button "Search for numbers" at bounding box center [388, 619] width 141 height 38
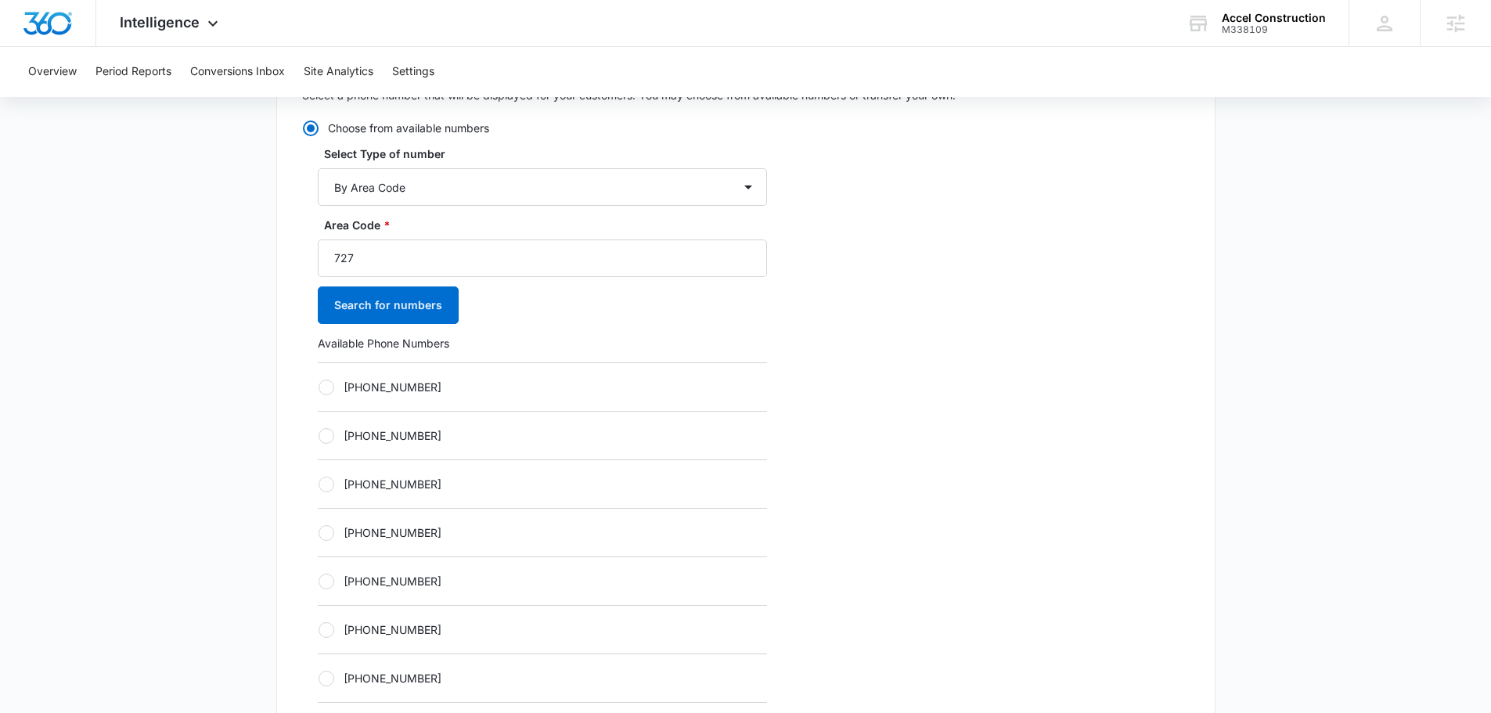
click at [463, 532] on label "[PHONE_NUMBER]" at bounding box center [542, 532] width 449 height 16
click at [319, 532] on input "[PHONE_NUMBER]" at bounding box center [318, 532] width 1 height 1
radio input "true"
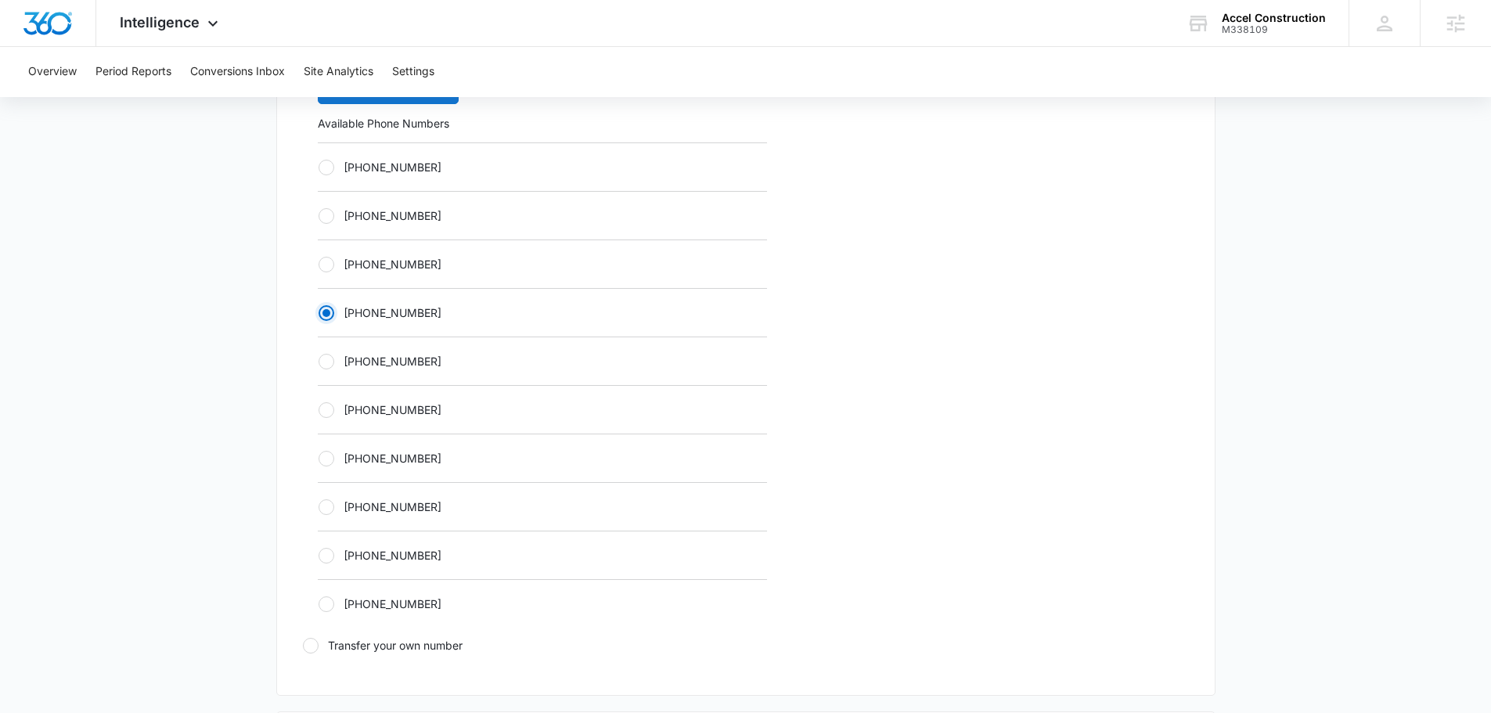
scroll to position [939, 0]
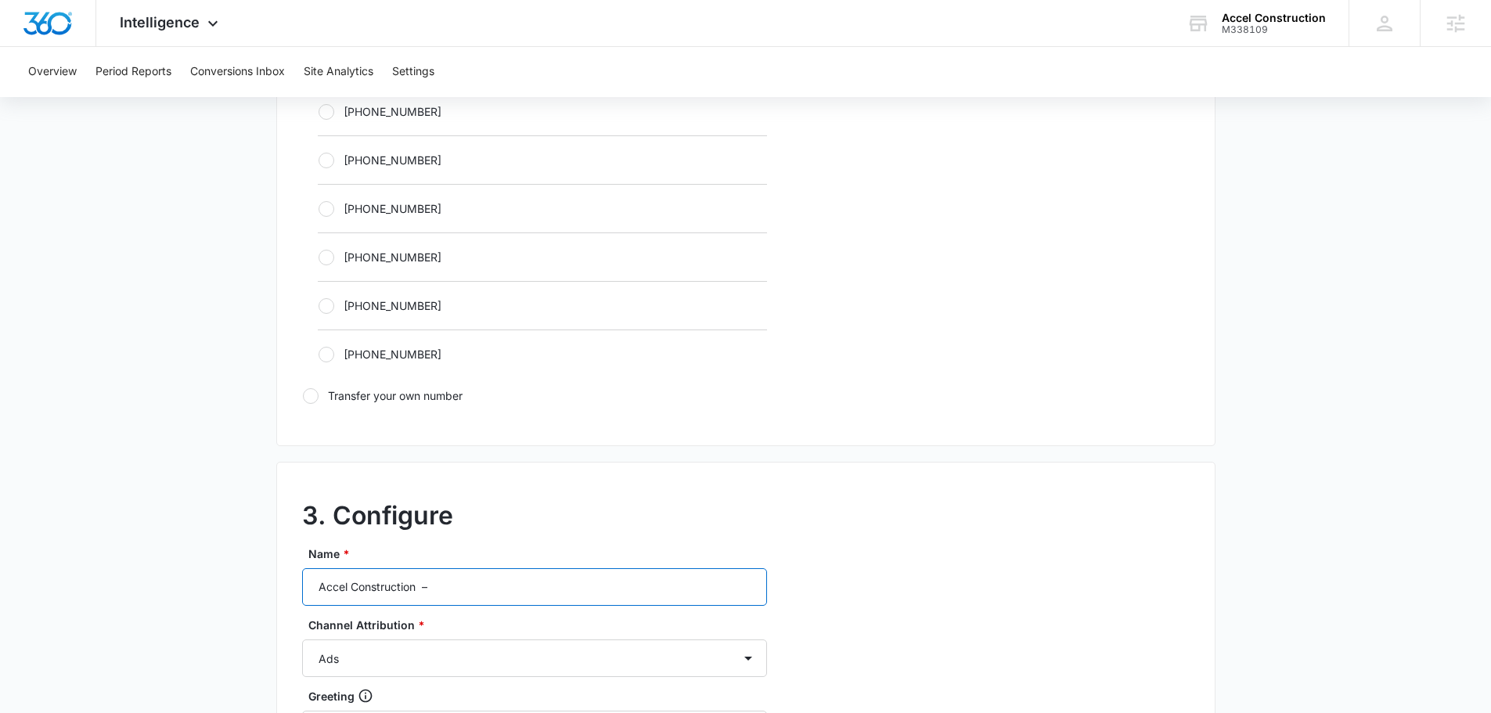
click at [501, 596] on input "Accel Construction –" at bounding box center [534, 587] width 465 height 38
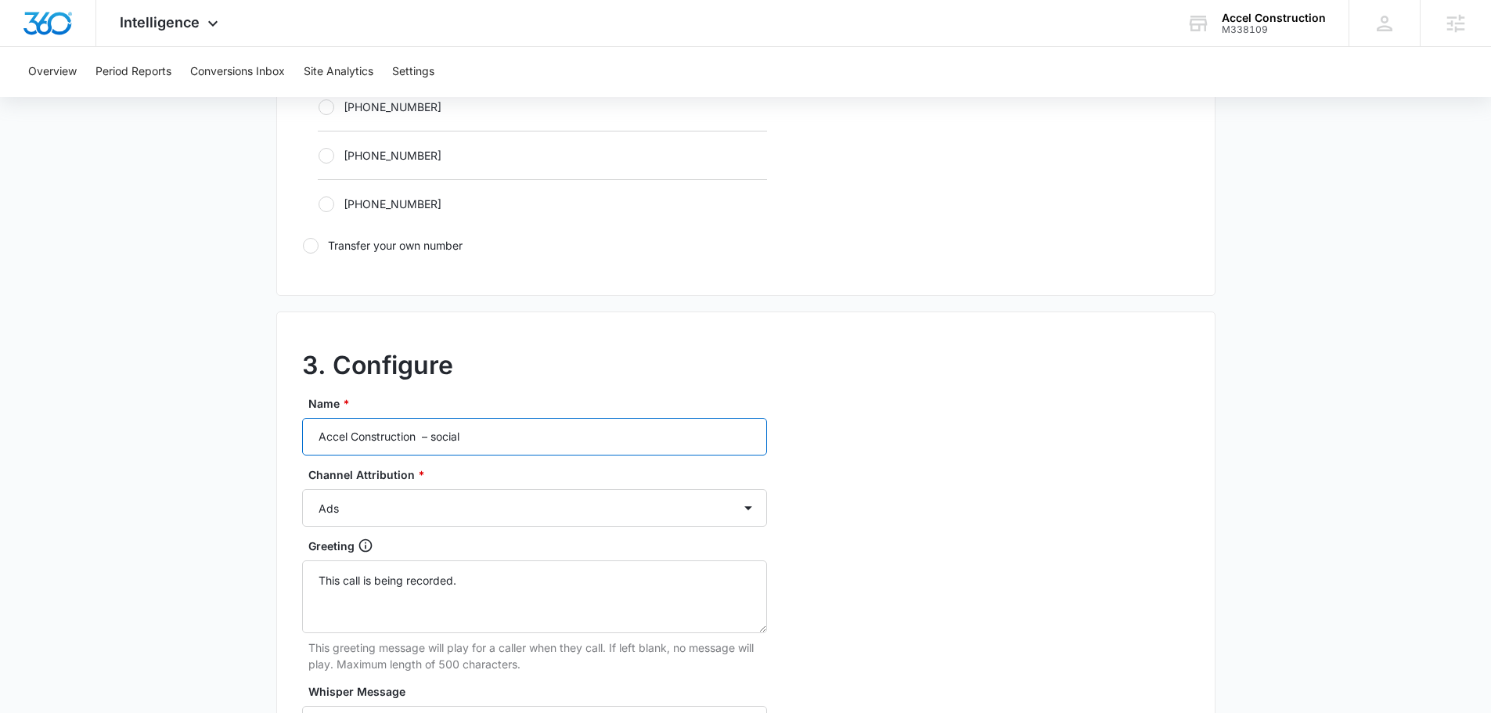
scroll to position [1252, 0]
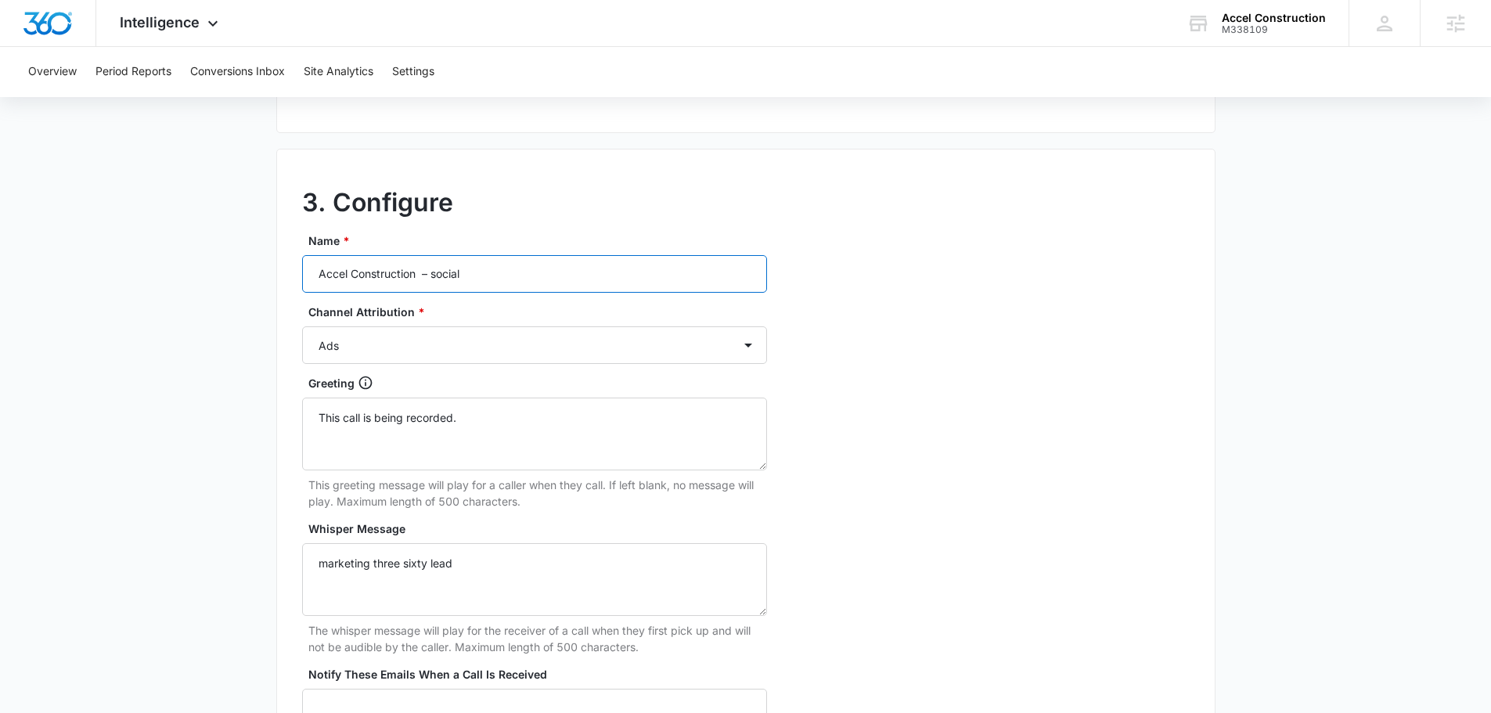
type input "Accel Construction – social"
click at [387, 366] on div "Name * Accel Construction – social Channel Attribution * Ads Local Service Ads …" at bounding box center [534, 517] width 465 height 570
click at [385, 358] on select "Ads Local Service Ads Content Social Other" at bounding box center [534, 345] width 465 height 38
select select "SOCIAL"
click at [302, 326] on select "Ads Local Service Ads Content Social Other" at bounding box center [534, 345] width 465 height 38
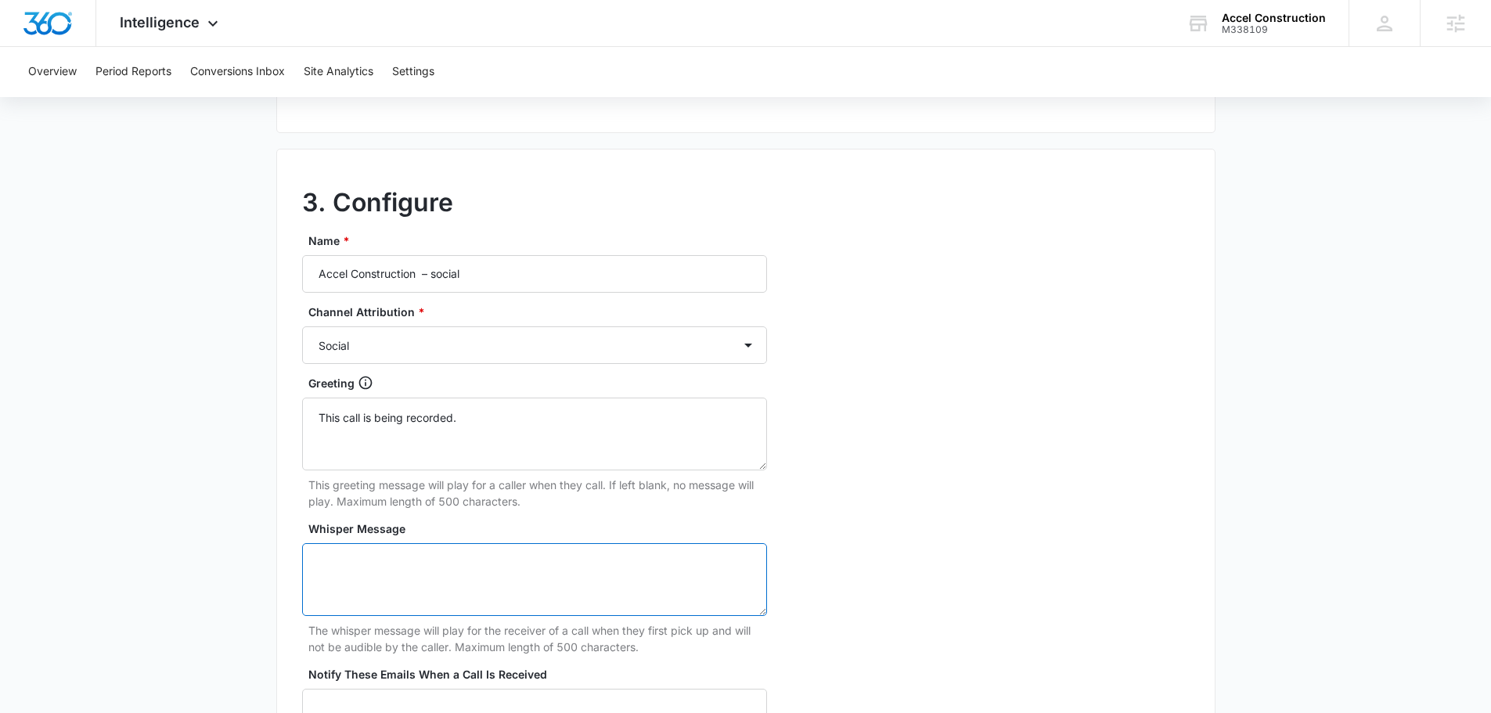
click at [407, 554] on textarea "Whisper Message" at bounding box center [534, 579] width 465 height 73
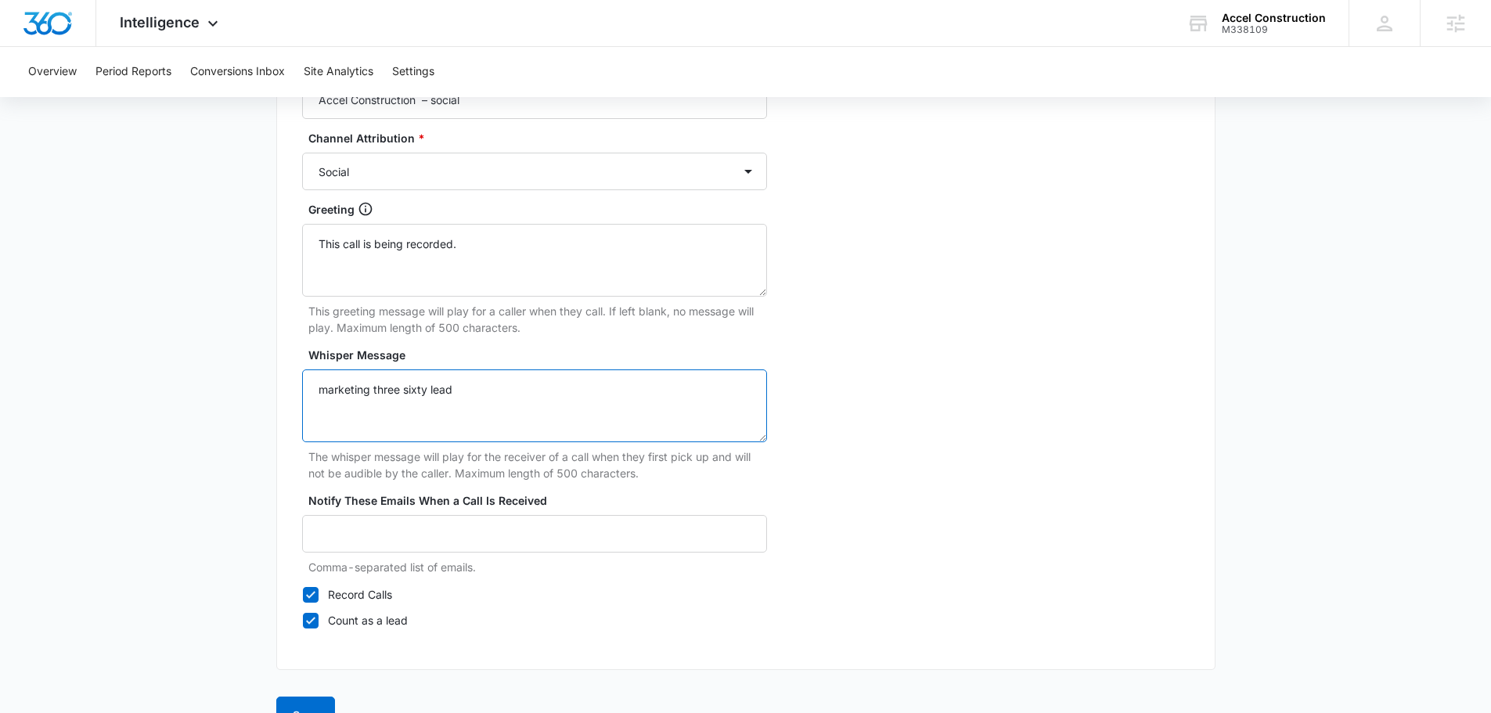
scroll to position [1466, 0]
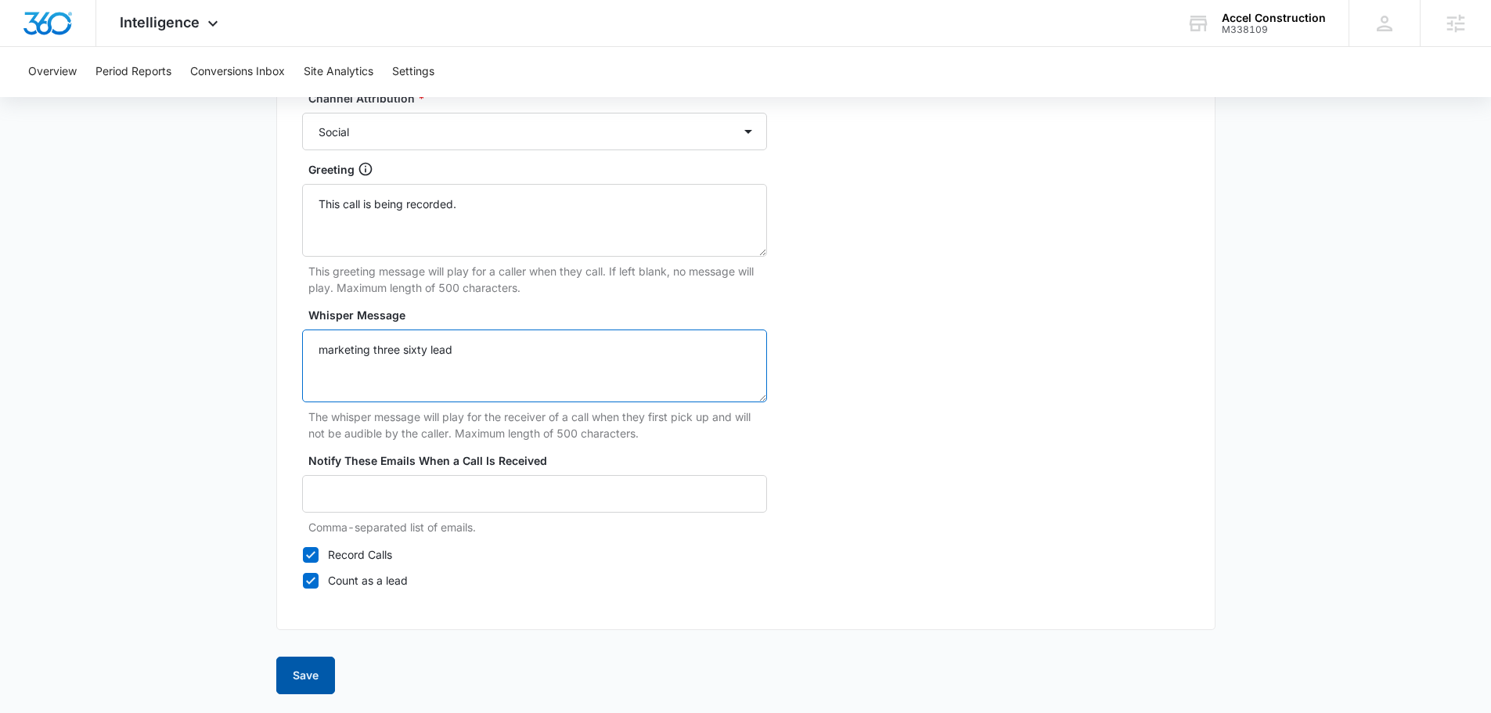
type textarea "marketing three sixty lead"
click at [326, 675] on button "Save" at bounding box center [305, 676] width 59 height 38
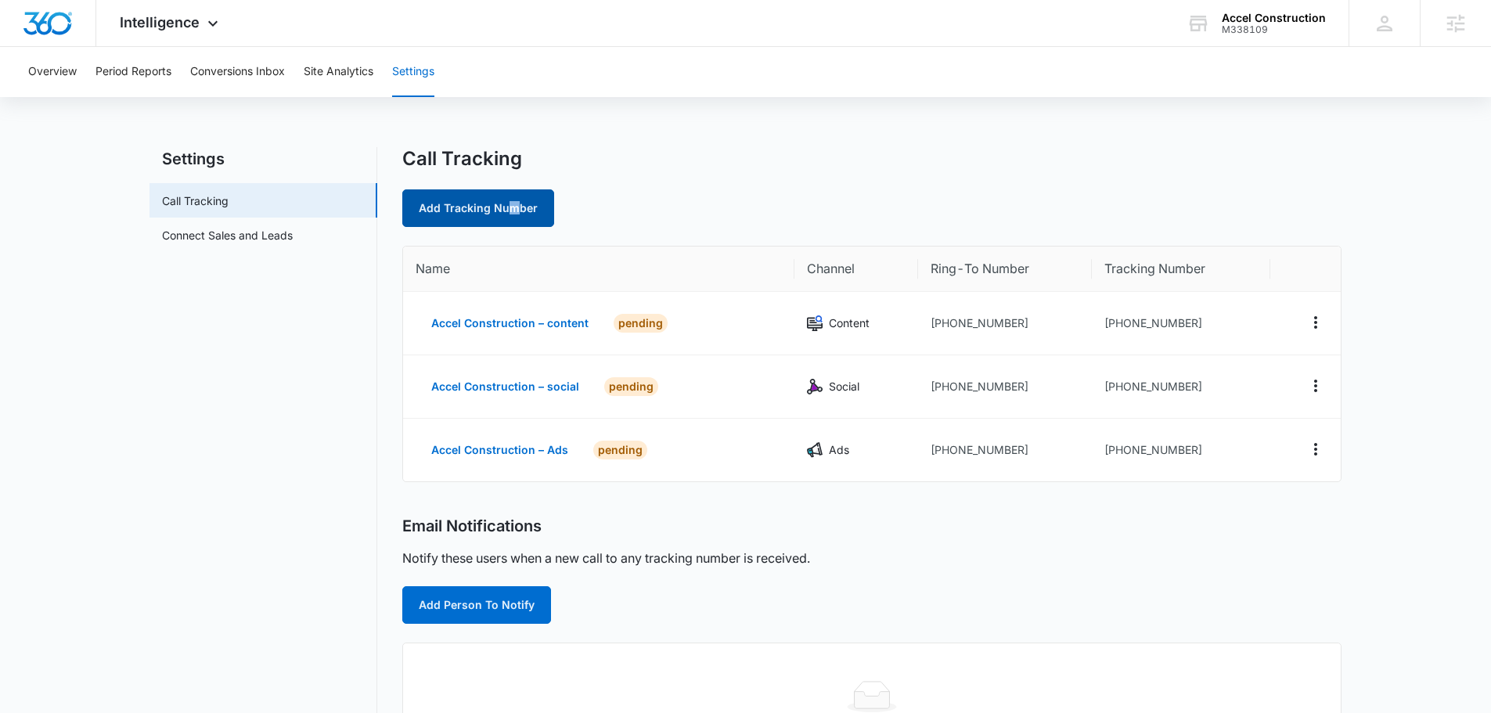
click at [510, 218] on link "Add Tracking Number" at bounding box center [478, 208] width 152 height 38
select select "by_area_code"
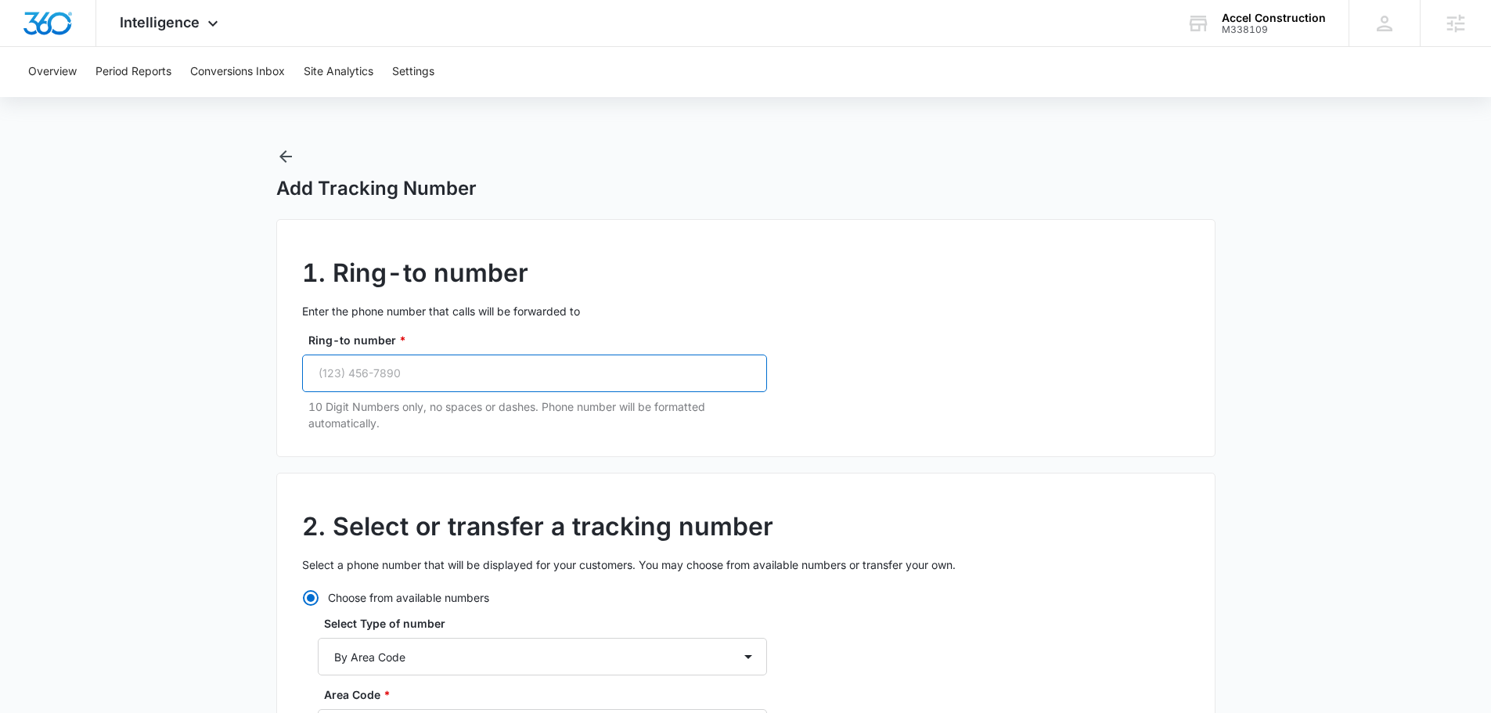
click at [505, 364] on input "Ring-to number *" at bounding box center [534, 374] width 465 height 38
paste input "(727) 241-4818"
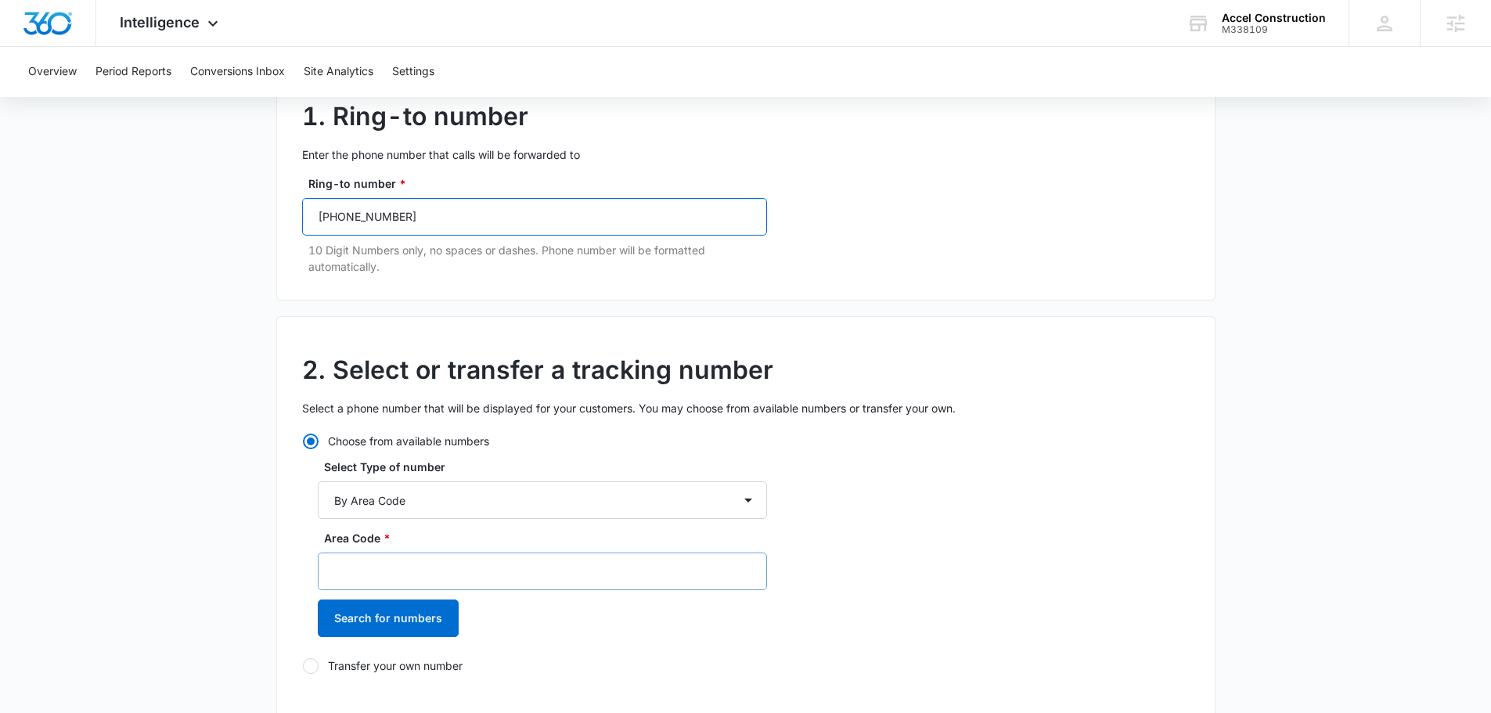
type input "(727) 241-4818"
click at [387, 572] on input "Area Code *" at bounding box center [542, 572] width 449 height 38
type input "727"
click at [401, 624] on button "Search for numbers" at bounding box center [388, 619] width 141 height 38
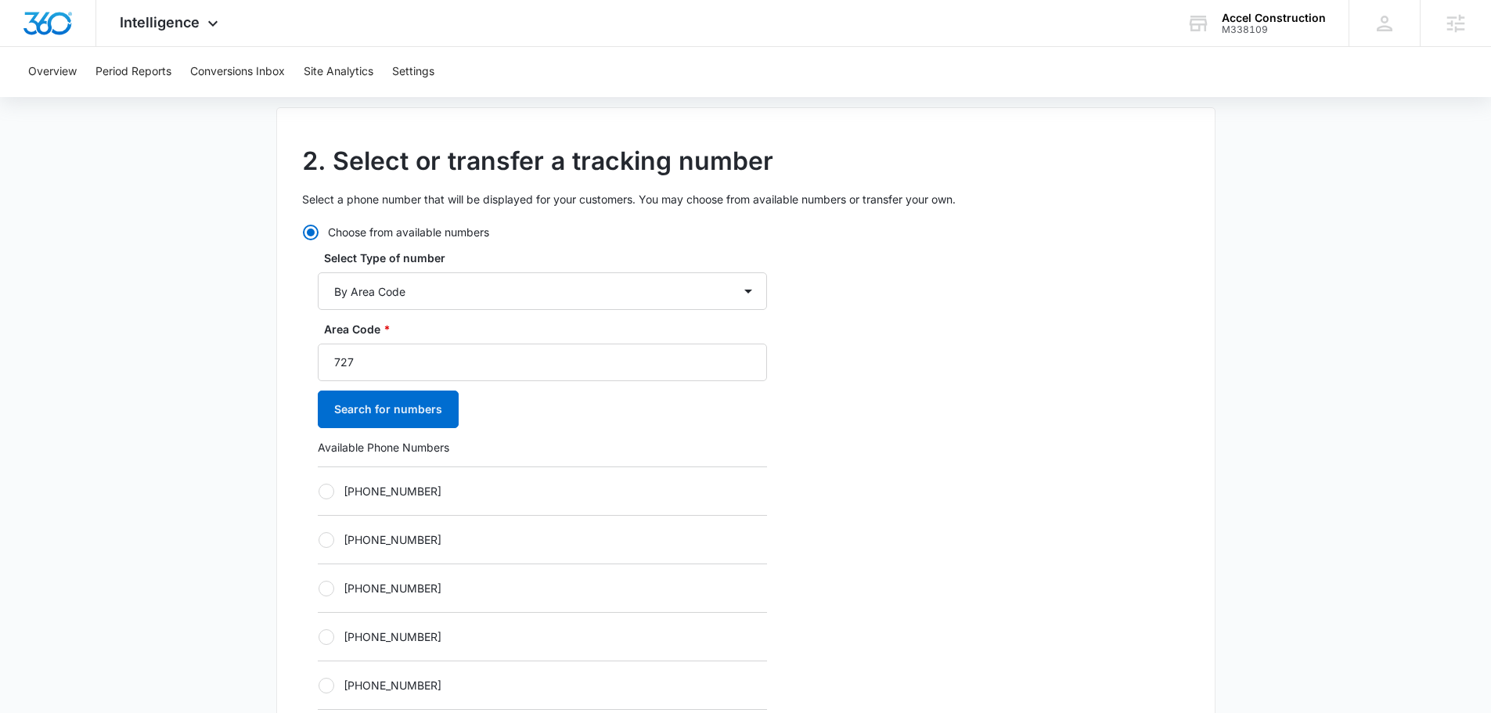
scroll to position [470, 0]
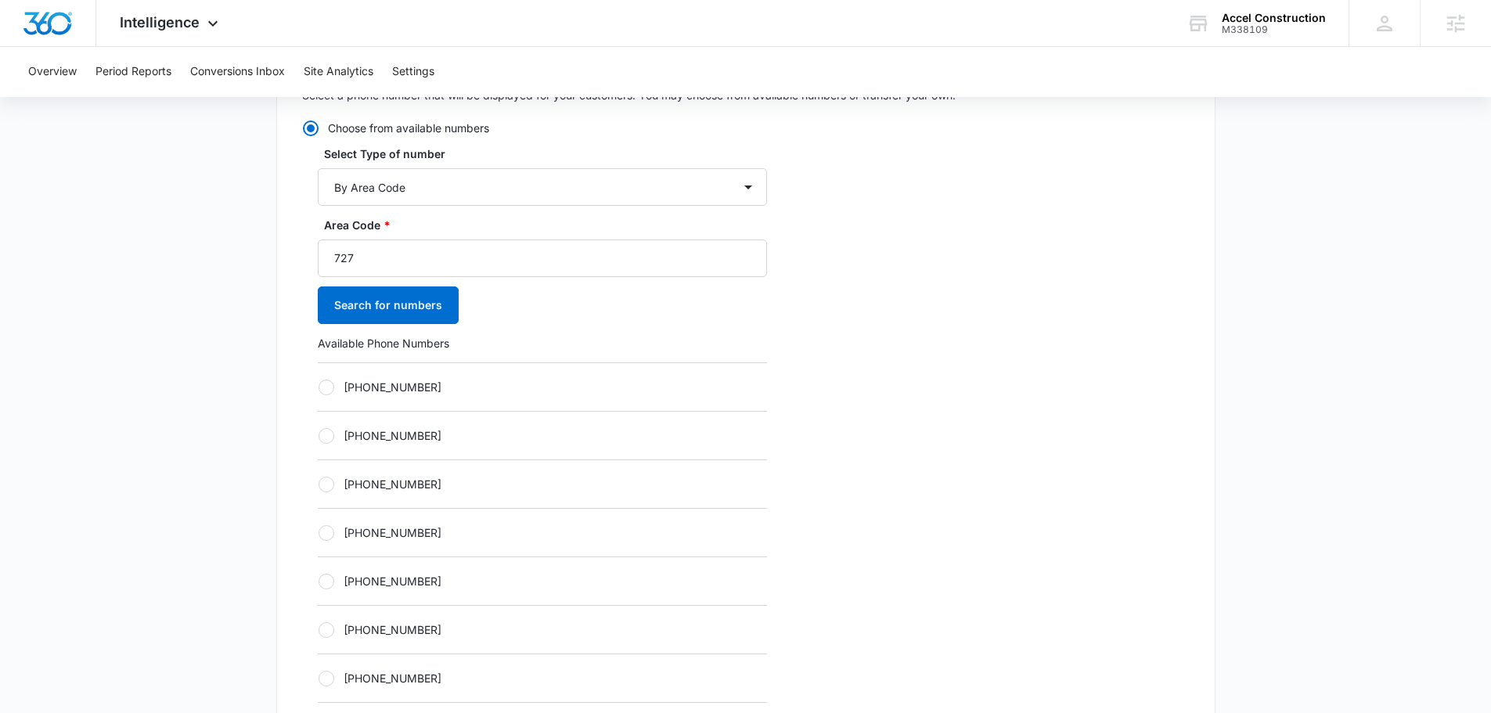
click at [394, 494] on div "[PHONE_NUMBER]" at bounding box center [542, 483] width 449 height 49
click at [391, 482] on label "[PHONE_NUMBER]" at bounding box center [542, 484] width 449 height 16
click at [319, 484] on input "[PHONE_NUMBER]" at bounding box center [318, 484] width 1 height 1
radio input "true"
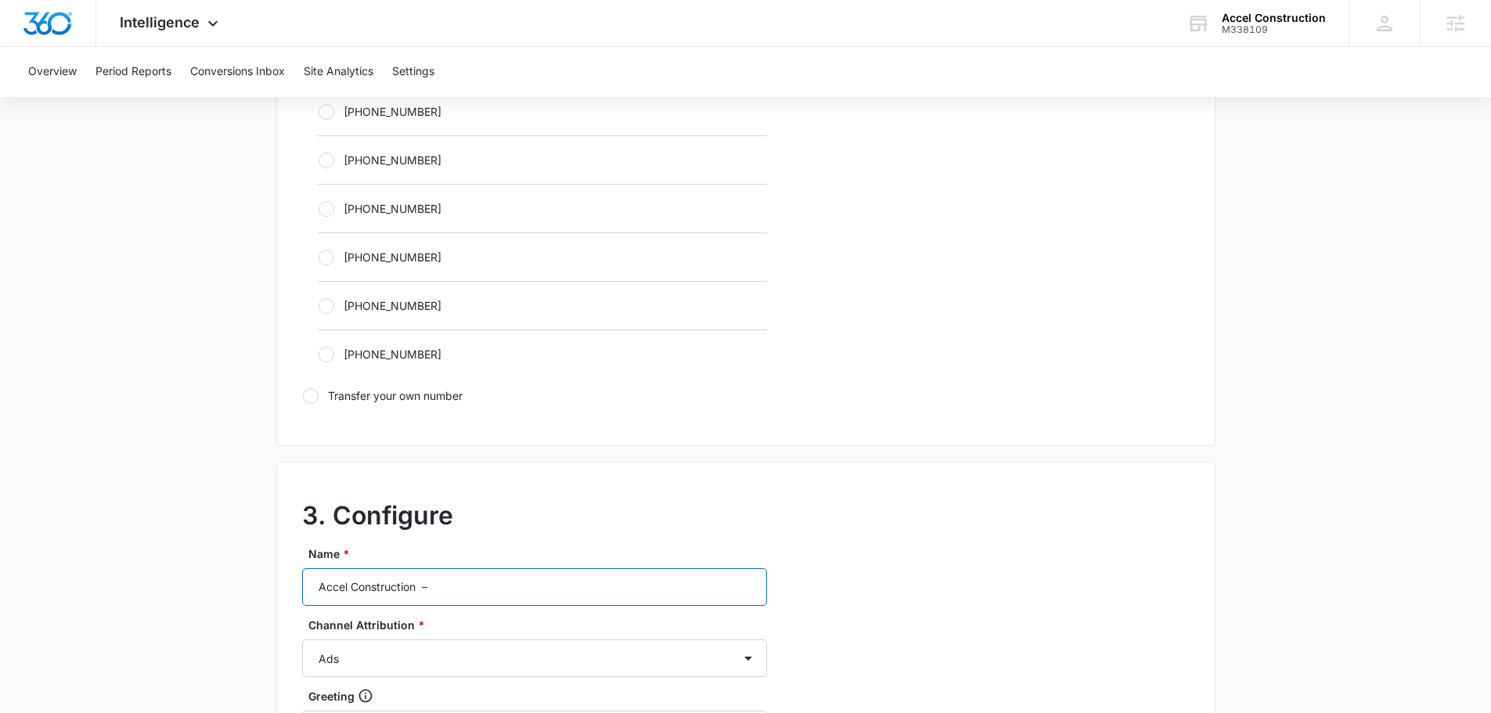
click at [462, 597] on input "Accel Construction –" at bounding box center [534, 587] width 465 height 38
type input "Accel Construction – other"
click at [424, 667] on select "Ads Local Service Ads Content Social Other" at bounding box center [534, 658] width 465 height 38
select select "OTHER"
click at [302, 639] on select "Ads Local Service Ads Content Social Other" at bounding box center [534, 658] width 465 height 38
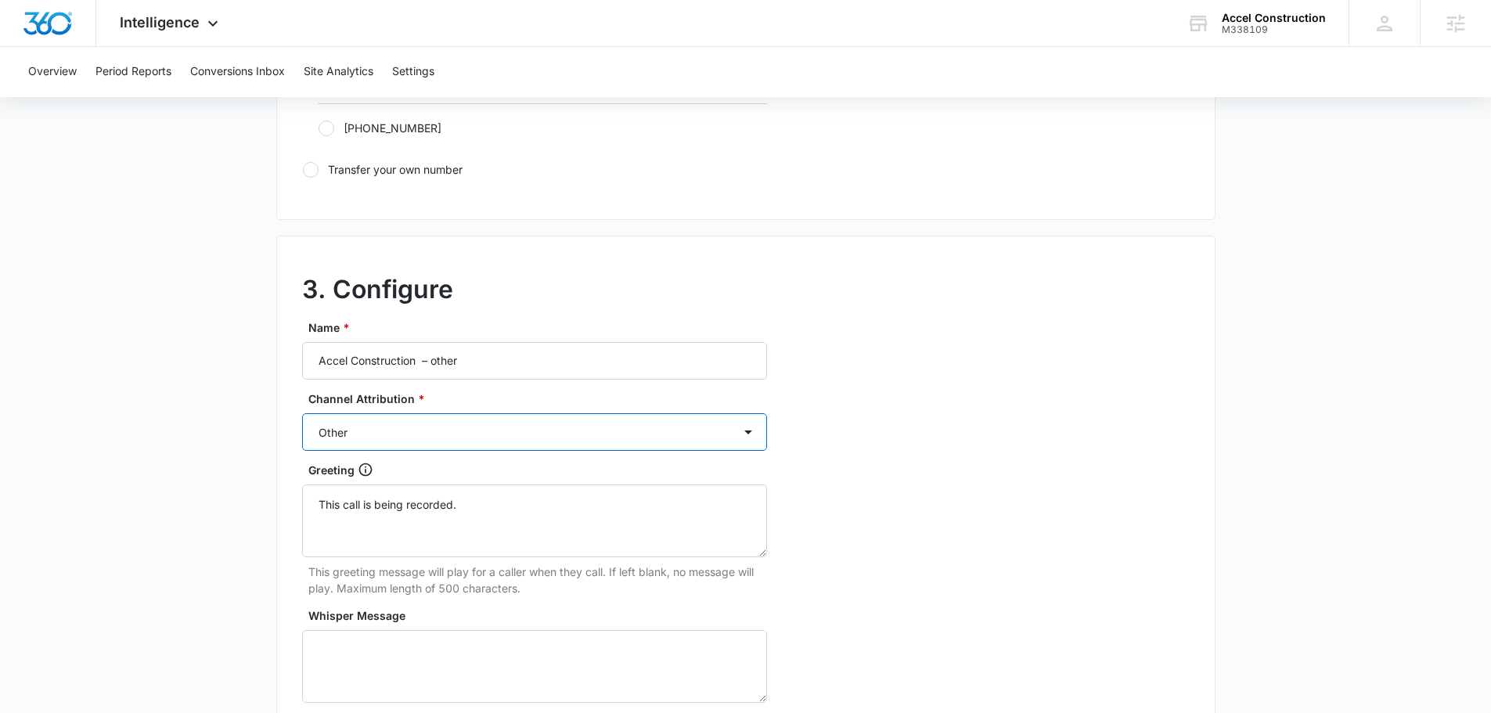
scroll to position [1174, 0]
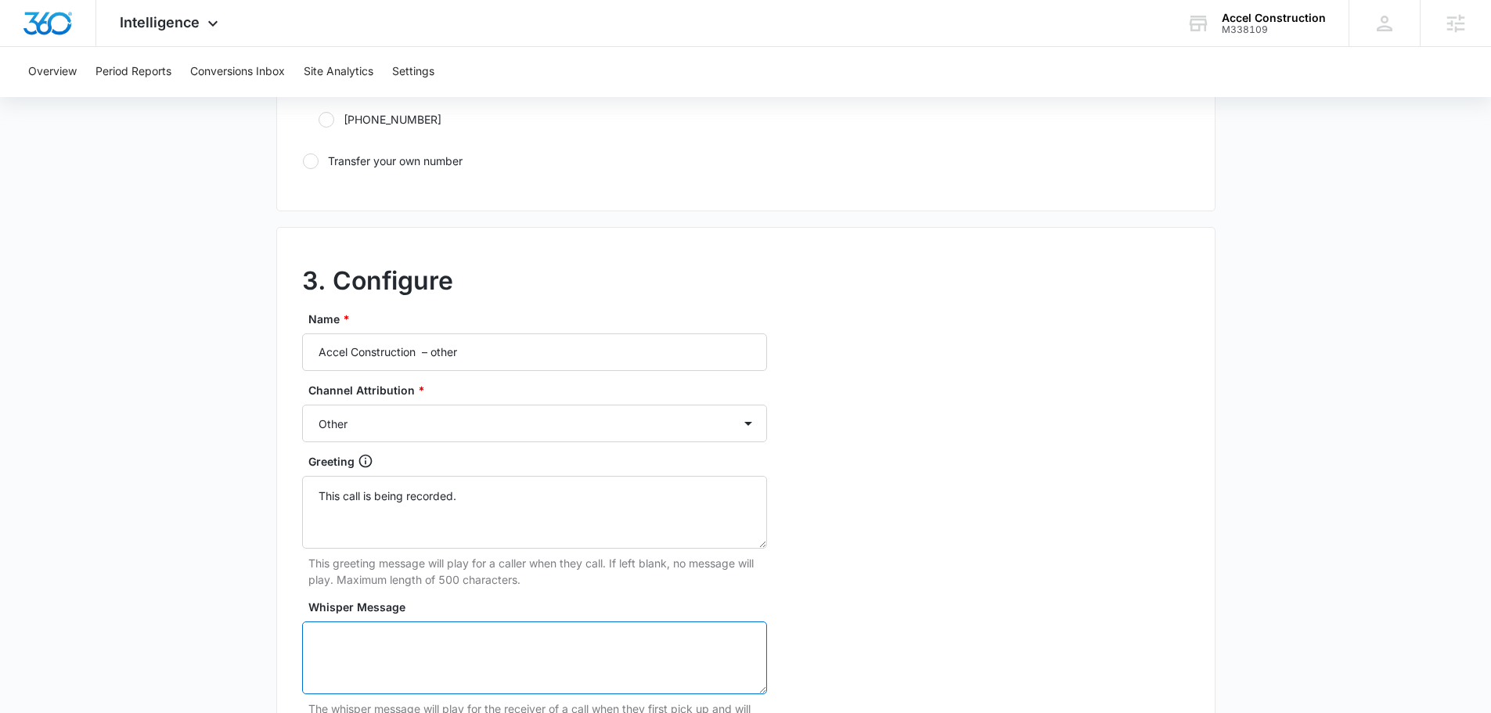
click at [411, 672] on textarea "Whisper Message" at bounding box center [534, 657] width 465 height 73
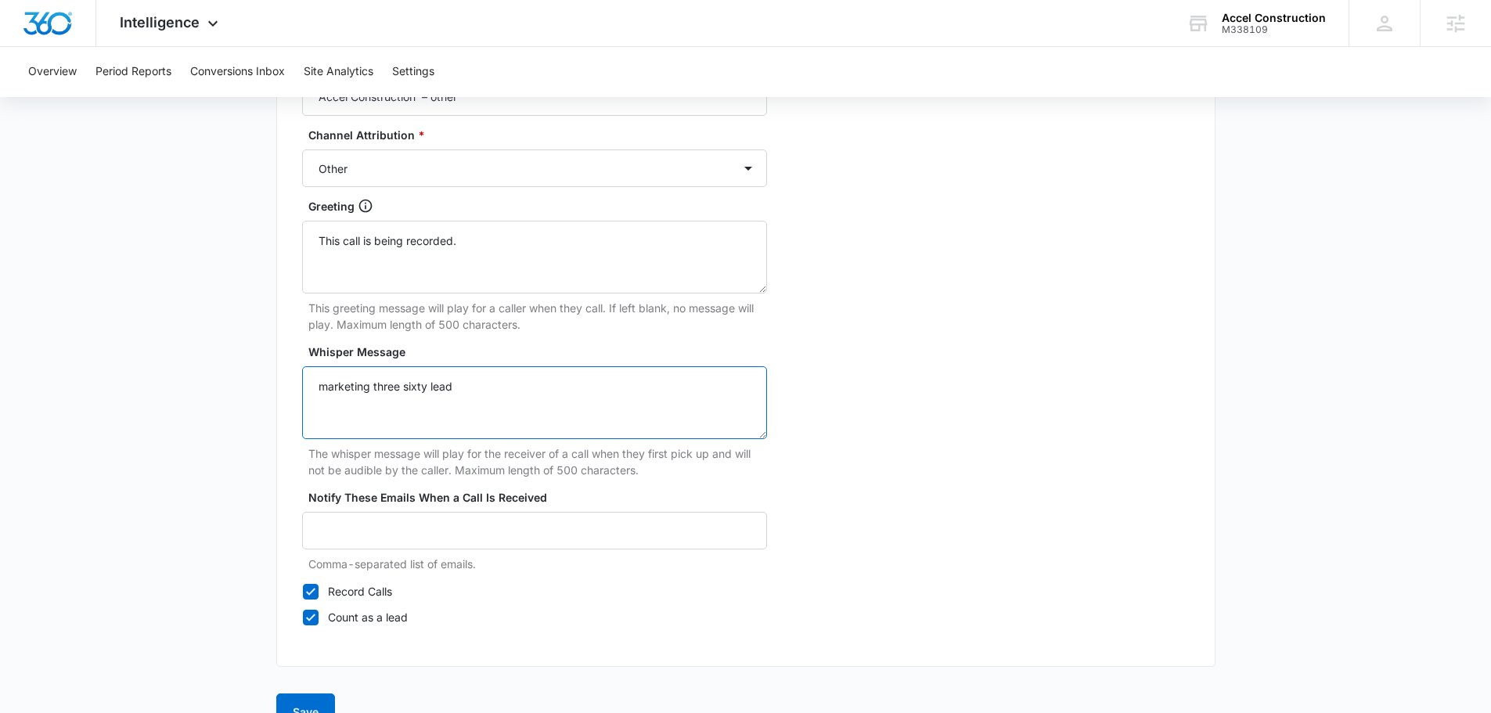
scroll to position [1466, 0]
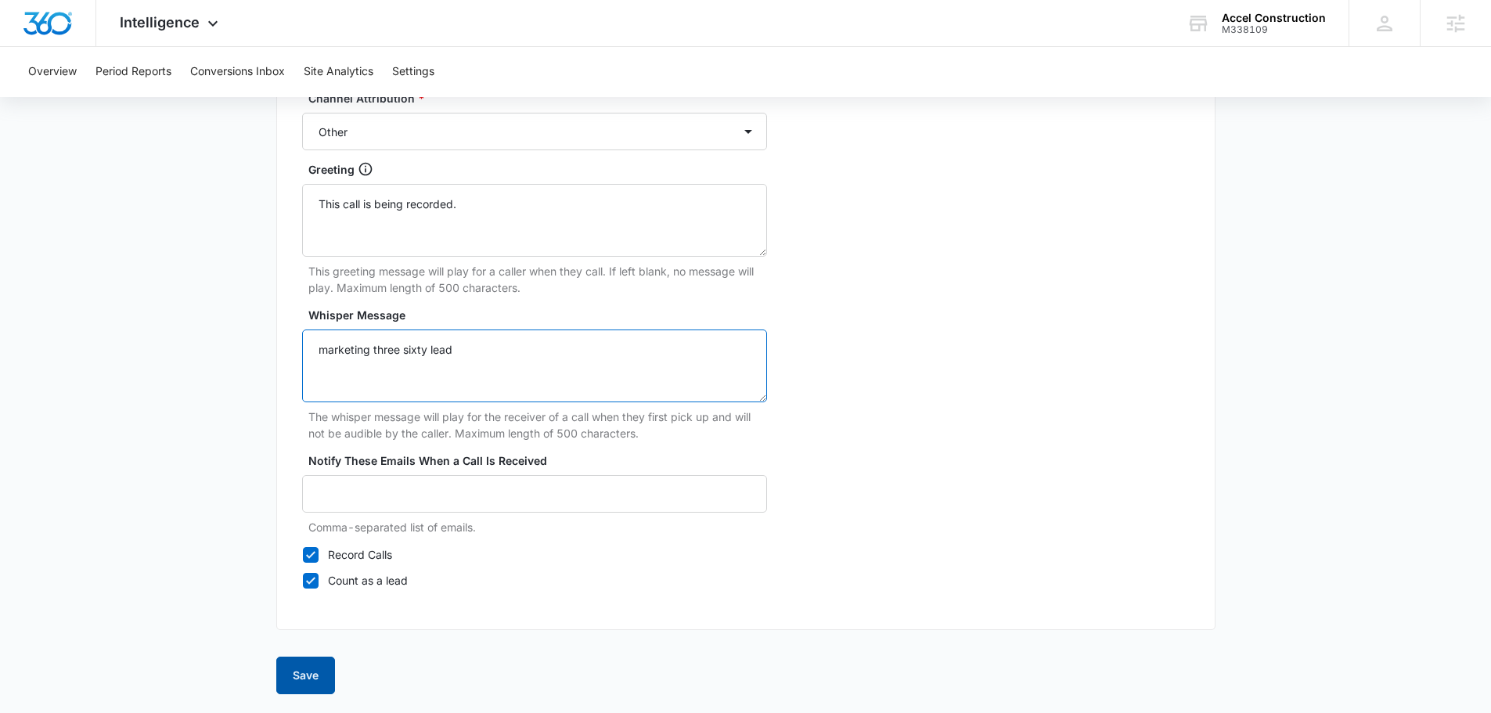
type textarea "marketing three sixty lead"
click at [297, 671] on button "Save" at bounding box center [305, 676] width 59 height 38
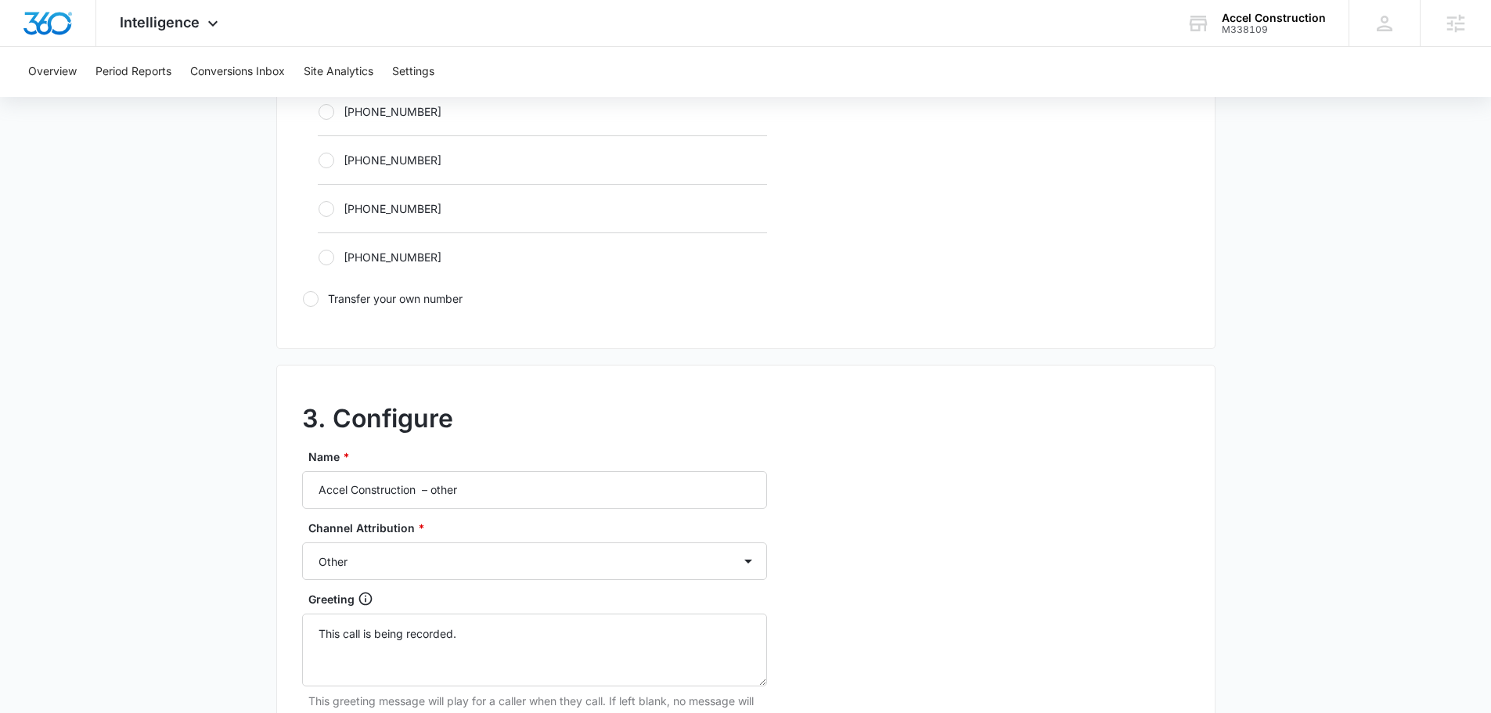
scroll to position [1231, 0]
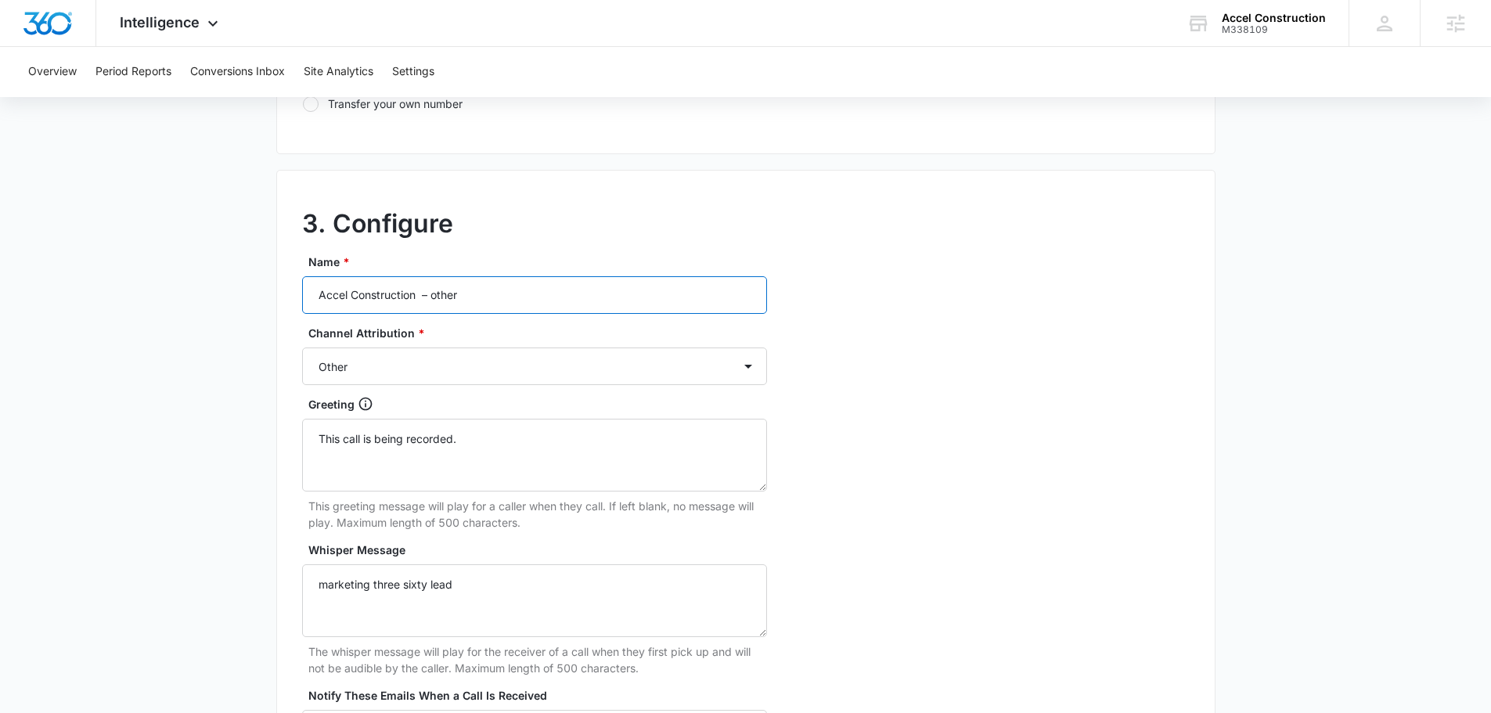
click at [524, 283] on input "Accel Construction – other" at bounding box center [534, 295] width 465 height 38
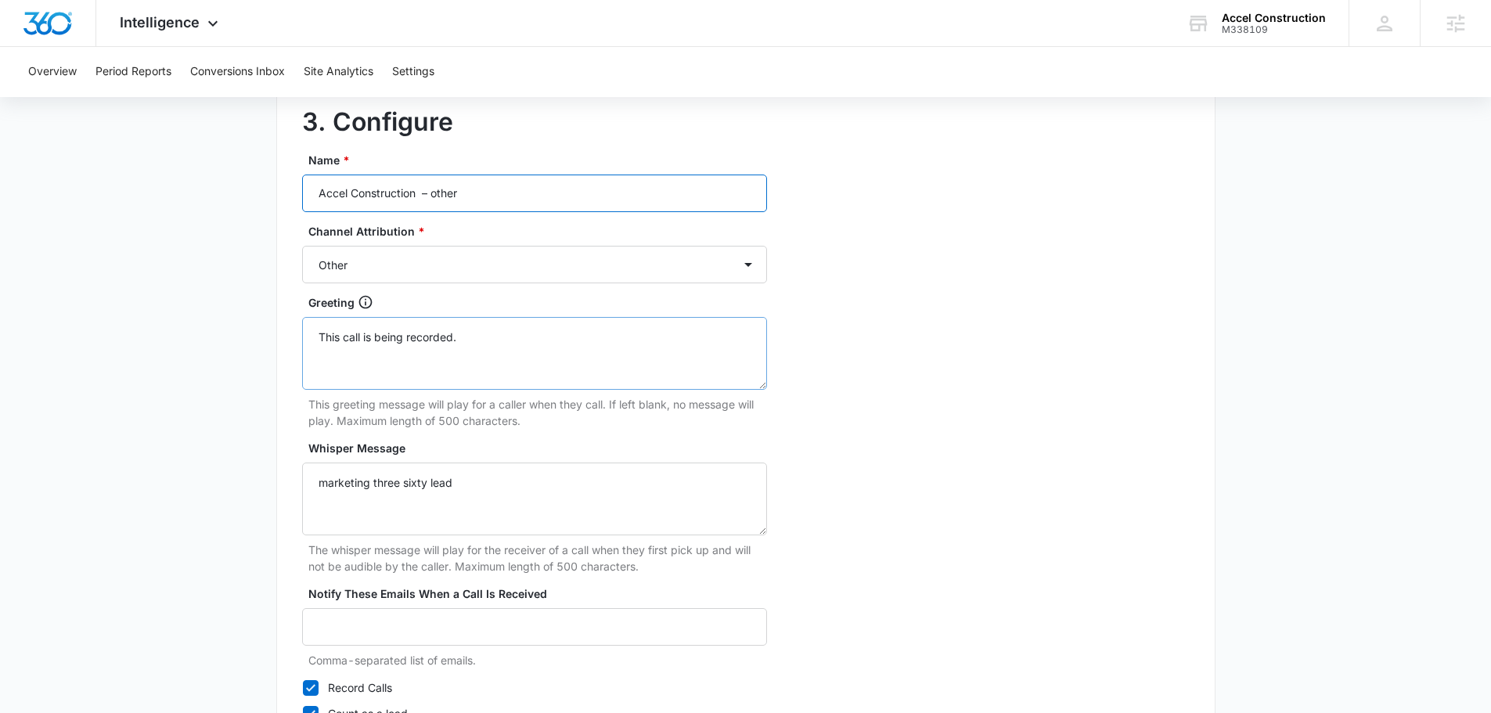
scroll to position [1497, 0]
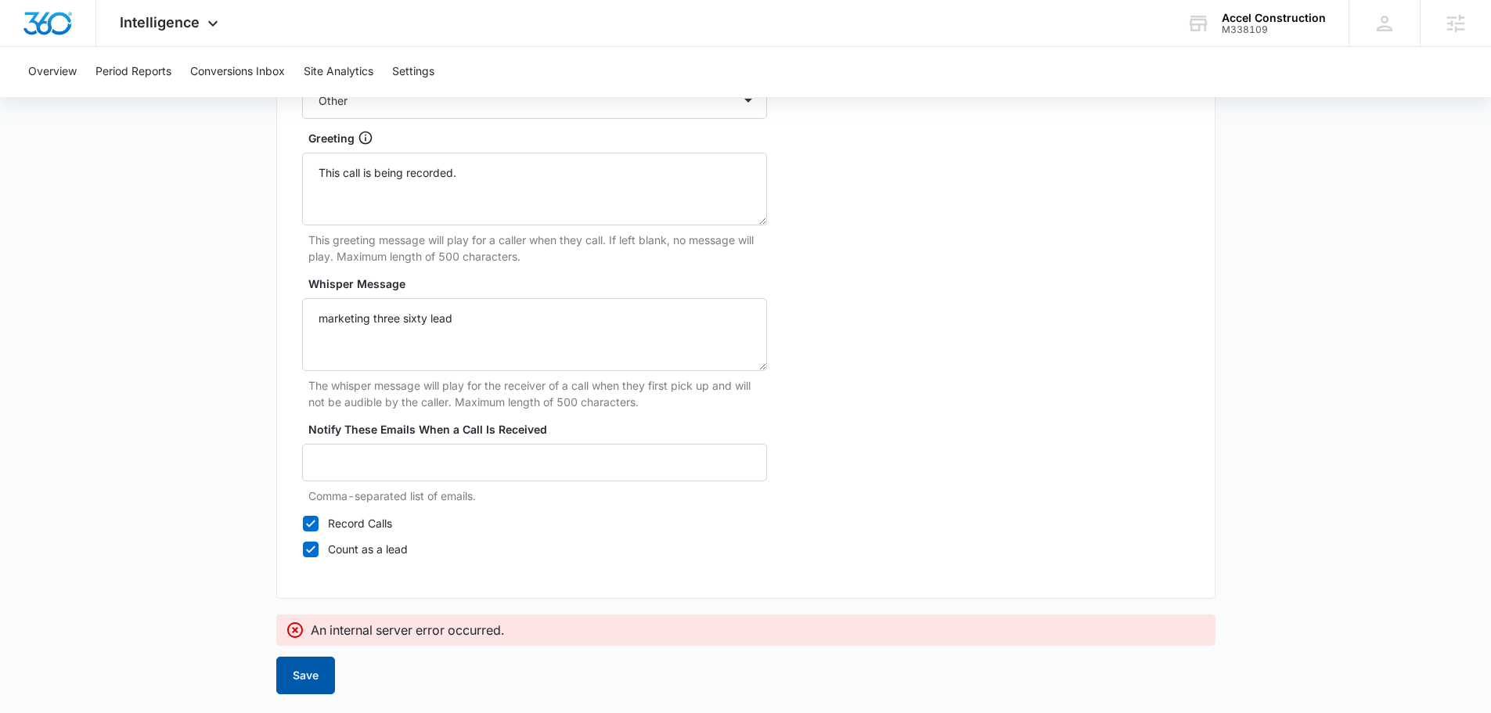
click at [289, 687] on button "Save" at bounding box center [305, 676] width 59 height 38
click at [289, 686] on button "Save" at bounding box center [305, 676] width 59 height 38
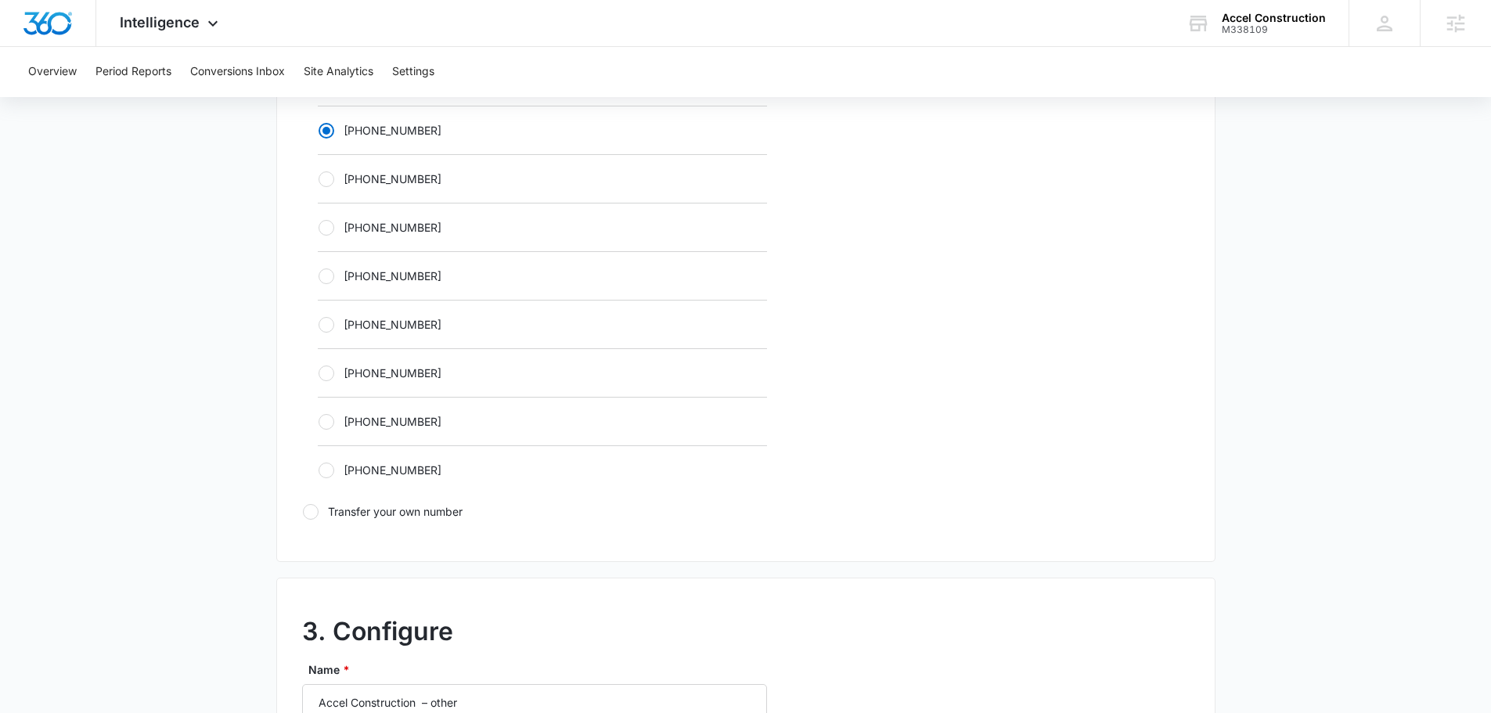
scroll to position [636, 0]
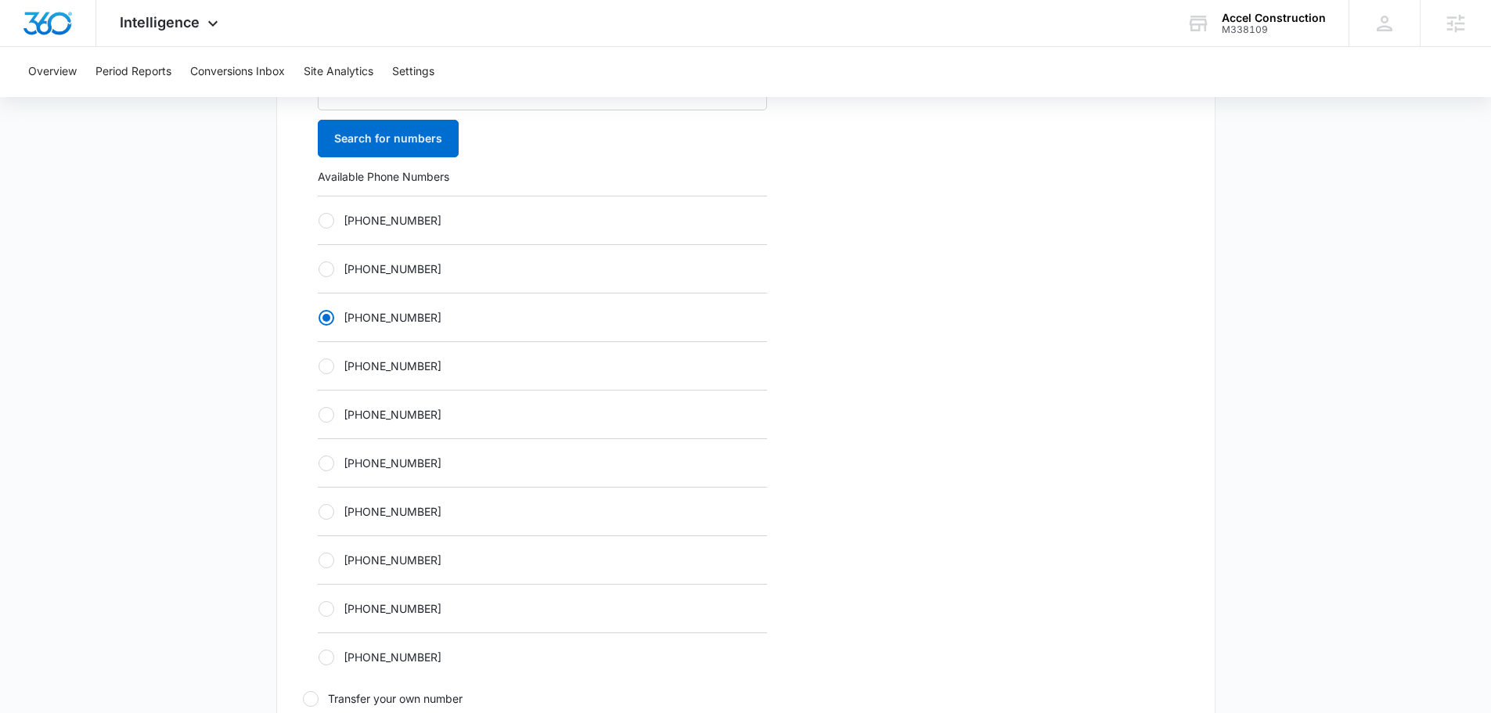
click at [347, 425] on div "[PHONE_NUMBER]" at bounding box center [542, 414] width 449 height 49
click at [344, 416] on label "[PHONE_NUMBER]" at bounding box center [542, 414] width 449 height 16
click at [319, 415] on input "[PHONE_NUMBER]" at bounding box center [318, 414] width 1 height 1
radio input "false"
radio input "true"
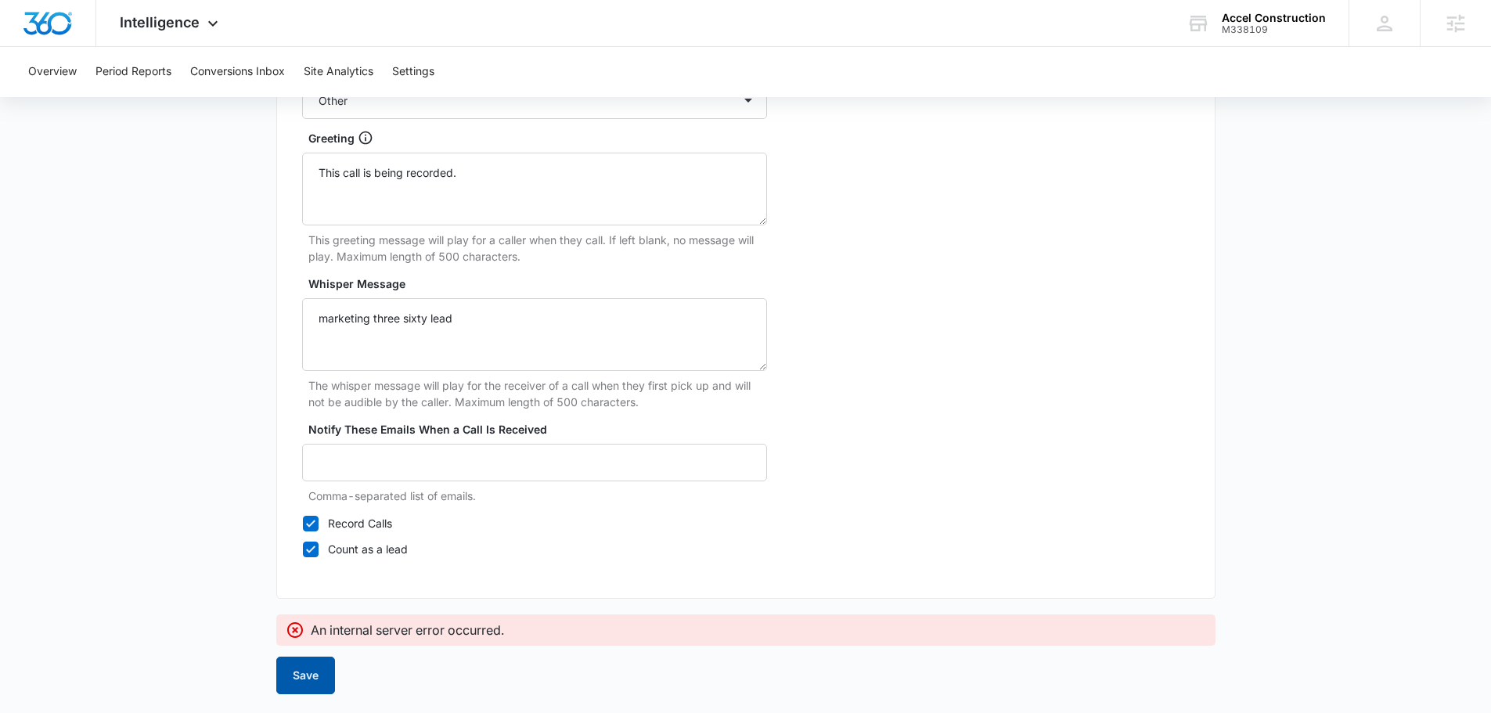
click at [293, 675] on button "Save" at bounding box center [305, 676] width 59 height 38
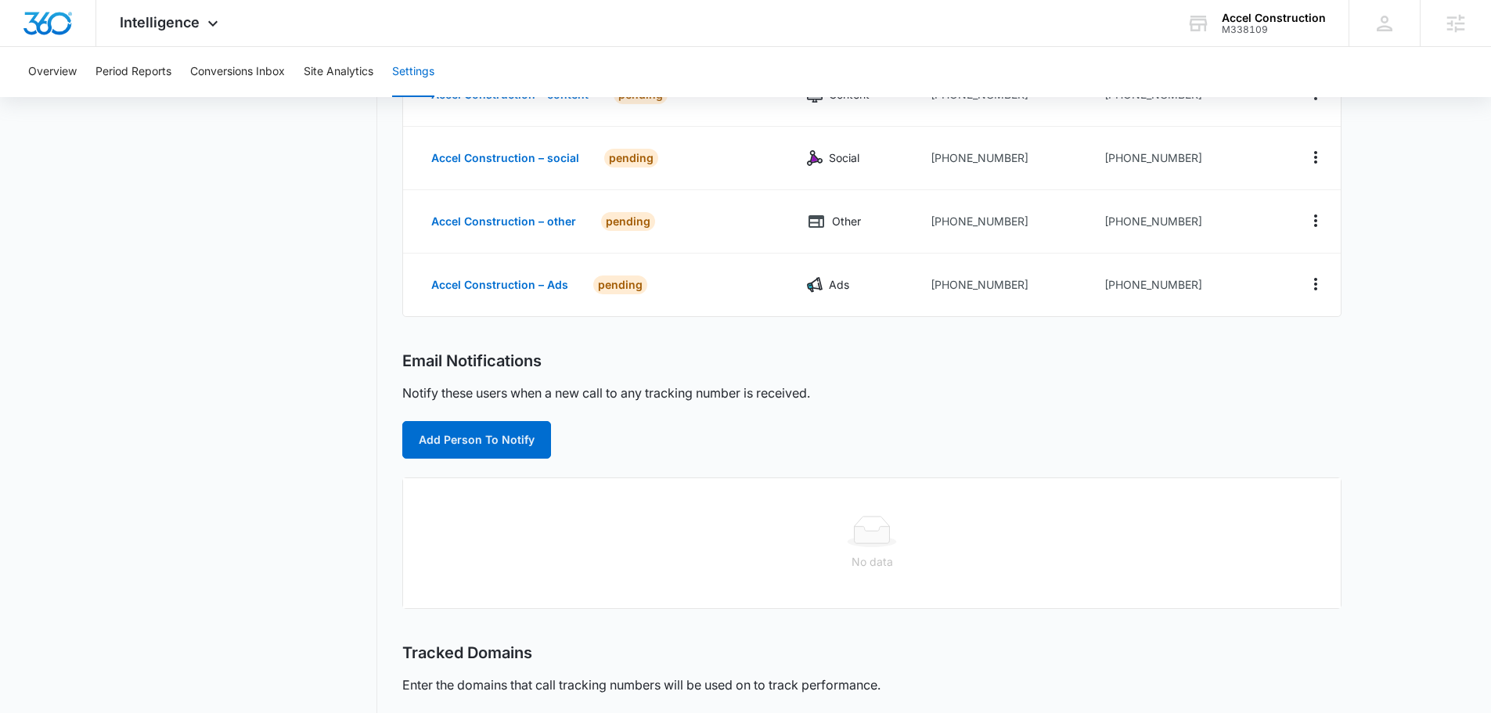
scroll to position [313, 0]
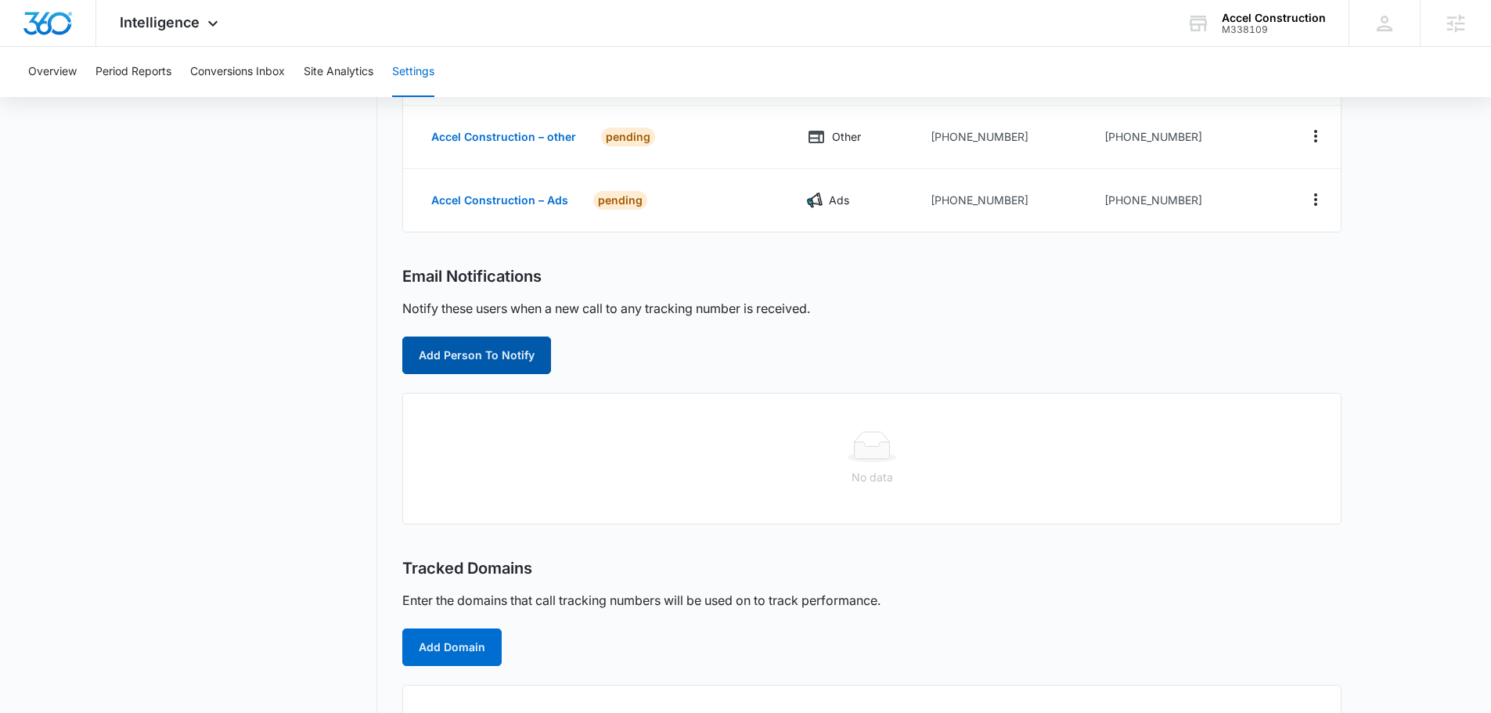
click at [476, 351] on button "Add Person To Notify" at bounding box center [476, 356] width 149 height 38
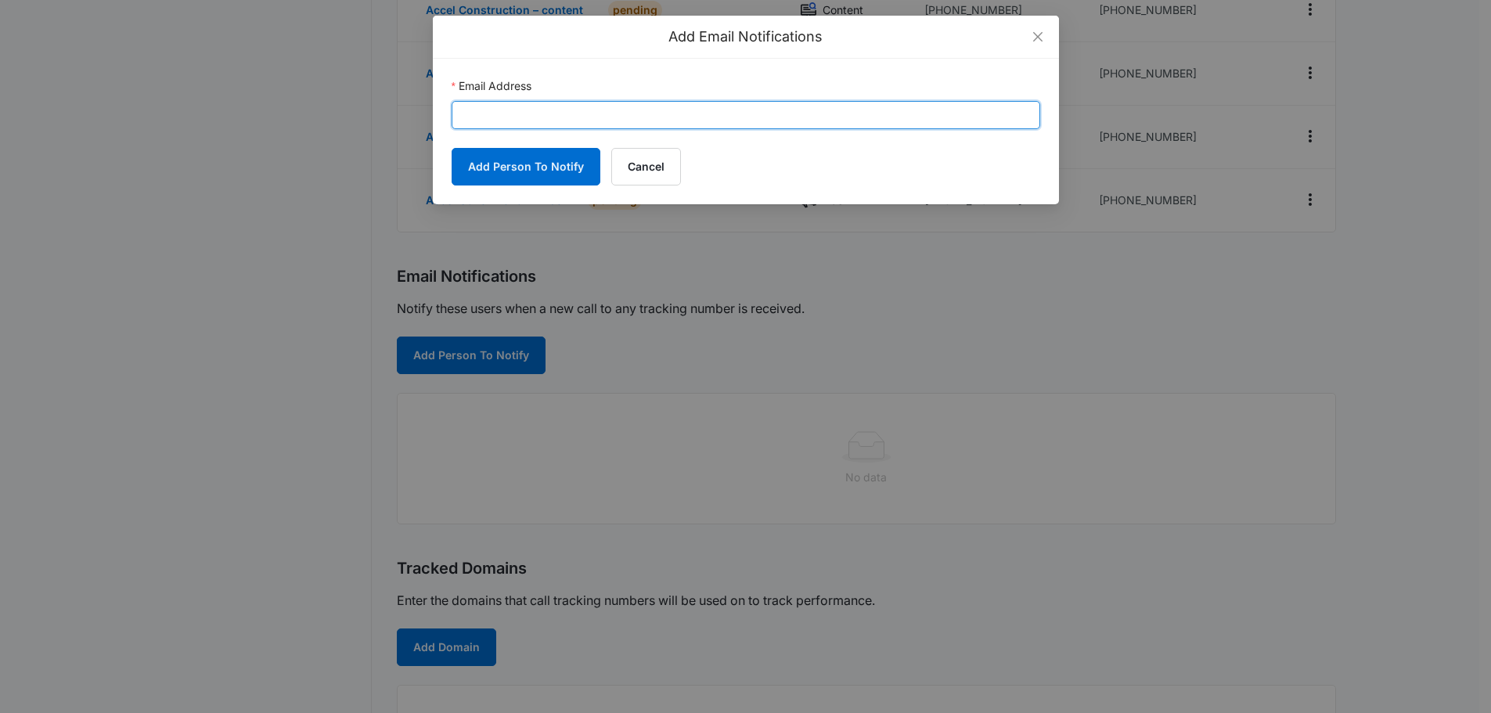
click at [584, 120] on input "Email Address" at bounding box center [746, 115] width 589 height 28
paste input "[EMAIL_ADDRESS][DOMAIN_NAME]"
type input "[EMAIL_ADDRESS][DOMAIN_NAME]"
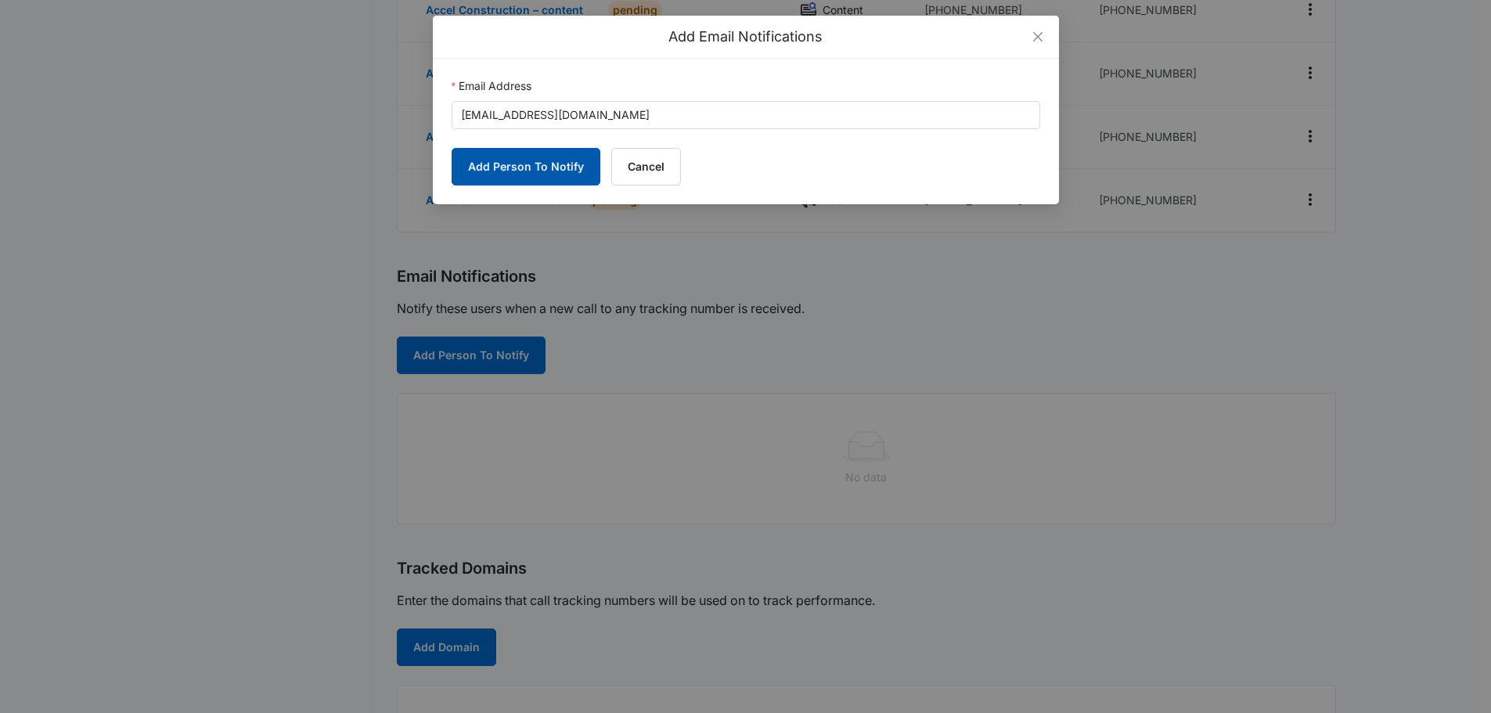
click at [460, 160] on button "Add Person To Notify" at bounding box center [526, 167] width 149 height 38
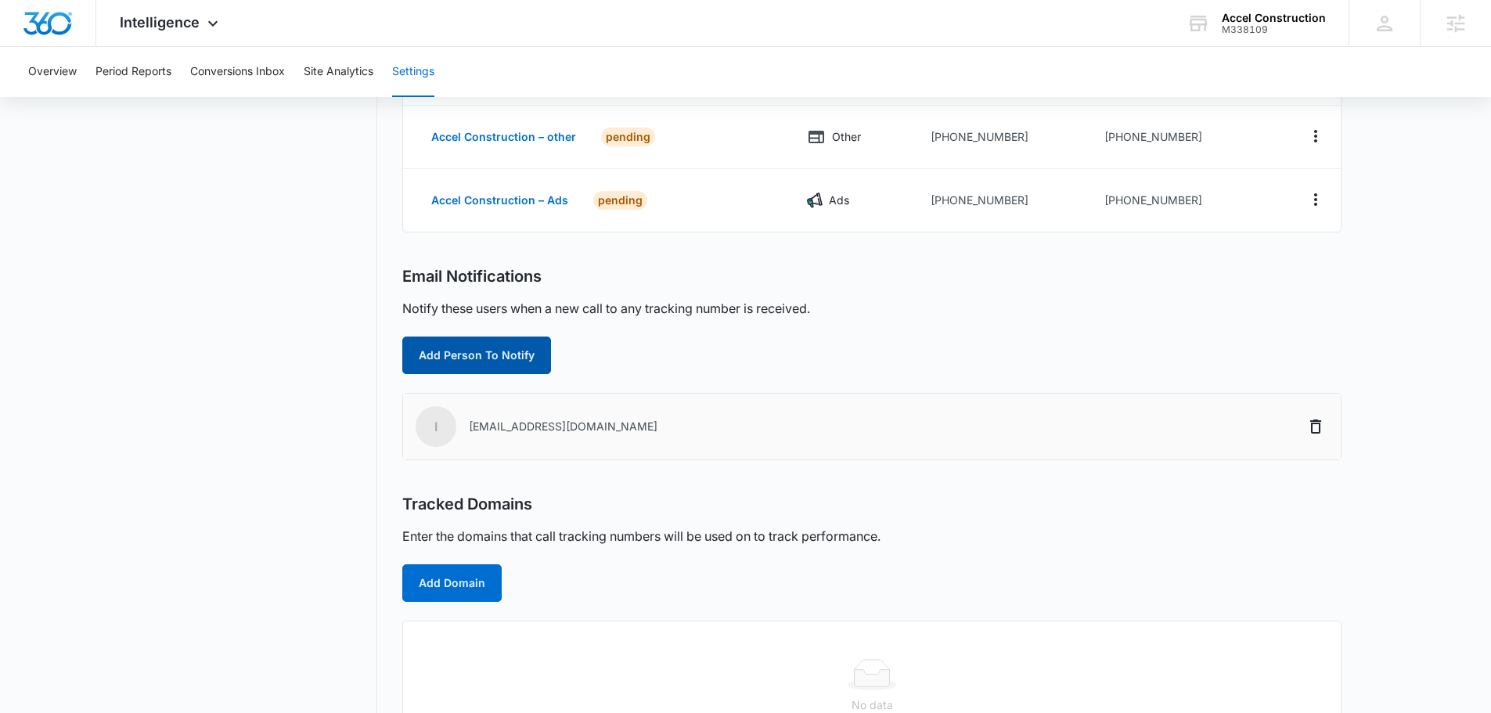
click at [490, 357] on button "Add Person To Notify" at bounding box center [476, 356] width 149 height 38
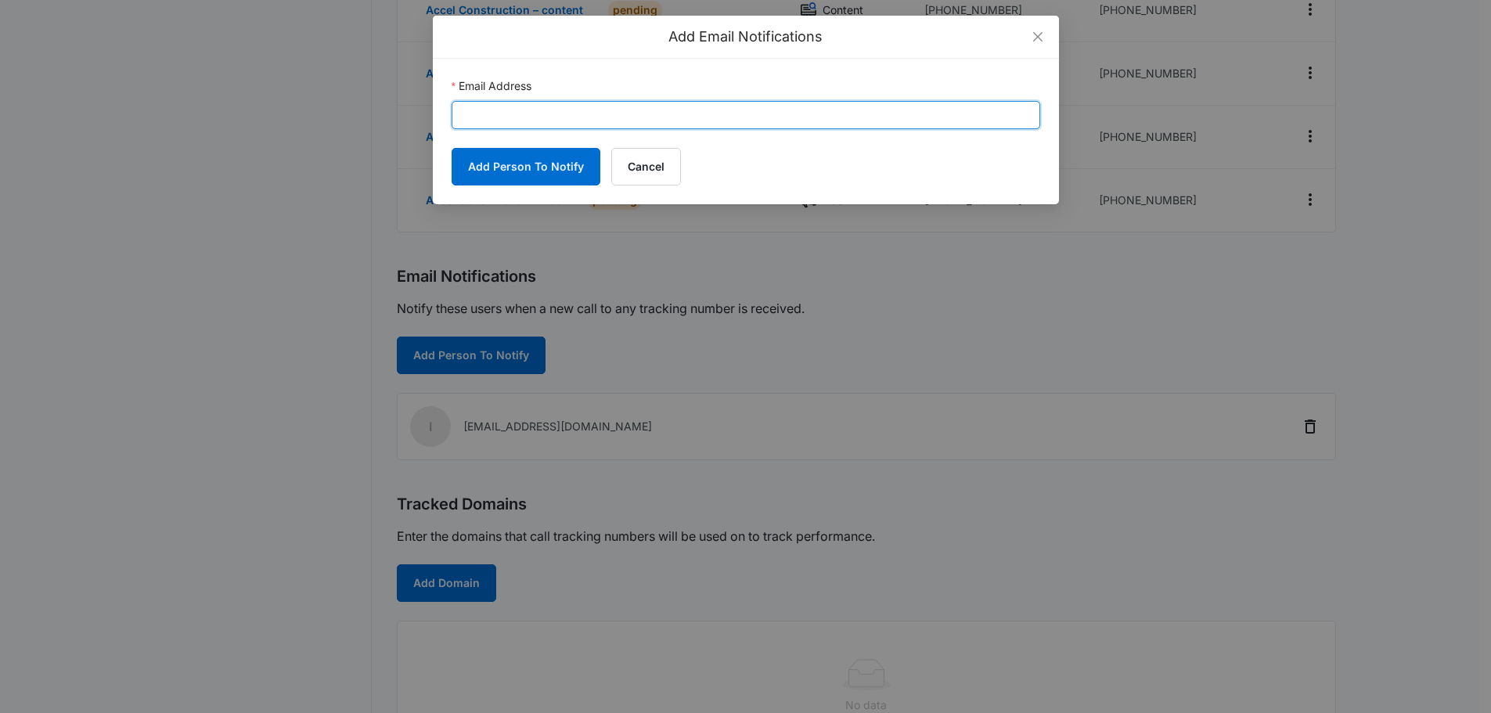
click at [573, 115] on input "Email Address" at bounding box center [746, 115] width 589 height 28
paste input "[EMAIL_ADDRESS][PERSON_NAME][DOMAIN_NAME]"
type input "[EMAIL_ADDRESS][PERSON_NAME][DOMAIN_NAME]"
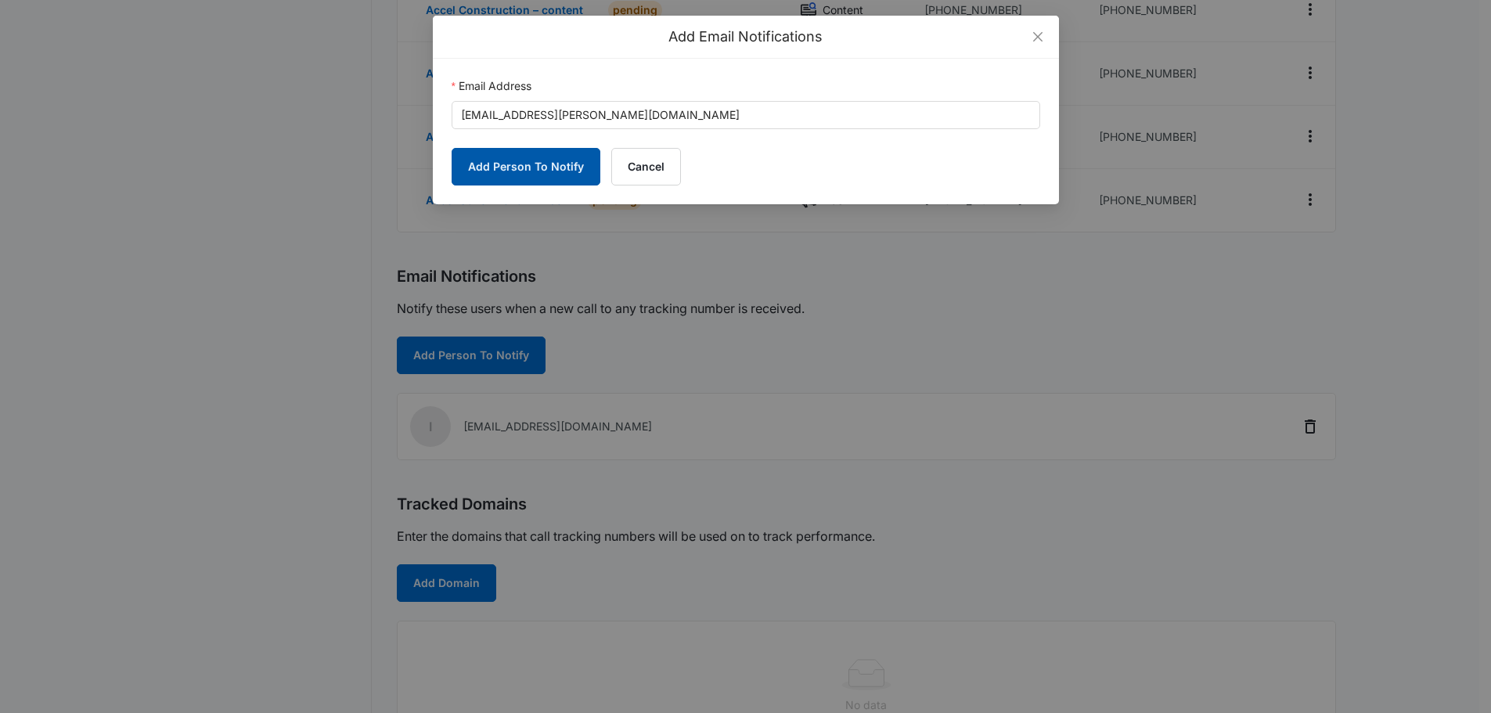
click at [477, 185] on button "Add Person To Notify" at bounding box center [526, 167] width 149 height 38
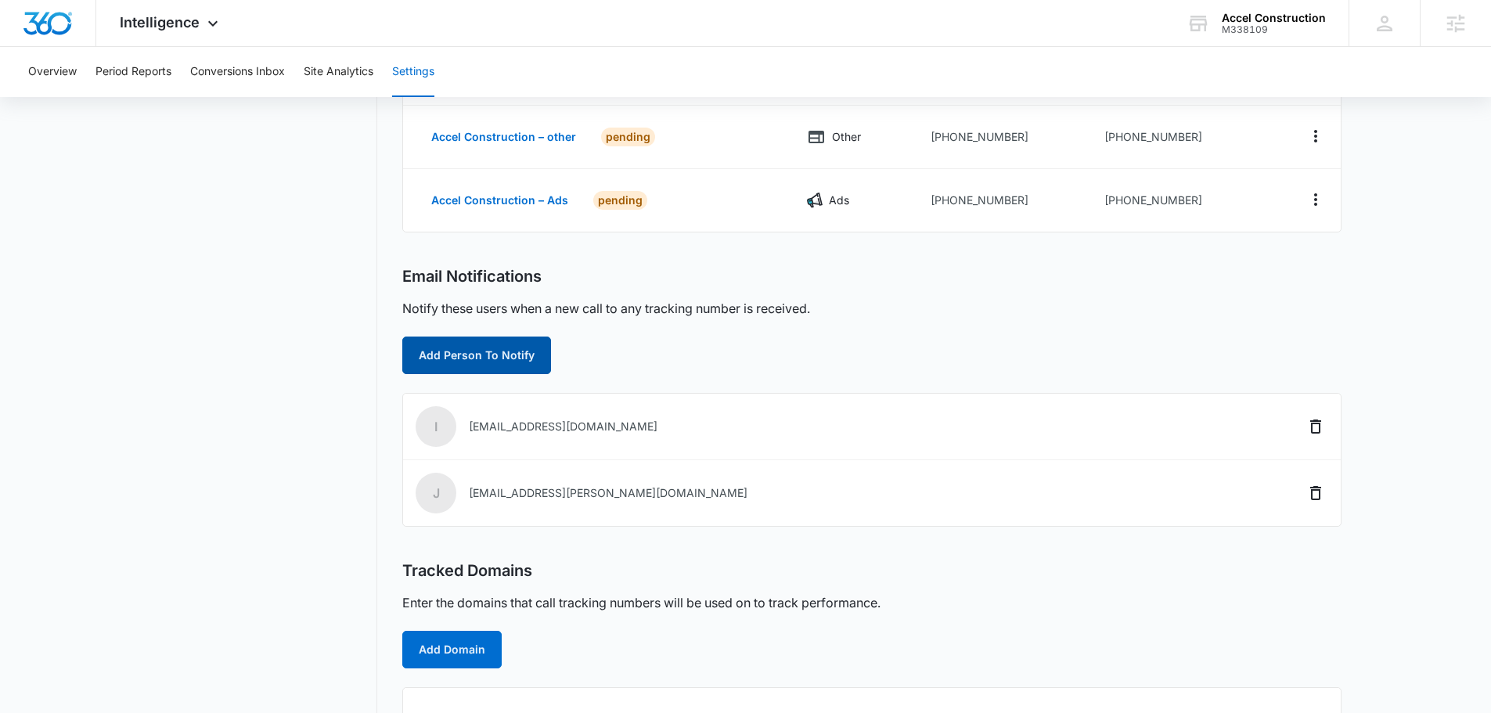
click at [470, 355] on button "Add Person To Notify" at bounding box center [476, 356] width 149 height 38
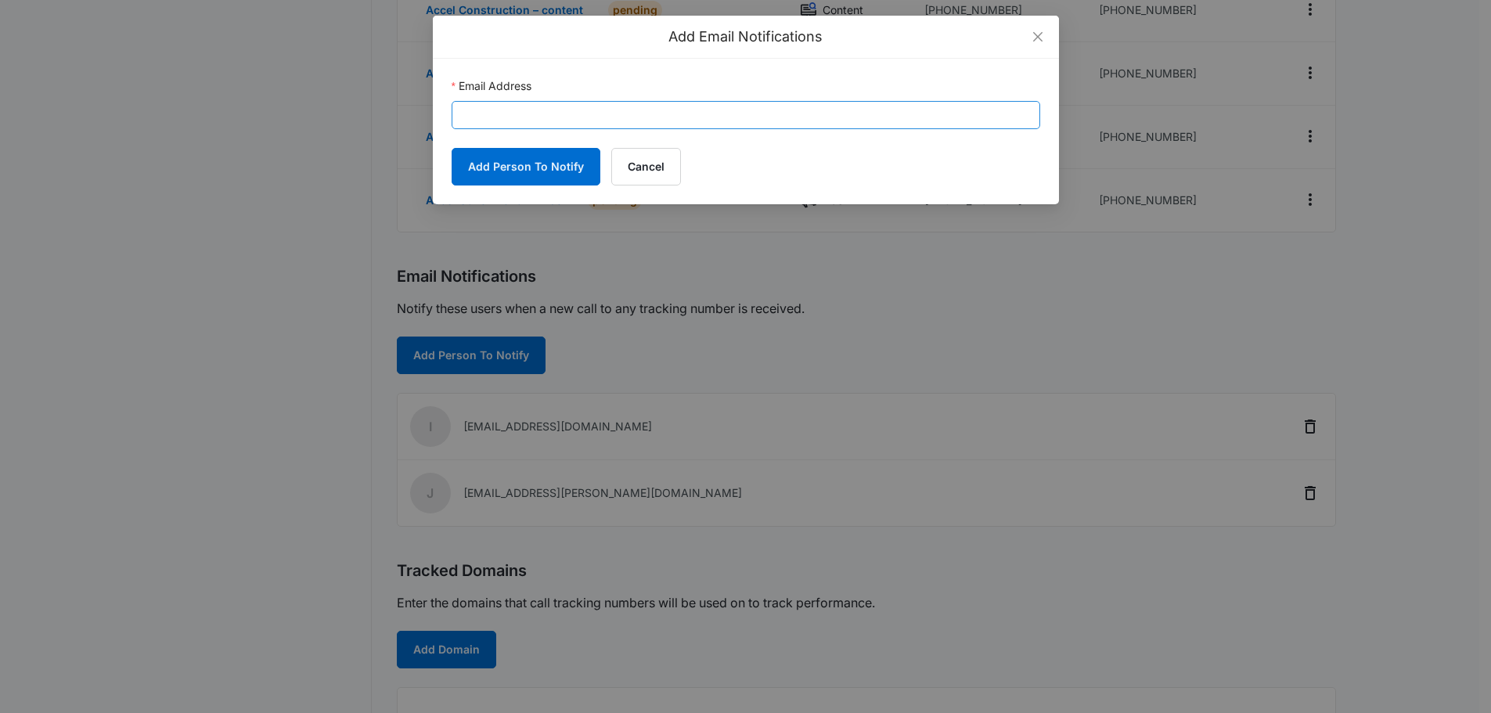
drag, startPoint x: 626, startPoint y: 135, endPoint x: 627, endPoint y: 109, distance: 26.6
click at [626, 134] on form "Email Address Add Person To Notify Cancel" at bounding box center [746, 131] width 589 height 108
click at [627, 109] on input "Email Address" at bounding box center [746, 115] width 589 height 28
paste input "[PERSON_NAME][EMAIL_ADDRESS][PERSON_NAME][DOMAIN_NAME]"
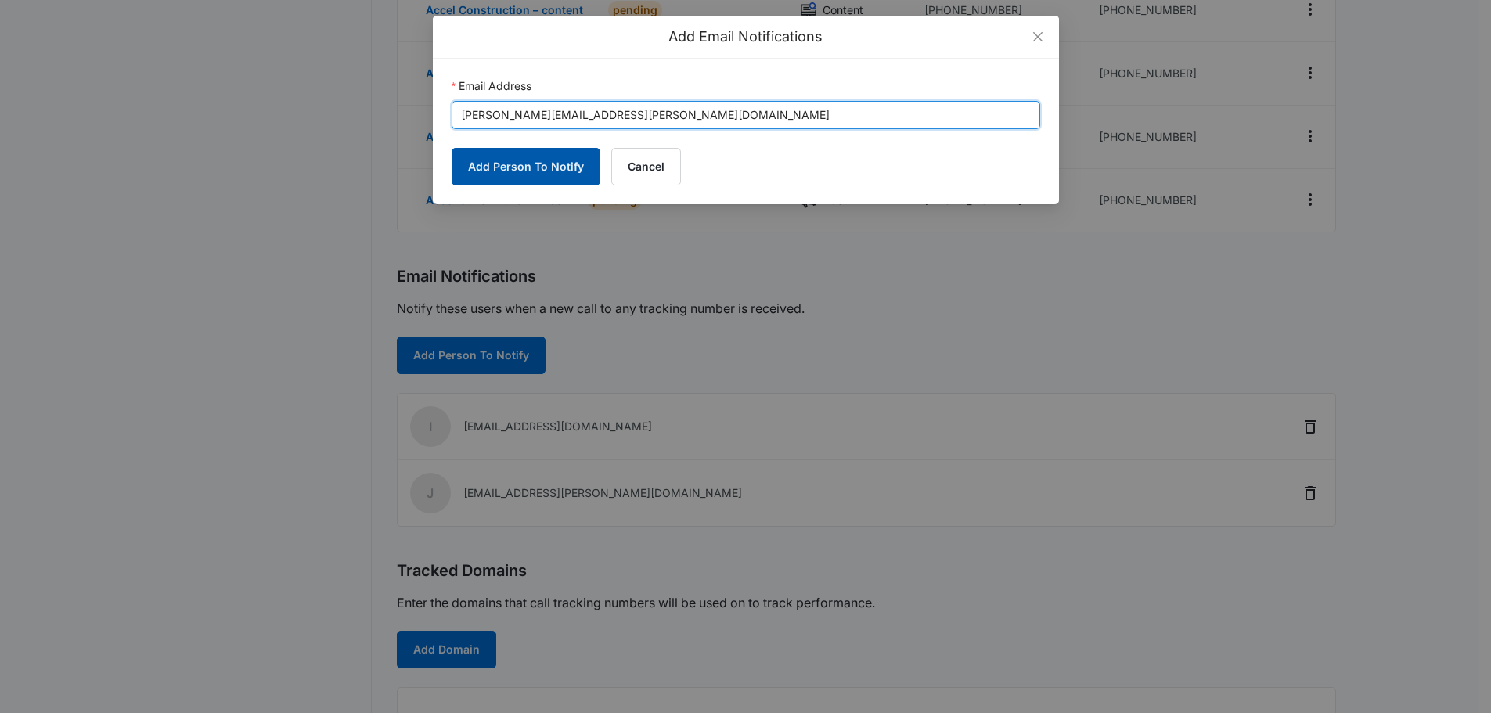
type input "[PERSON_NAME][EMAIL_ADDRESS][PERSON_NAME][DOMAIN_NAME]"
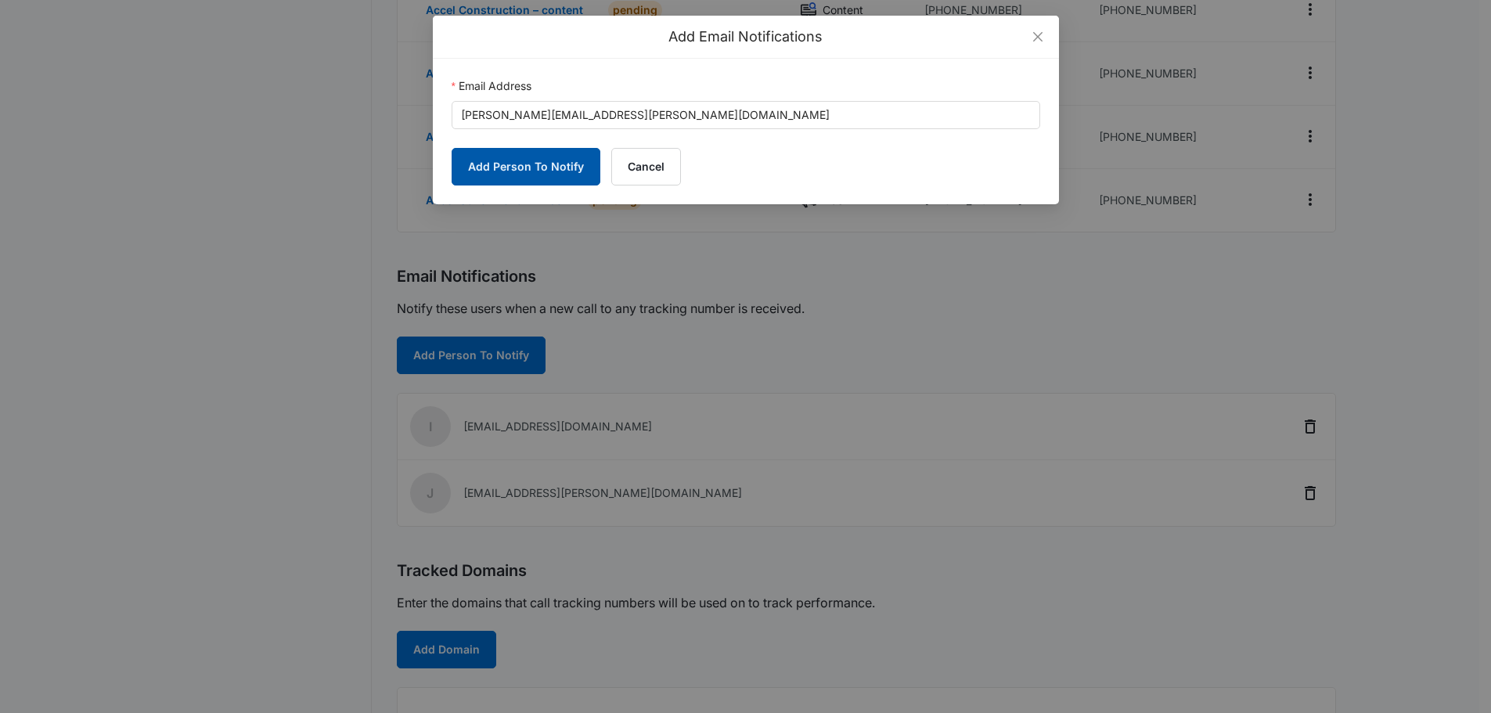
click at [473, 167] on button "Add Person To Notify" at bounding box center [526, 167] width 149 height 38
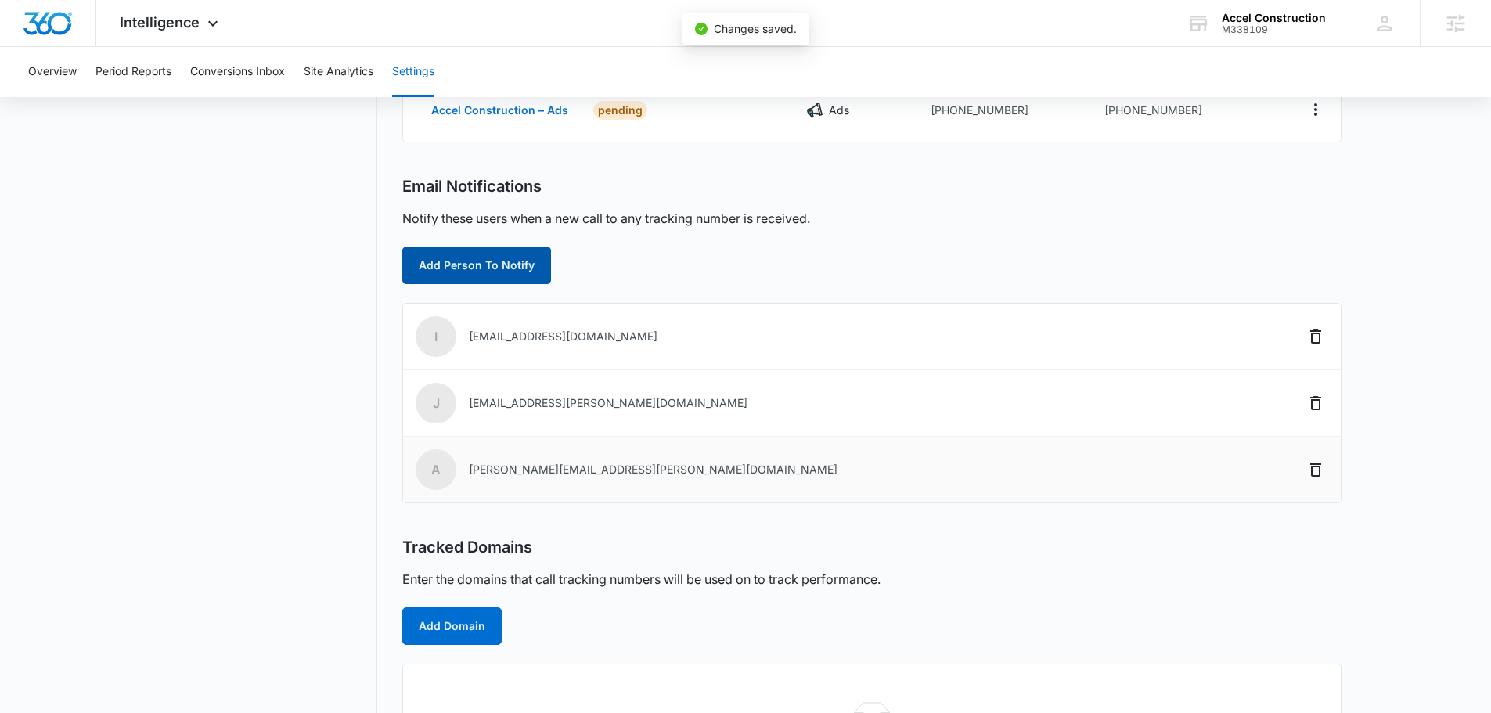
scroll to position [504, 0]
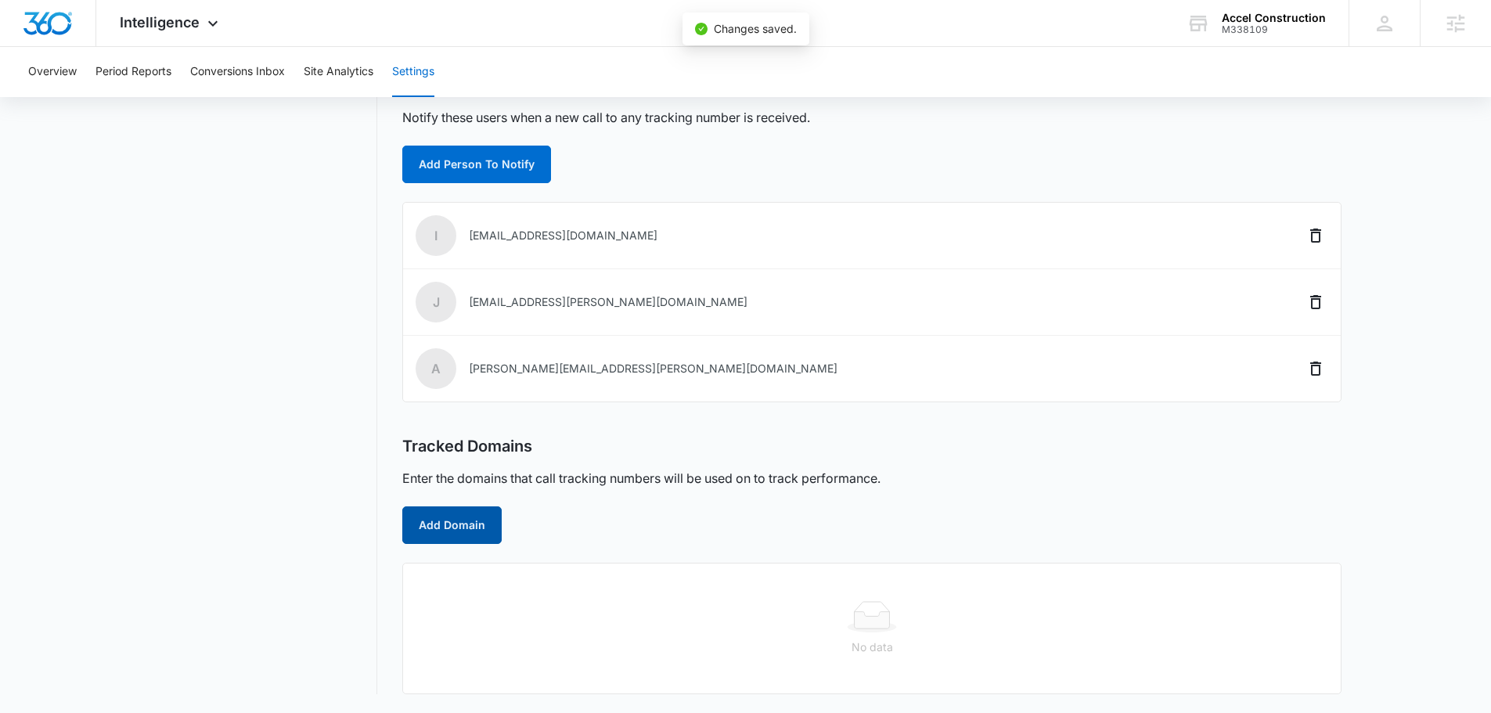
click at [472, 518] on button "Add Domain" at bounding box center [451, 525] width 99 height 38
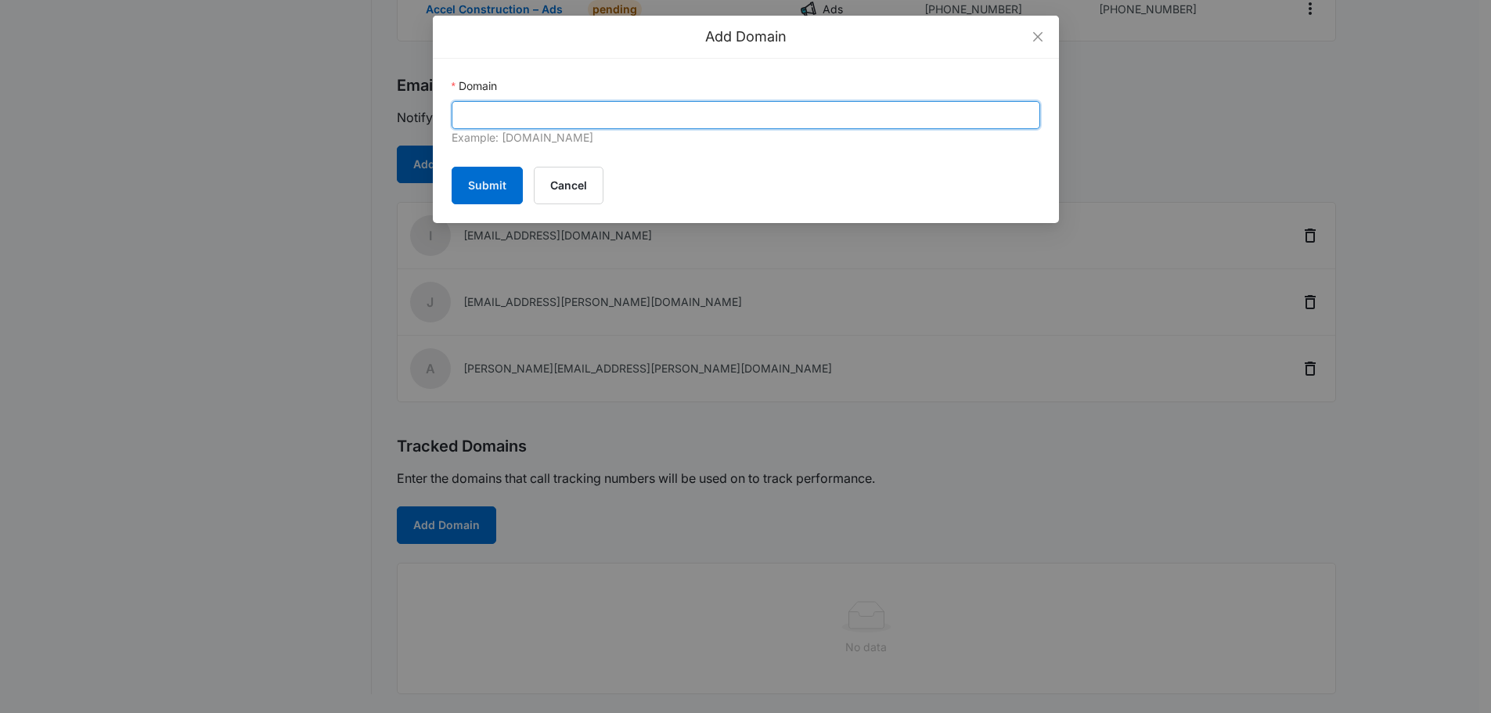
click at [506, 103] on input "Domain" at bounding box center [746, 115] width 589 height 28
paste input "https://accelconstructionco.com/"
drag, startPoint x: 498, startPoint y: 113, endPoint x: 52, endPoint y: 130, distance: 446.4
click at [67, 129] on div "Add Domain Domain https://accelconstructionco.com/ Example: marketing360.com Su…" at bounding box center [745, 356] width 1491 height 713
click at [626, 121] on input "accelconstructionco.com/" at bounding box center [746, 115] width 589 height 28
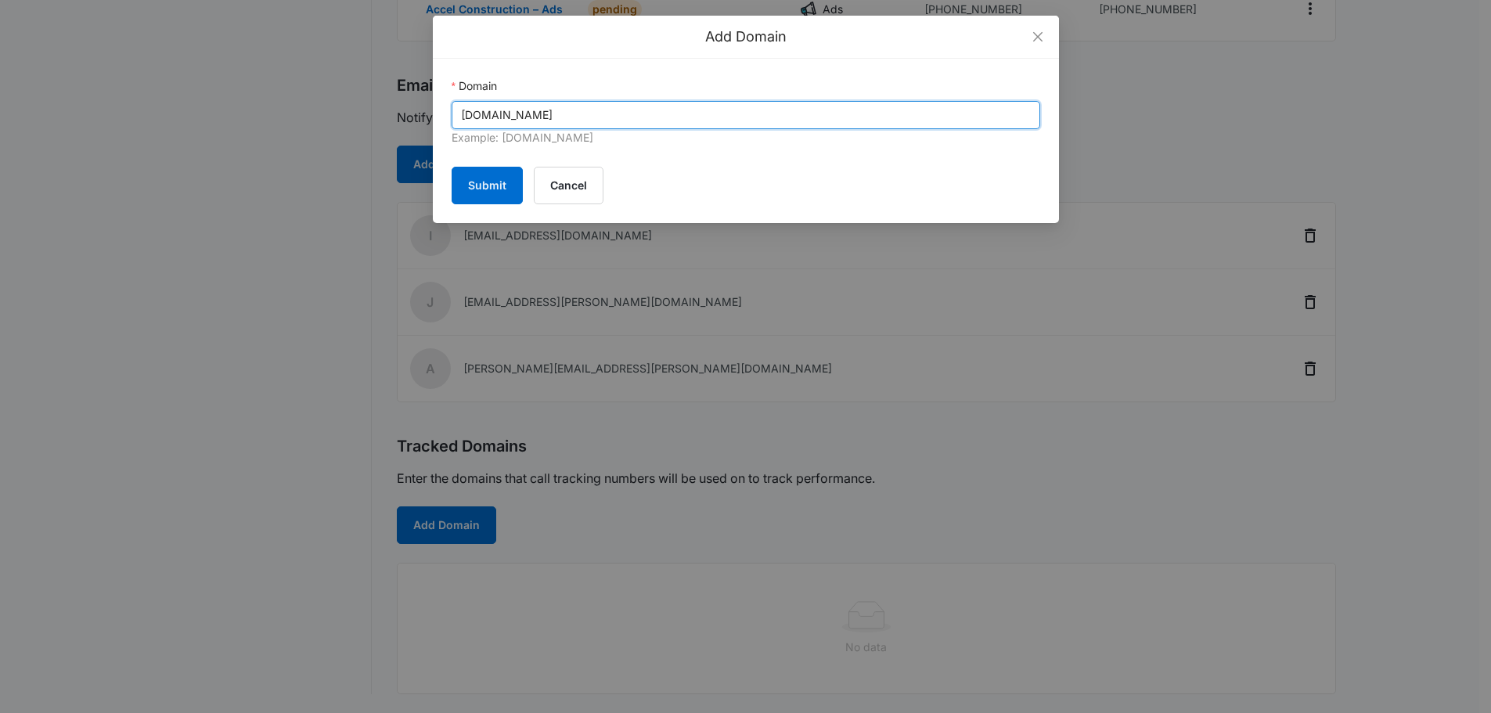
type input "[DOMAIN_NAME]"
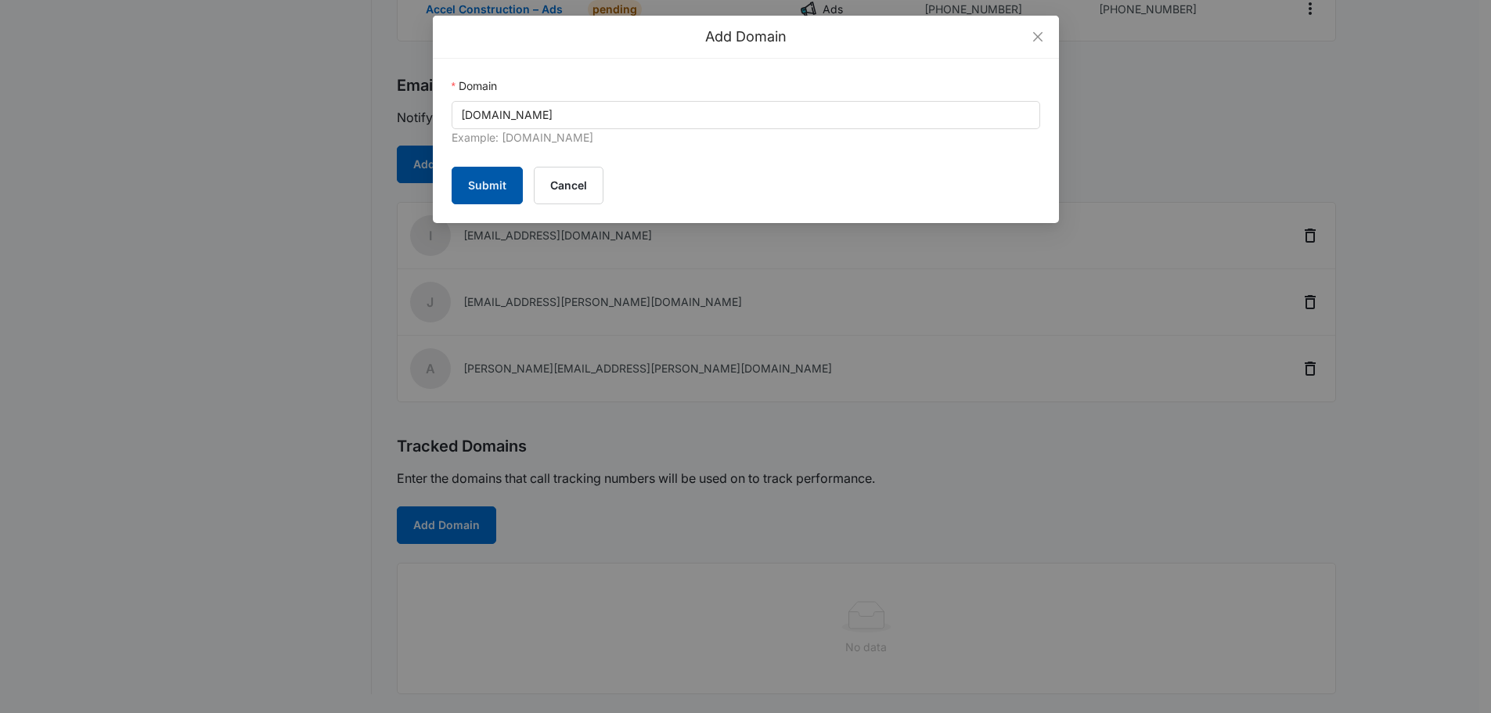
click at [493, 187] on button "Submit" at bounding box center [487, 186] width 71 height 38
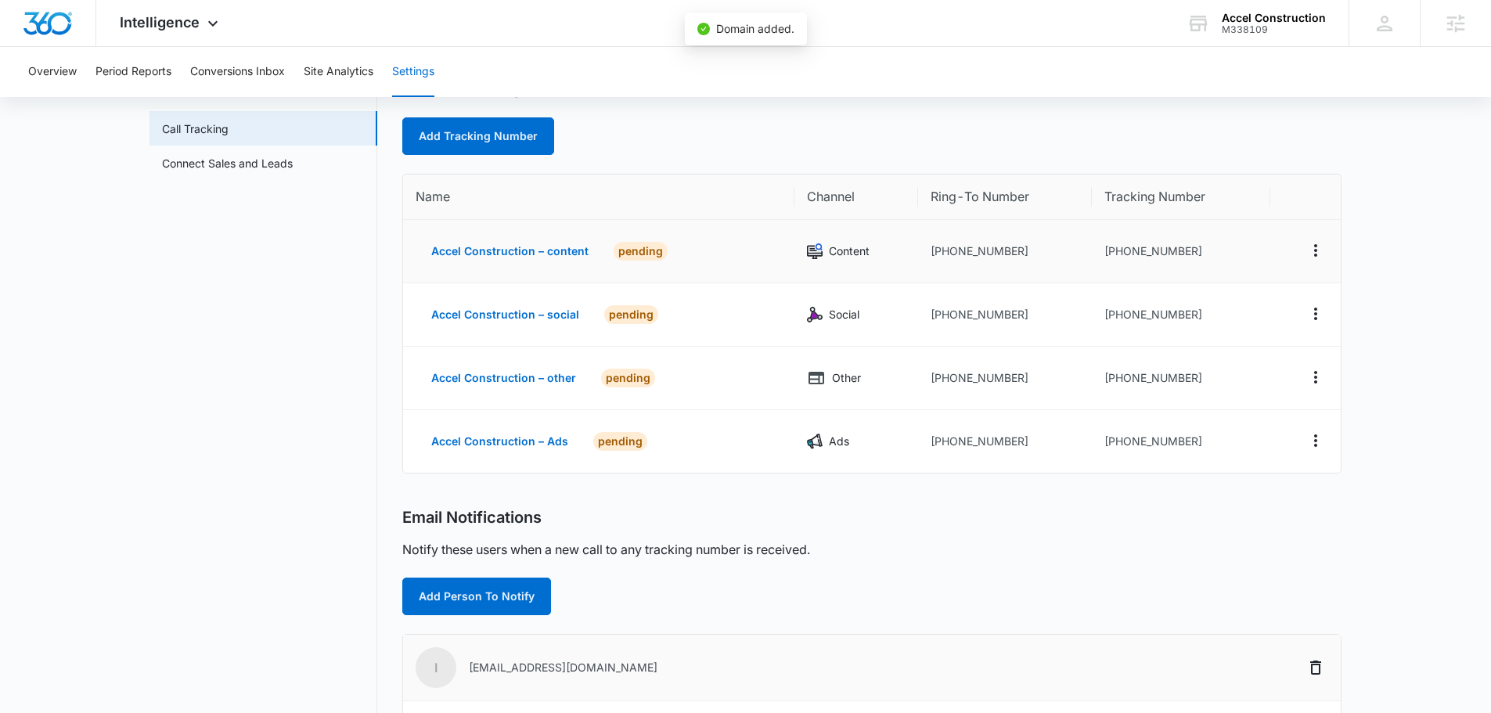
scroll to position [0, 0]
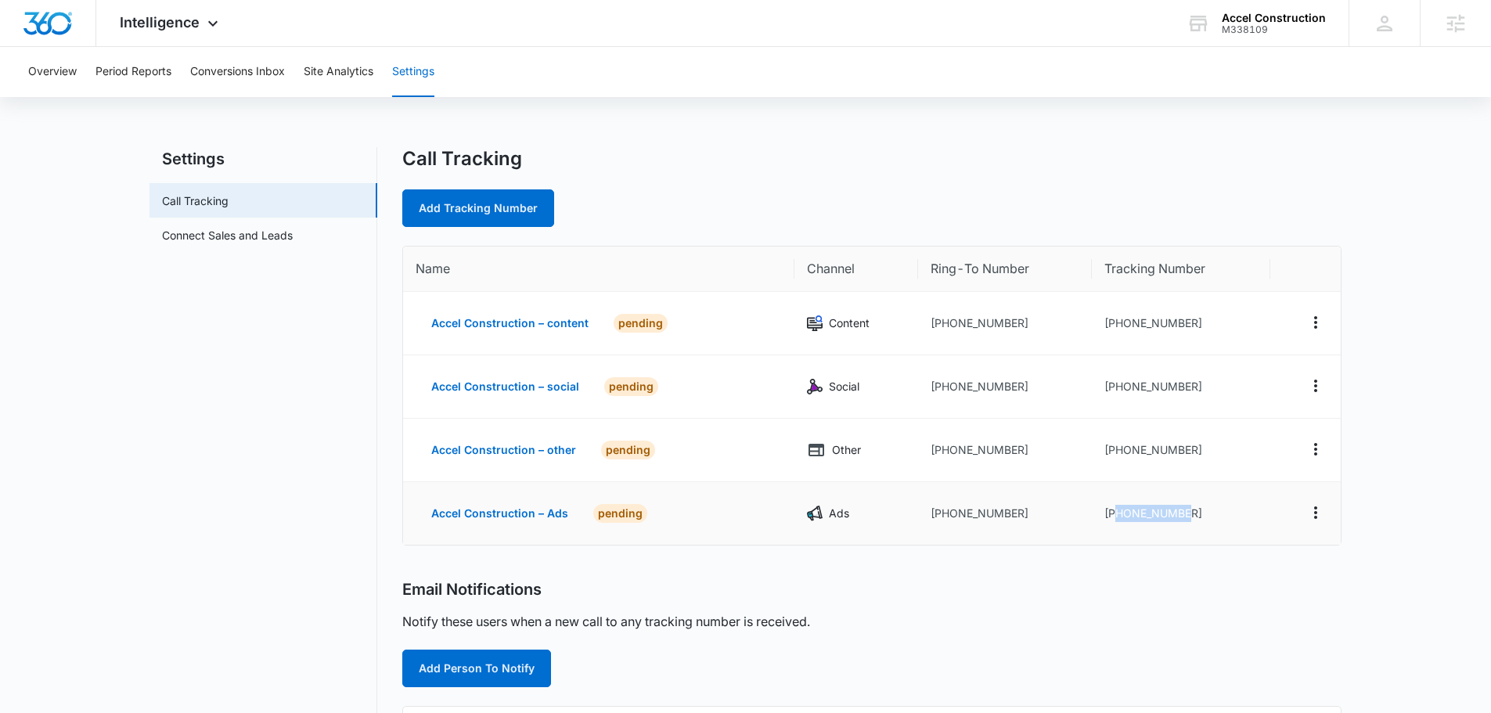
drag, startPoint x: 1186, startPoint y: 511, endPoint x: 1114, endPoint y: 520, distance: 72.6
click at [1115, 521] on td "[PHONE_NUMBER]" at bounding box center [1181, 513] width 178 height 63
copy td "7276091877"
drag, startPoint x: 1195, startPoint y: 452, endPoint x: 1118, endPoint y: 448, distance: 77.6
click at [1118, 448] on td "[PHONE_NUMBER]" at bounding box center [1181, 450] width 178 height 63
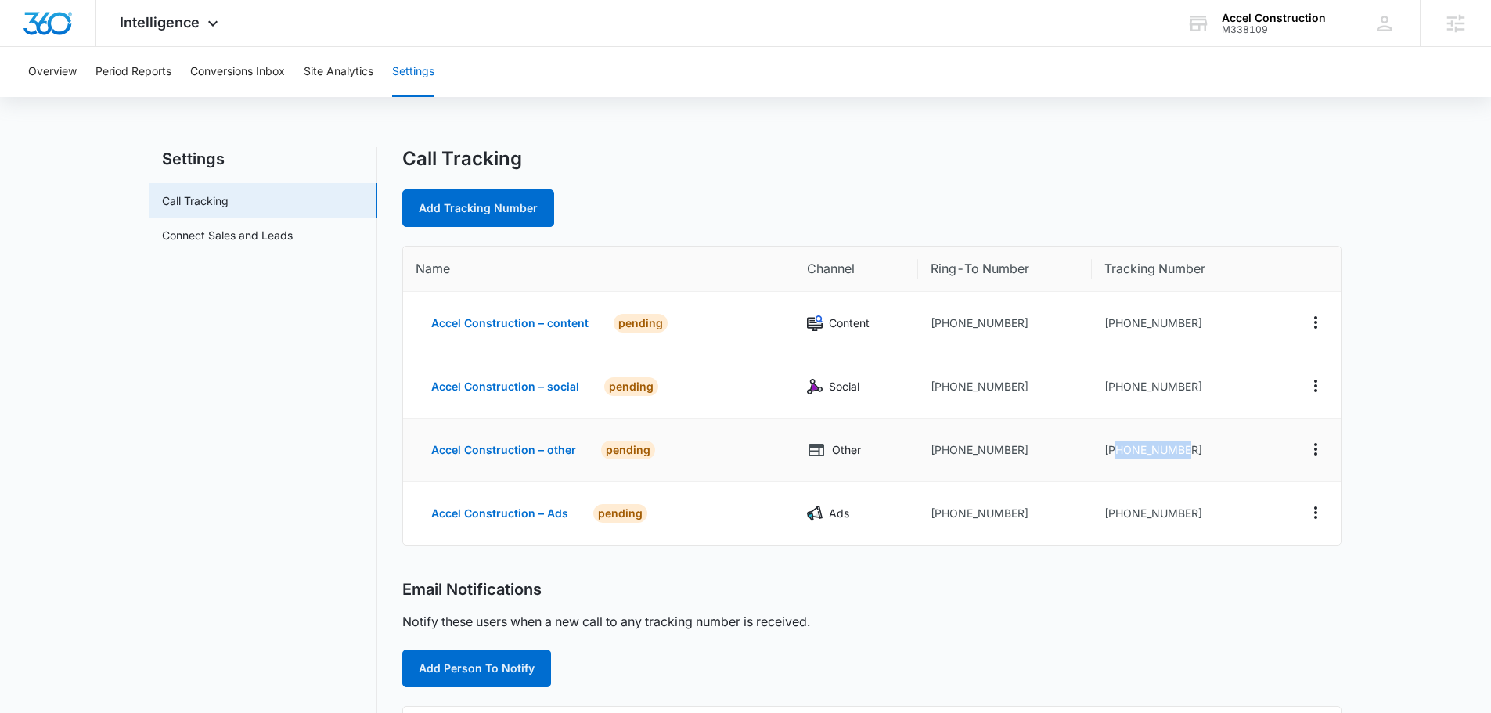
copy td "7276091876"
drag, startPoint x: 1186, startPoint y: 385, endPoint x: 1116, endPoint y: 383, distance: 69.7
click at [1116, 383] on td "[PHONE_NUMBER]" at bounding box center [1181, 386] width 178 height 63
copy td "7276091873"
drag, startPoint x: 1165, startPoint y: 325, endPoint x: 1117, endPoint y: 323, distance: 47.8
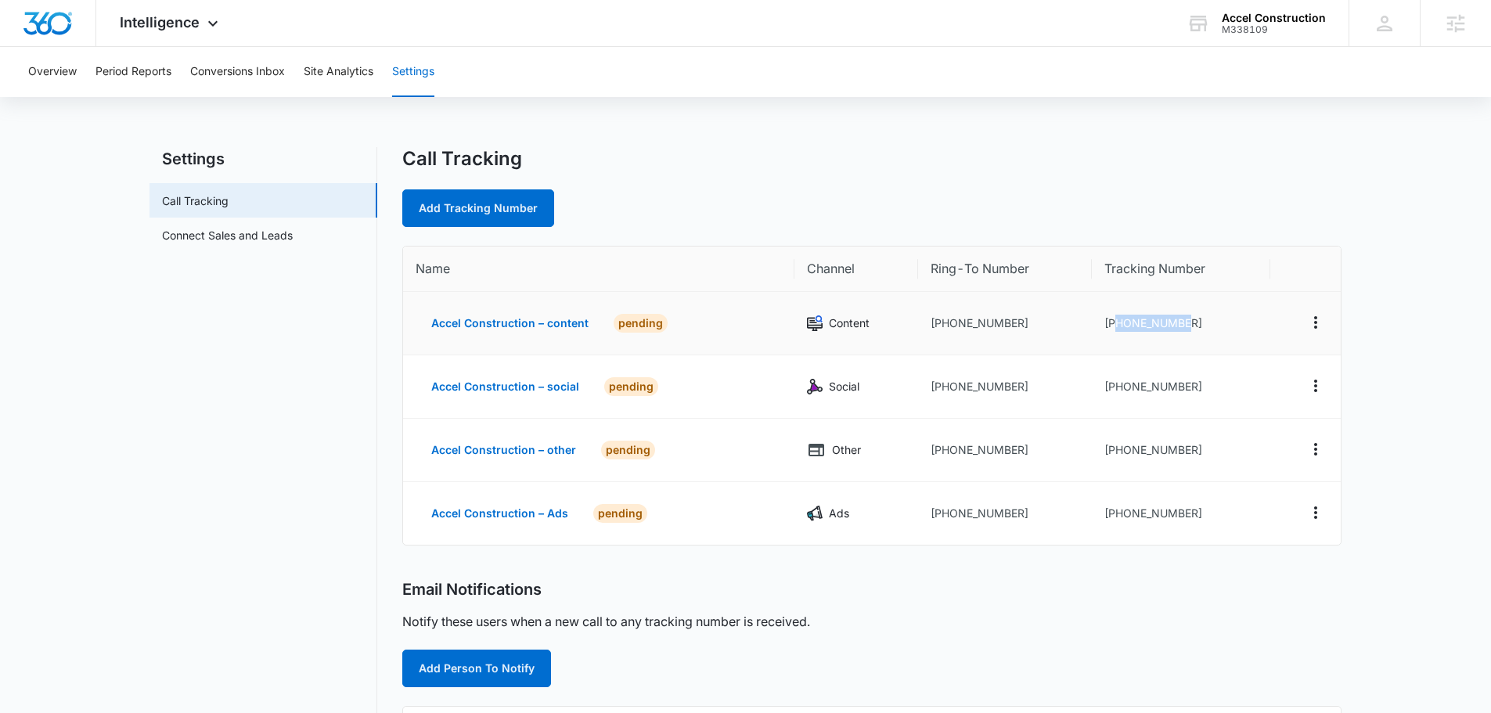
click at [1117, 323] on td "[PHONE_NUMBER]" at bounding box center [1181, 323] width 178 height 63
copy td "7276091872"
click at [261, 413] on nav "Settings Call Tracking Connect Sales and Leads" at bounding box center [263, 632] width 228 height 971
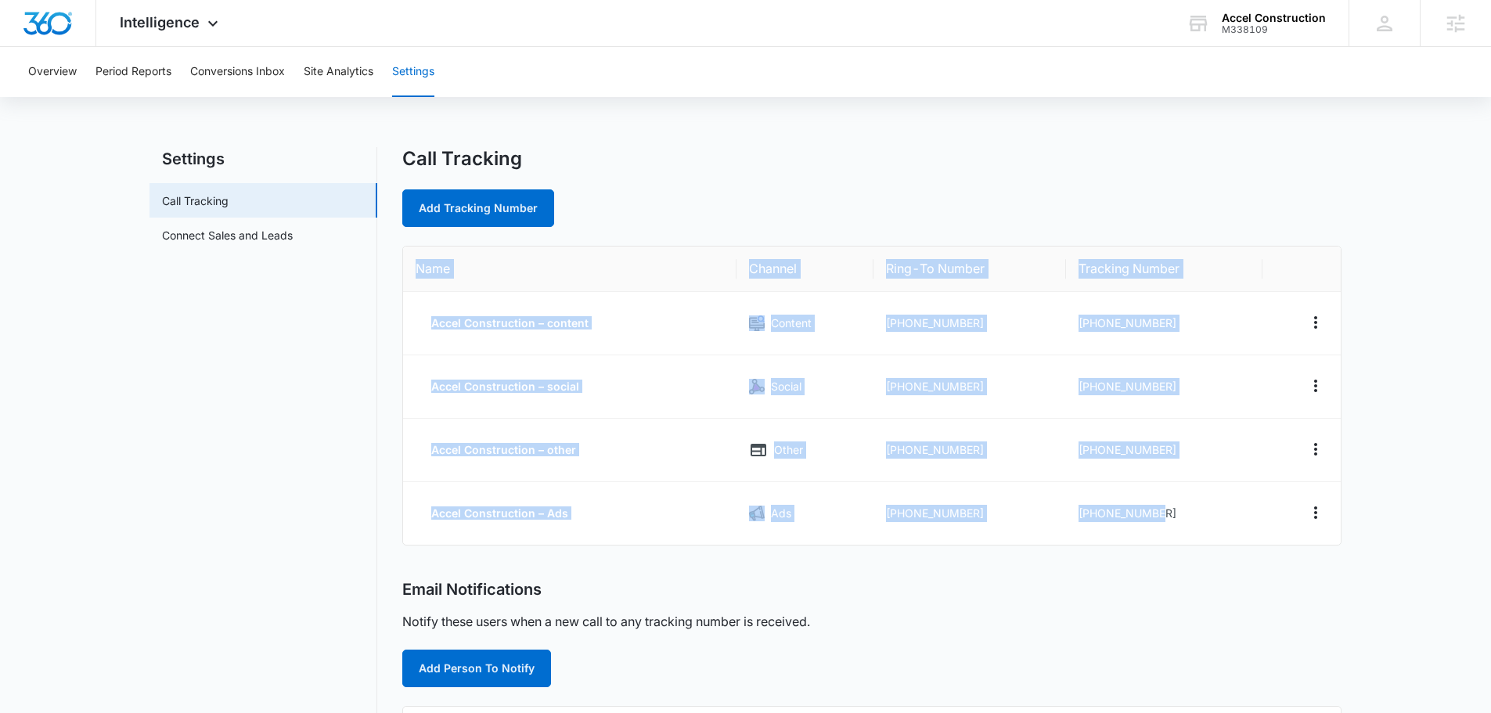
drag, startPoint x: 1189, startPoint y: 522, endPoint x: 418, endPoint y: 268, distance: 811.8
click at [418, 268] on table "Name Channel Ring-To Number Tracking Number Accel Construction – content Conten…" at bounding box center [872, 396] width 938 height 298
copy table "Name Channel Ring-To Number Tracking Number Accel Construction – content Conten…"
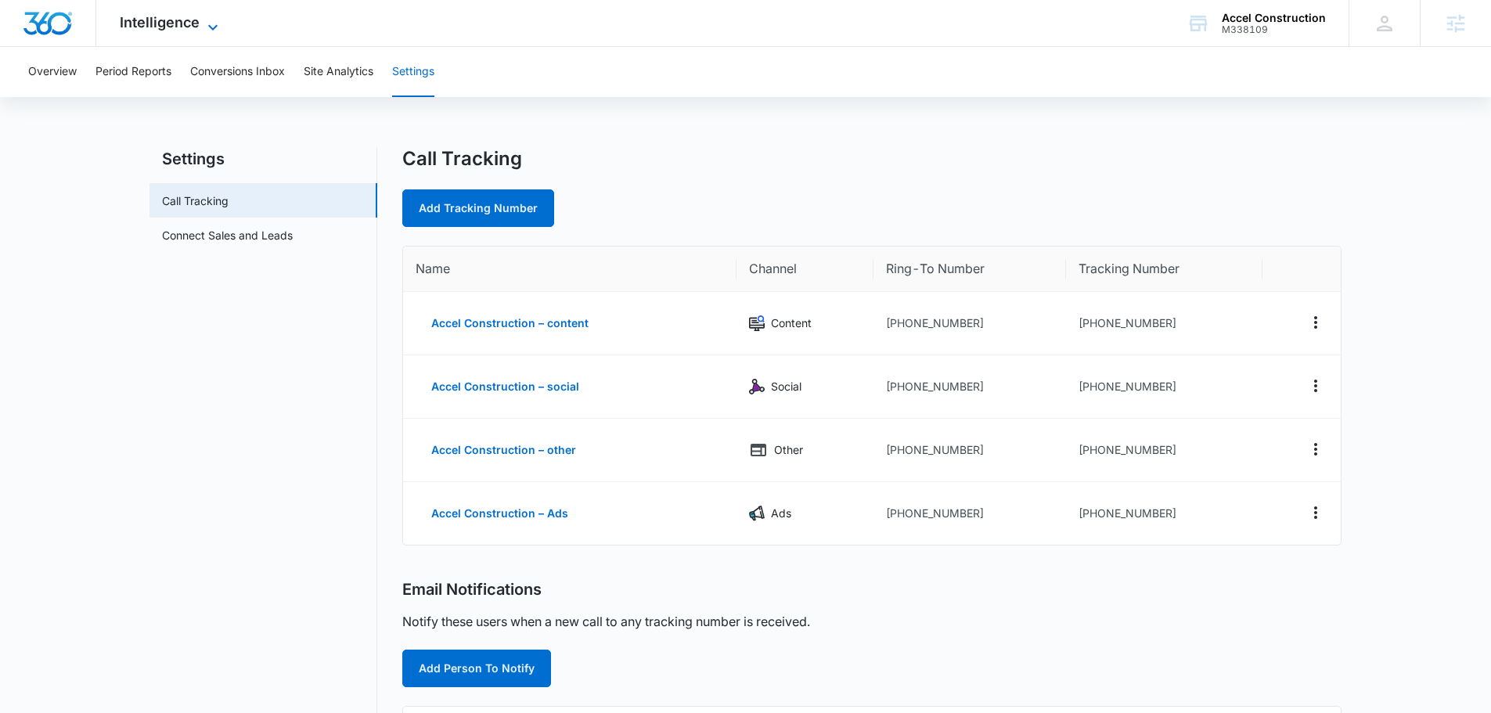
click at [172, 22] on span "Intelligence" at bounding box center [160, 22] width 80 height 16
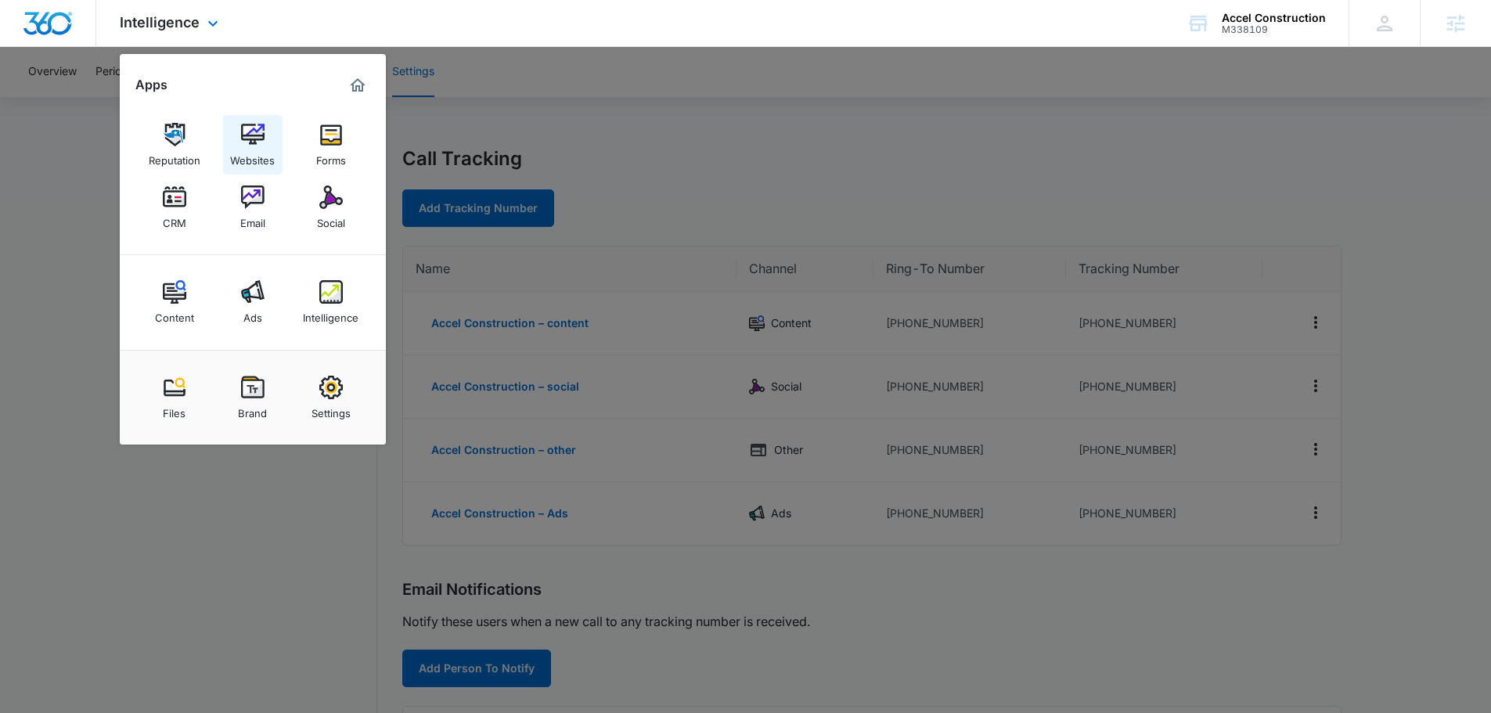
click at [250, 128] on img at bounding box center [252, 134] width 23 height 23
